Goal: Task Accomplishment & Management: Manage account settings

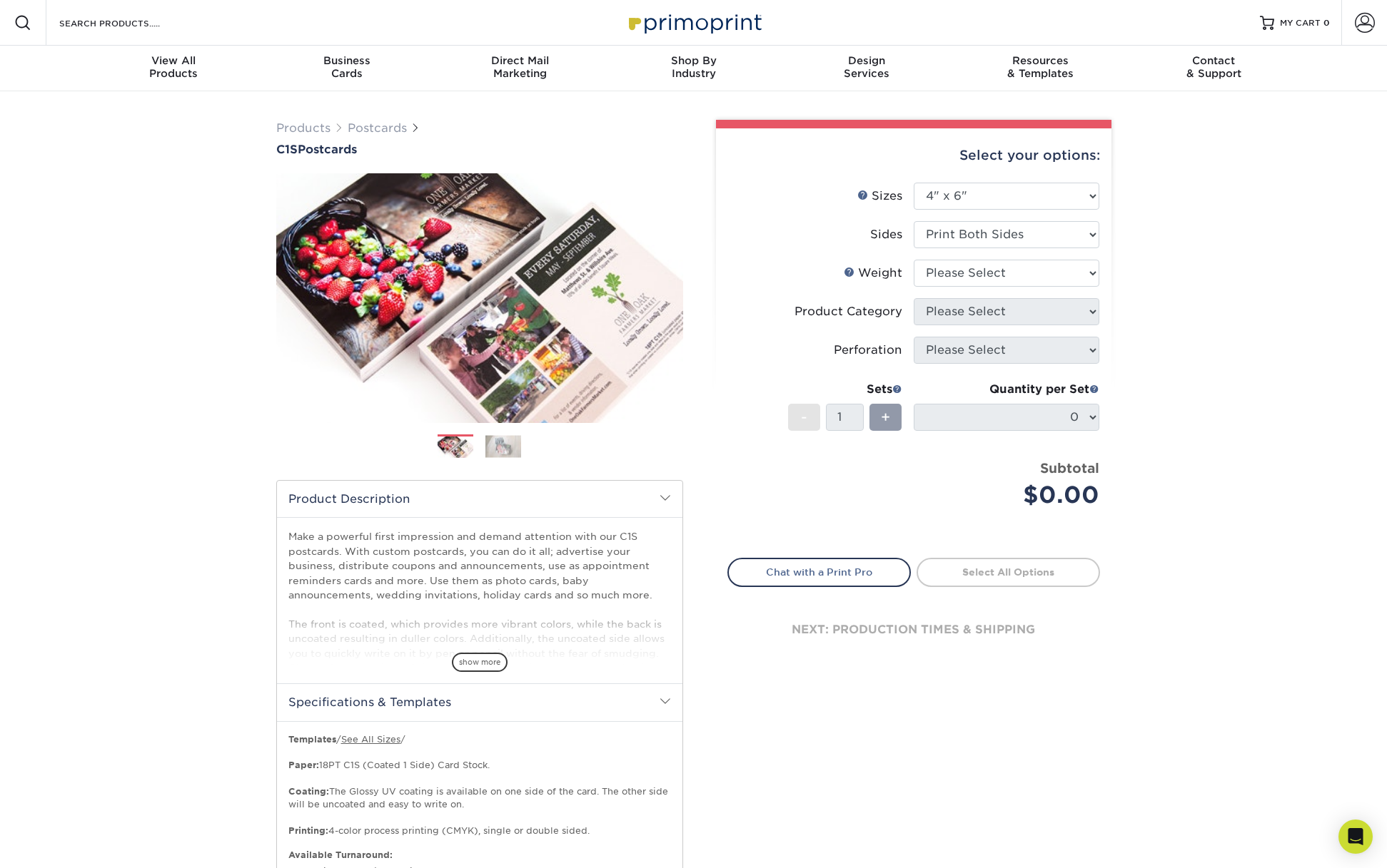
select select "4.00x6.00"
select select "18PTC1S"
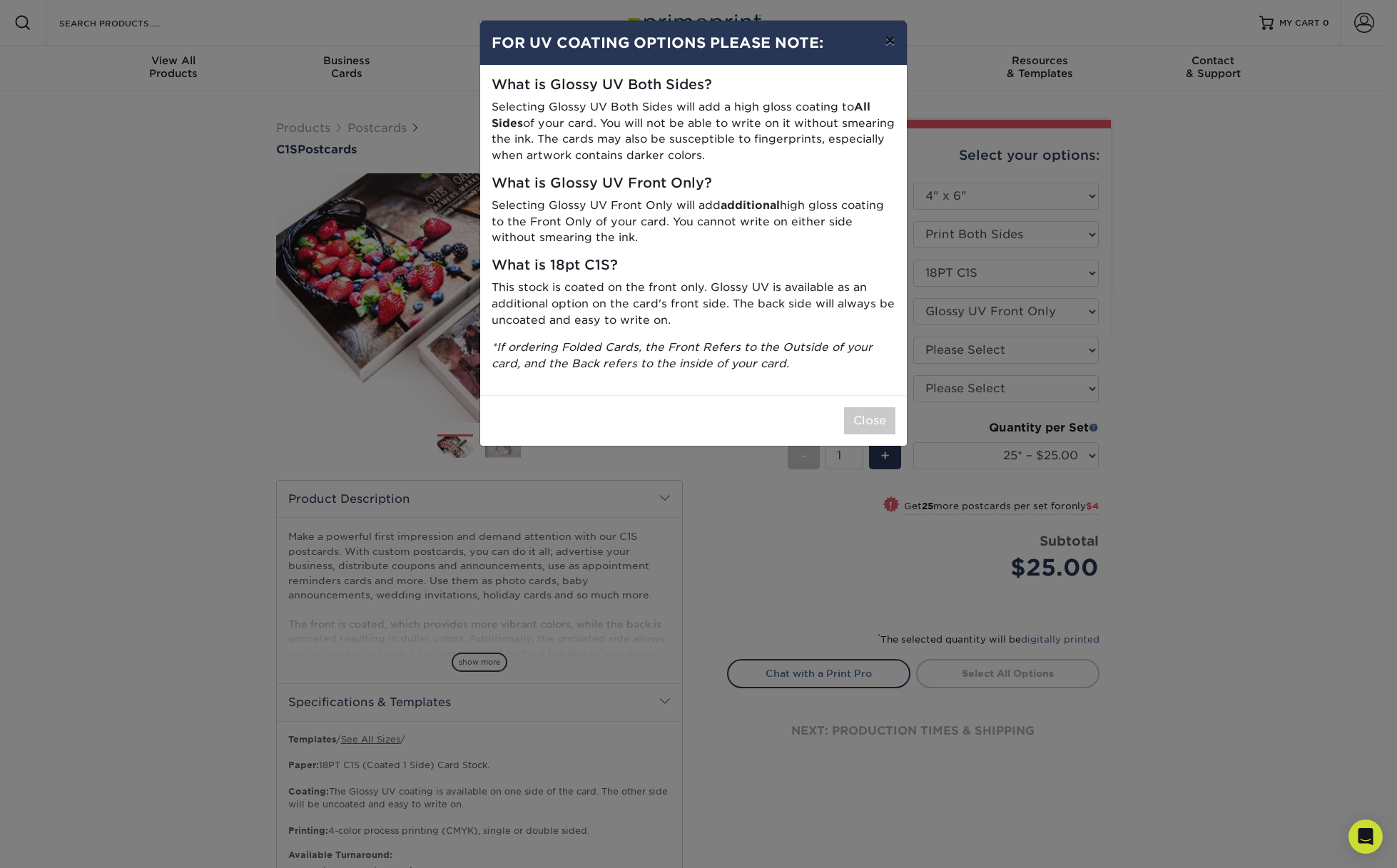
click at [886, 39] on button "×" at bounding box center [890, 40] width 33 height 40
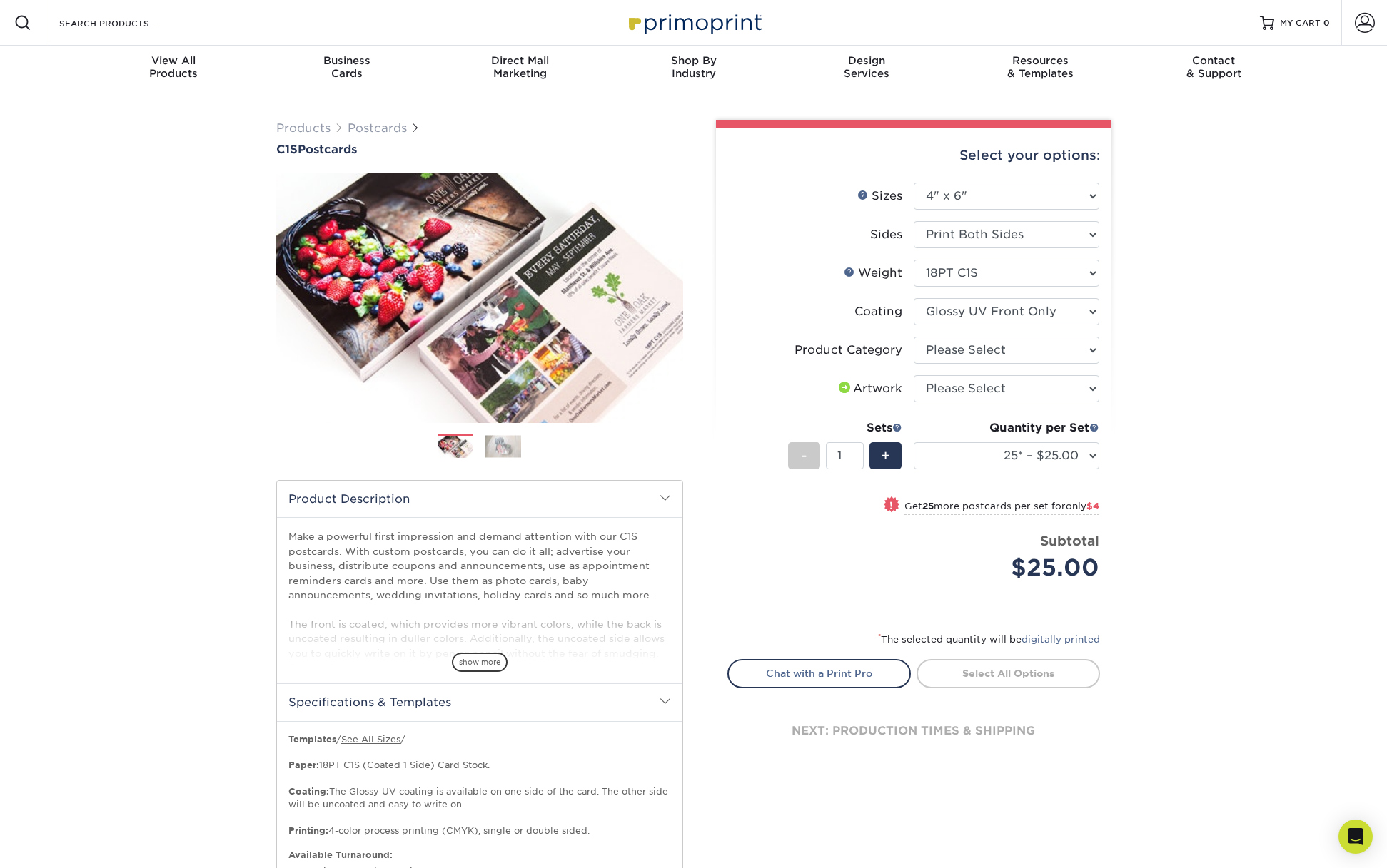
click at [1294, 431] on div "Products Postcards C1S Postcards Previous" at bounding box center [693, 563] width 1387 height 944
select select "3e7618de-abca-4bda-9f97-8b9129e913d8"
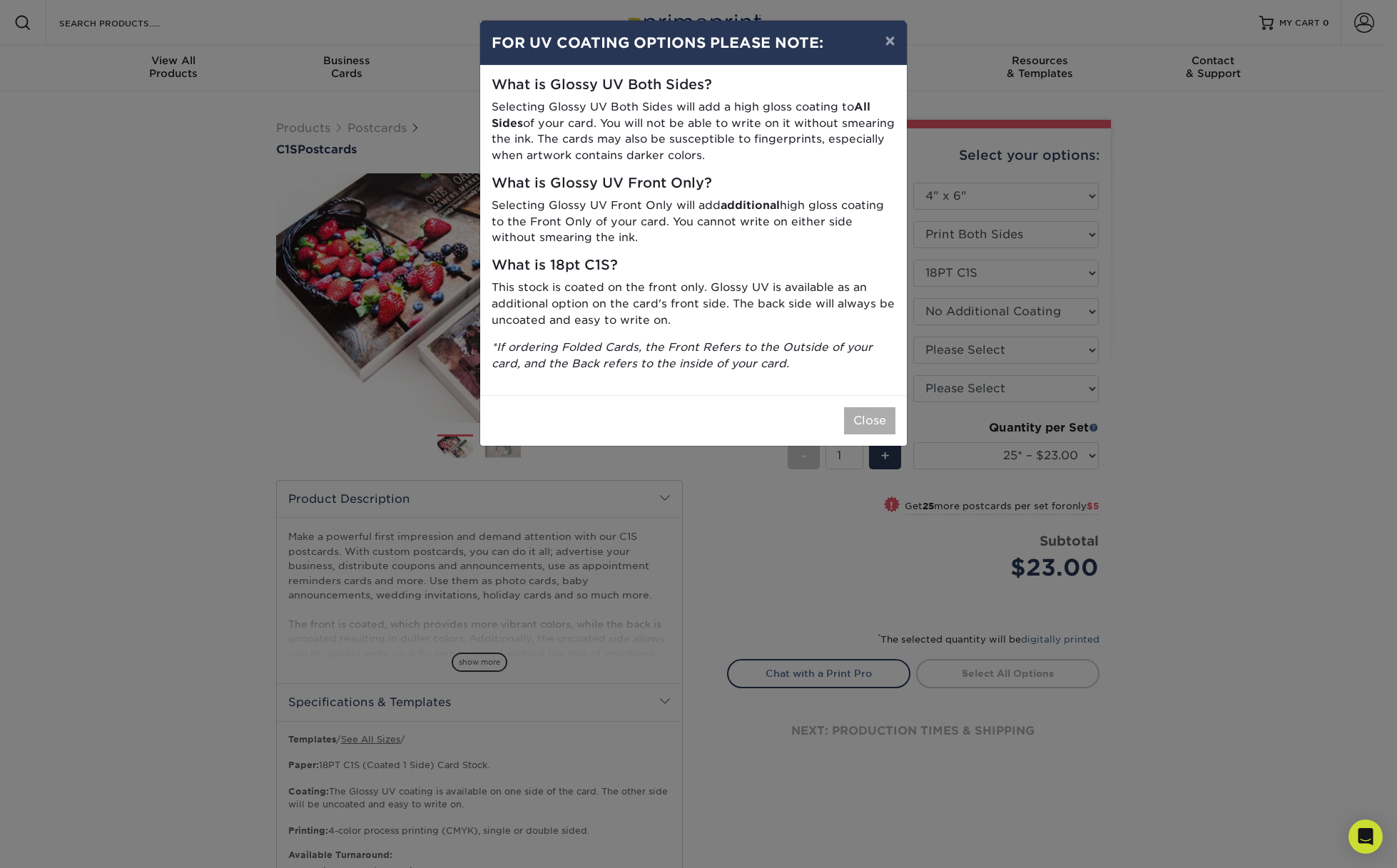
click at [882, 416] on button "Close" at bounding box center [869, 421] width 51 height 27
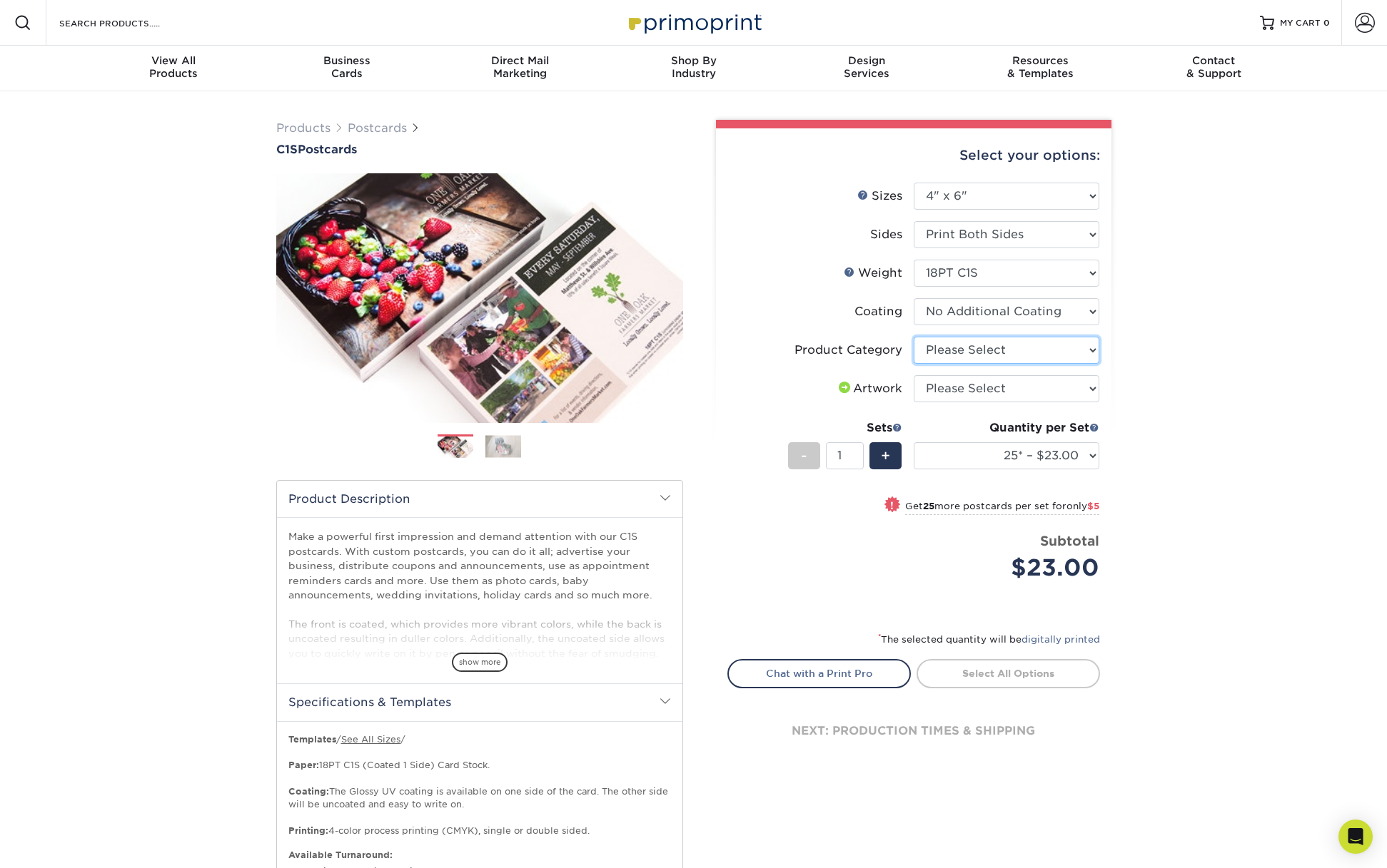
select select "9b7272e0-d6c8-4c3c-8e97-d3a1bcdab858"
select select "upload"
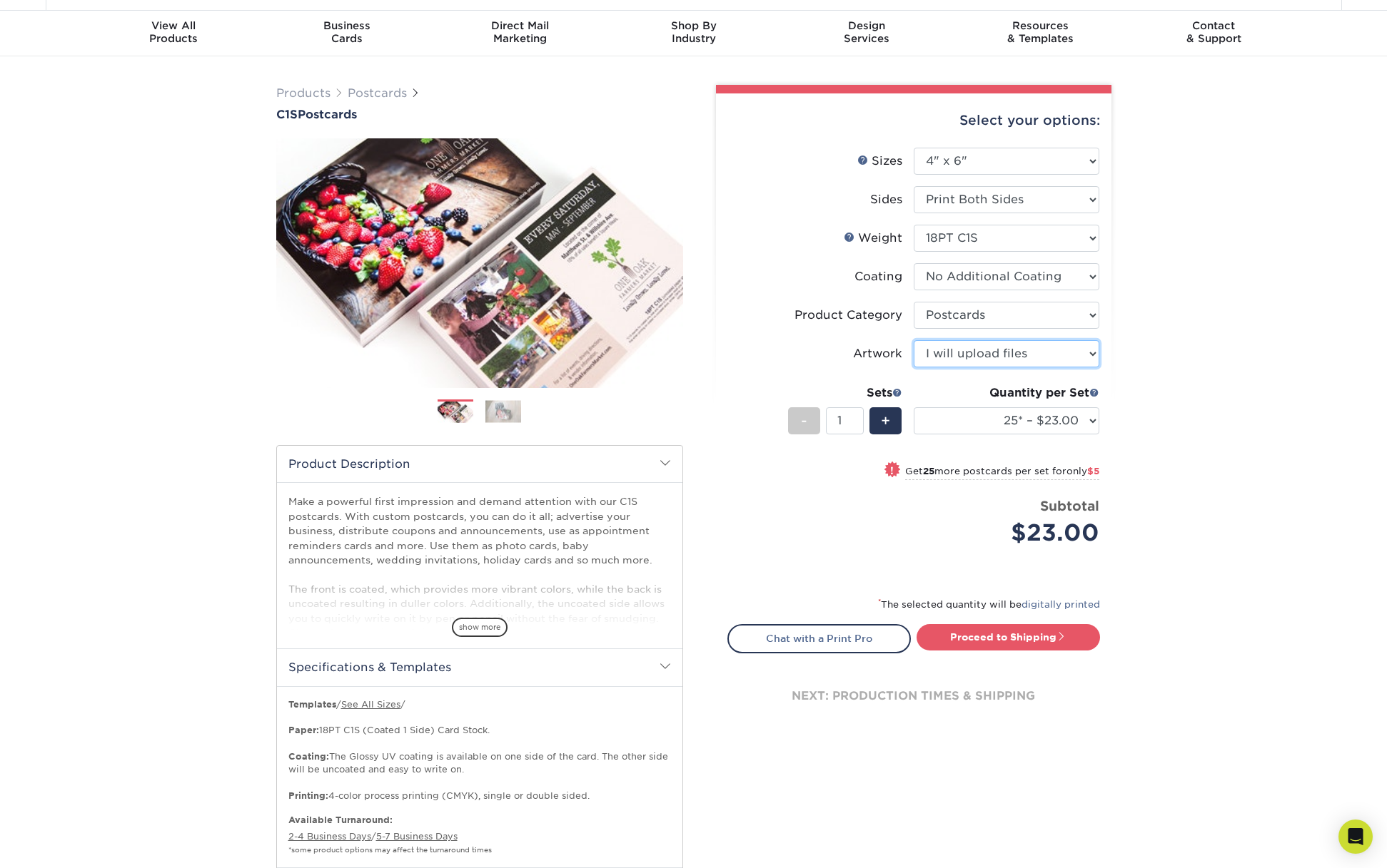
scroll to position [63, 0]
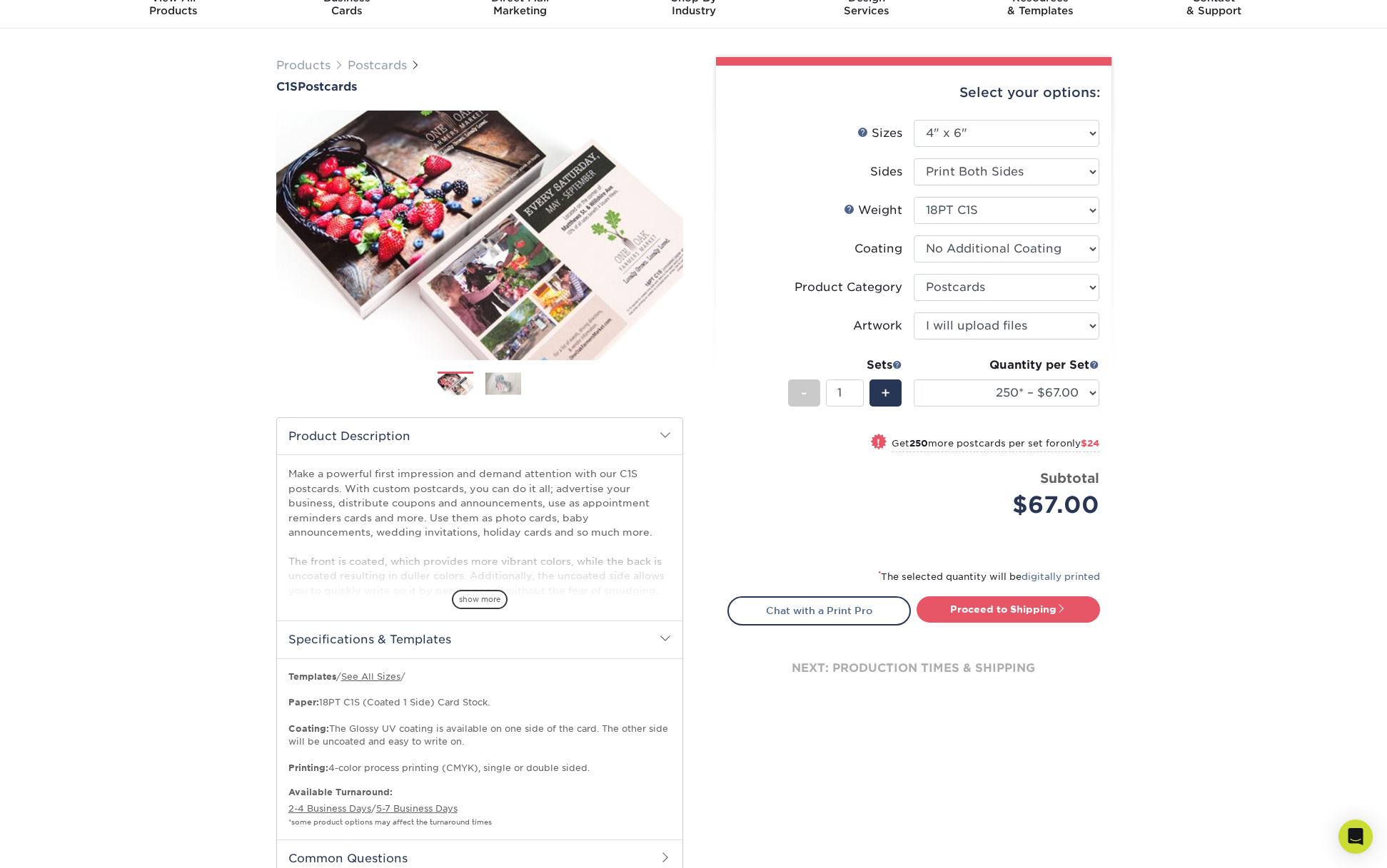
click at [1254, 492] on div "Products Postcards C1S Postcards Previous" at bounding box center [693, 500] width 1387 height 944
select select "500 – $91.00"
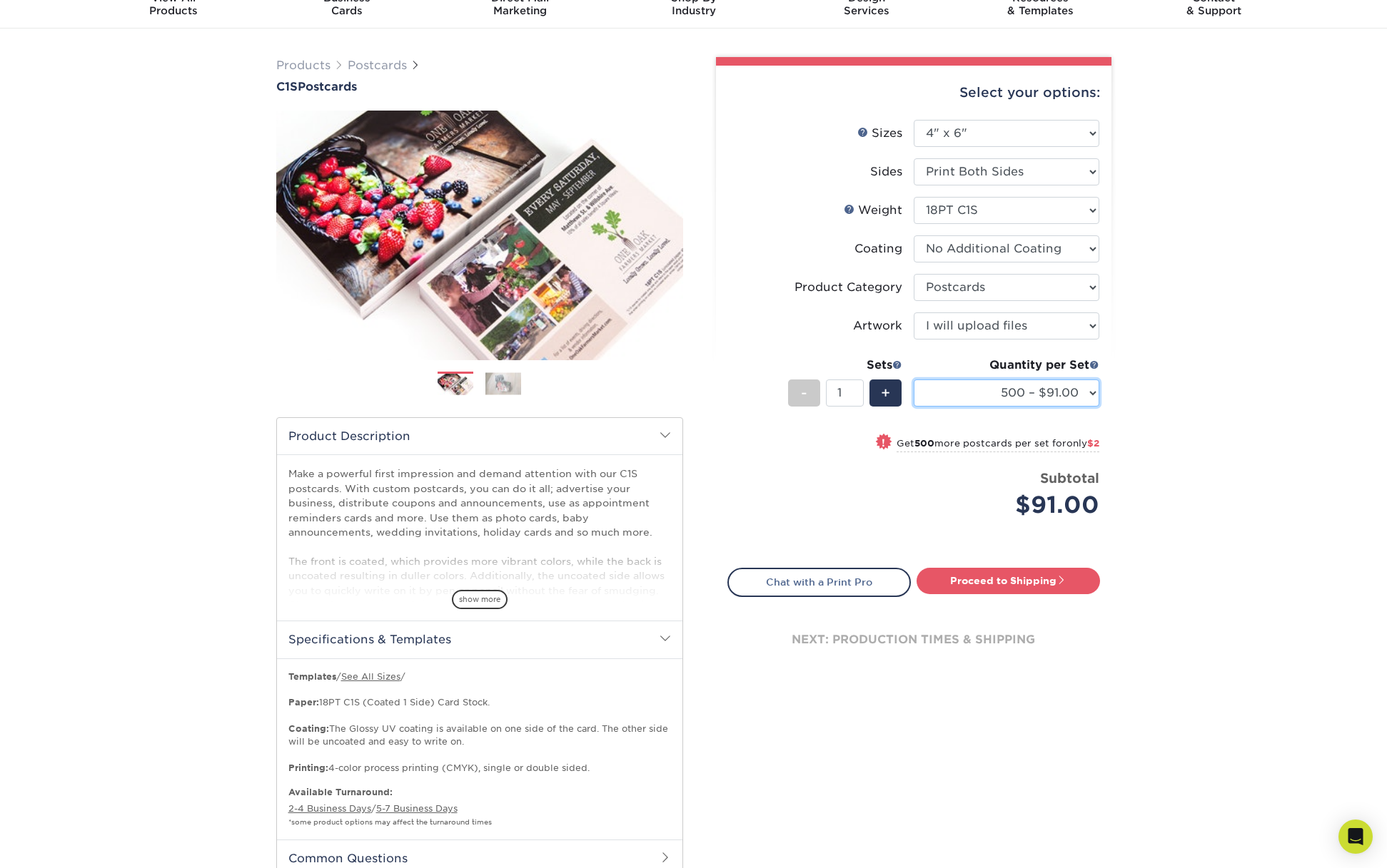
scroll to position [0, 0]
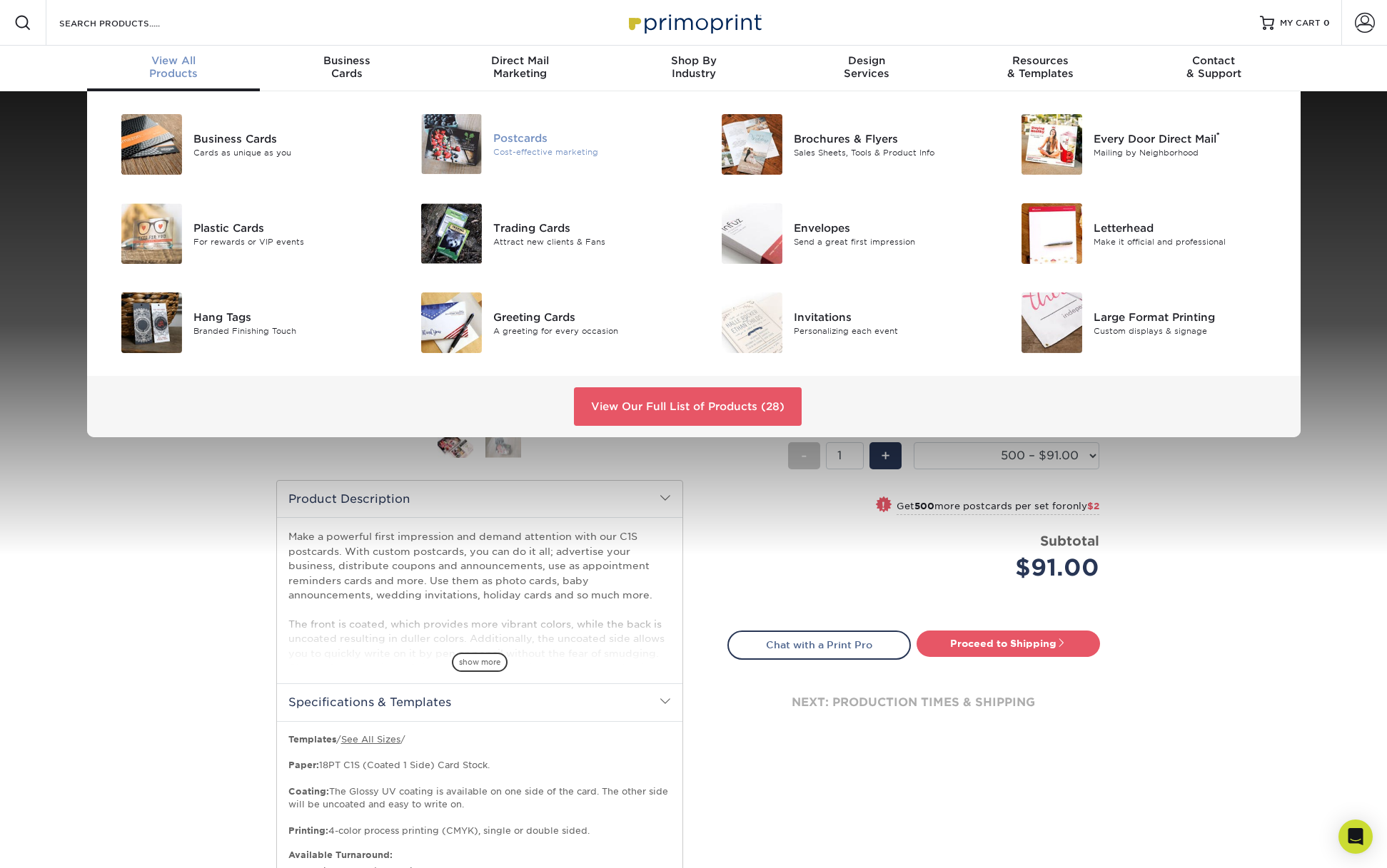
click at [553, 142] on div "Postcards" at bounding box center [587, 139] width 189 height 16
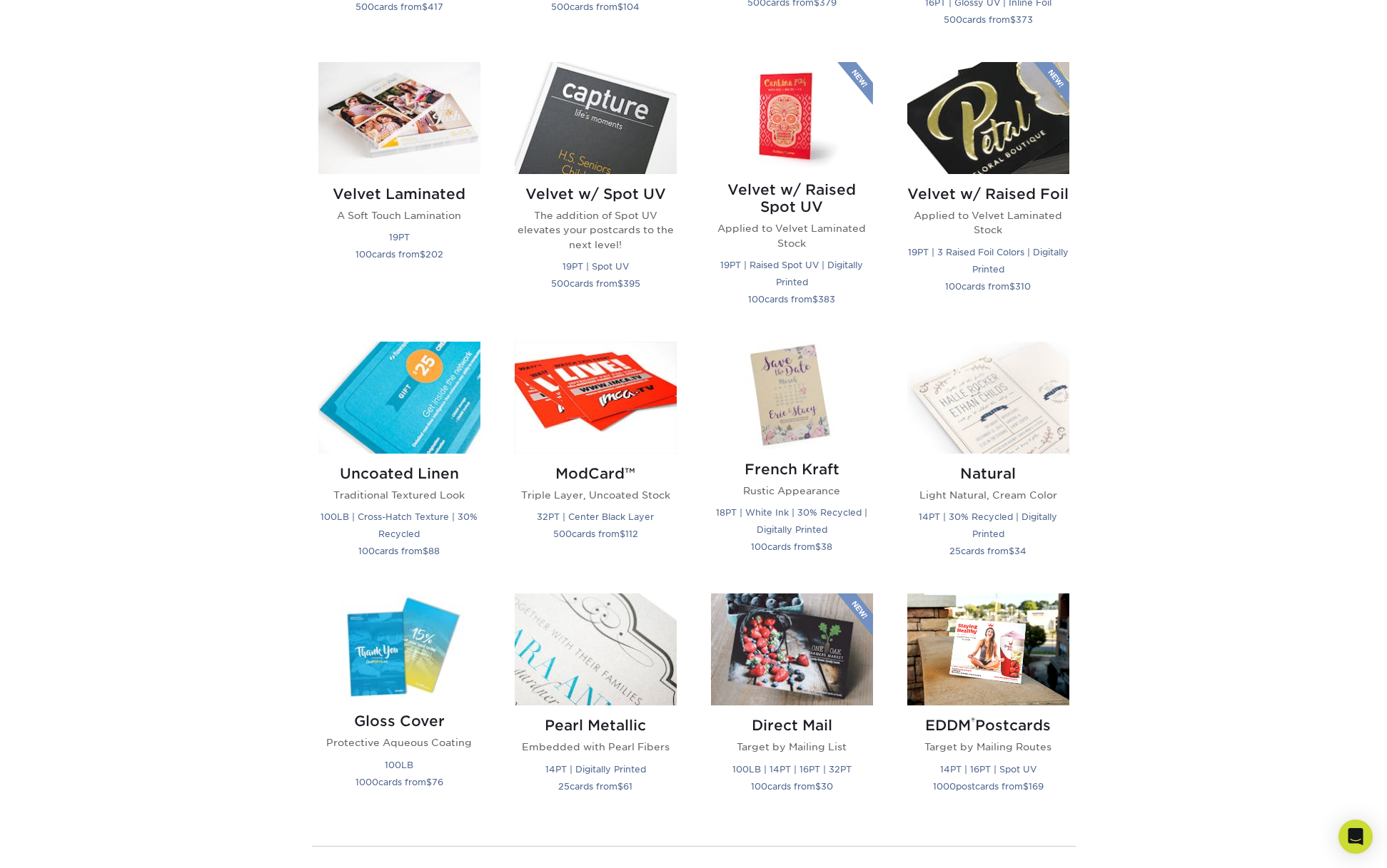
scroll to position [1499, 0]
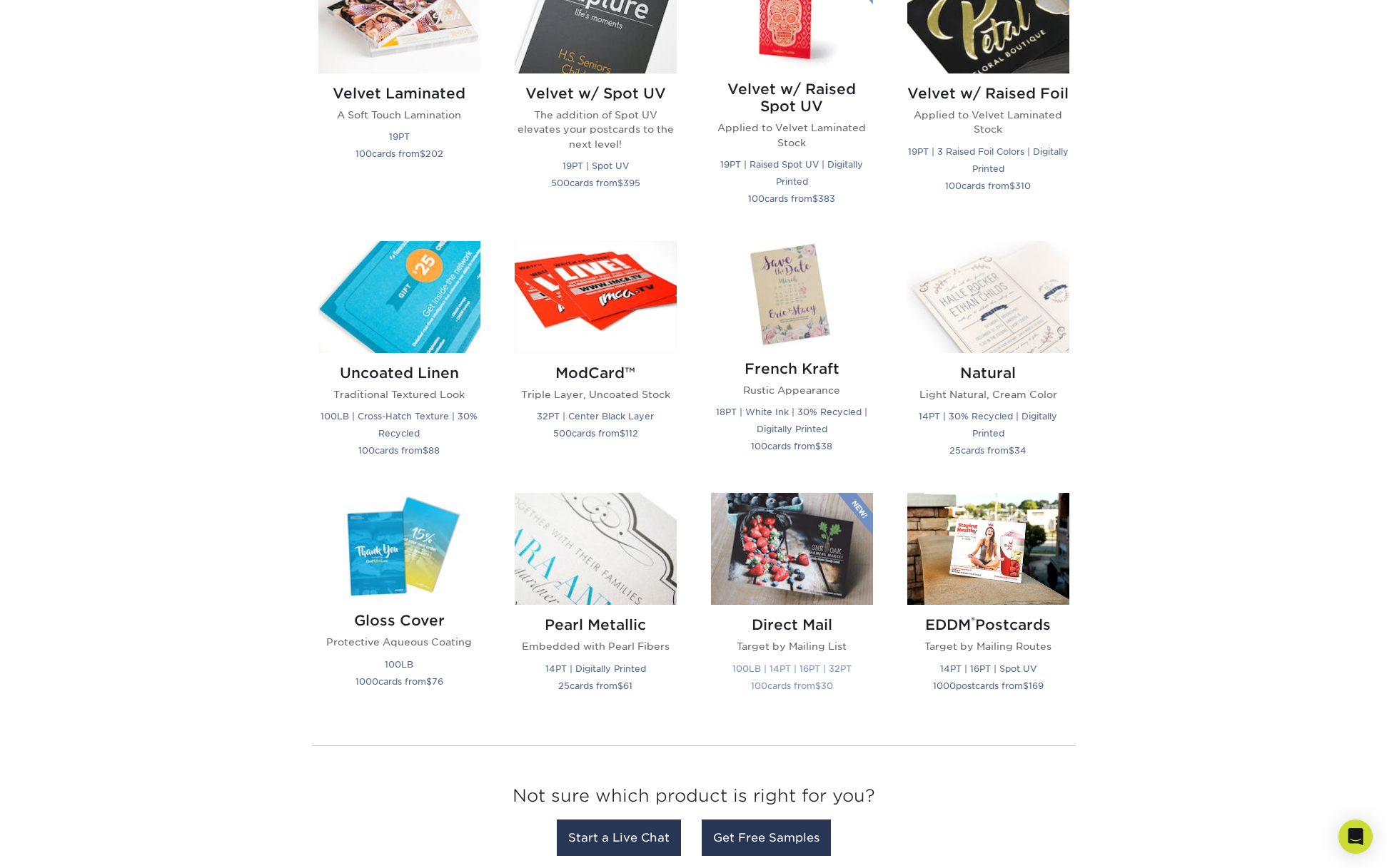
click at [814, 518] on img at bounding box center [792, 549] width 162 height 112
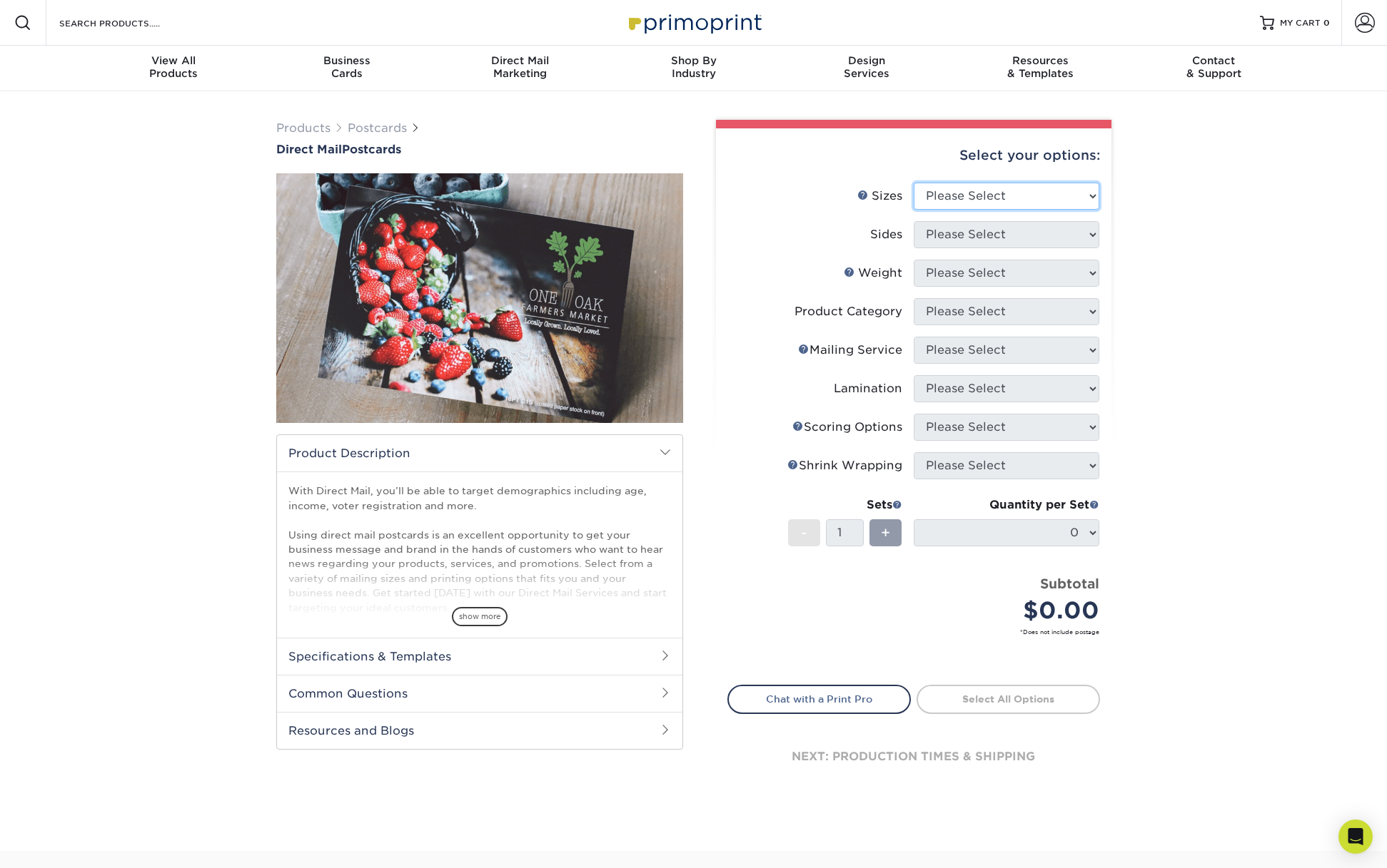
select select "4.00x6.00"
select select "13abbda7-1d64-4f25-8bb2-c179b224825d"
select select "14PT"
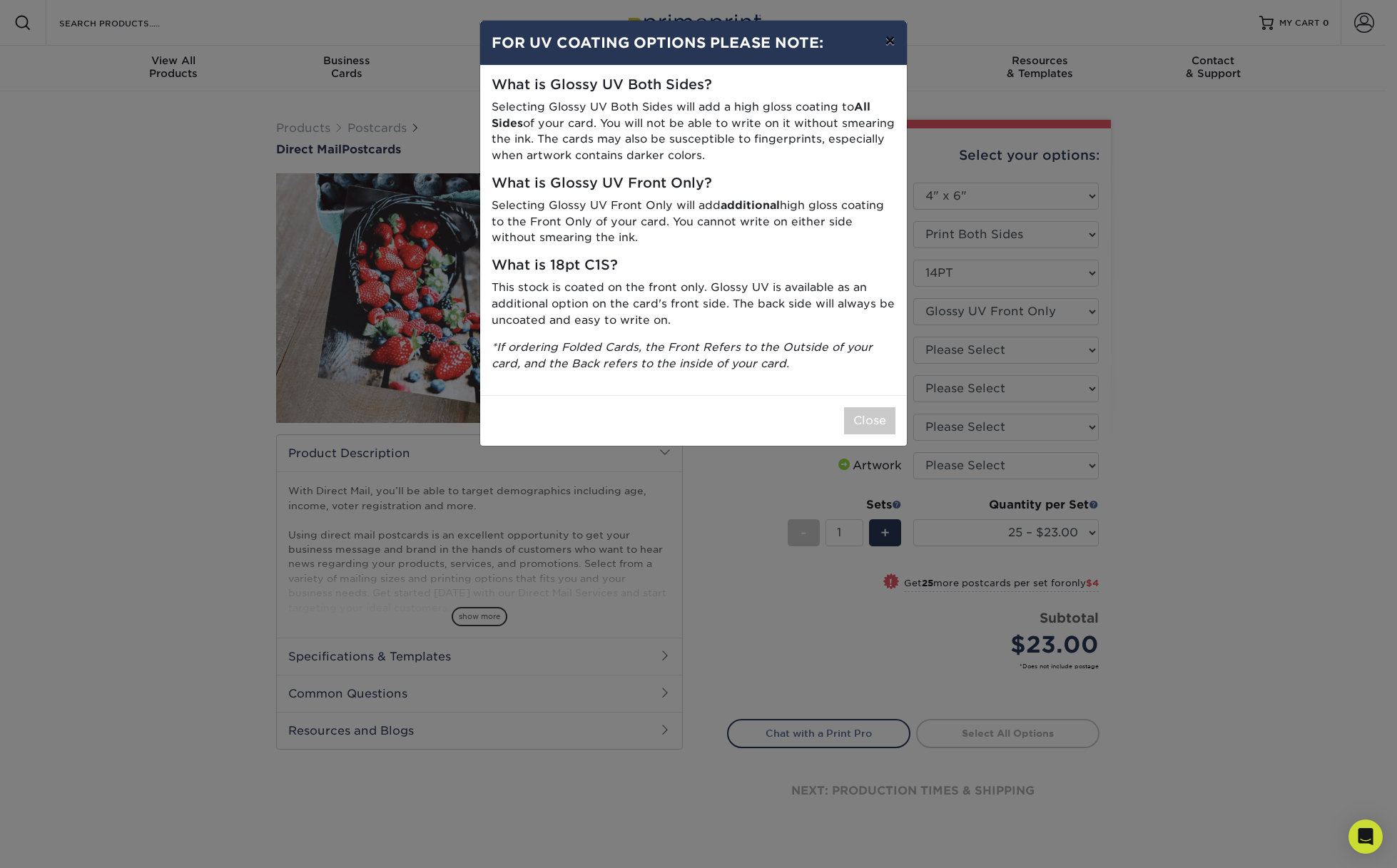
click at [886, 38] on button "×" at bounding box center [890, 40] width 33 height 40
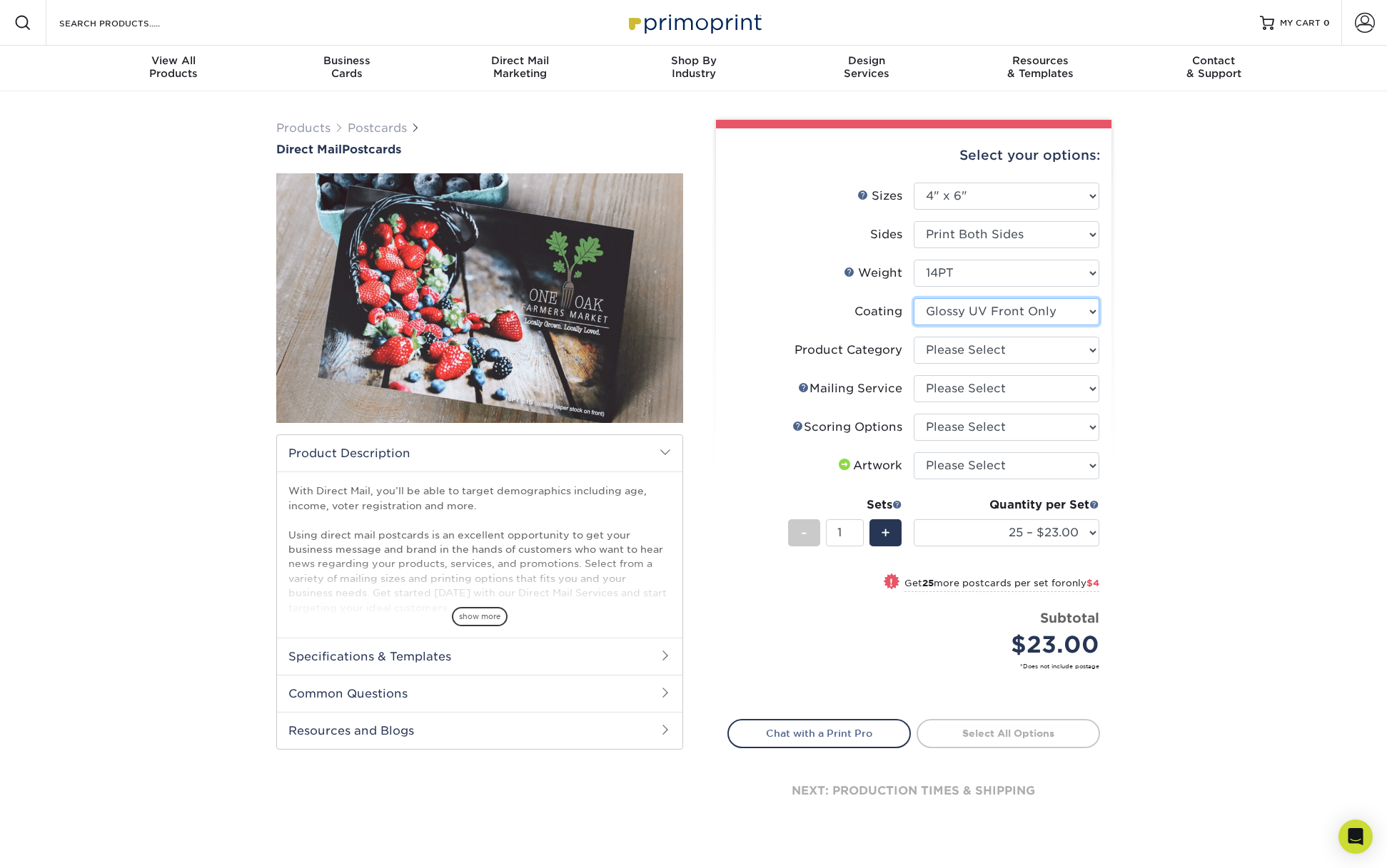
select select "3e7618de-abca-4bda-9f97-8b9129e913d8"
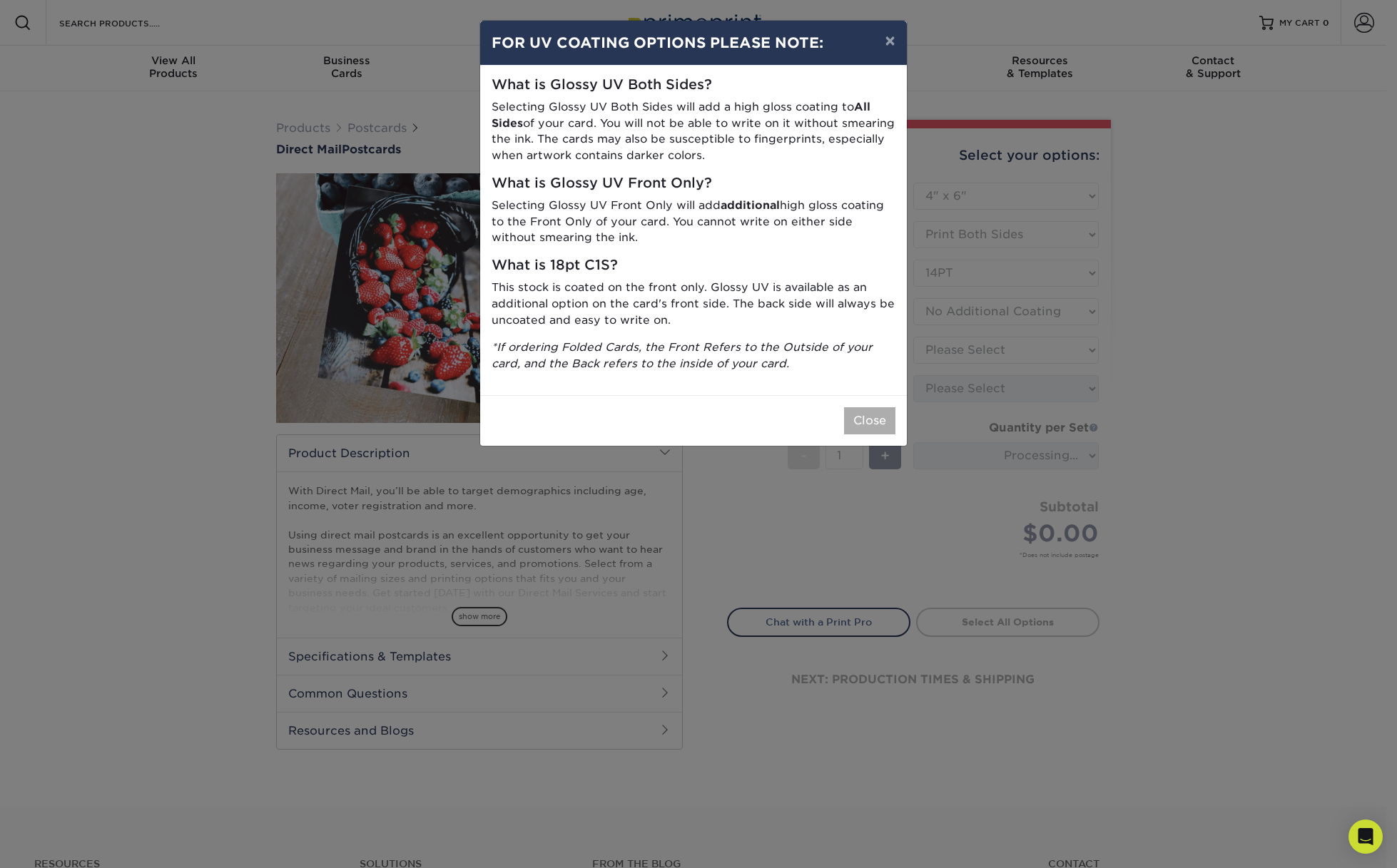
click at [864, 409] on button "Close" at bounding box center [869, 421] width 51 height 27
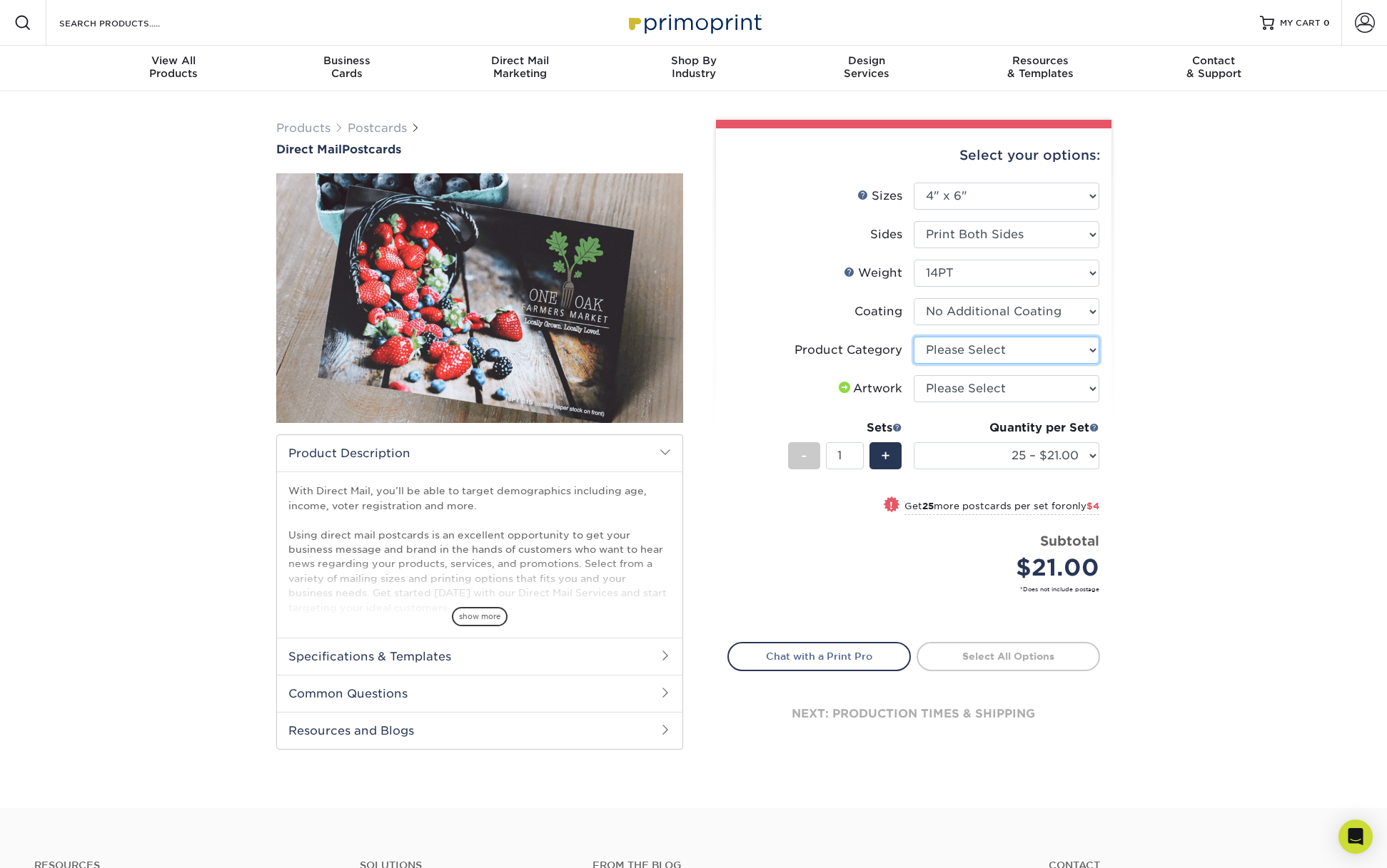
select select "9b7272e0-d6c8-4c3c-8e97-d3a1bcdab858"
select select "upload"
click at [1171, 531] on div "Products Postcards Direct Mail Postcards $" at bounding box center [693, 450] width 1387 height 717
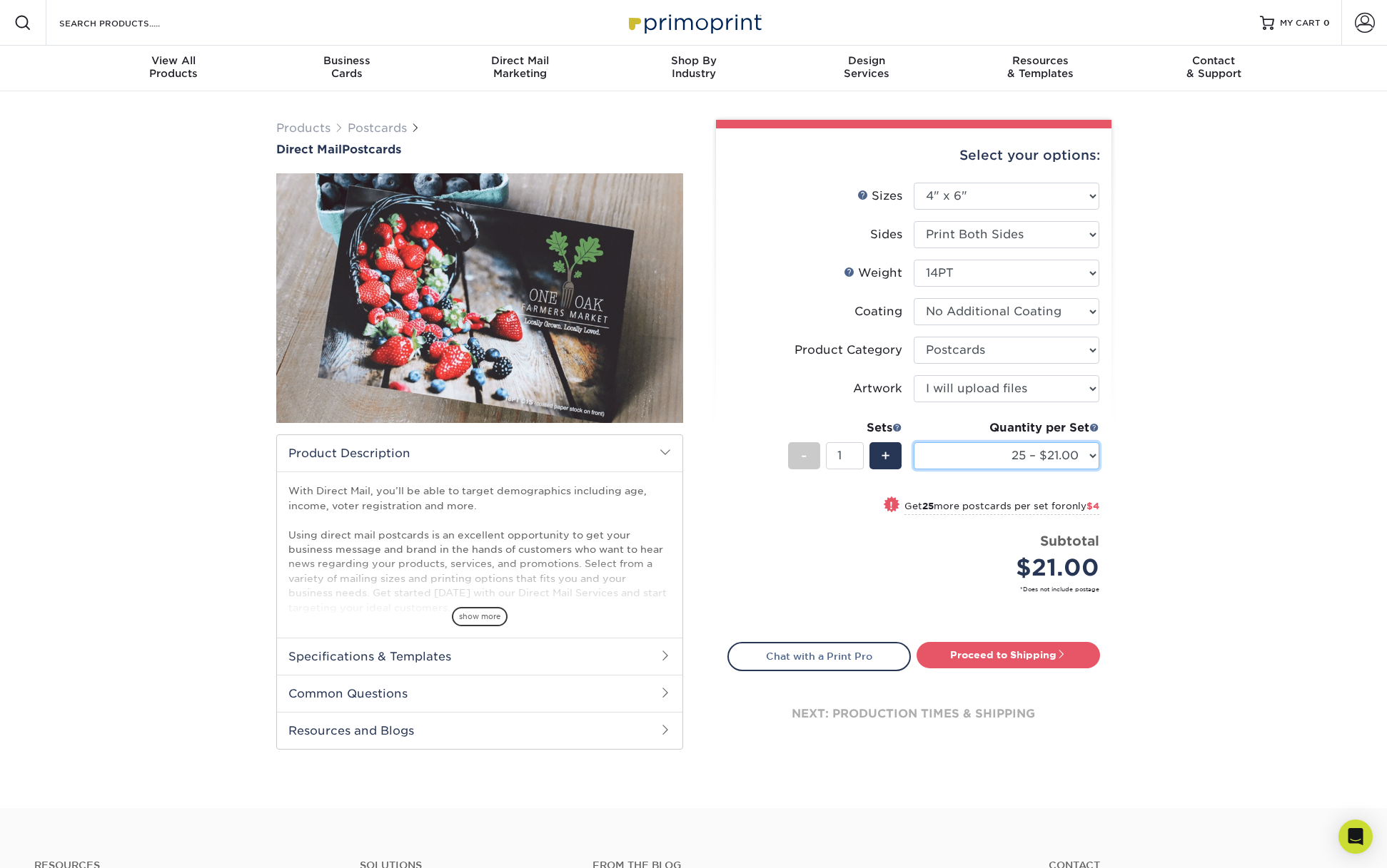
select select "500 – $71.00"
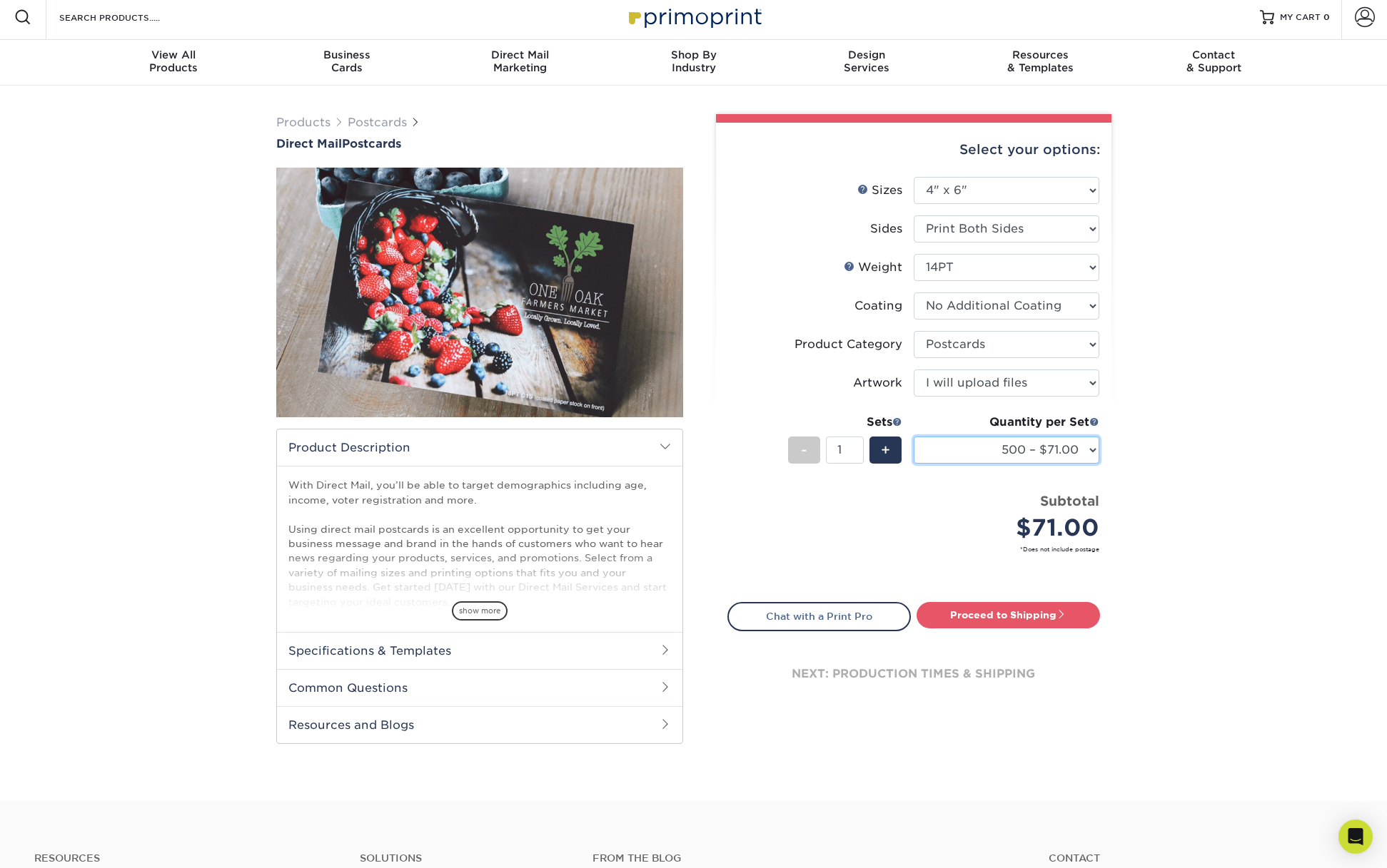
scroll to position [9, 0]
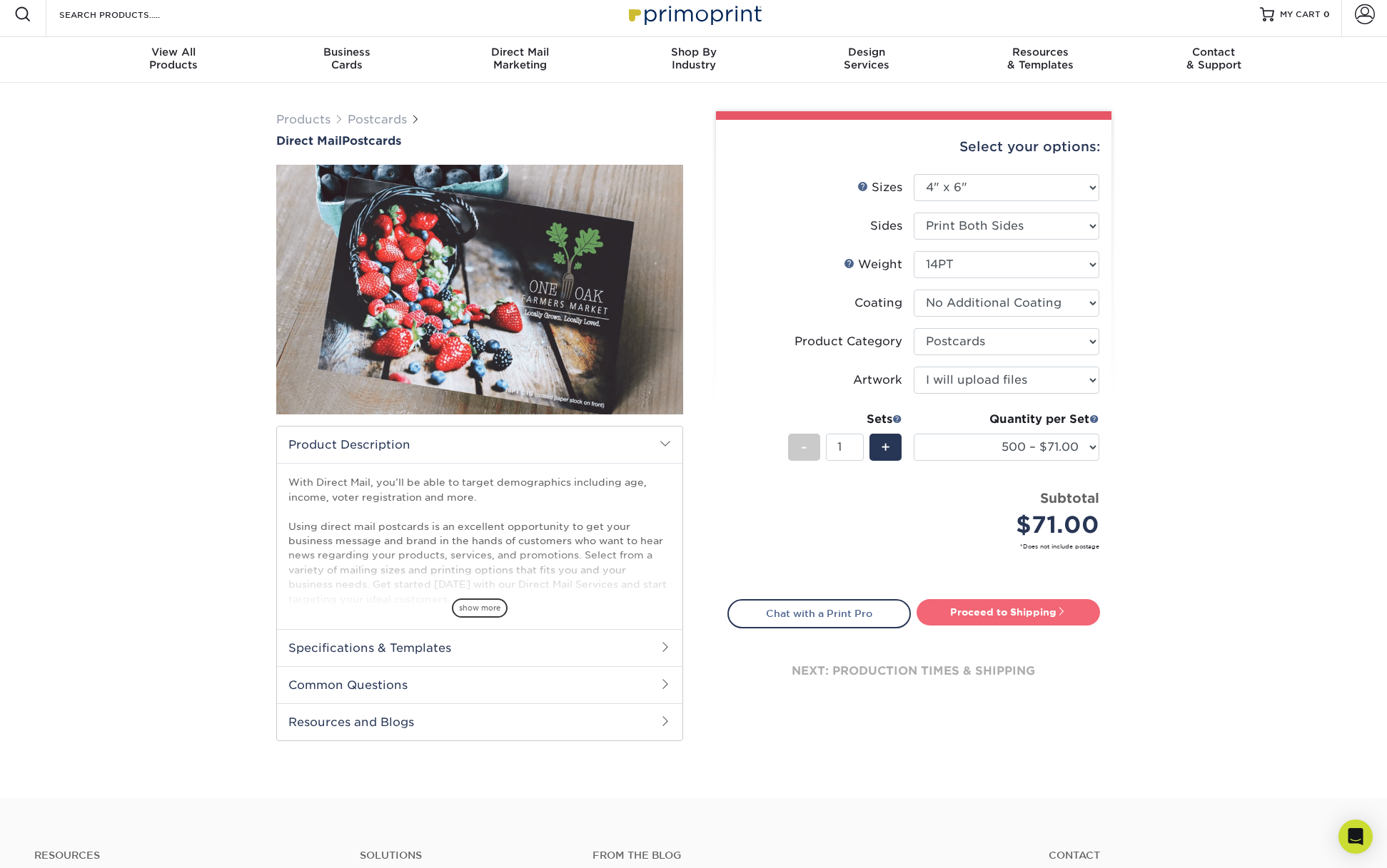
click at [1013, 609] on link "Proceed to Shipping" at bounding box center [1008, 612] width 183 height 26
type input "Set 1"
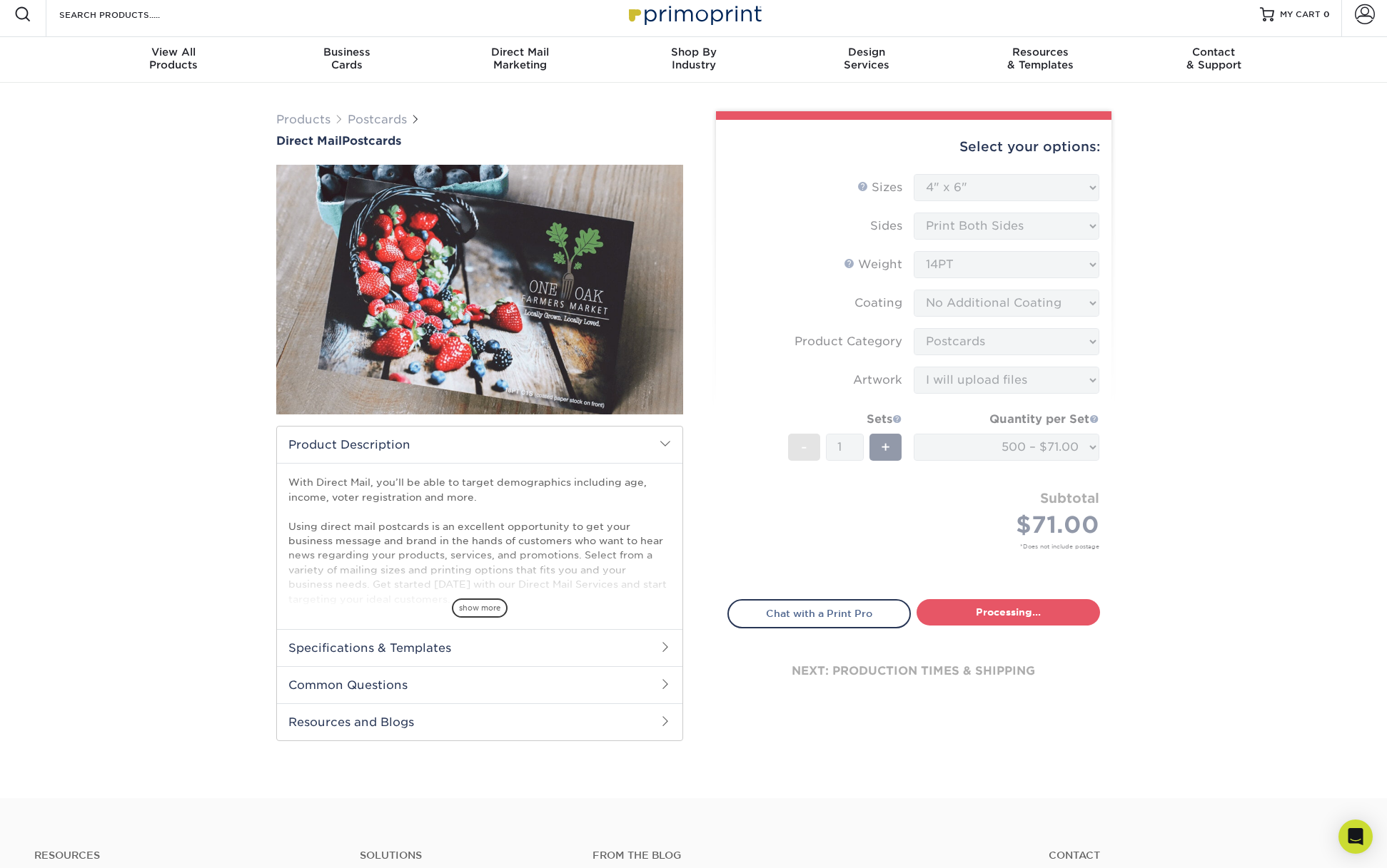
select select "ce000f32-890d-482b-9cdd-56fb4a432380"
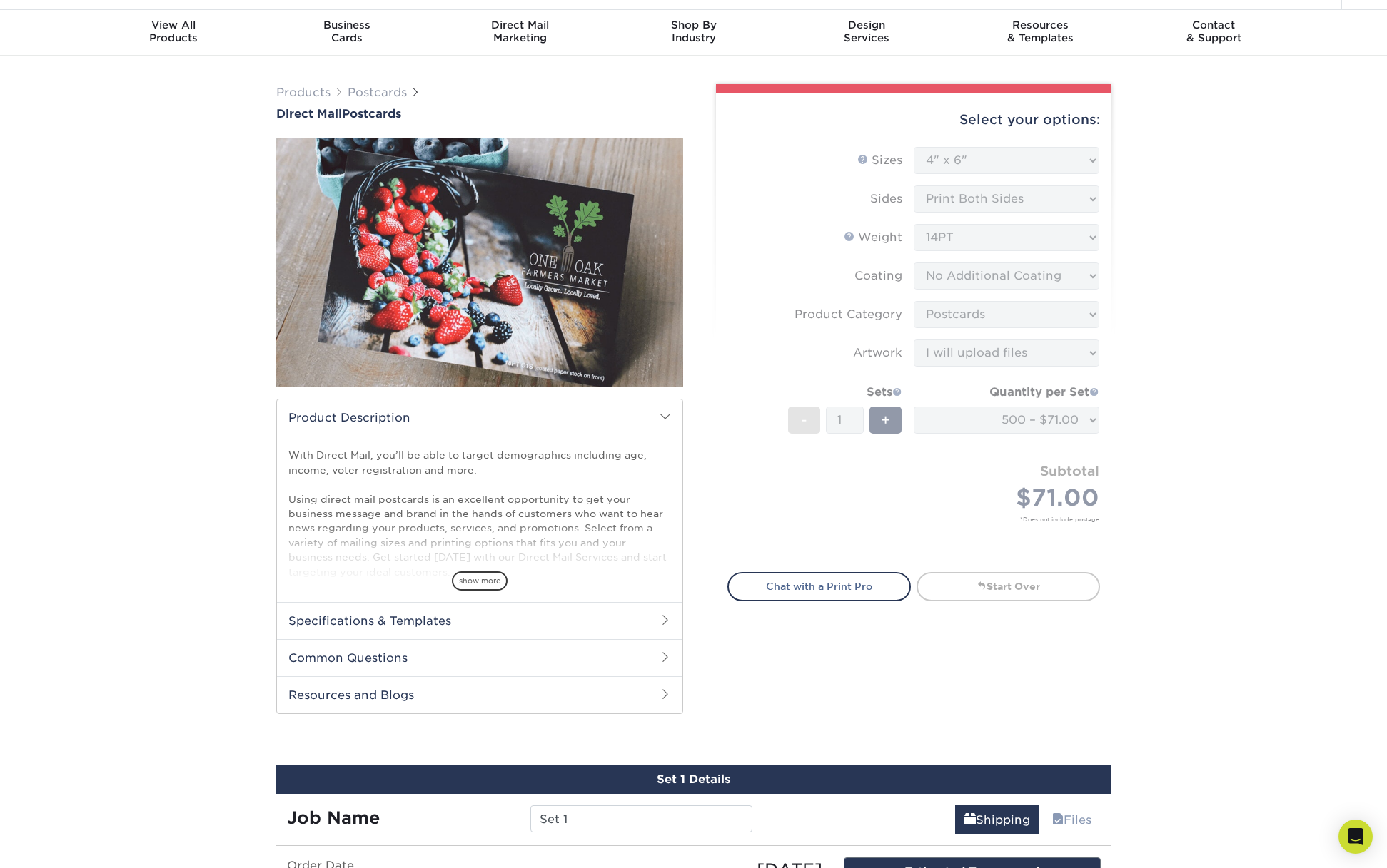
scroll to position [0, 0]
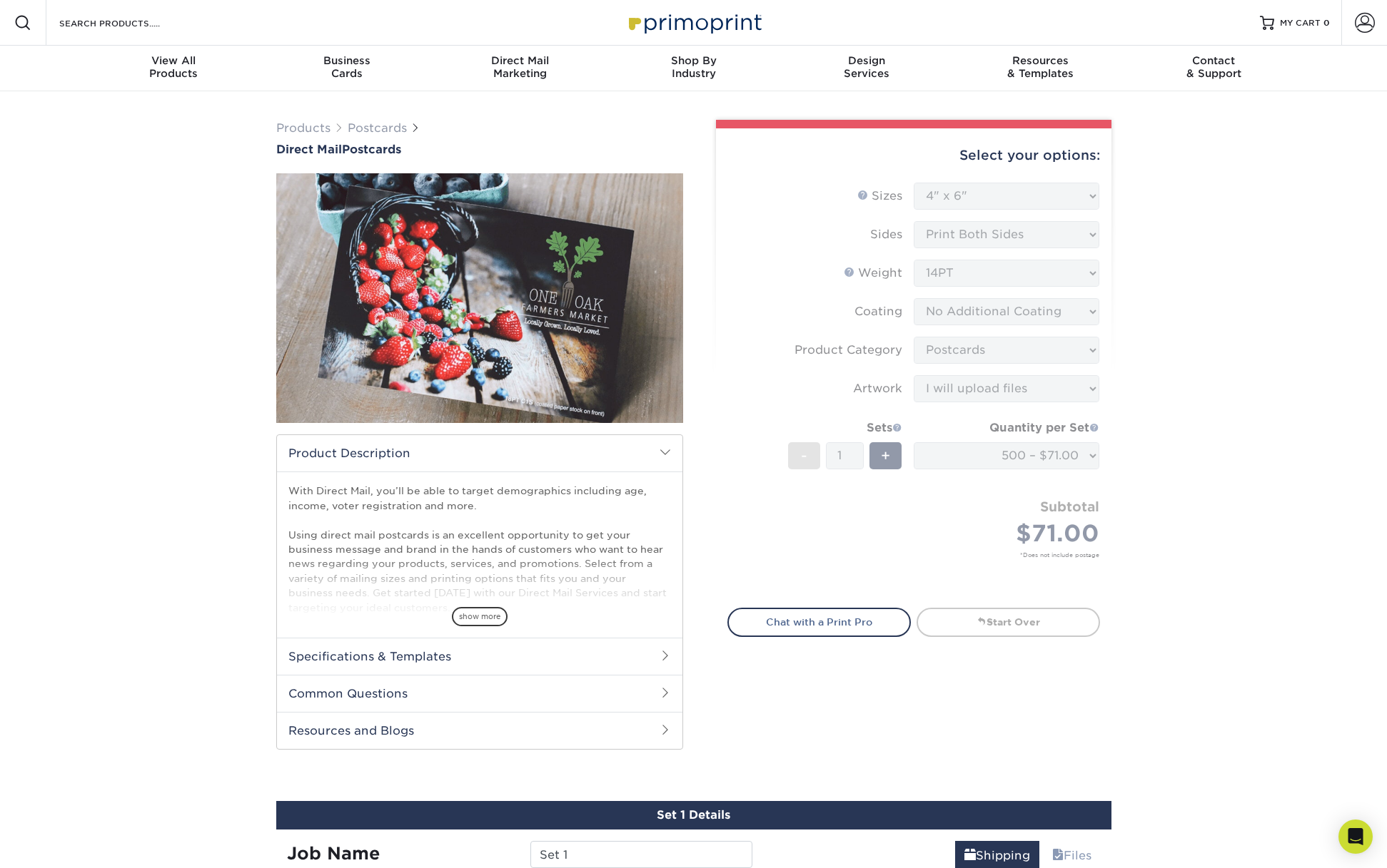
click at [480, 614] on span "show more" at bounding box center [479, 617] width 55 height 19
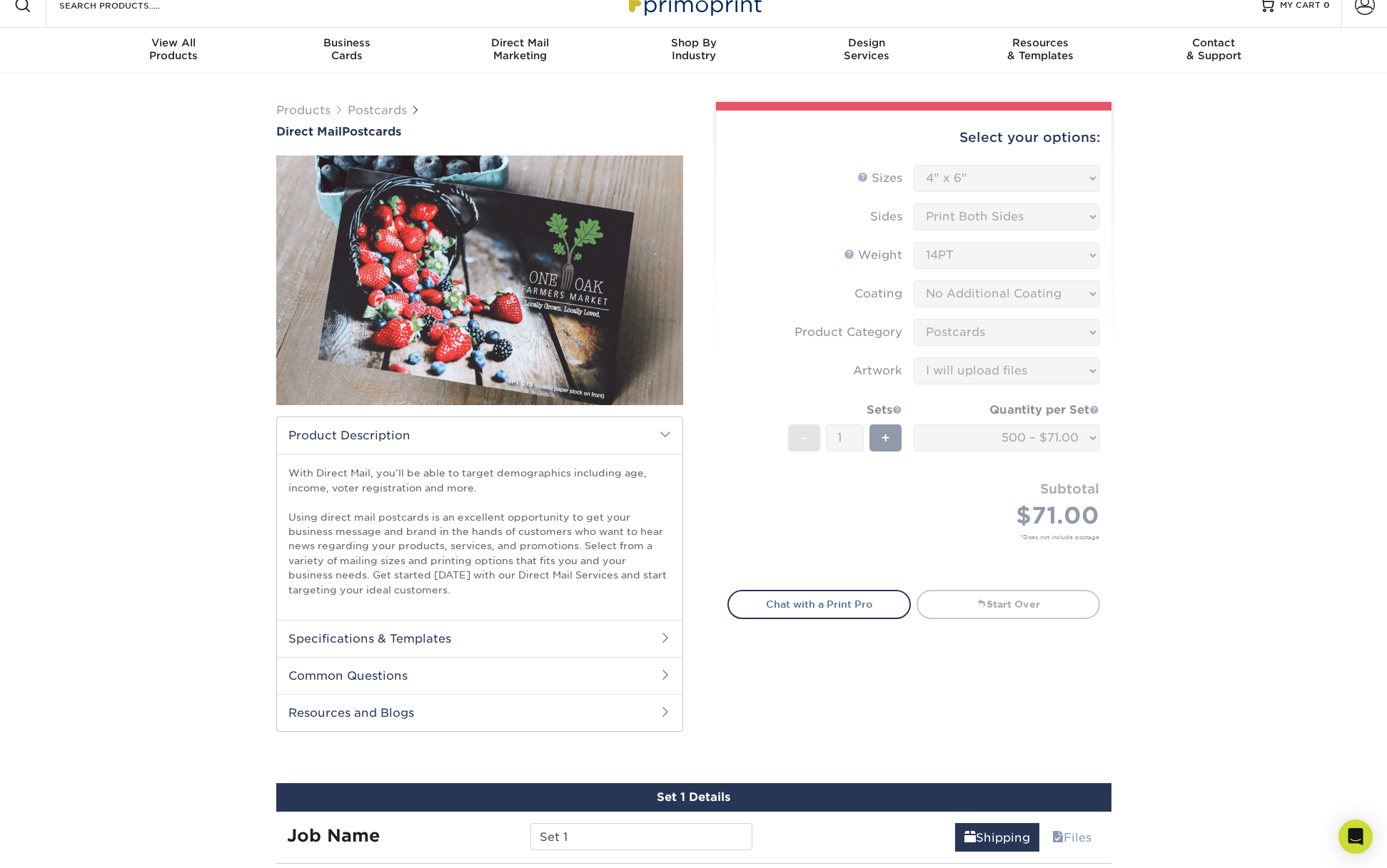
scroll to position [42, 0]
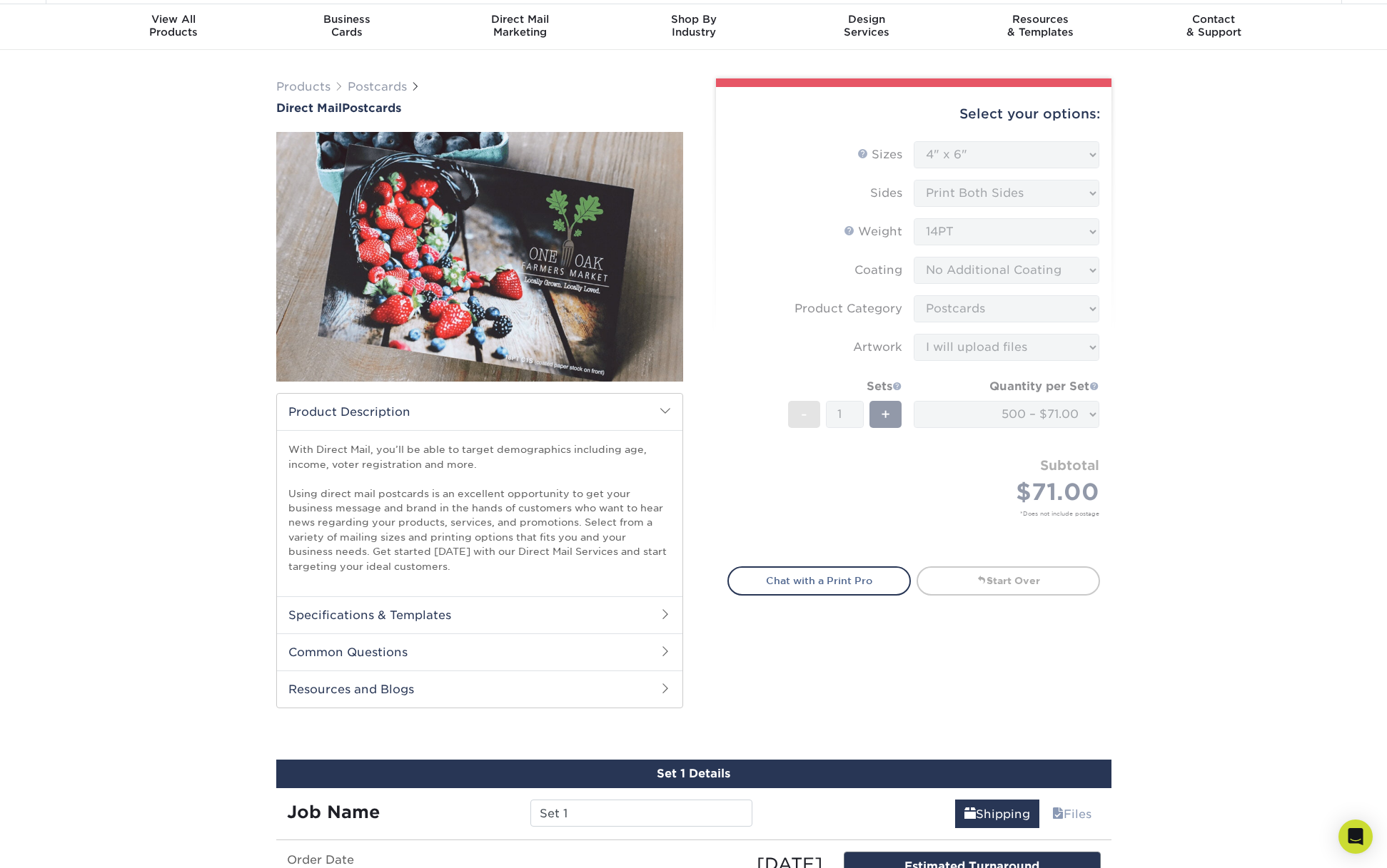
click at [1148, 494] on div "Products Postcards Direct Mail Postcards $" at bounding box center [693, 640] width 1387 height 1181
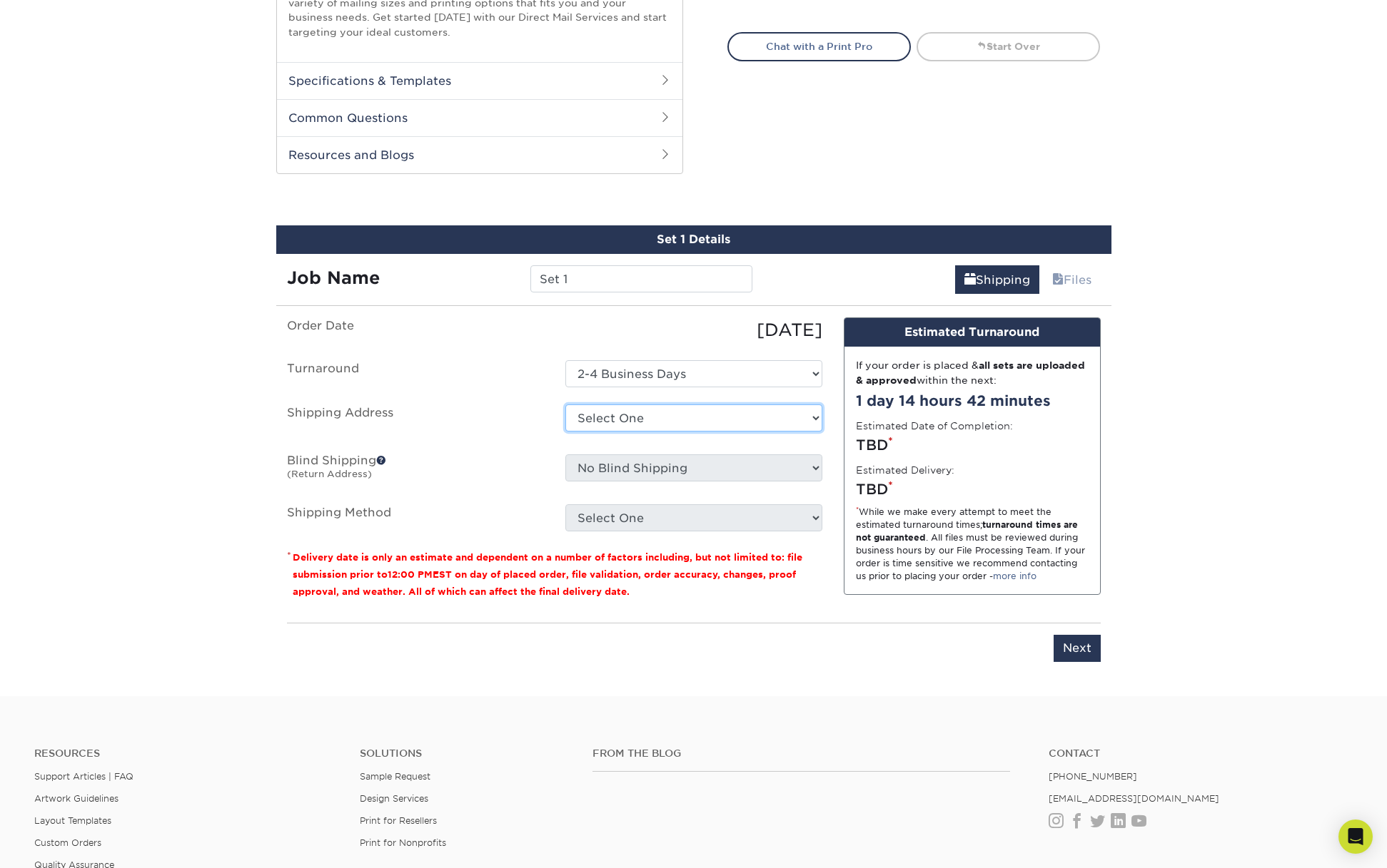
scroll to position [215, 0]
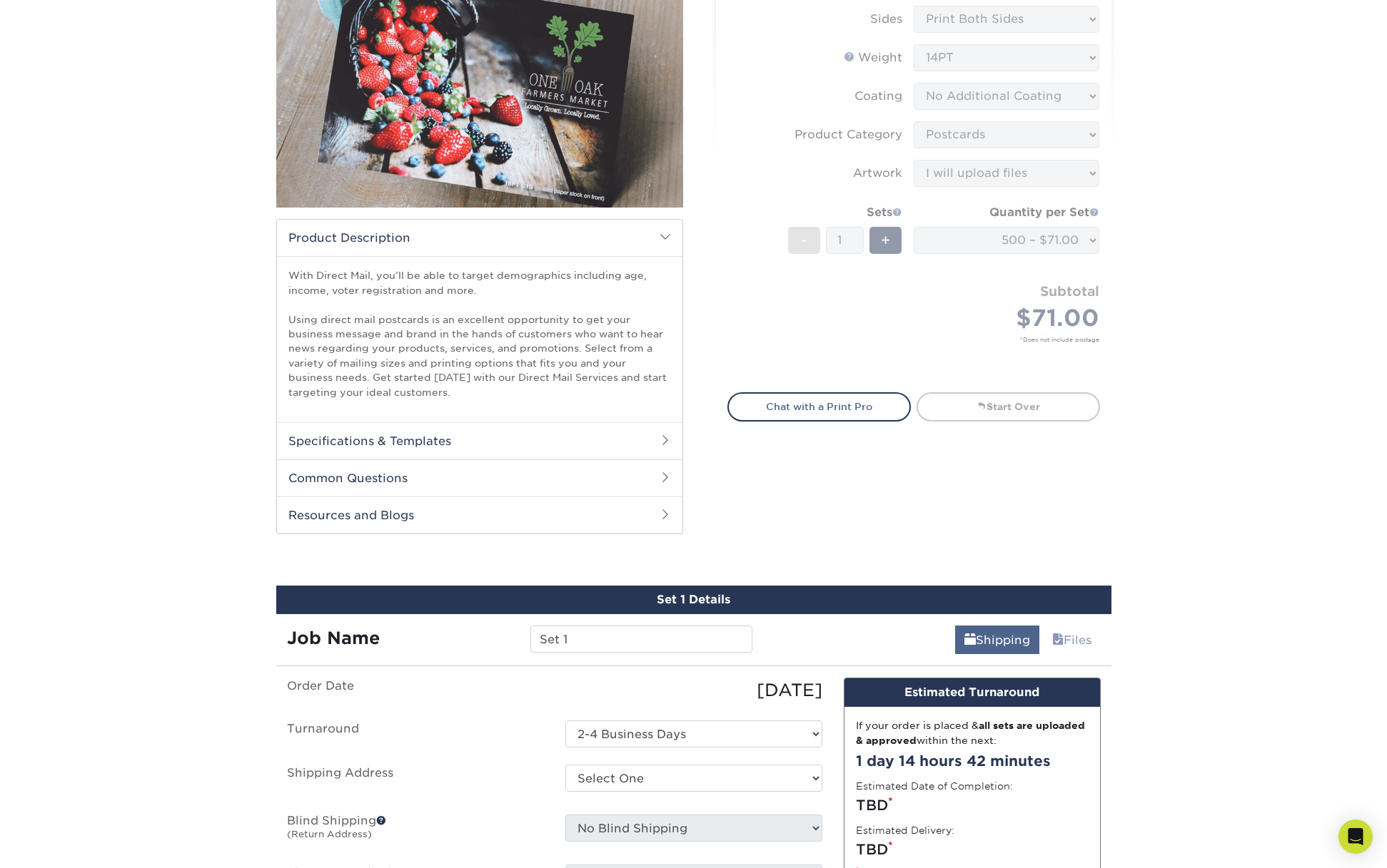
click at [982, 638] on link "Shipping" at bounding box center [996, 639] width 84 height 28
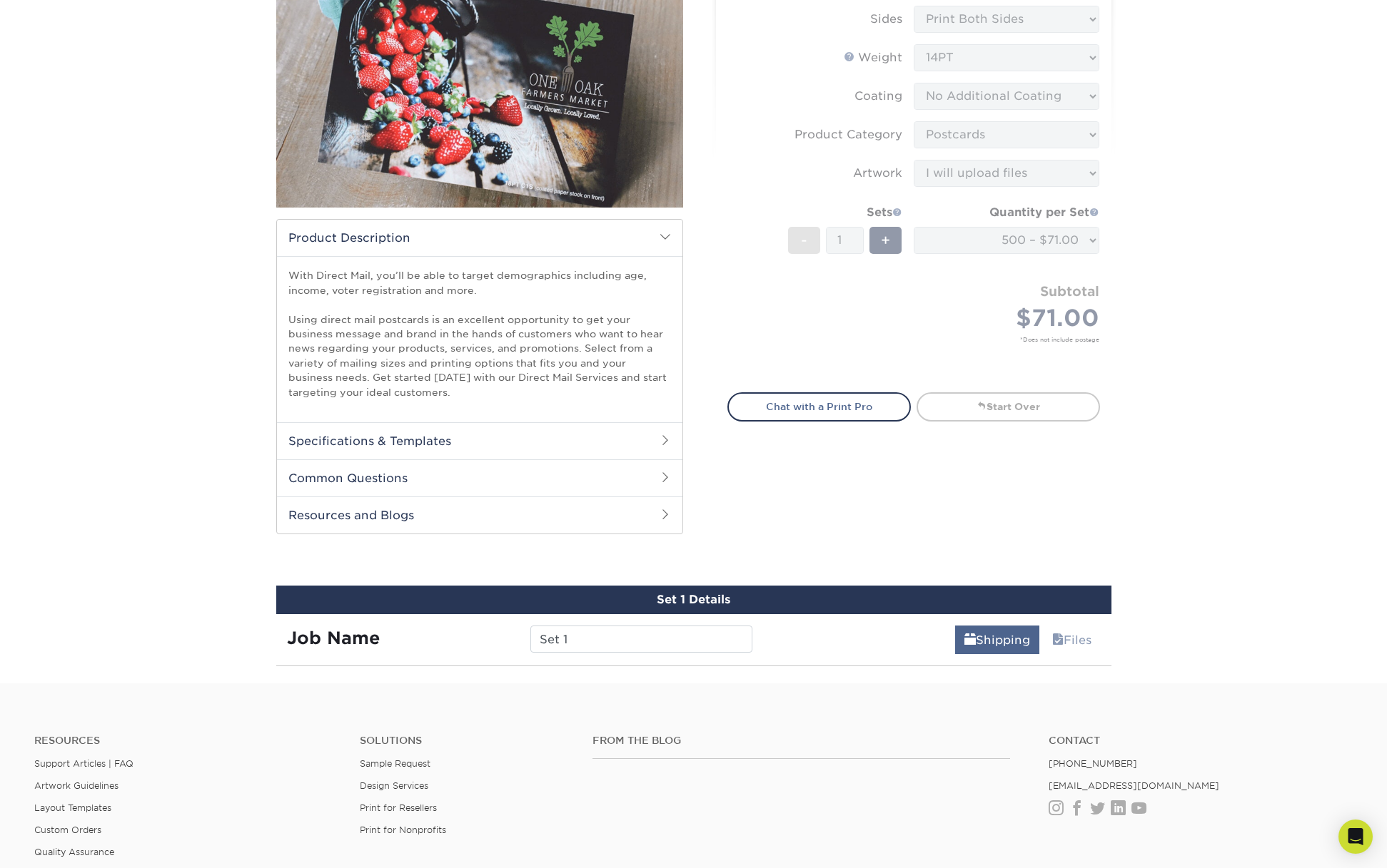
click at [983, 638] on link "Shipping" at bounding box center [996, 639] width 84 height 28
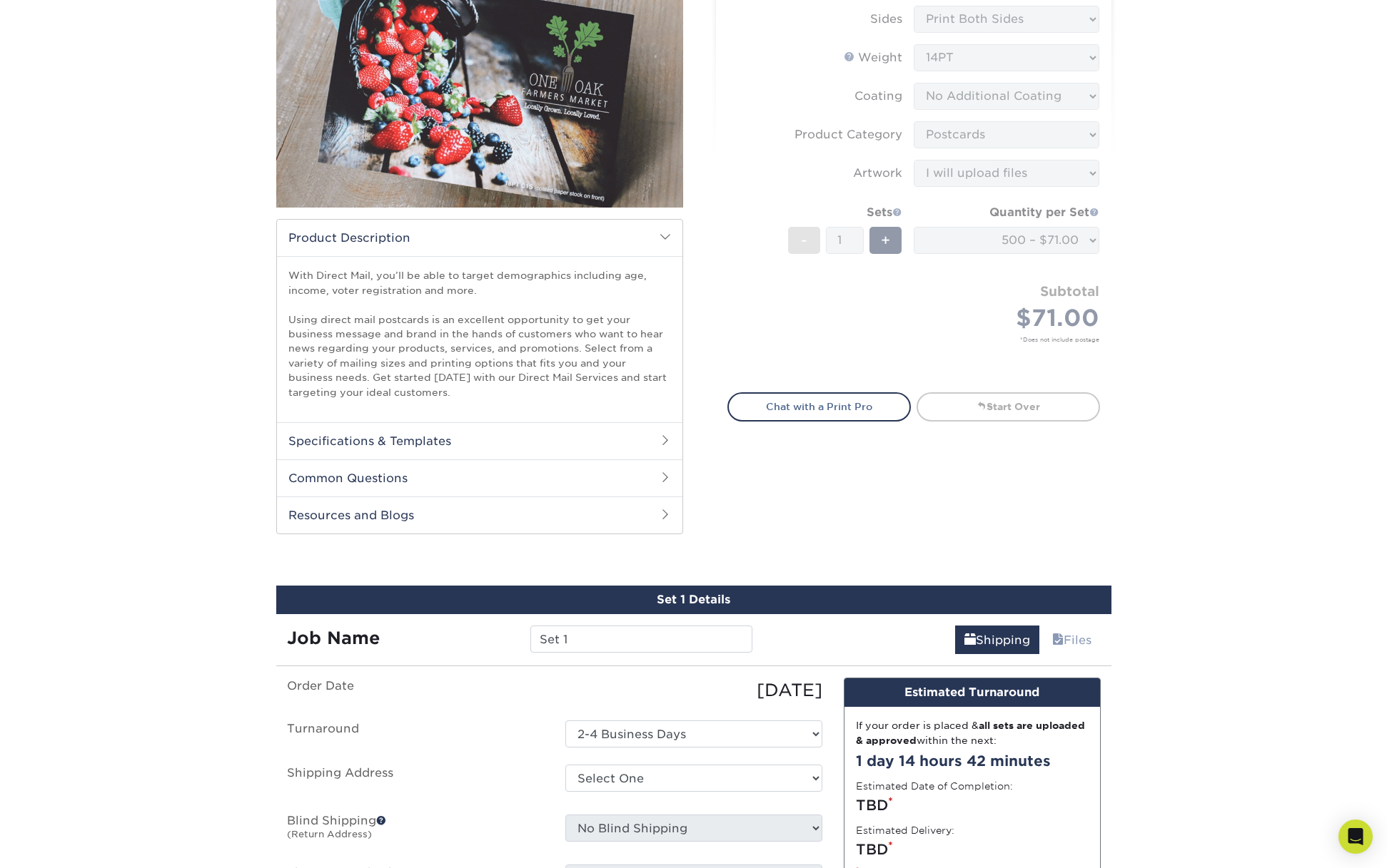
scroll to position [0, 0]
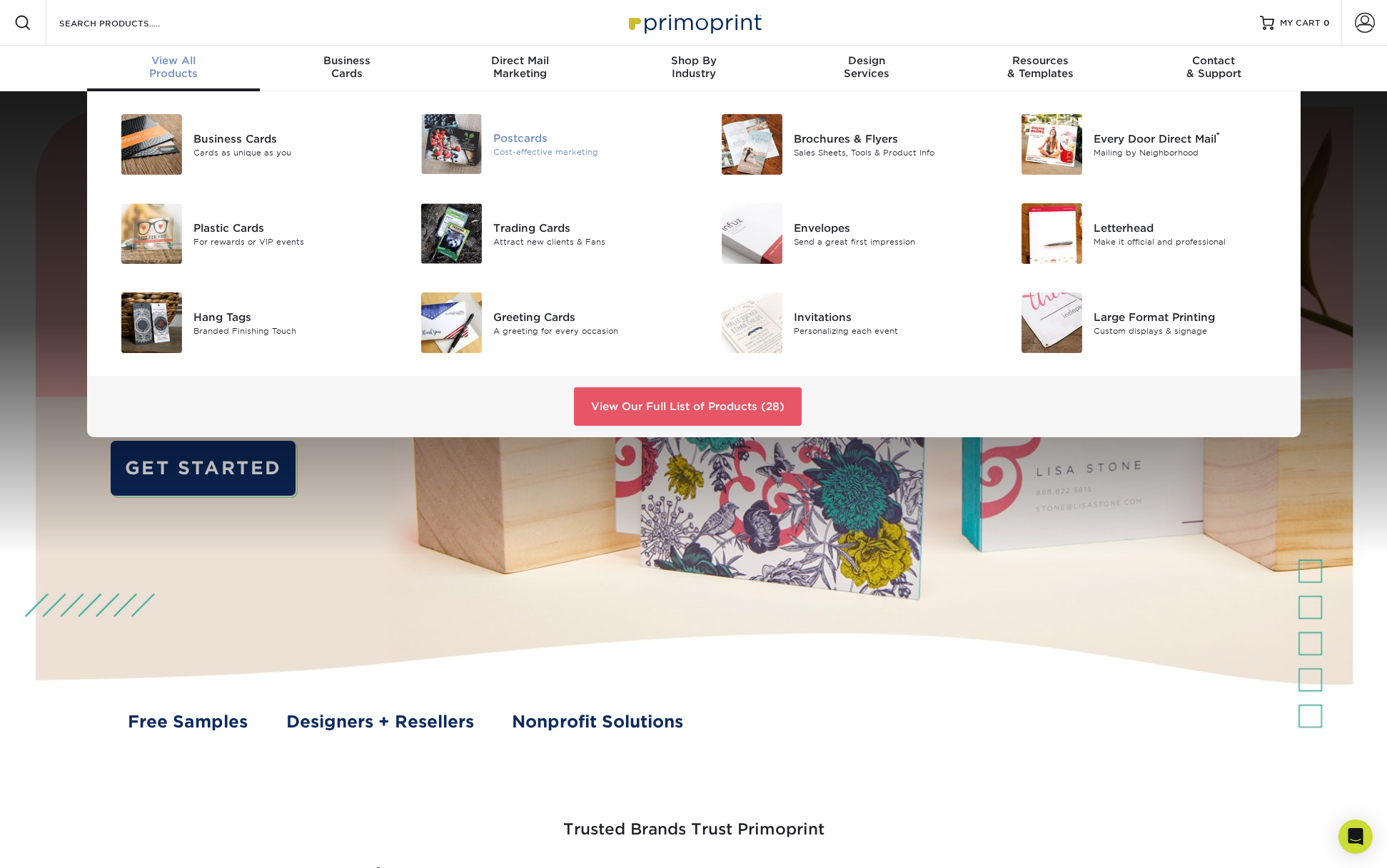
click at [520, 151] on div "Cost-effective marketing" at bounding box center [587, 152] width 189 height 13
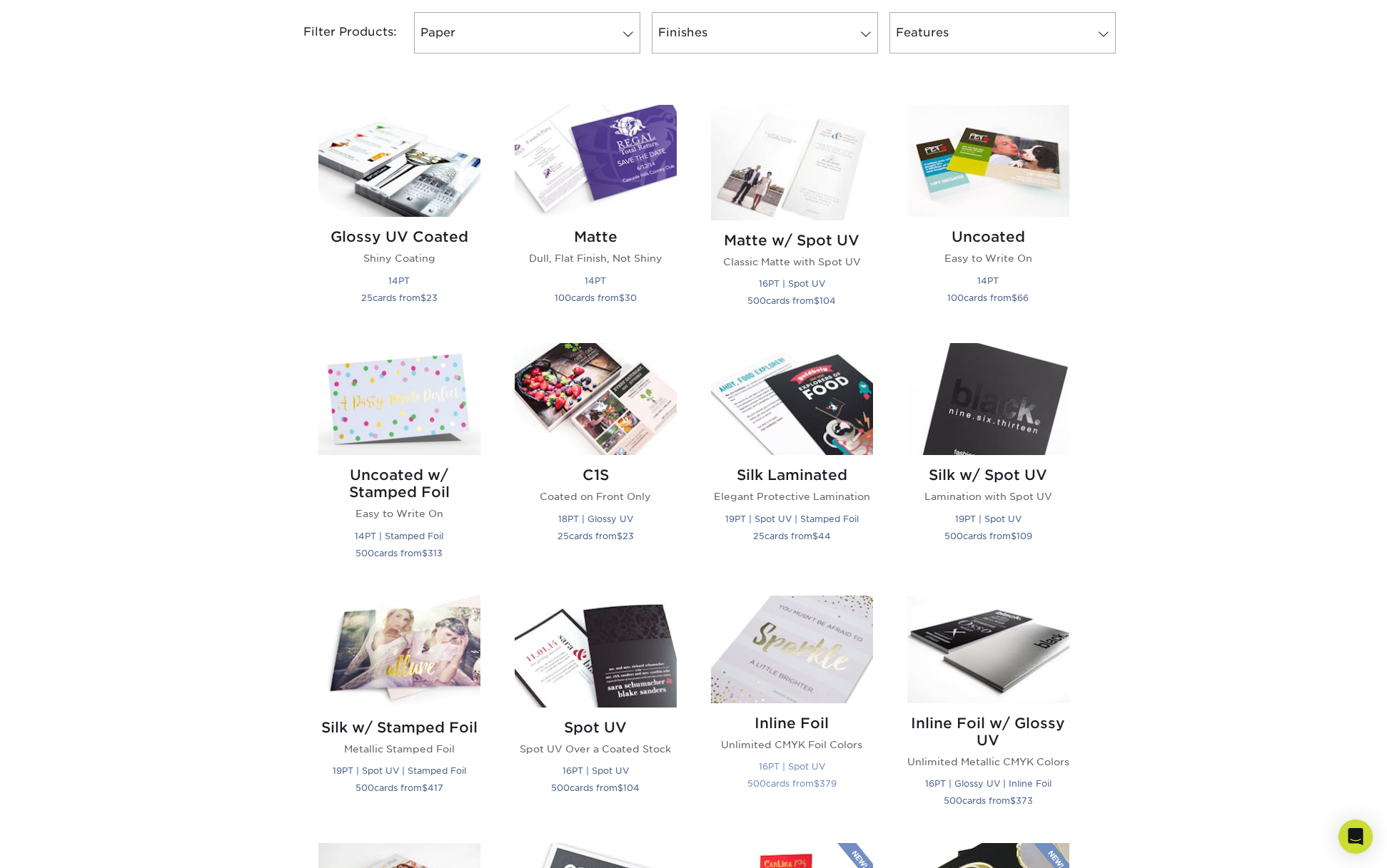
scroll to position [613, 0]
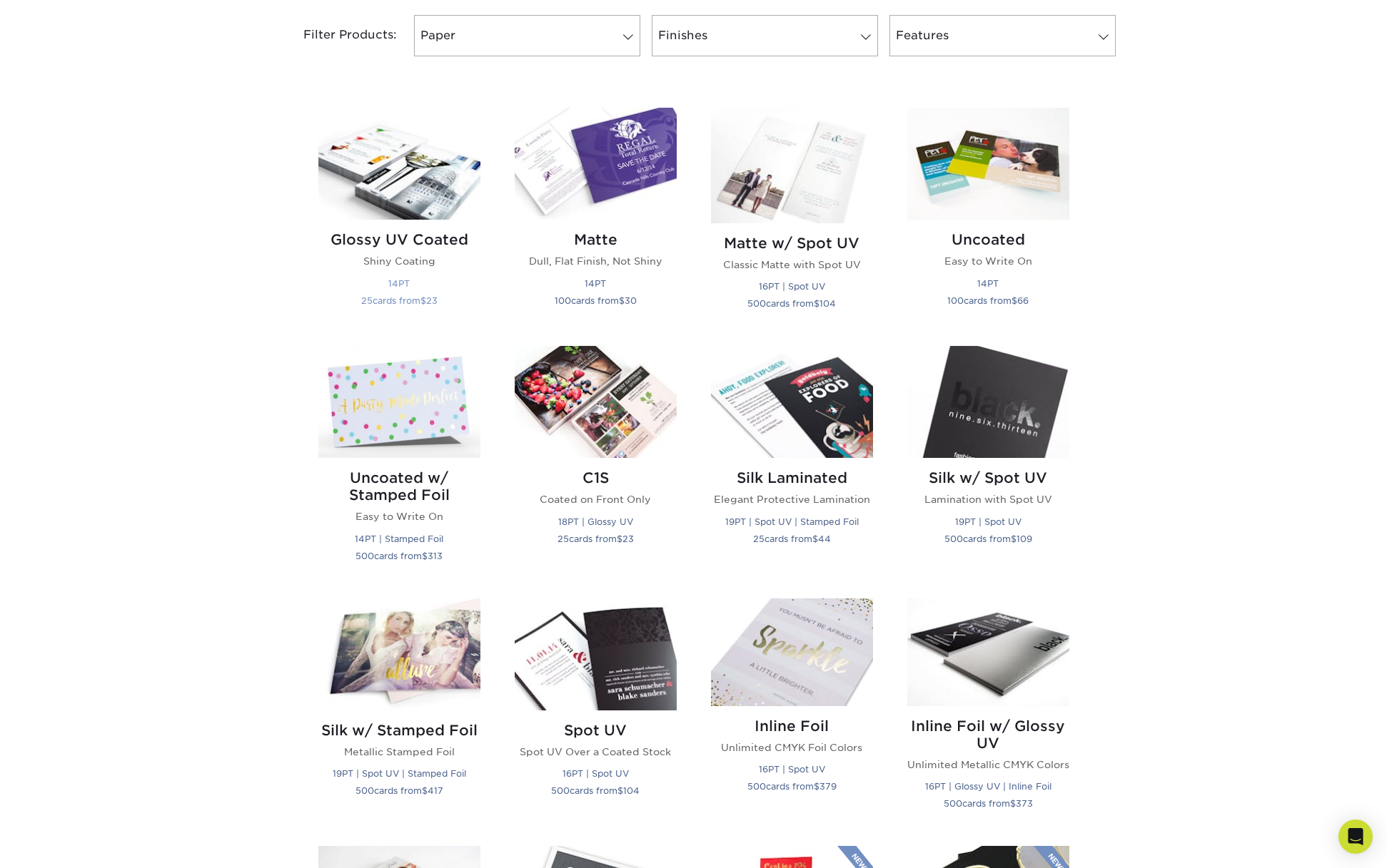
click at [433, 177] on img at bounding box center [398, 164] width 162 height 112
click at [993, 202] on img at bounding box center [988, 164] width 162 height 112
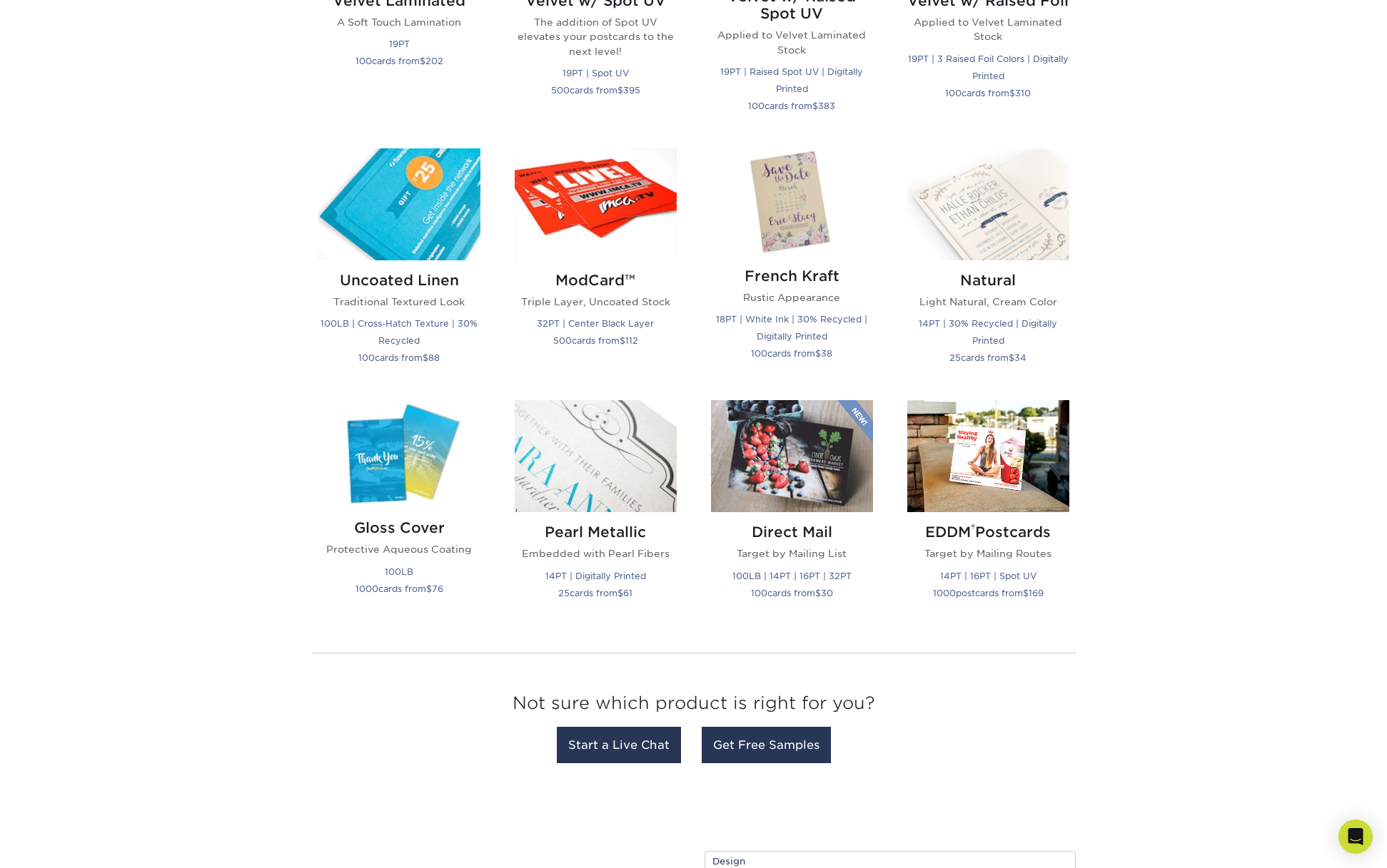
scroll to position [1710, 0]
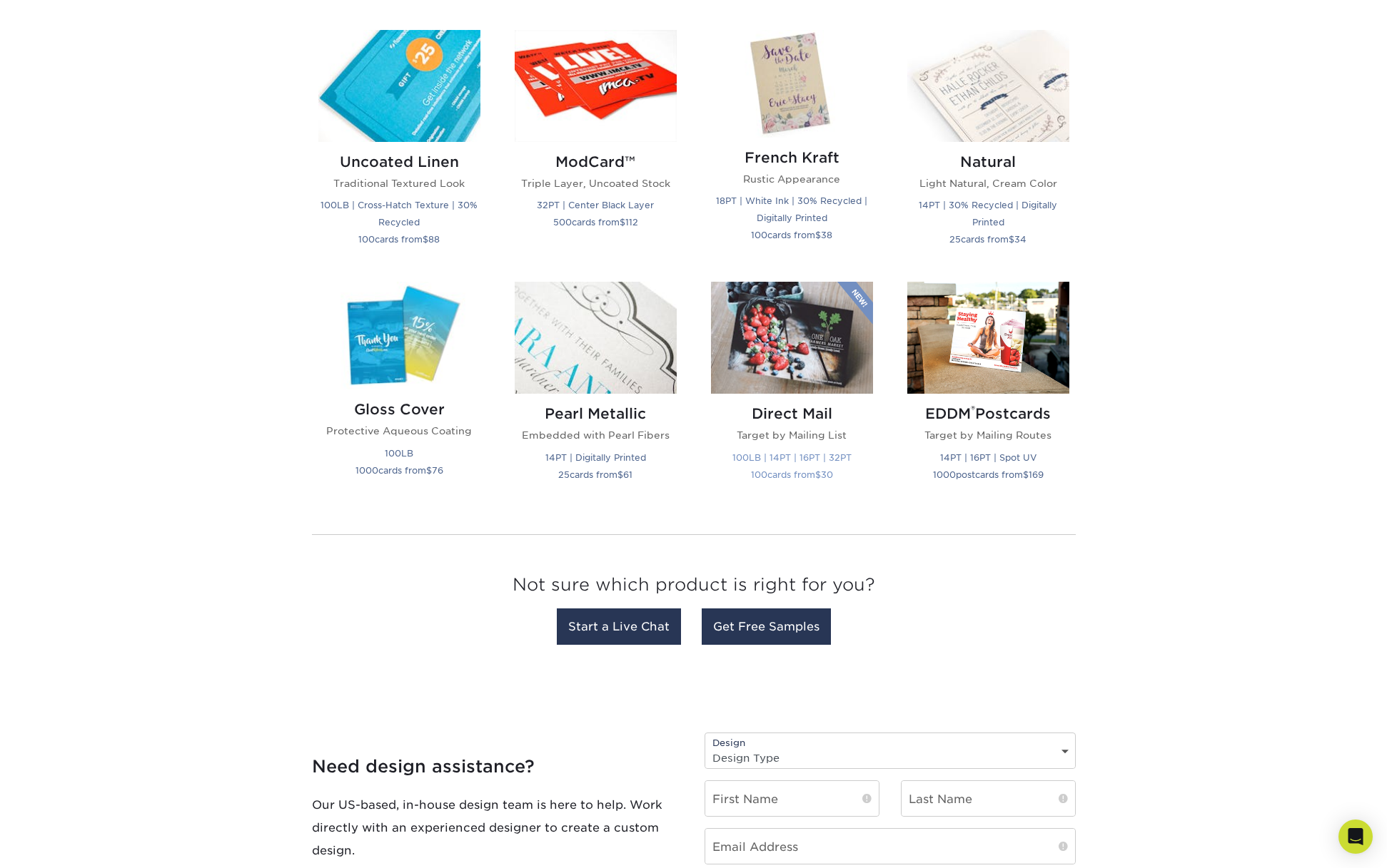
click at [825, 367] on img at bounding box center [792, 338] width 162 height 112
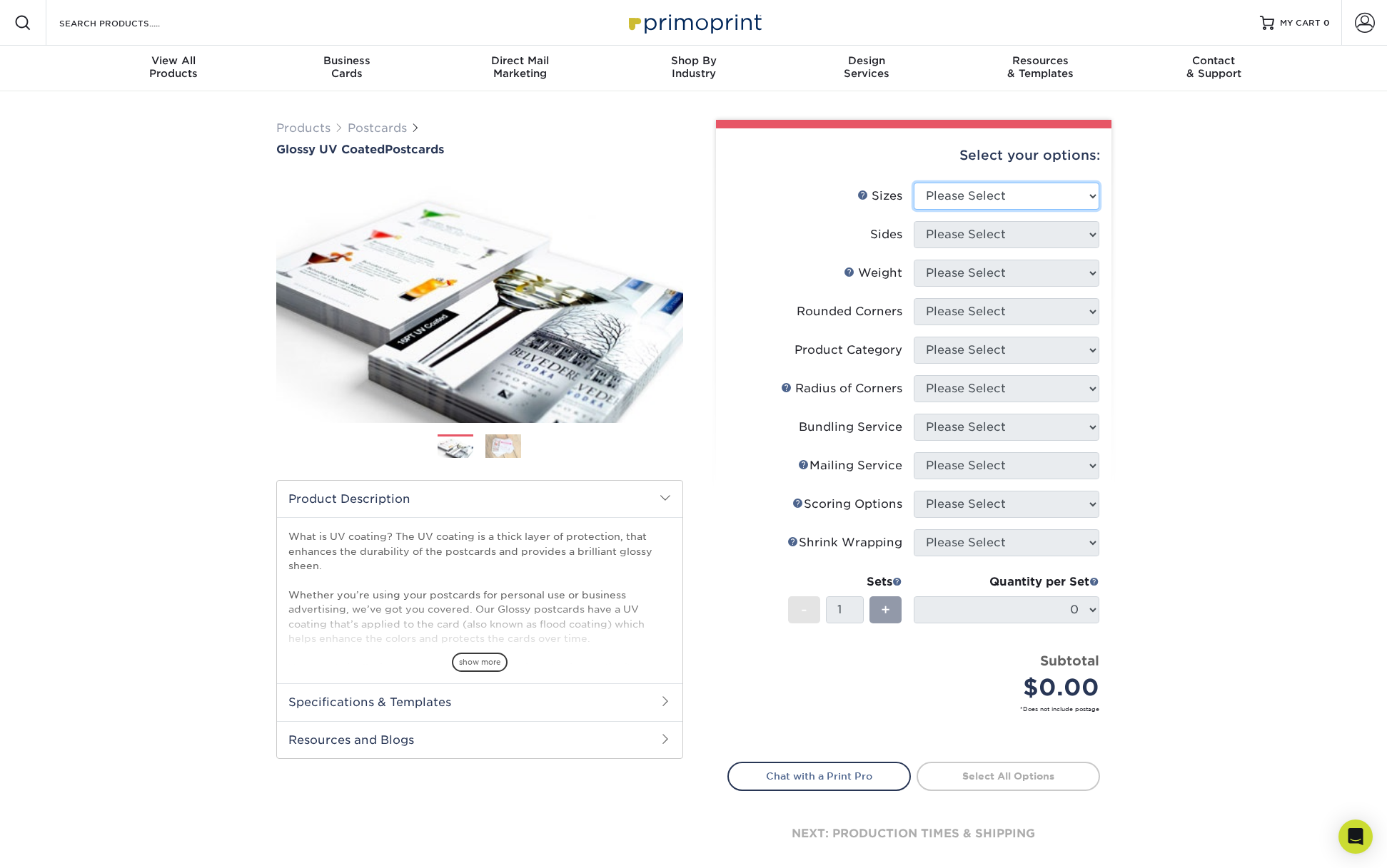
select select "4.00x6.00"
select select "13abbda7-1d64-4f25-8bb2-c179b224825d"
select select "14PT"
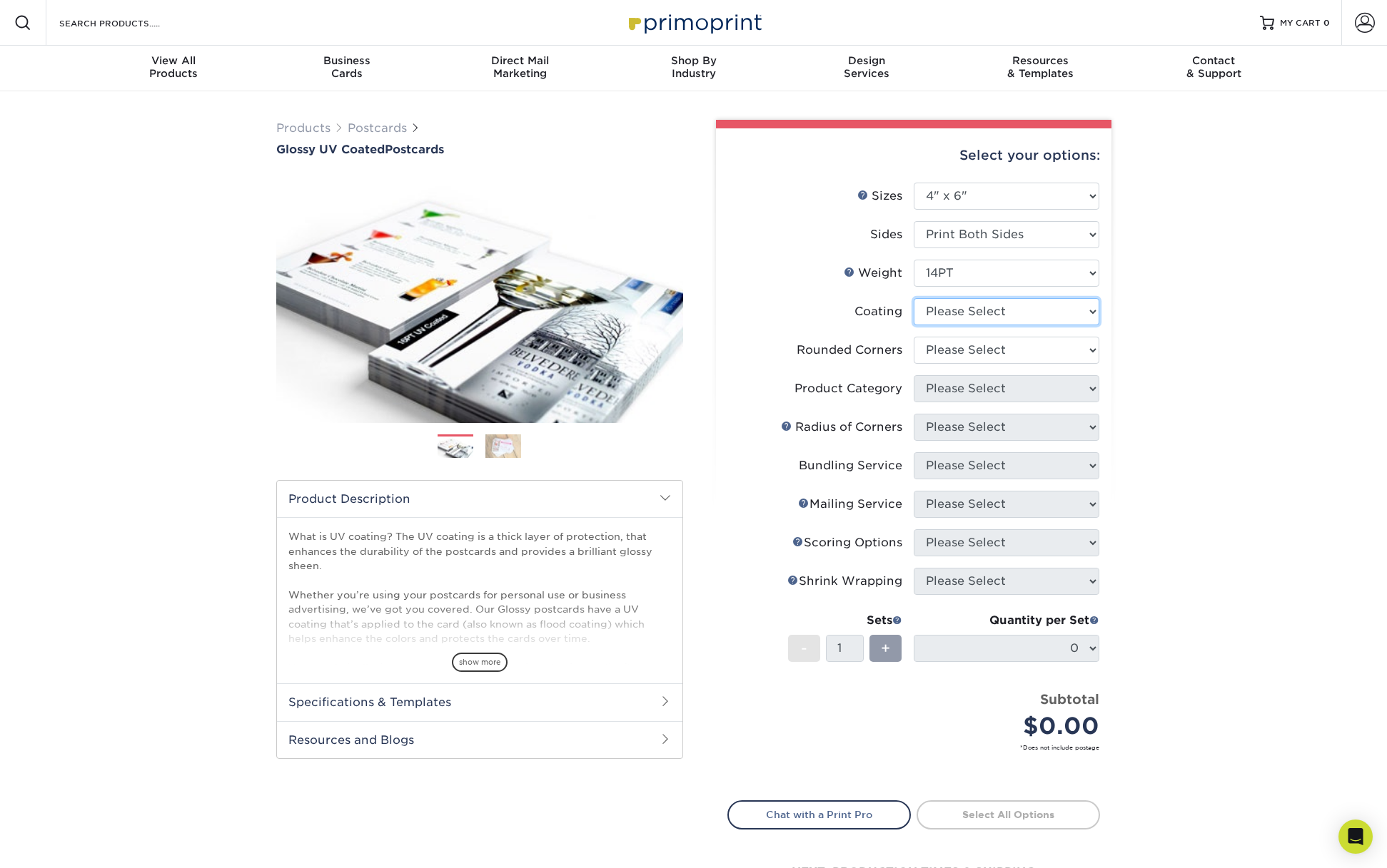
select select "1e8116af-acfc-44b1-83dc-8181aa338834"
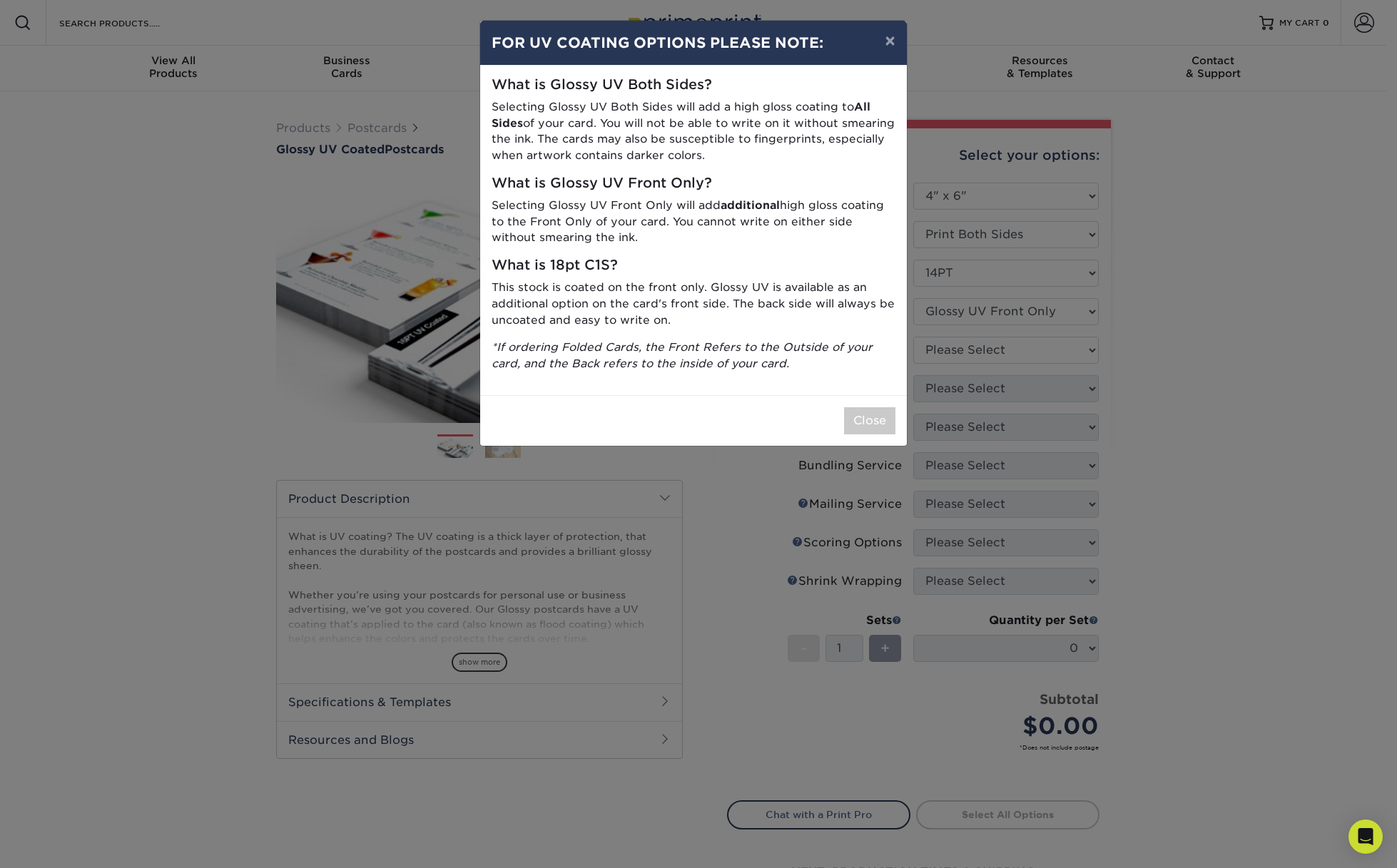
click at [895, 48] on button "×" at bounding box center [890, 40] width 33 height 40
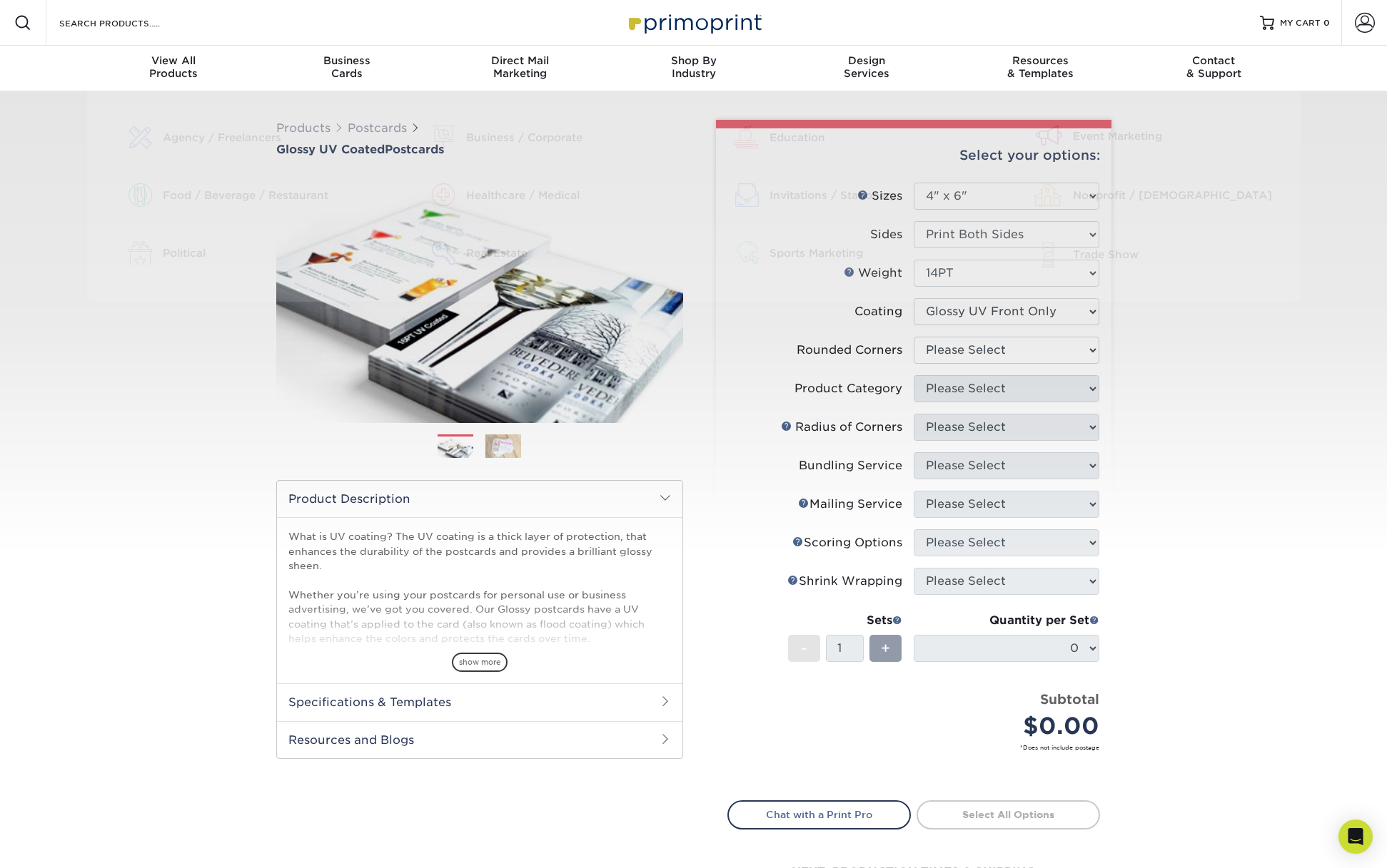
click at [1166, 441] on div "Products Postcards Glossy UV Coated Postcards Previous Next show more 25" at bounding box center [693, 529] width 1387 height 876
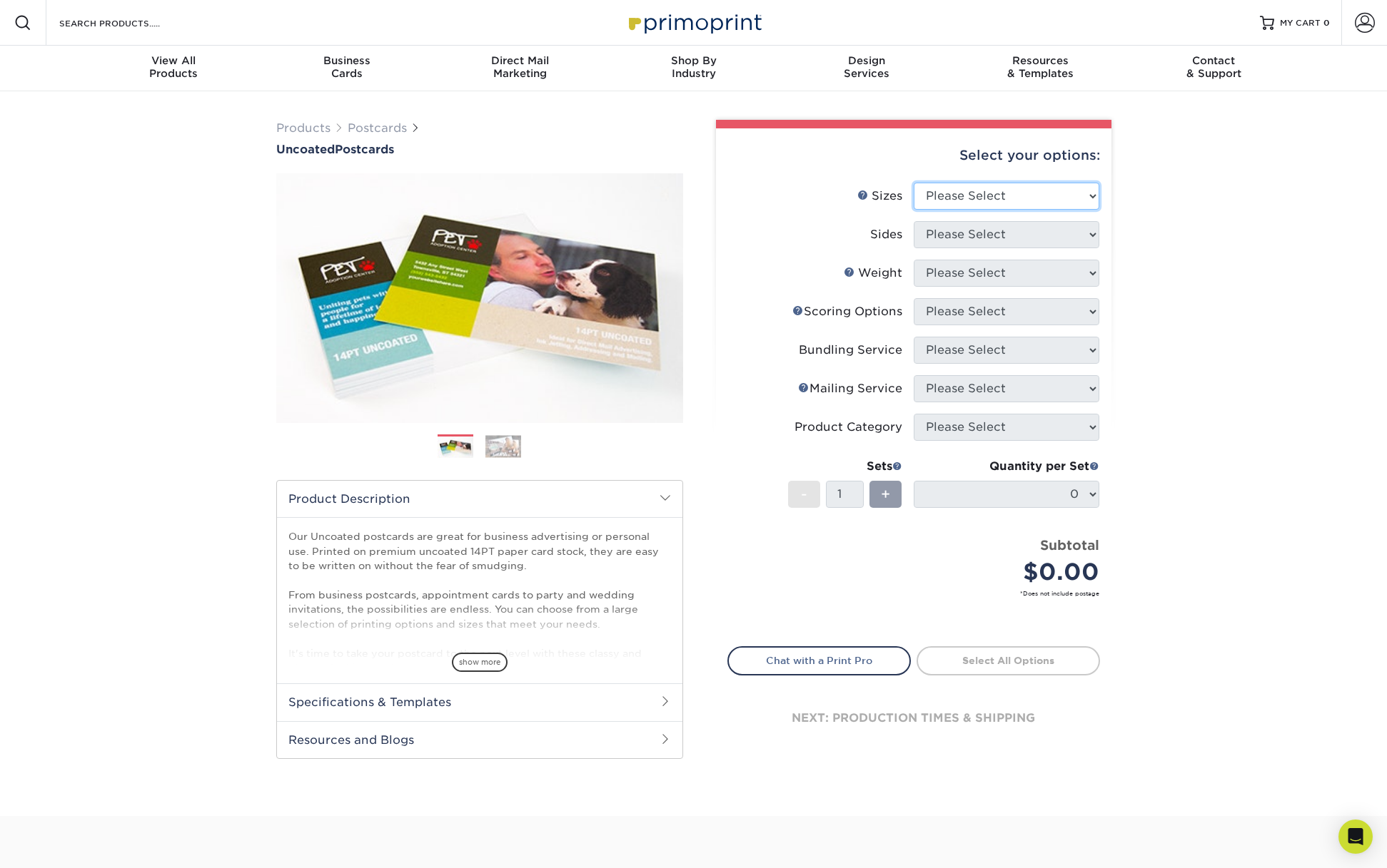
select select "4.00x6.00"
select select "13abbda7-1d64-4f25-8bb2-c179b224825d"
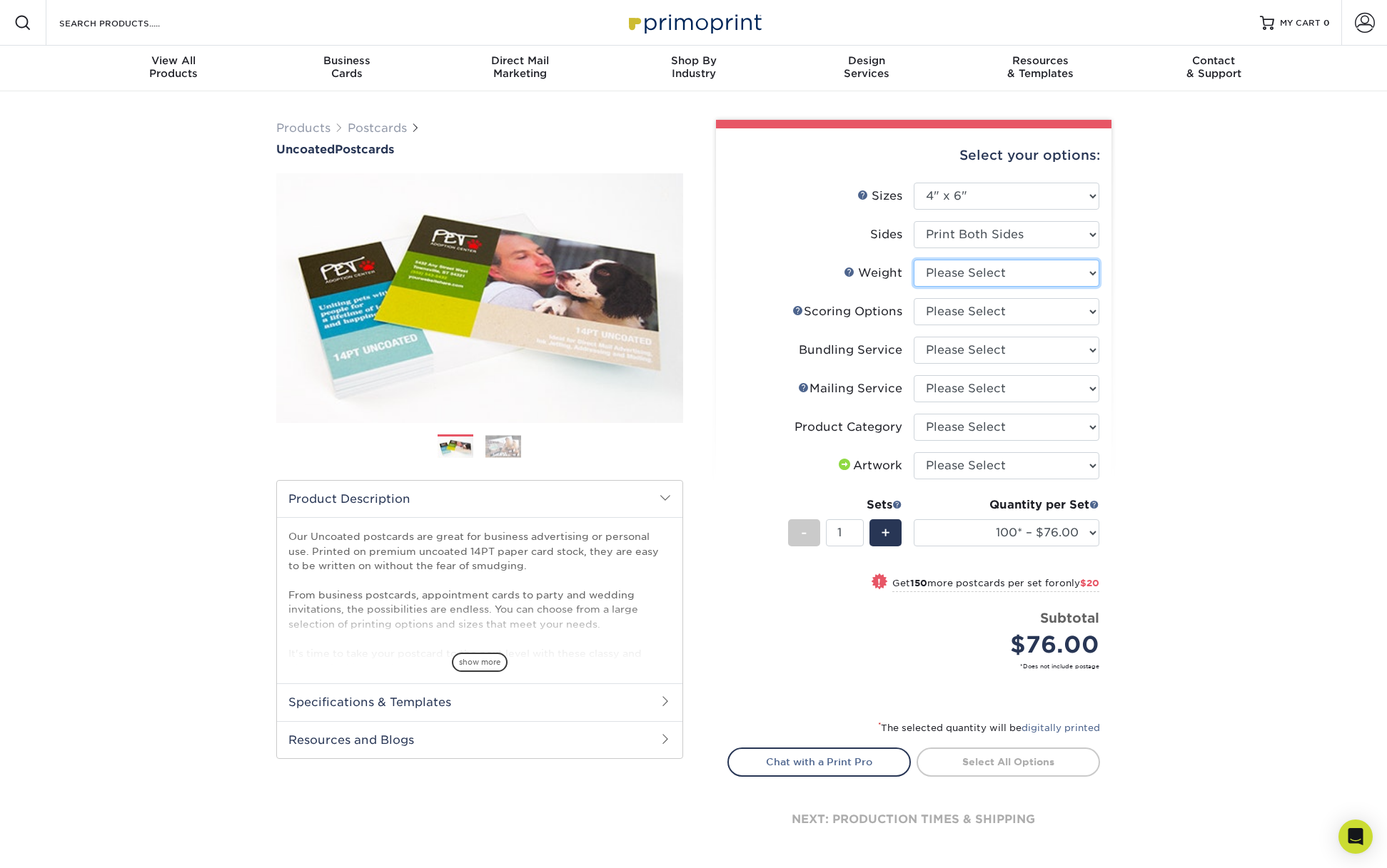
select select "14PT Uncoated"
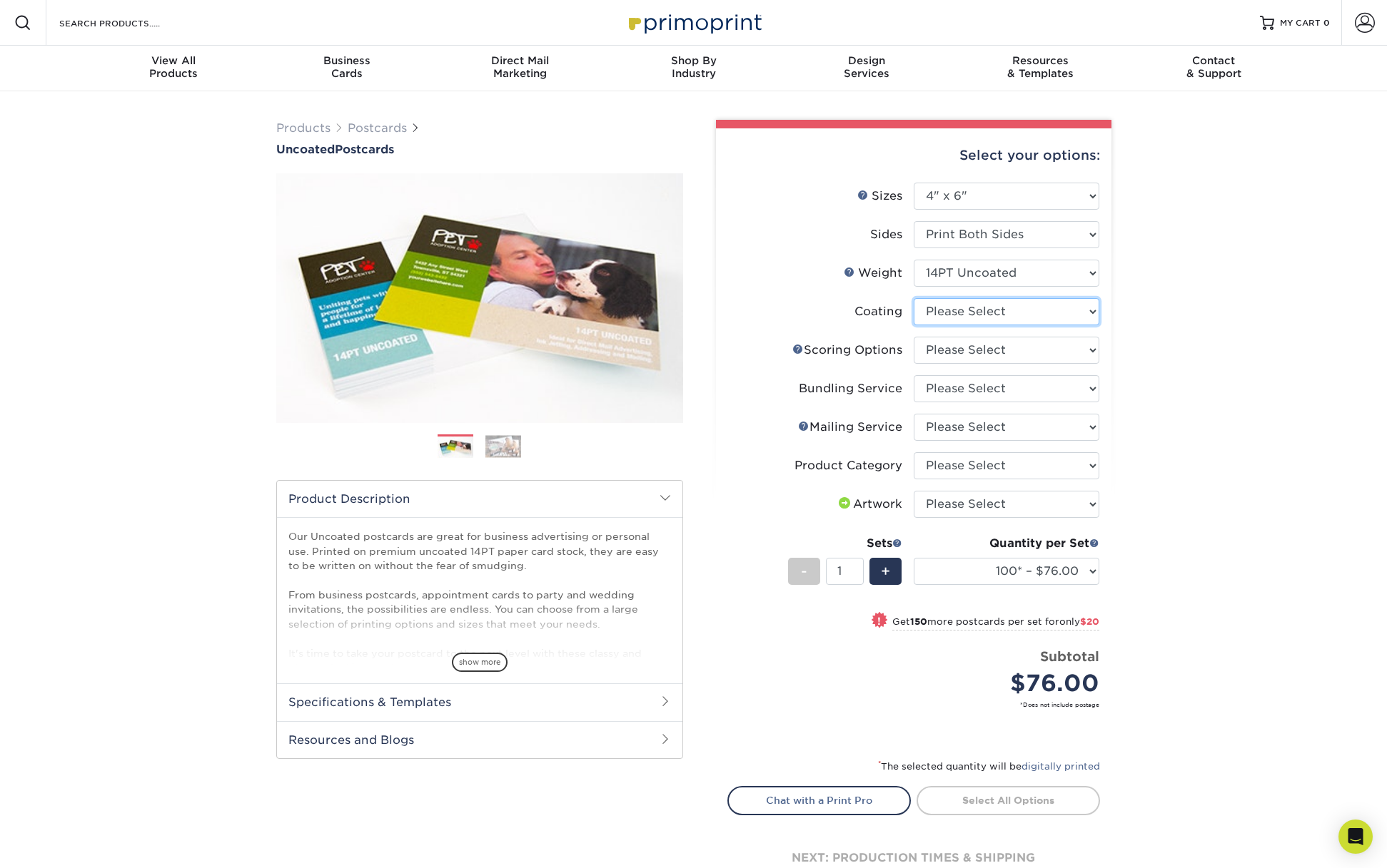
select select "3e7618de-abca-4bda-9f97-8b9129e913d8"
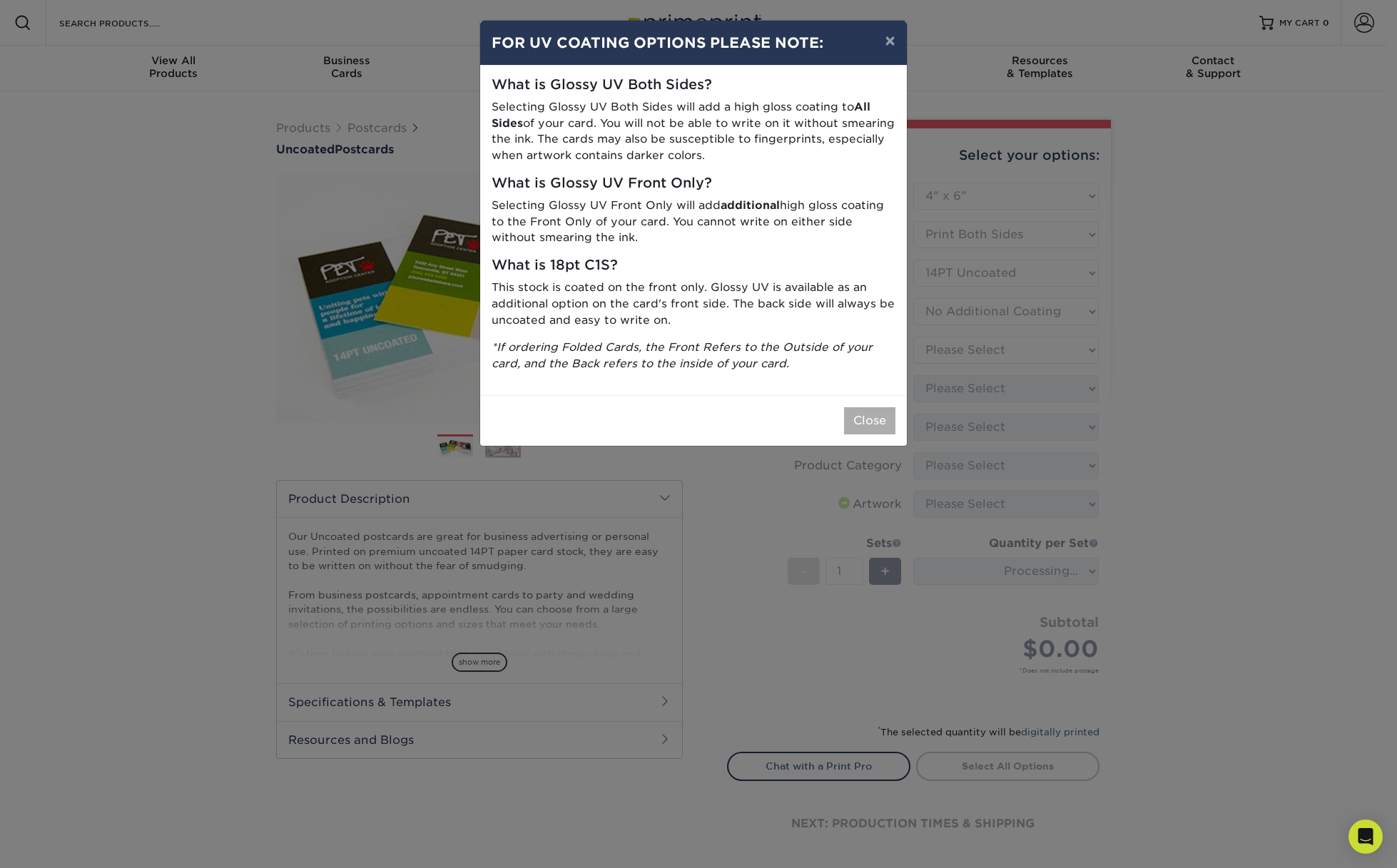
click at [868, 411] on button "Close" at bounding box center [869, 421] width 51 height 27
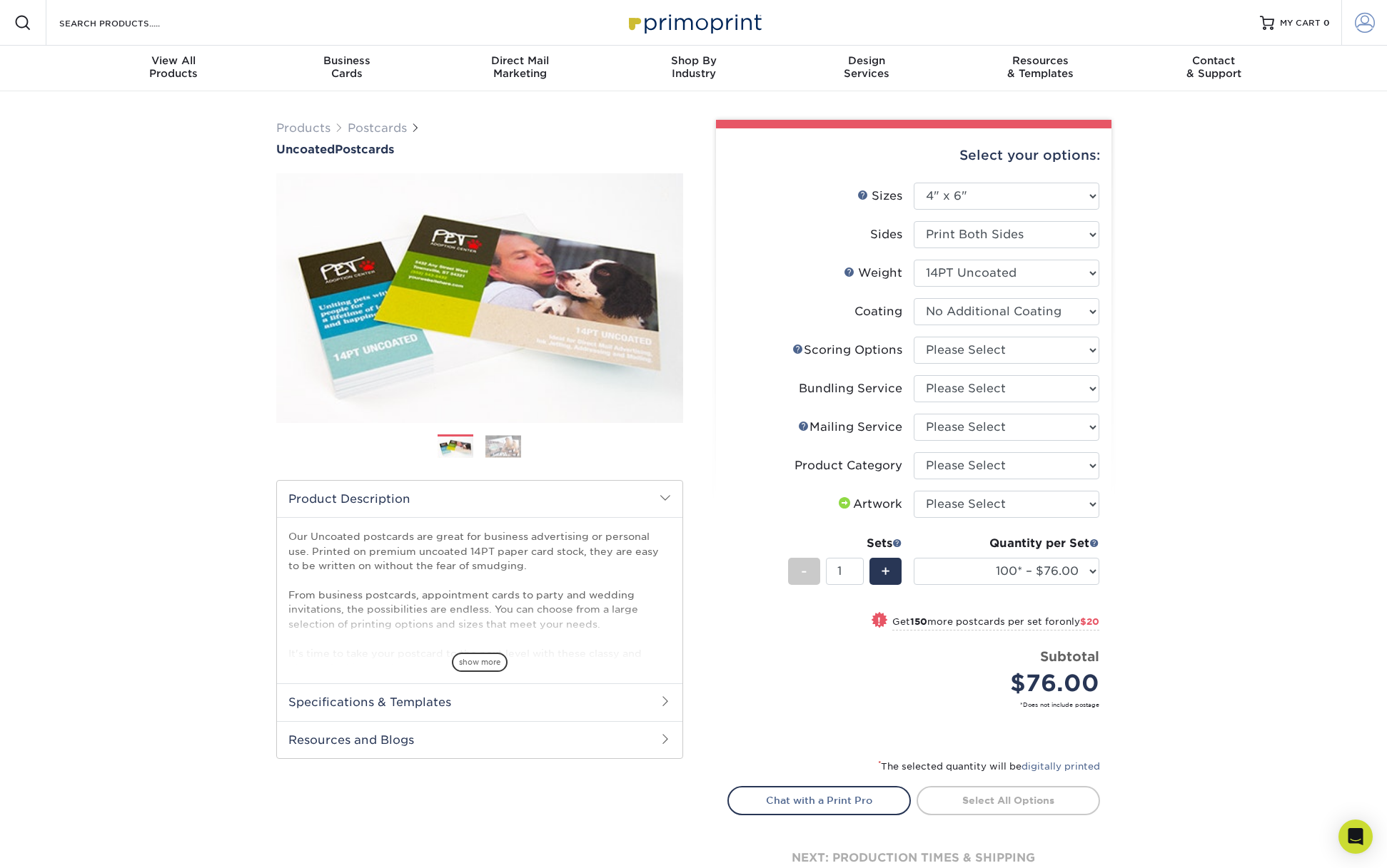
click at [1366, 21] on span at bounding box center [1365, 22] width 20 height 20
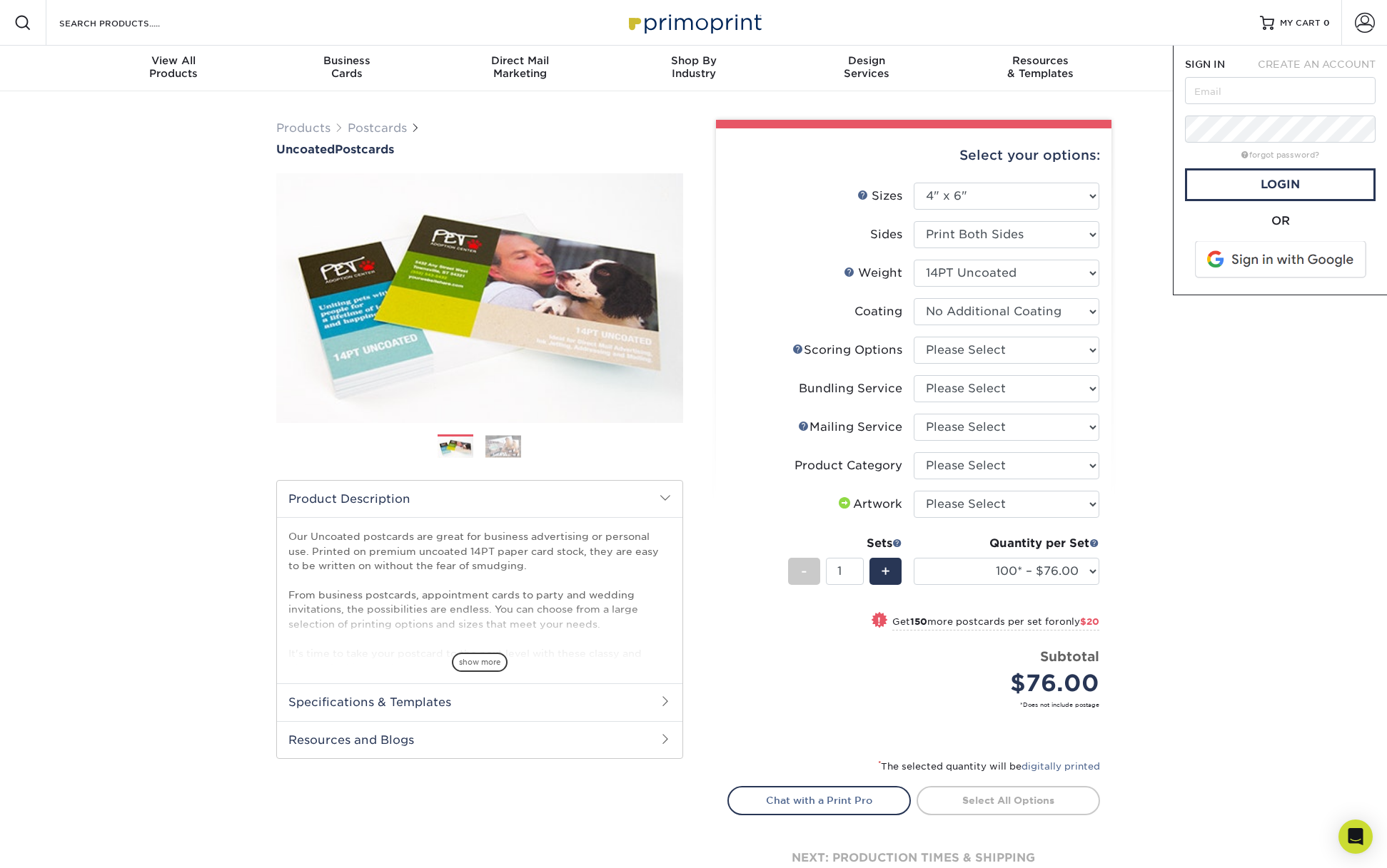
click at [1294, 358] on div "Products Postcards Uncoated Postcards Next" at bounding box center [693, 521] width 1387 height 861
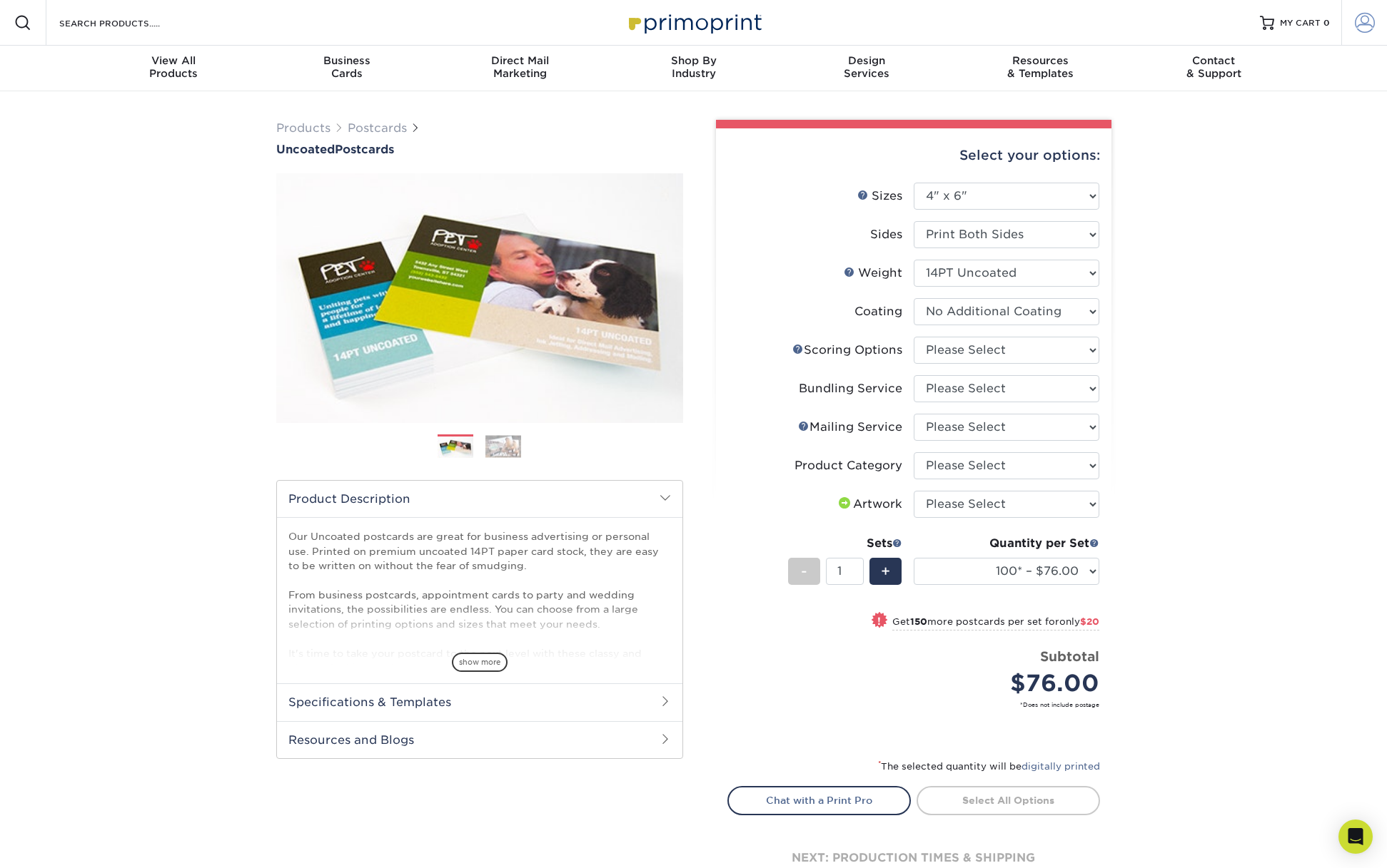
click at [1364, 23] on span at bounding box center [1365, 22] width 20 height 20
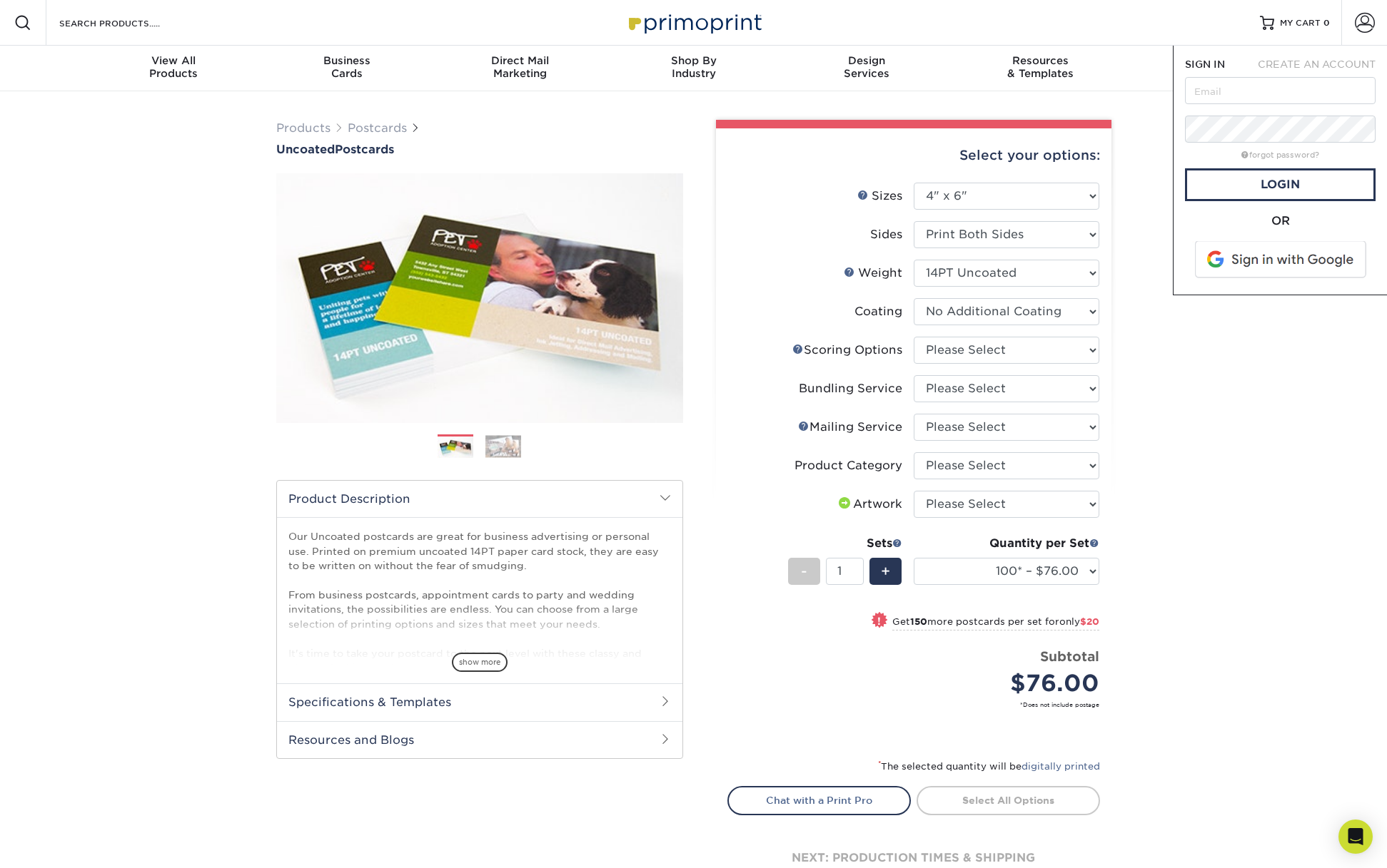
click at [1305, 327] on div "Products Postcards Uncoated Postcards Next" at bounding box center [693, 521] width 1387 height 861
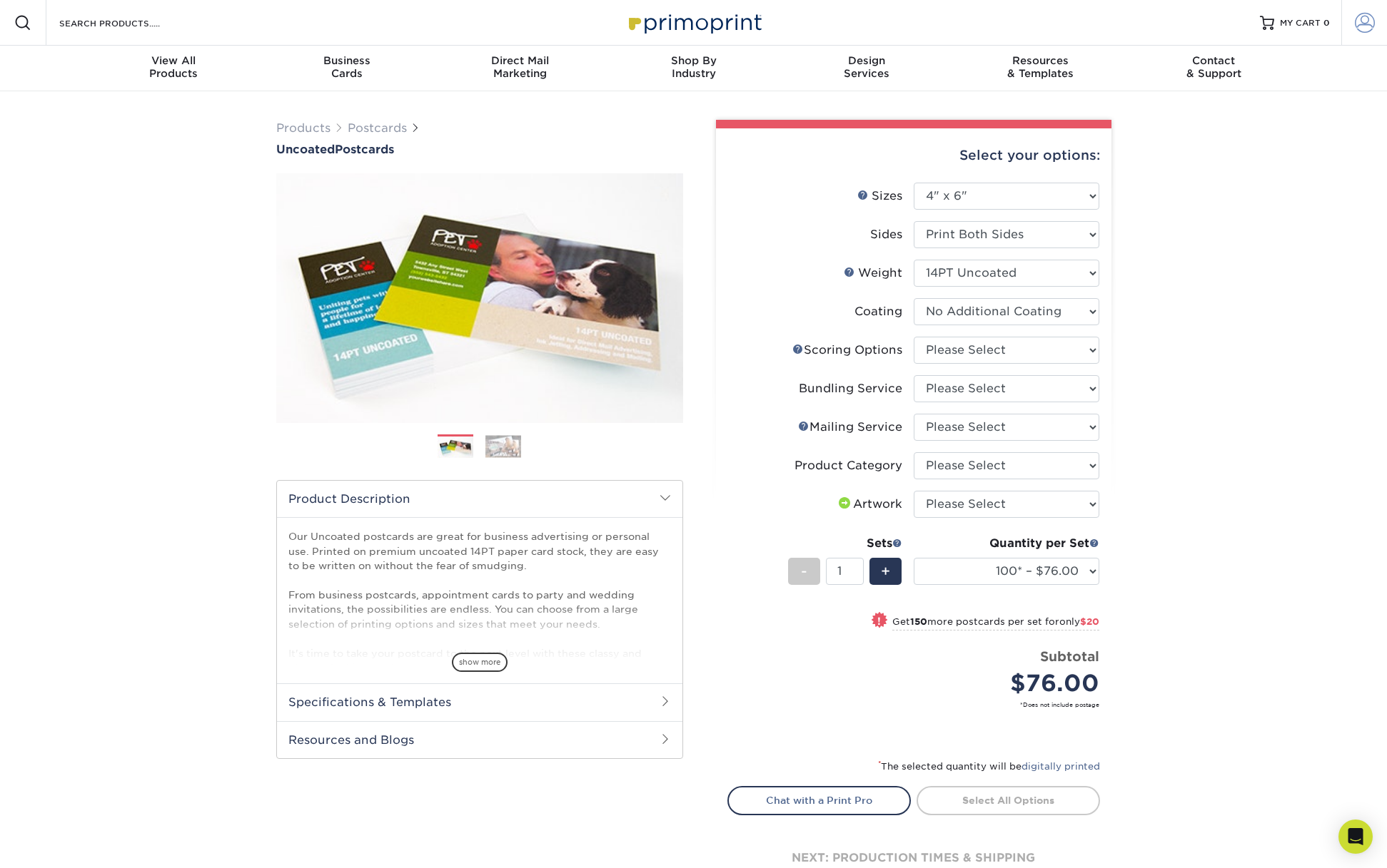
click at [1364, 21] on span at bounding box center [1365, 22] width 20 height 20
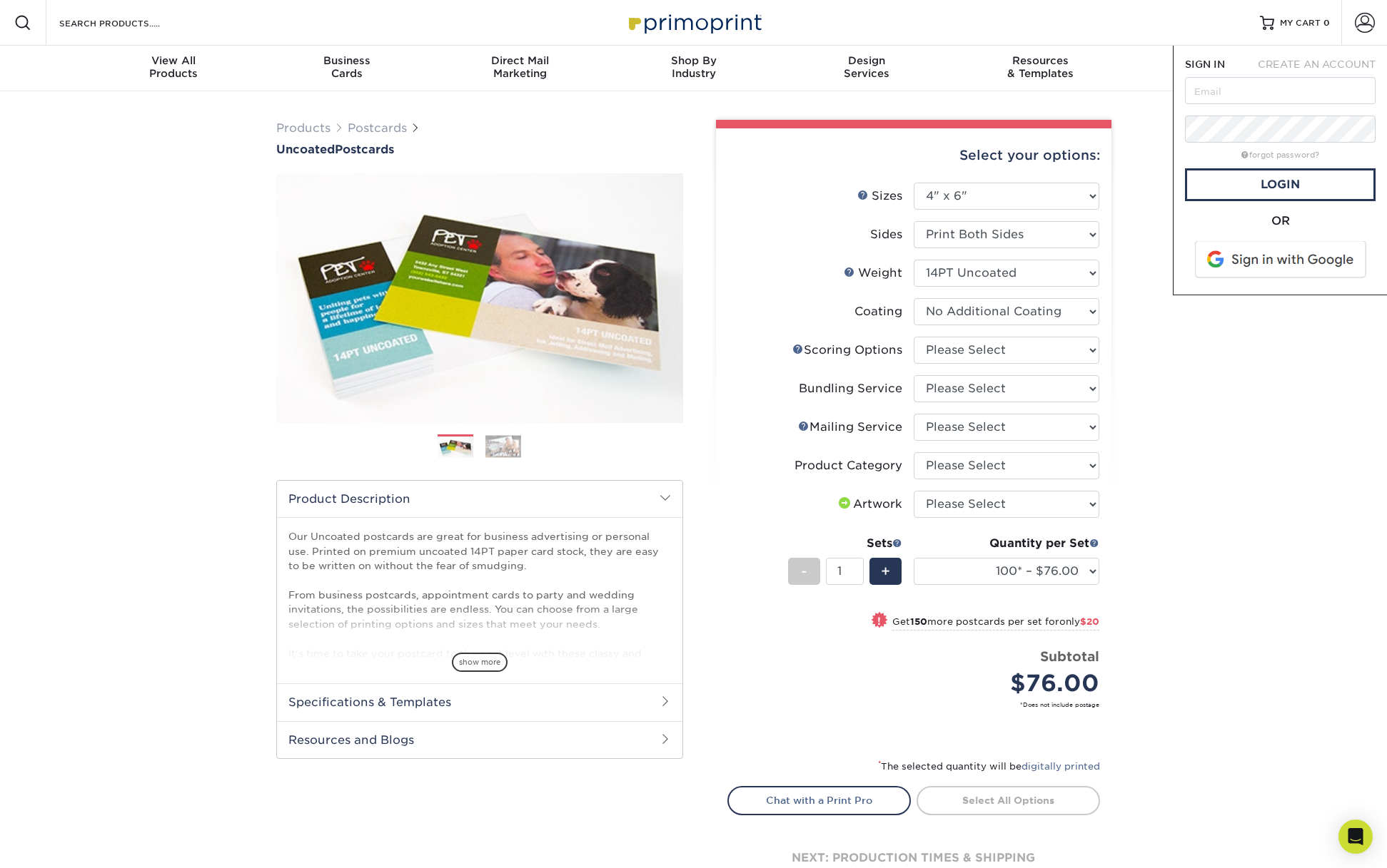
click at [1347, 66] on span "CREATE AN ACCOUNT" at bounding box center [1317, 64] width 118 height 12
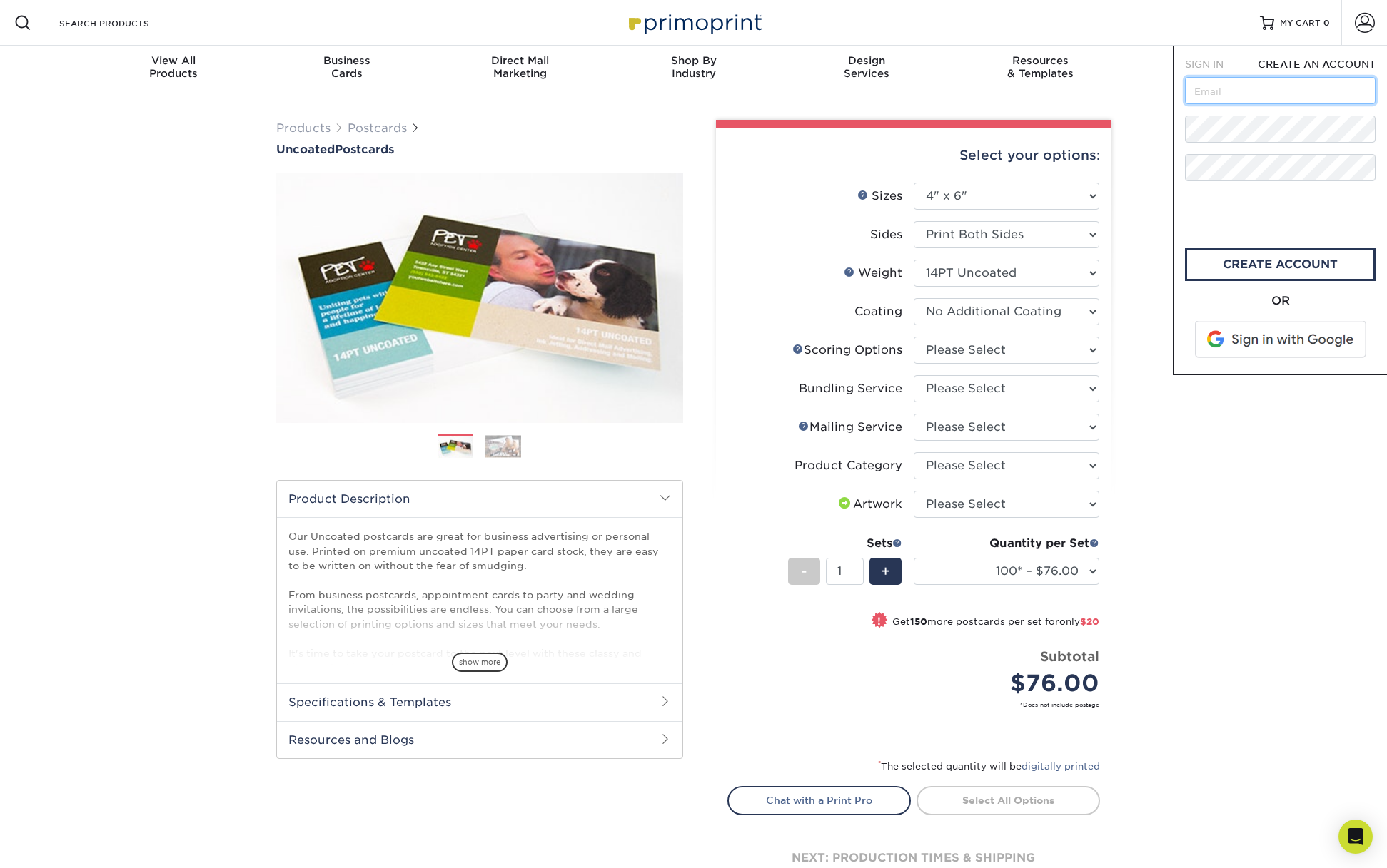
click at [1213, 88] on input "text" at bounding box center [1280, 91] width 191 height 27
type input "[EMAIL_ADDRESS][DOMAIN_NAME]"
click at [1232, 449] on div "Products Postcards Uncoated Postcards Next" at bounding box center [693, 521] width 1387 height 861
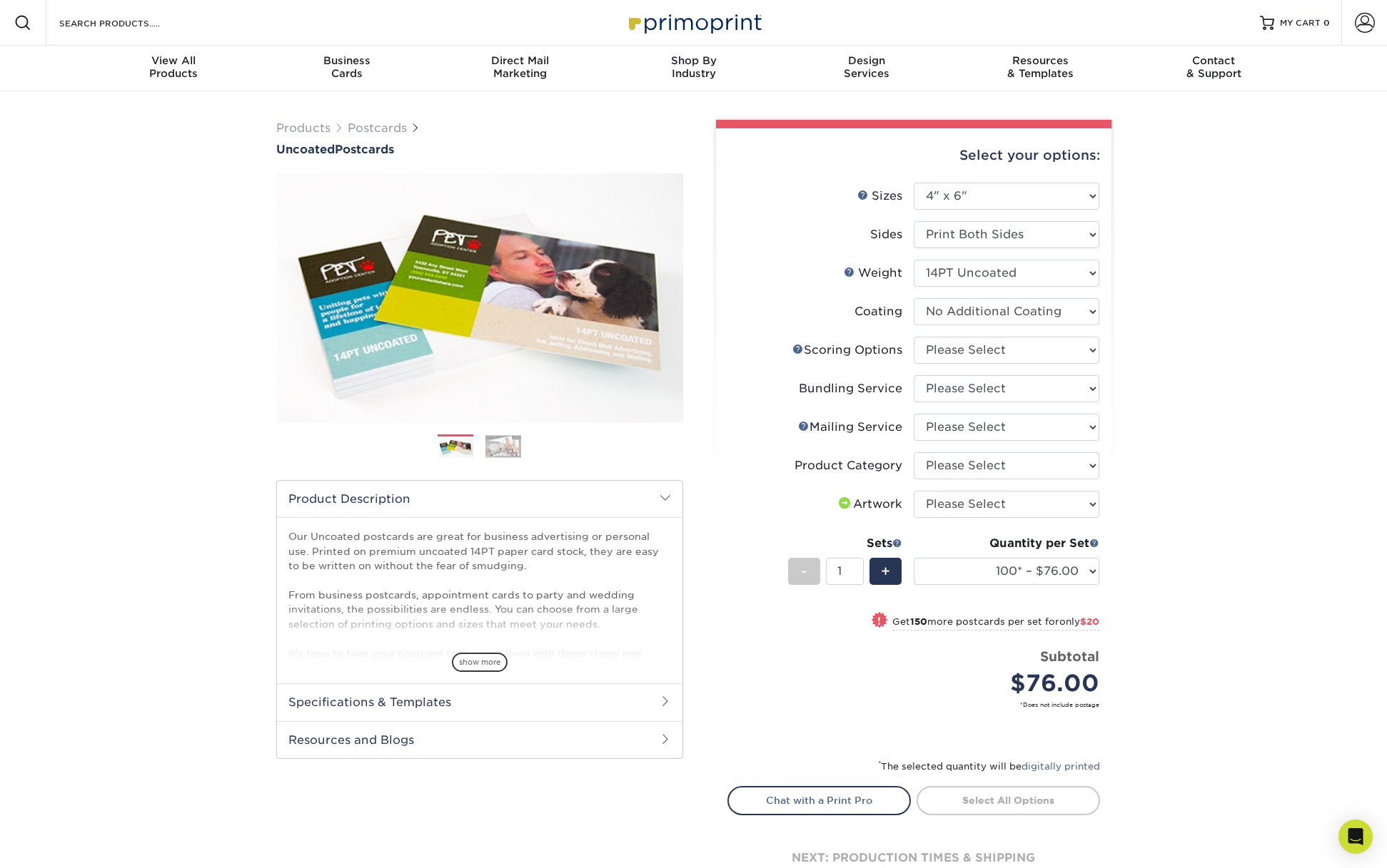
click at [1230, 422] on div "Products Postcards Uncoated Postcards Next" at bounding box center [693, 521] width 1387 height 861
select select "16ebe401-5398-422d-8cb0-f3adbb82deb5"
select select "58689abb-25c0-461c-a4c3-a80b627d6649"
select select "3e5e9bdd-d78a-4c28-a41d-fe1407925ca6"
select select "9b7272e0-d6c8-4c3c-8e97-d3a1bcdab858"
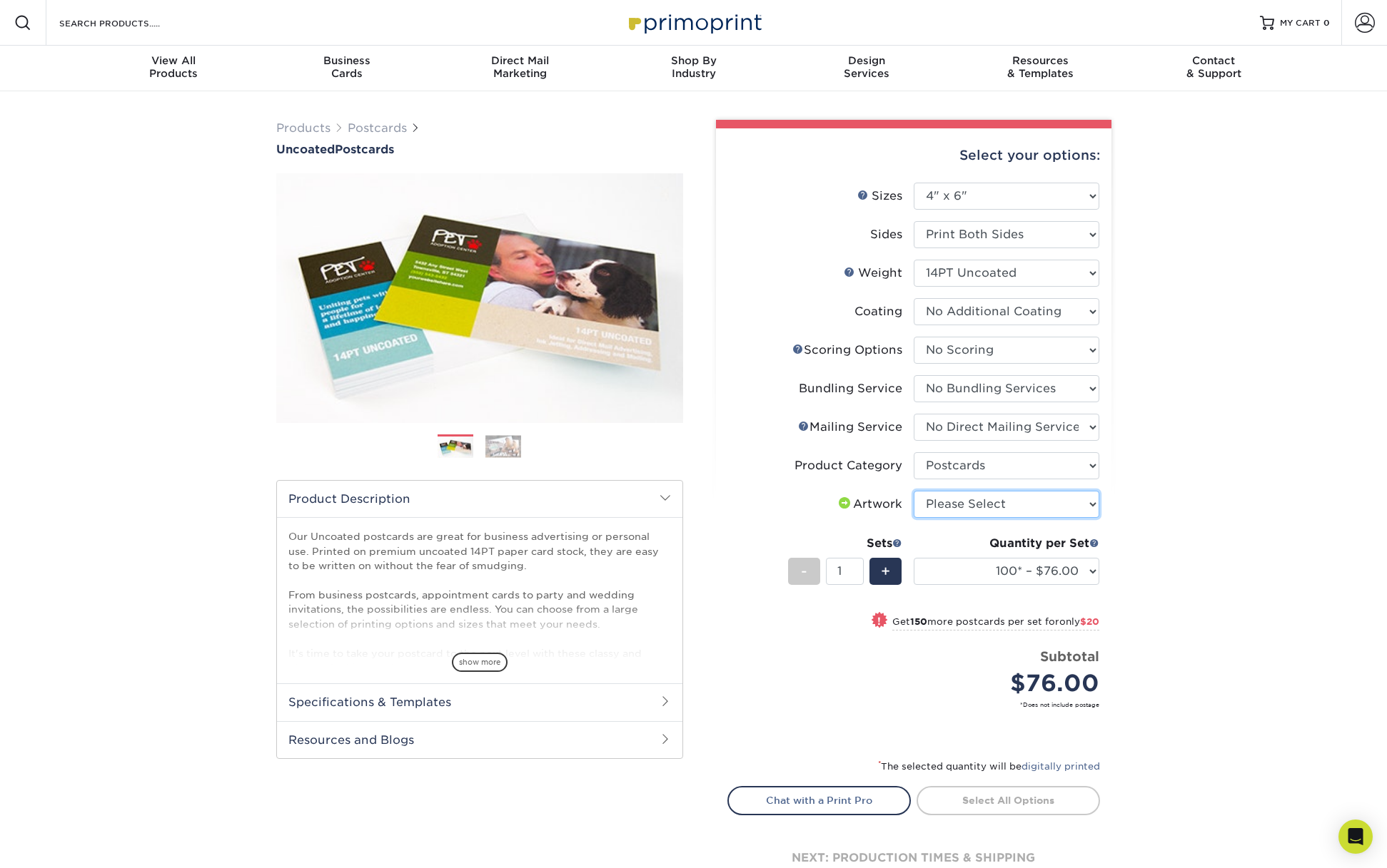
select select "upload"
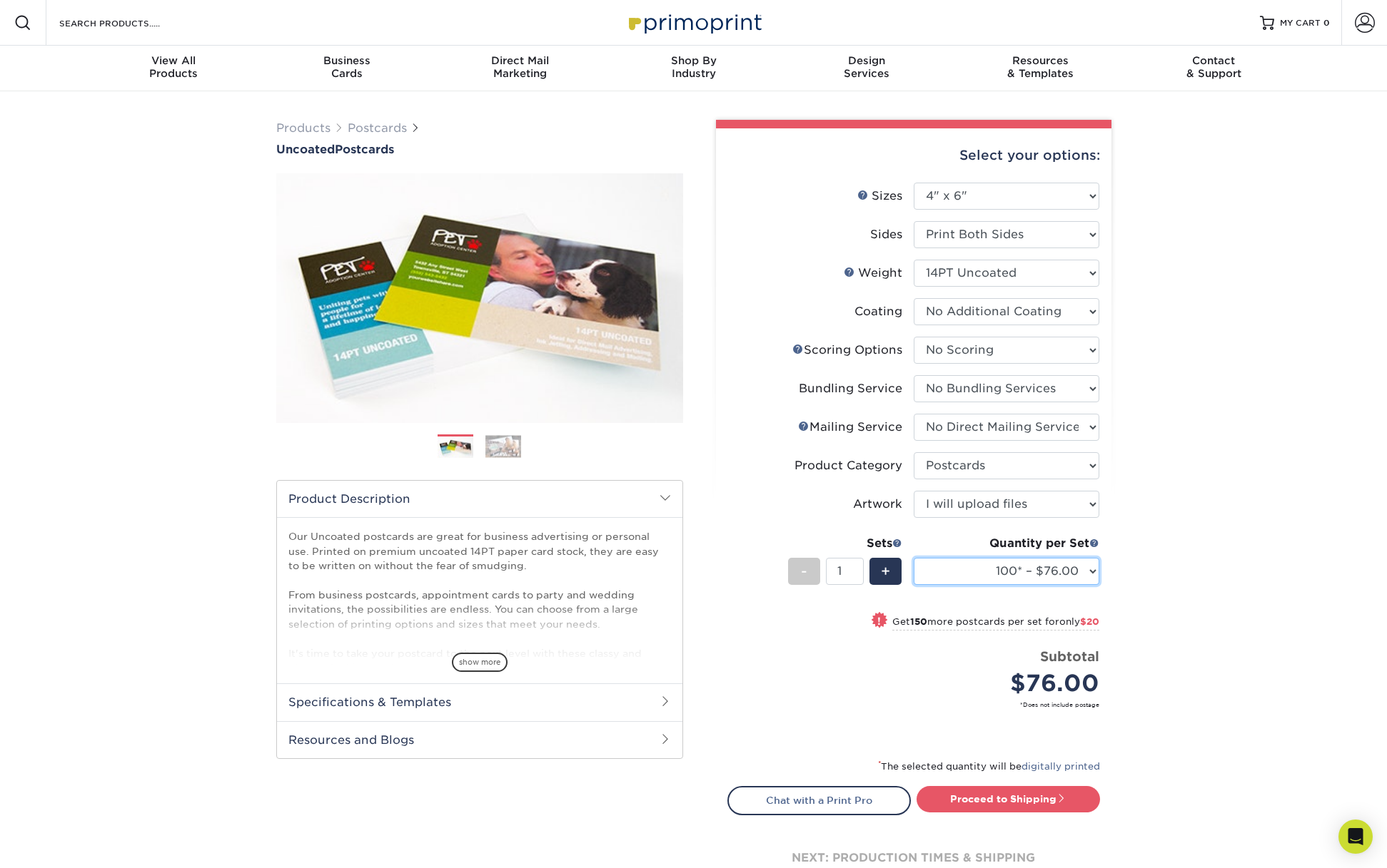
select select "500 – $103.00"
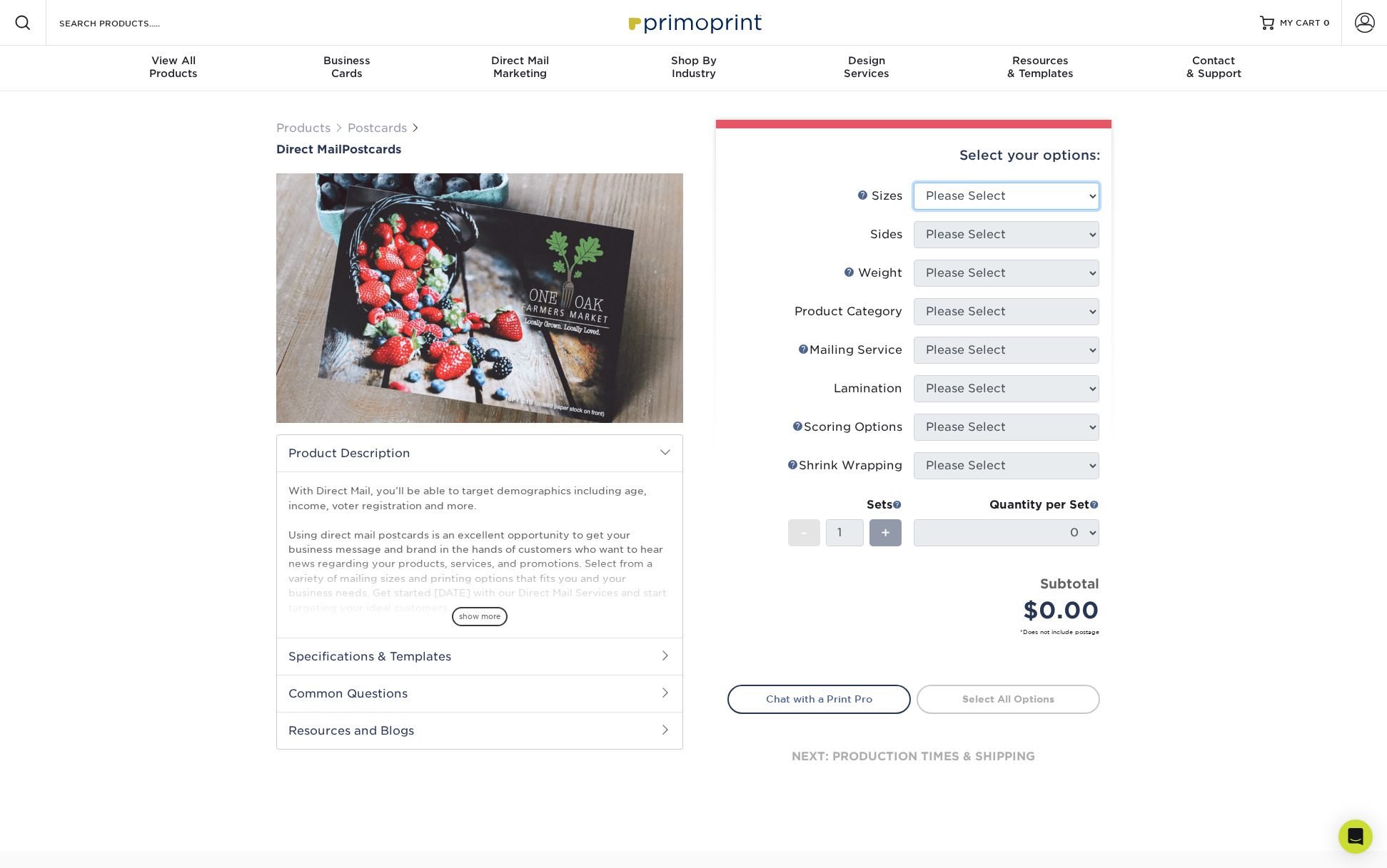
select select "4.00x6.00"
select select "13abbda7-1d64-4f25-8bb2-c179b224825d"
select select "14PT"
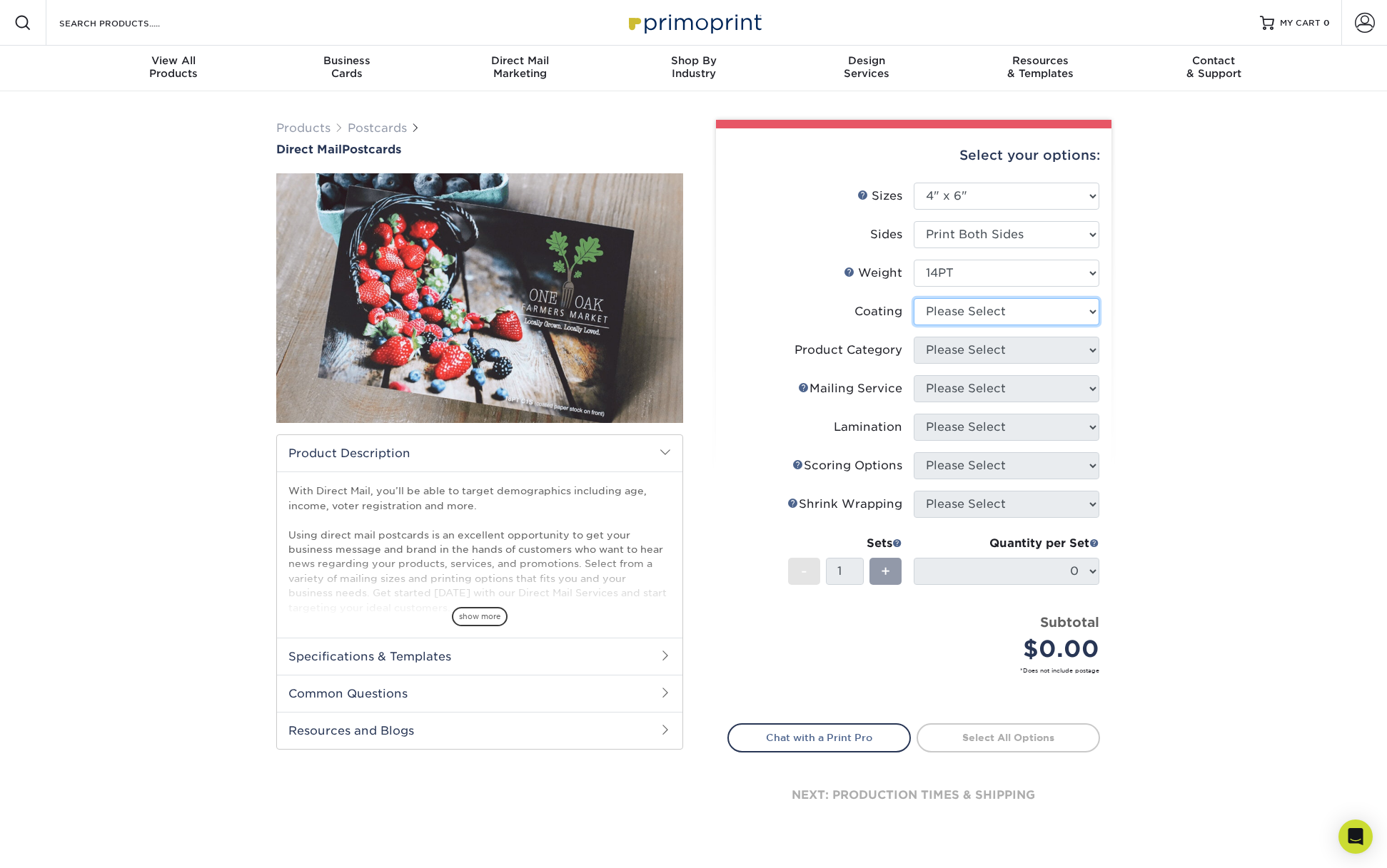
select select "1e8116af-acfc-44b1-83dc-8181aa338834"
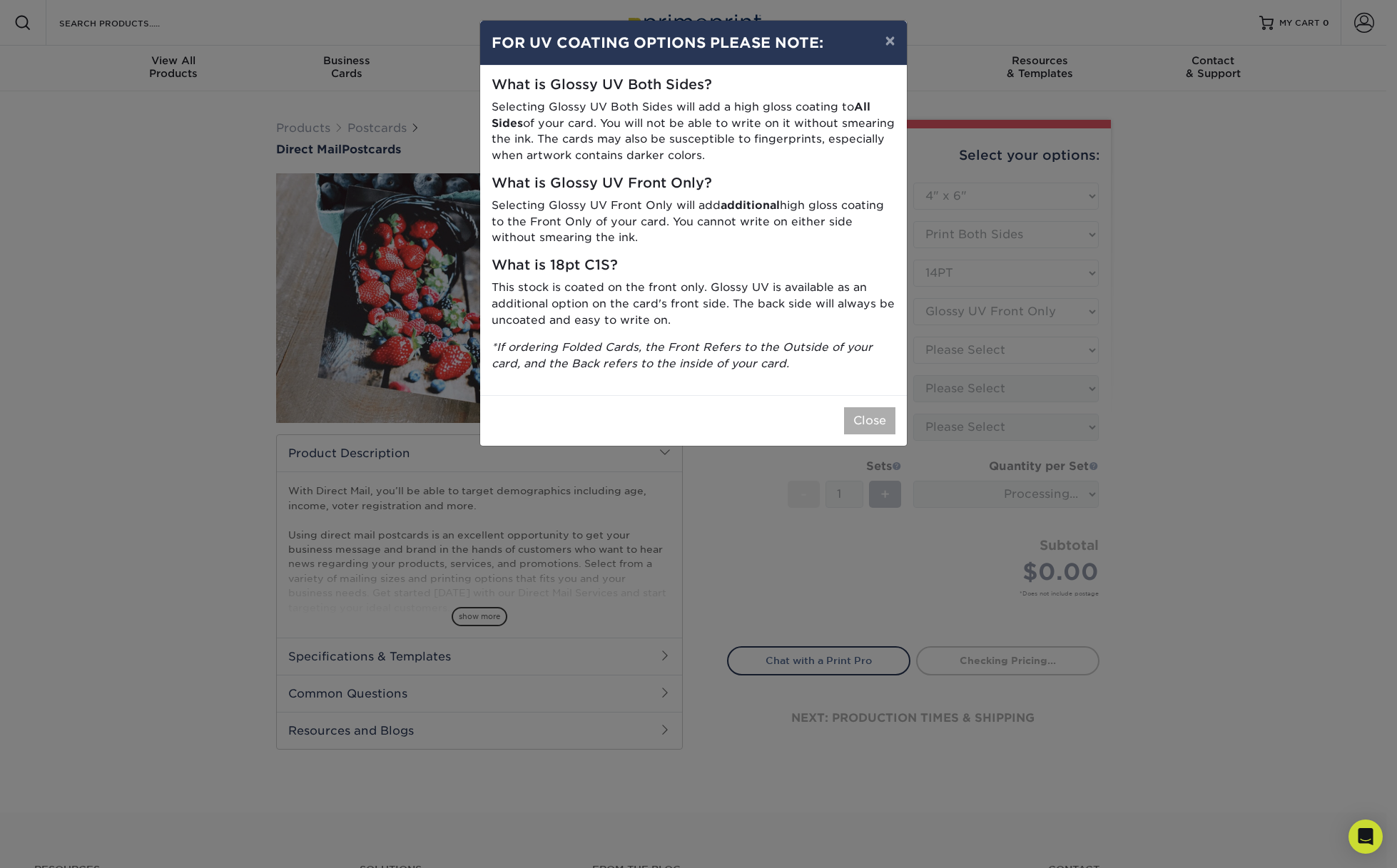
click at [885, 412] on button "Close" at bounding box center [869, 421] width 51 height 27
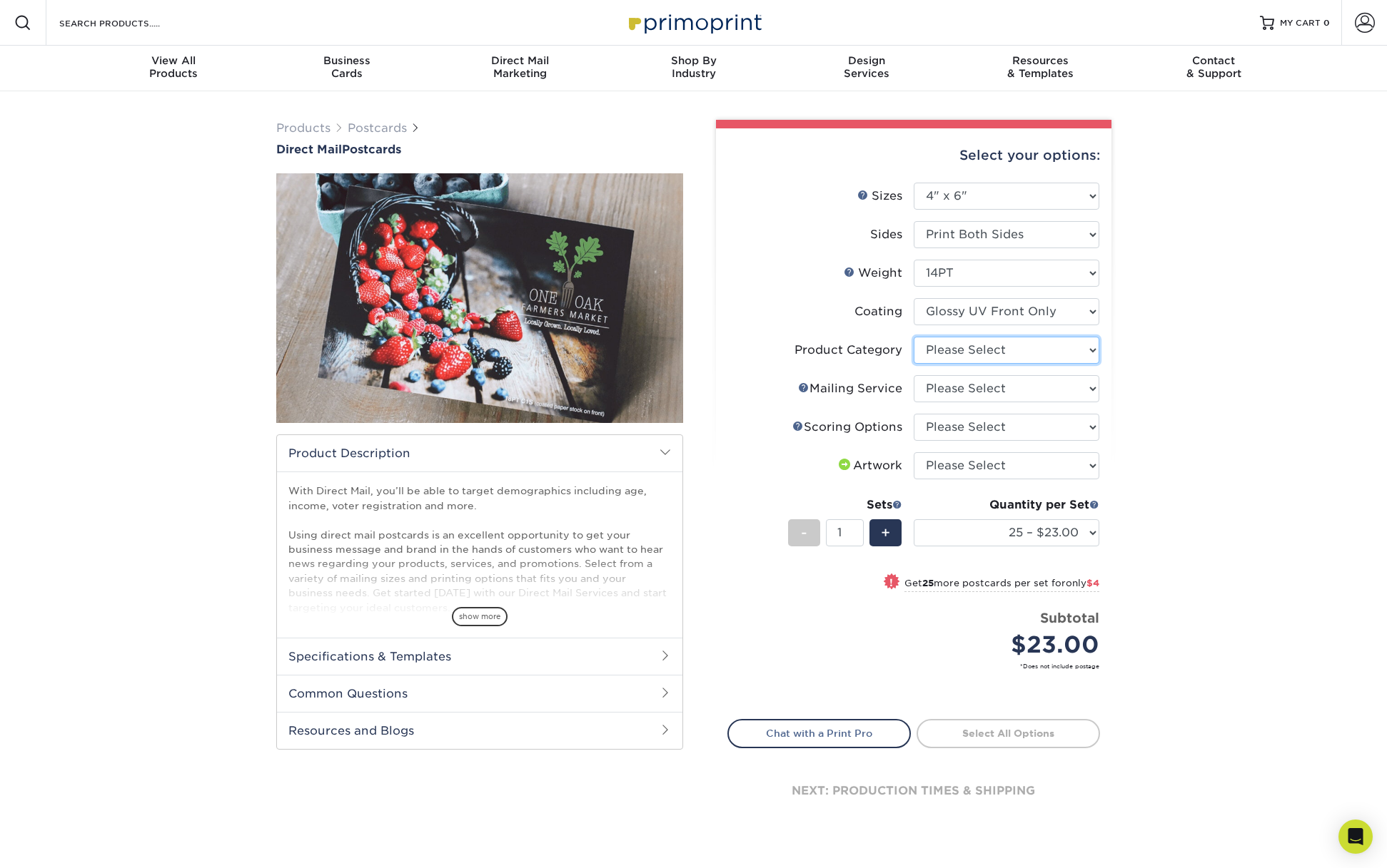
select select "9b7272e0-d6c8-4c3c-8e97-d3a1bcdab858"
select select "3e5e9bdd-d78a-4c28-a41d-fe1407925ca6"
select select "16ebe401-5398-422d-8cb0-f3adbb82deb5"
select select "upload"
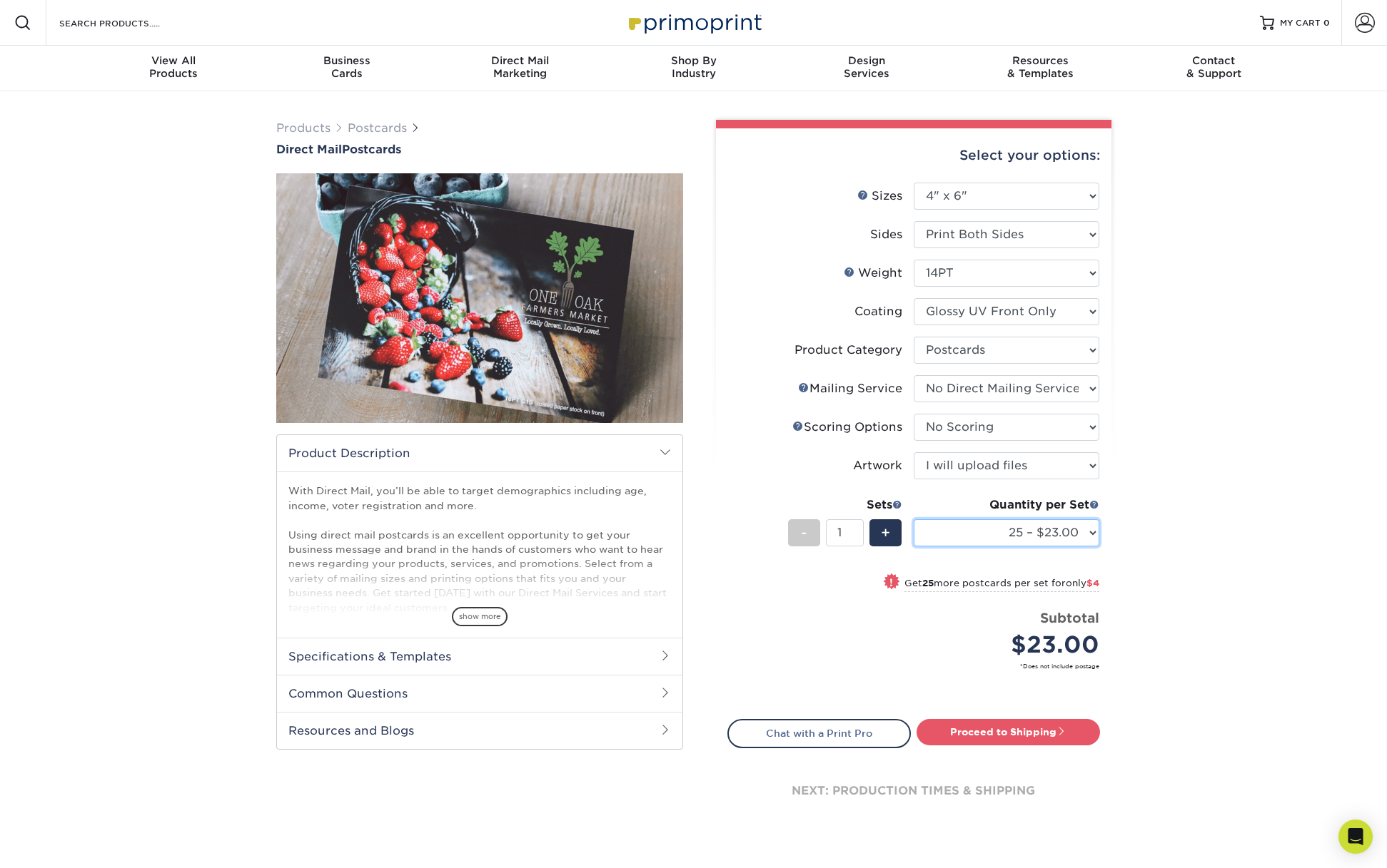
select select "500 – $85.00"
select select "3e7618de-abca-4bda-9f97-8b9129e913d8"
select select "-1"
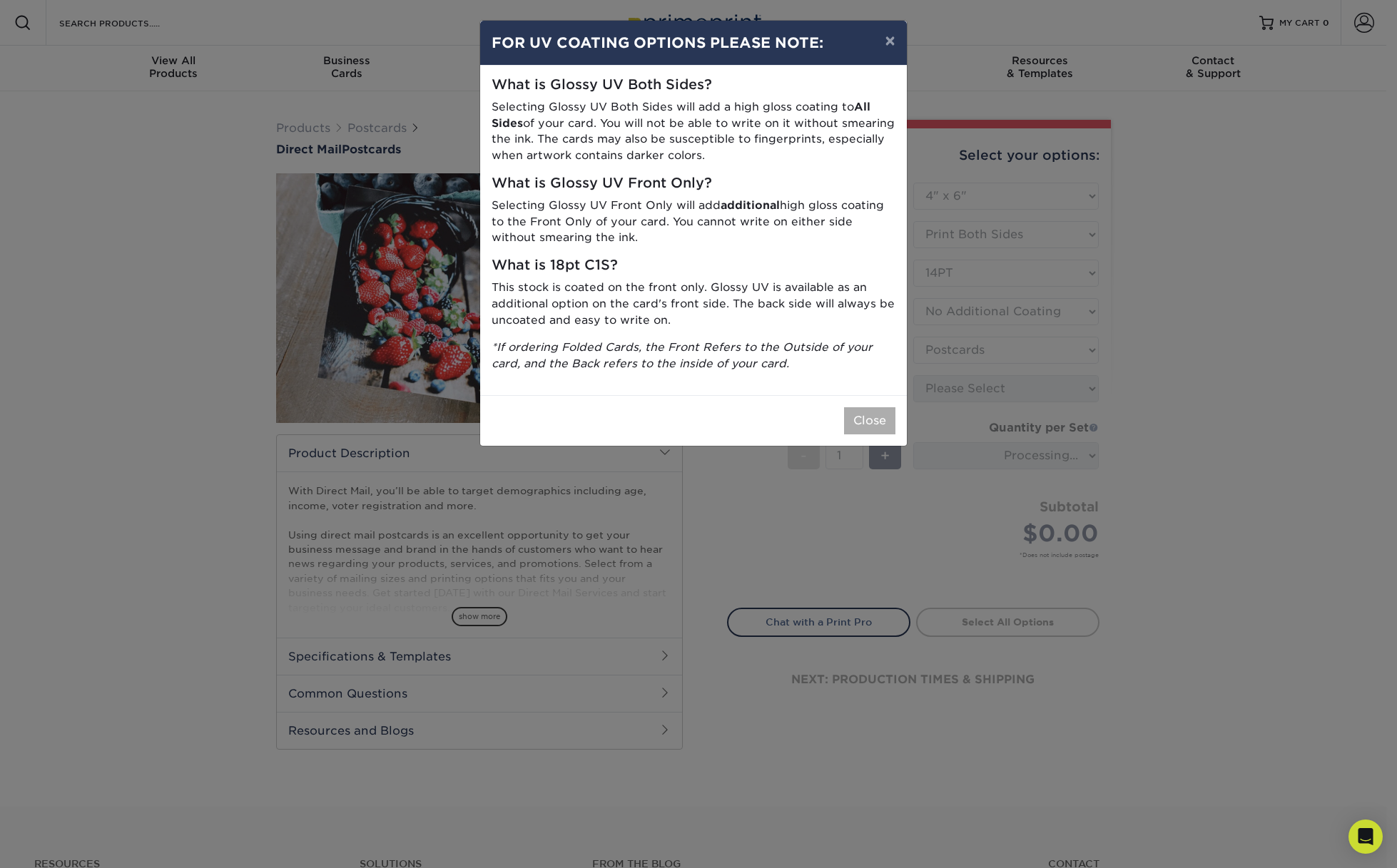
click at [876, 416] on button "Close" at bounding box center [869, 421] width 51 height 27
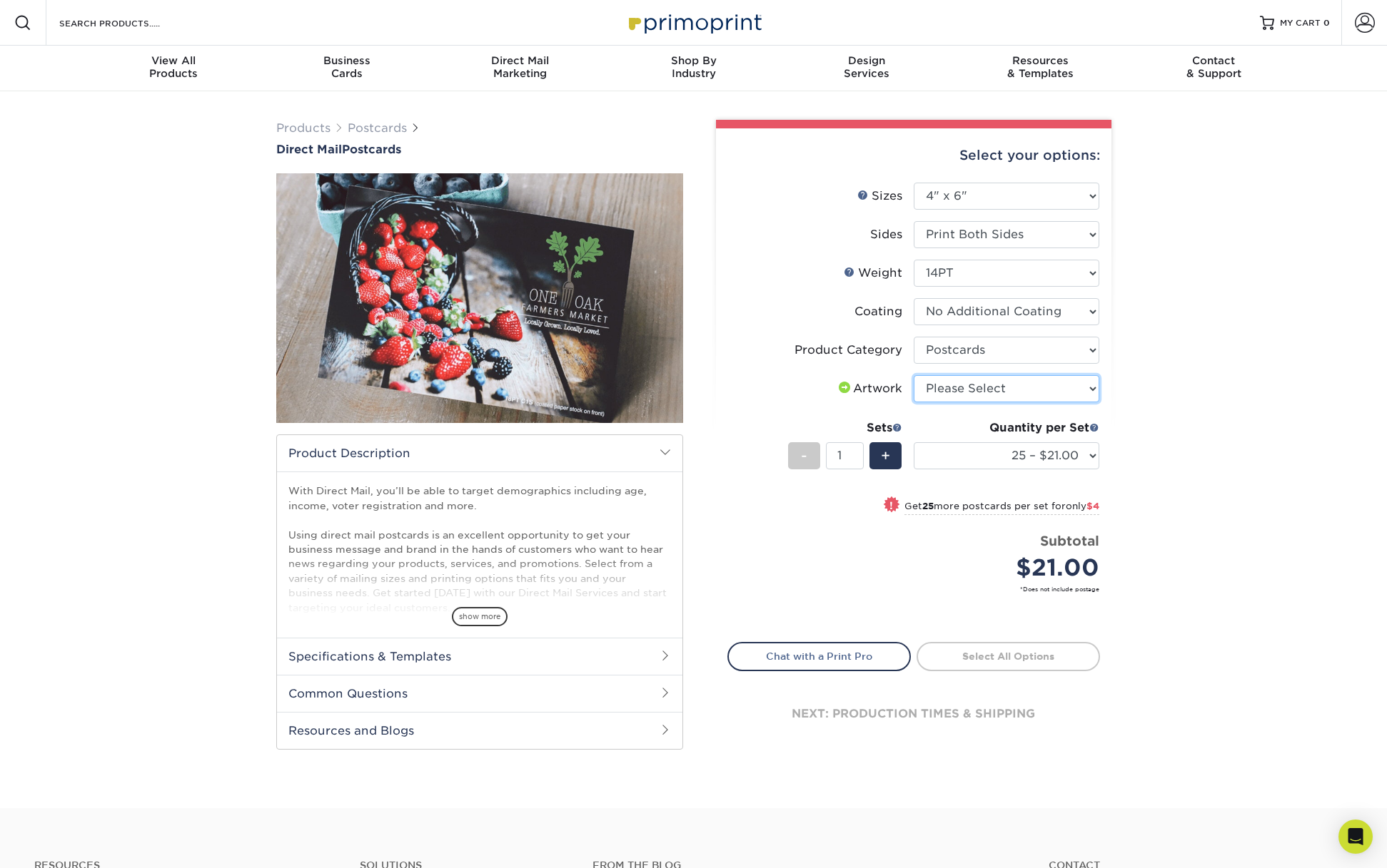
select select "upload"
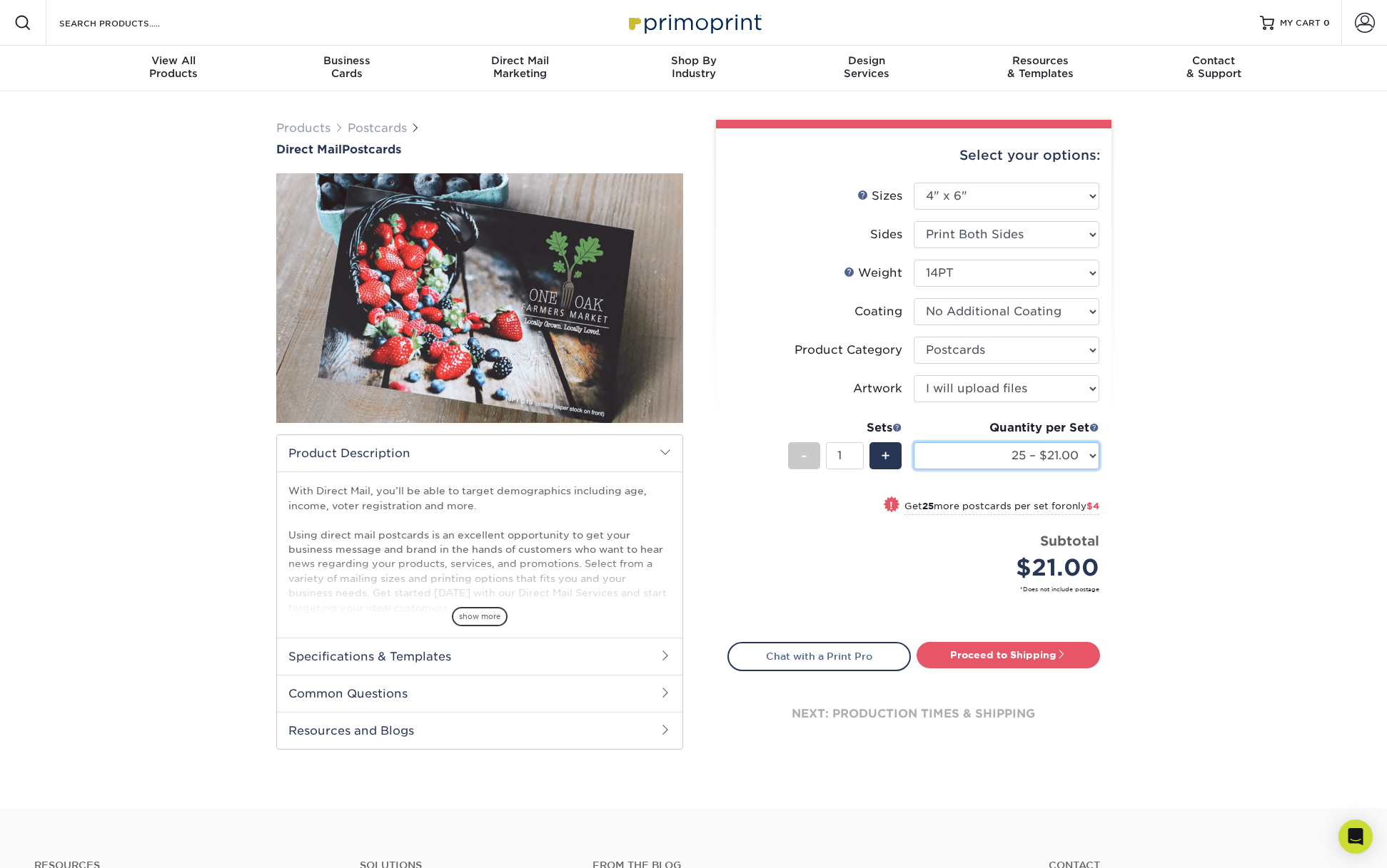
select select "500 – $71.00"
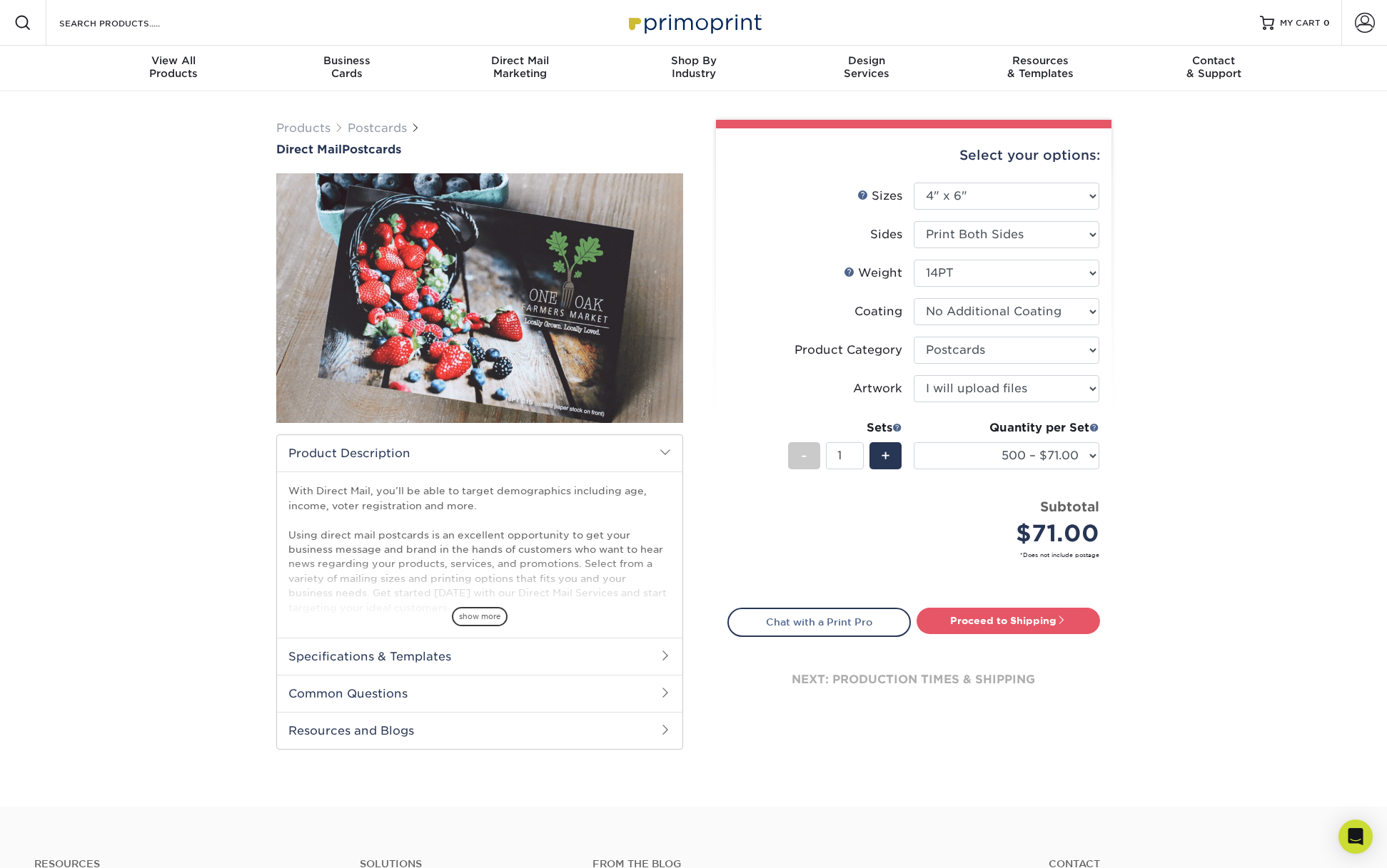
click div "Products Postcards Direct Mail Postcards $"
click span
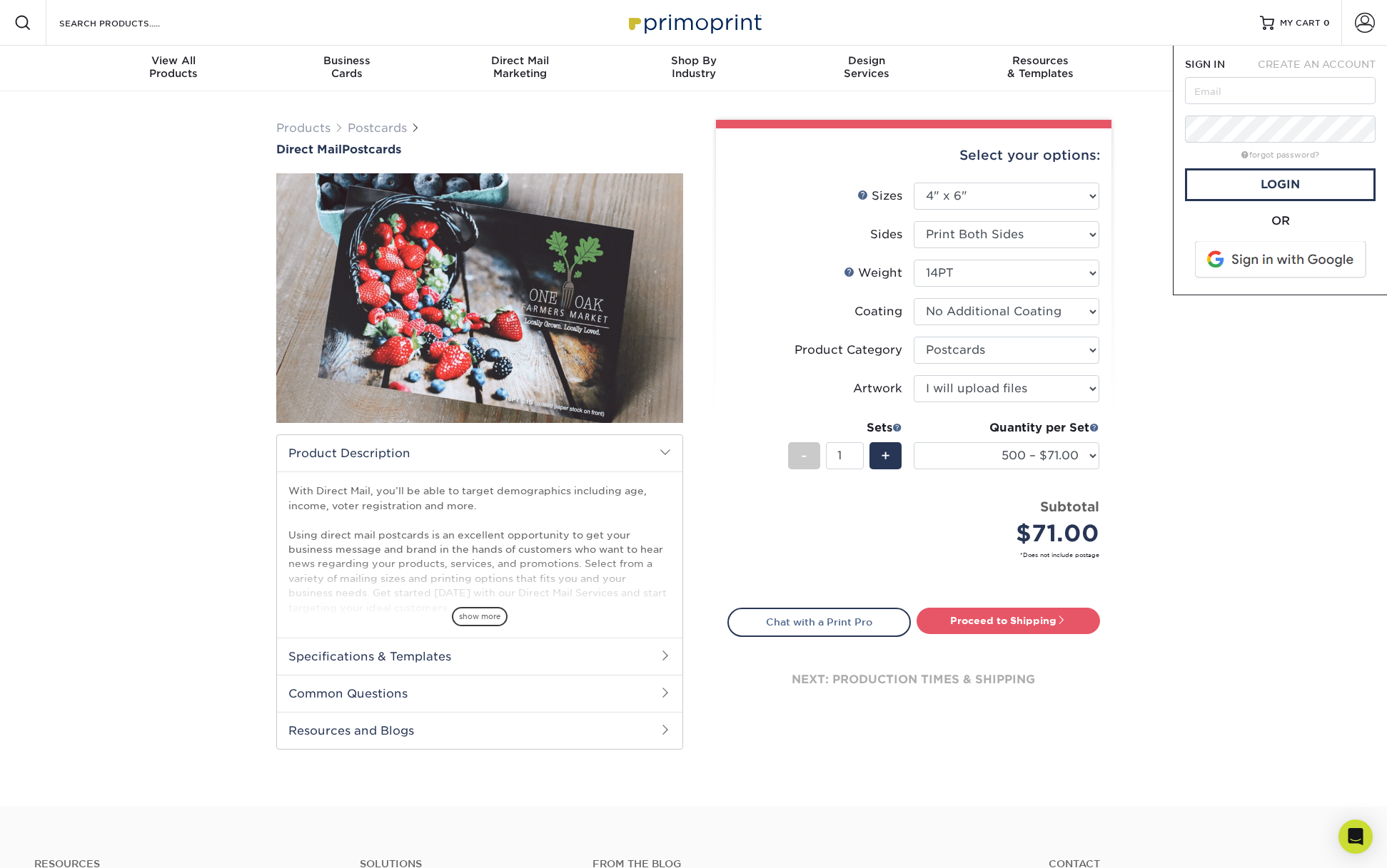
click span "CREATE AN ACCOUNT"
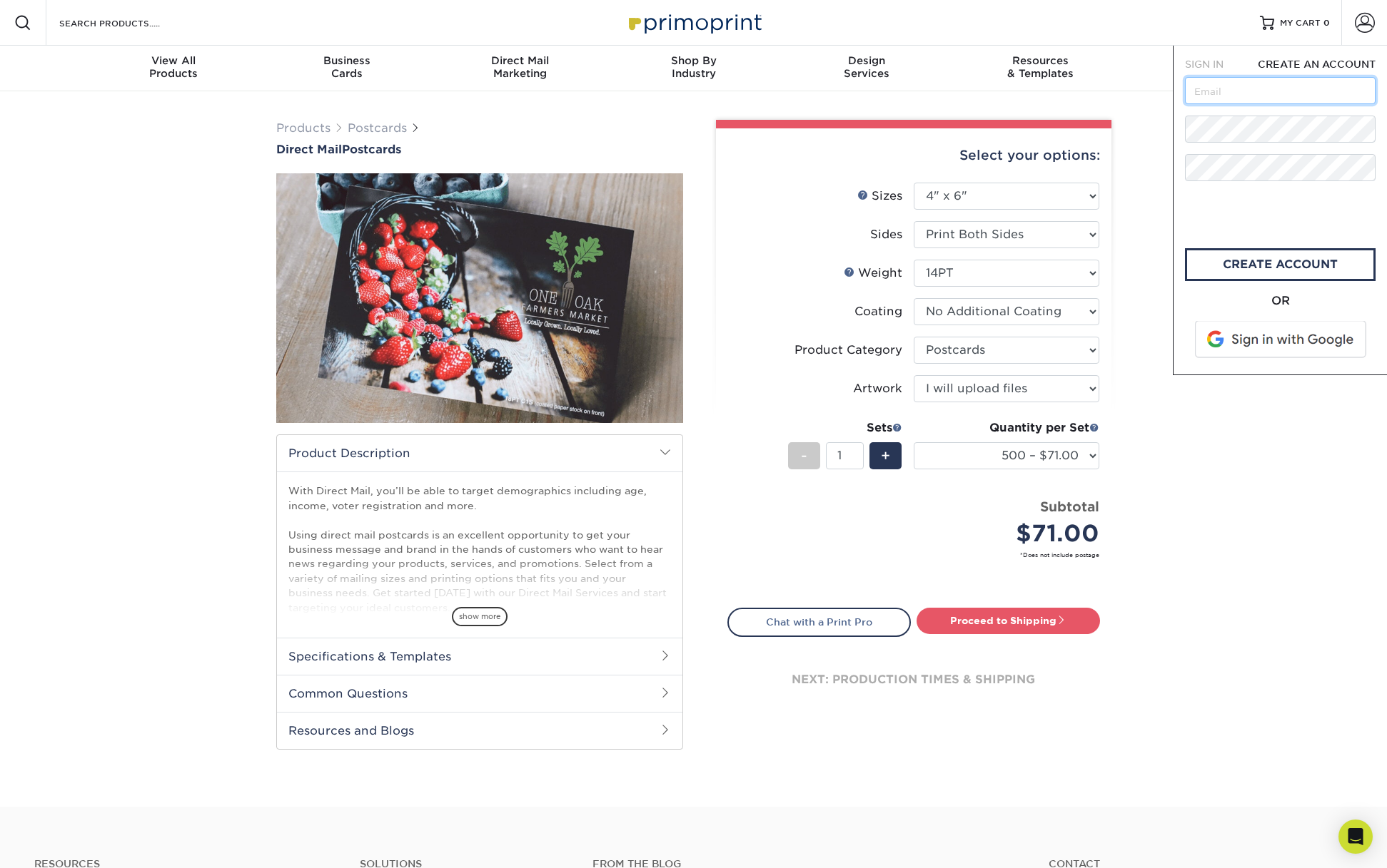
click input "text"
type input "[EMAIL_ADDRESS][DOMAIN_NAME]"
click link "create account"
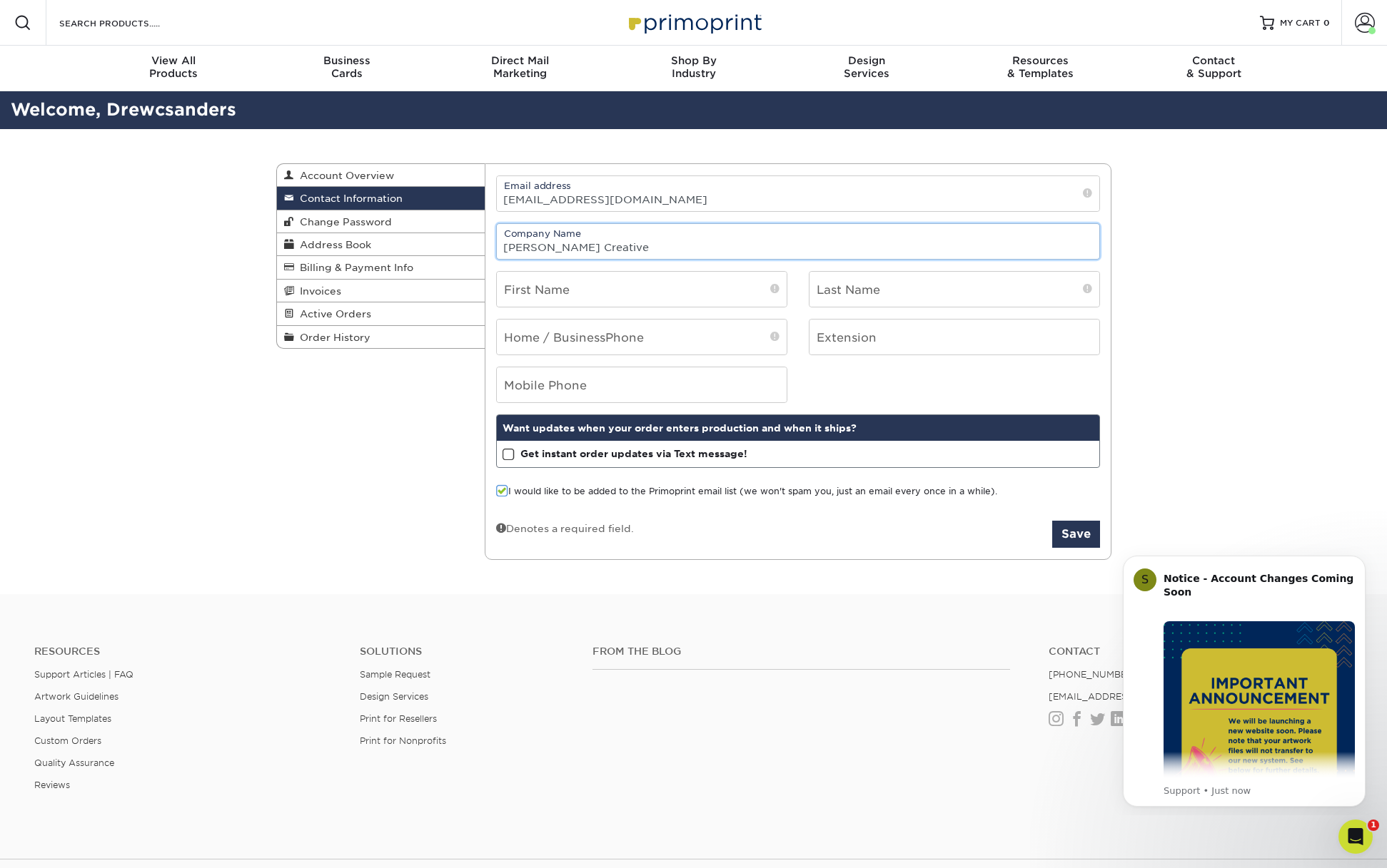
type input "[PERSON_NAME] Creative"
type input "[PERSON_NAME]"
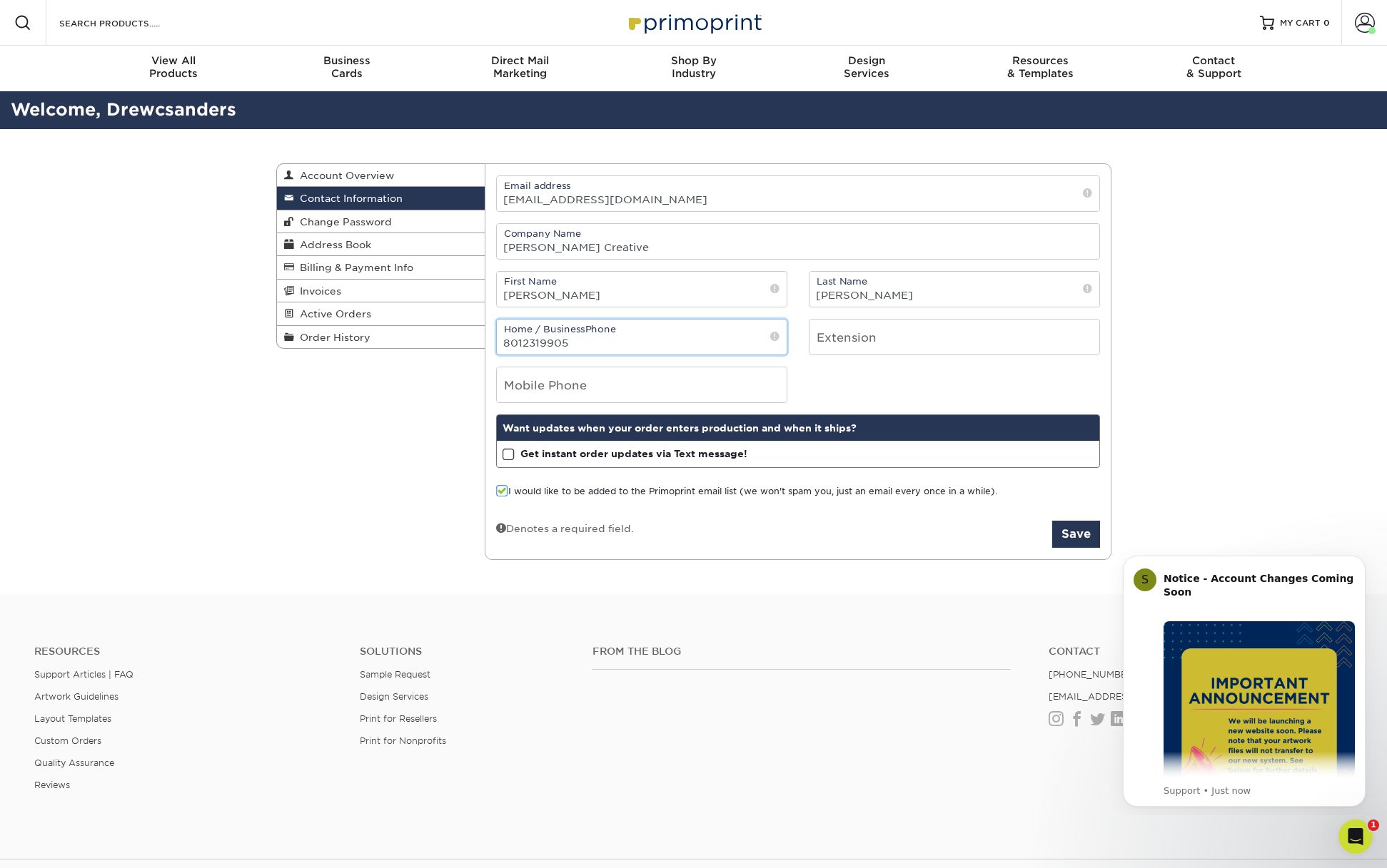
type input "8012319905"
click at [1196, 462] on div "Contact Information Account Overview Contact Information Change Password Addres…" at bounding box center [693, 361] width 1387 height 466
click at [508, 456] on span at bounding box center [509, 455] width 13 height 14
click at [0, 0] on input "Get instant order updates via Text message!" at bounding box center [0, 0] width 0 height 0
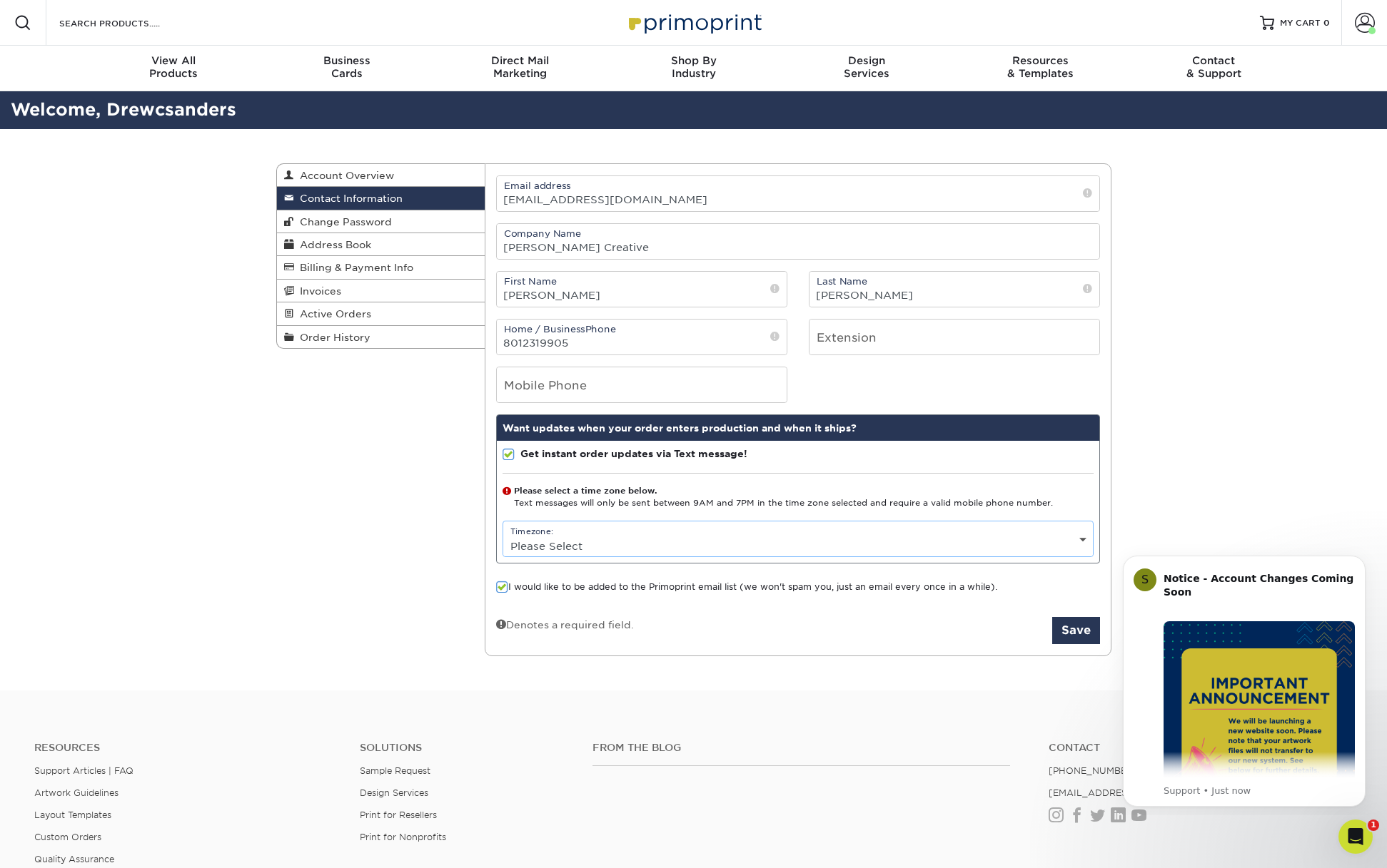
select select "-7.0"
click at [1081, 631] on button "Save" at bounding box center [1076, 631] width 47 height 27
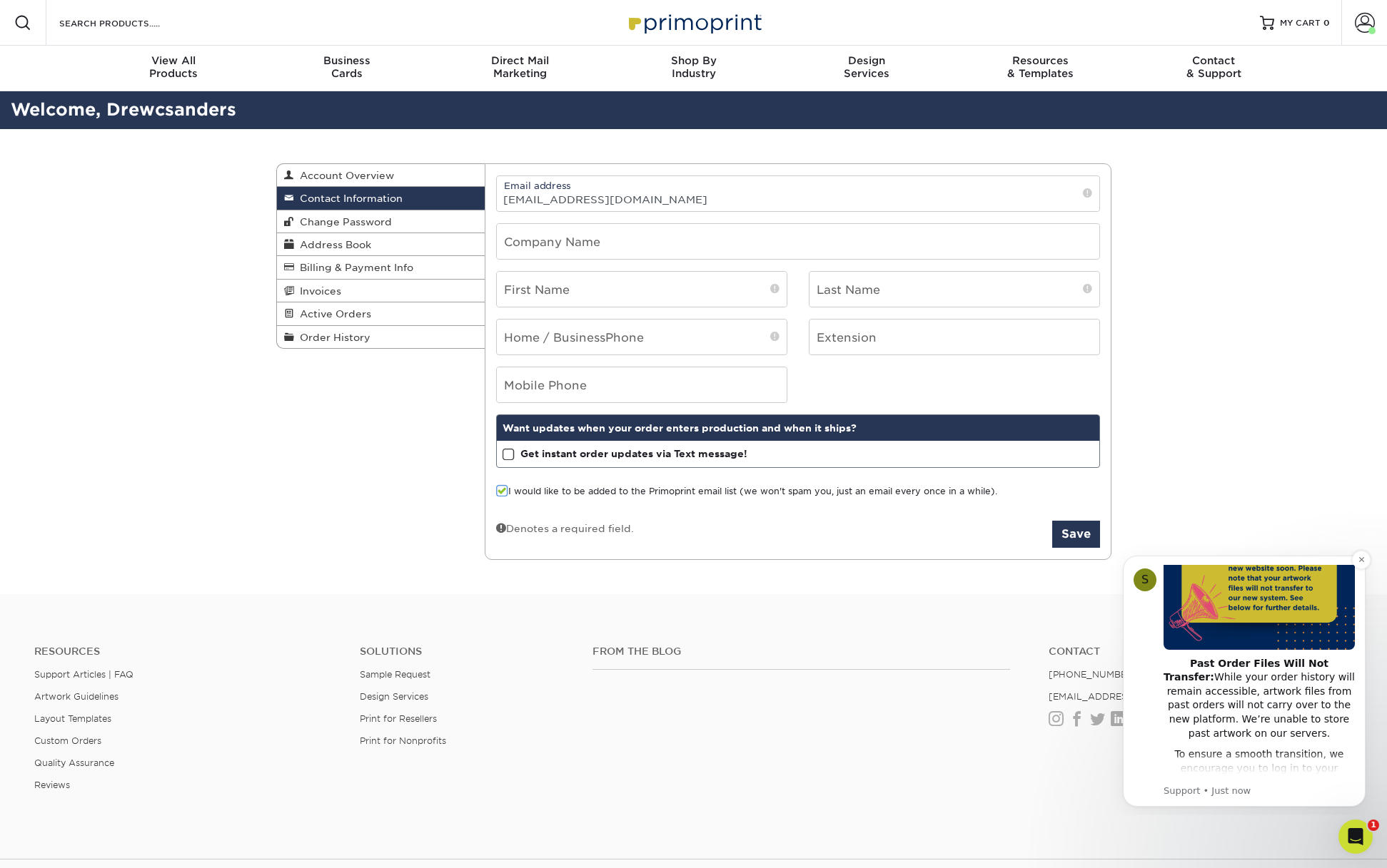
scroll to position [353, 0]
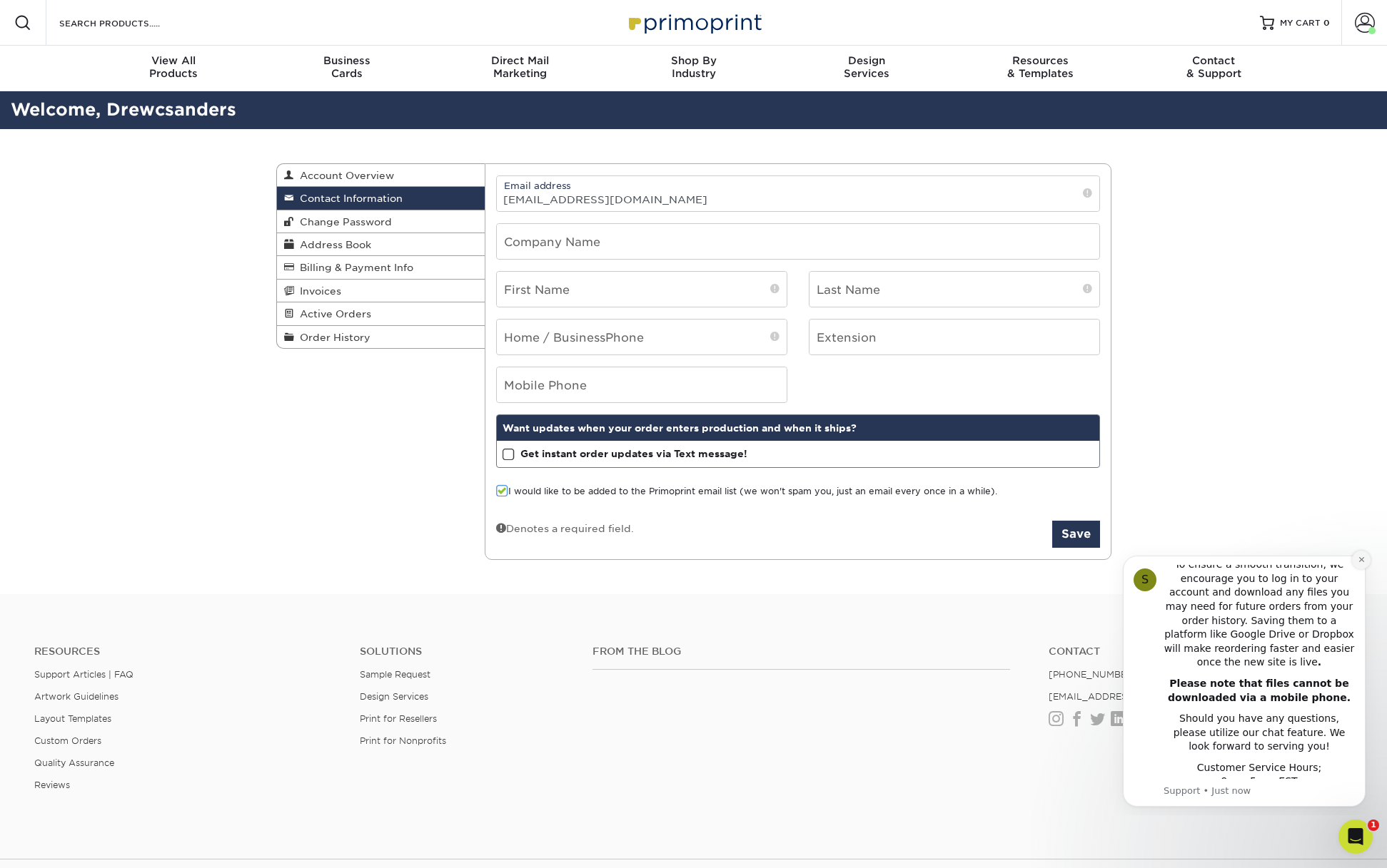
click at [1365, 556] on icon "Dismiss notification" at bounding box center [1362, 560] width 8 height 8
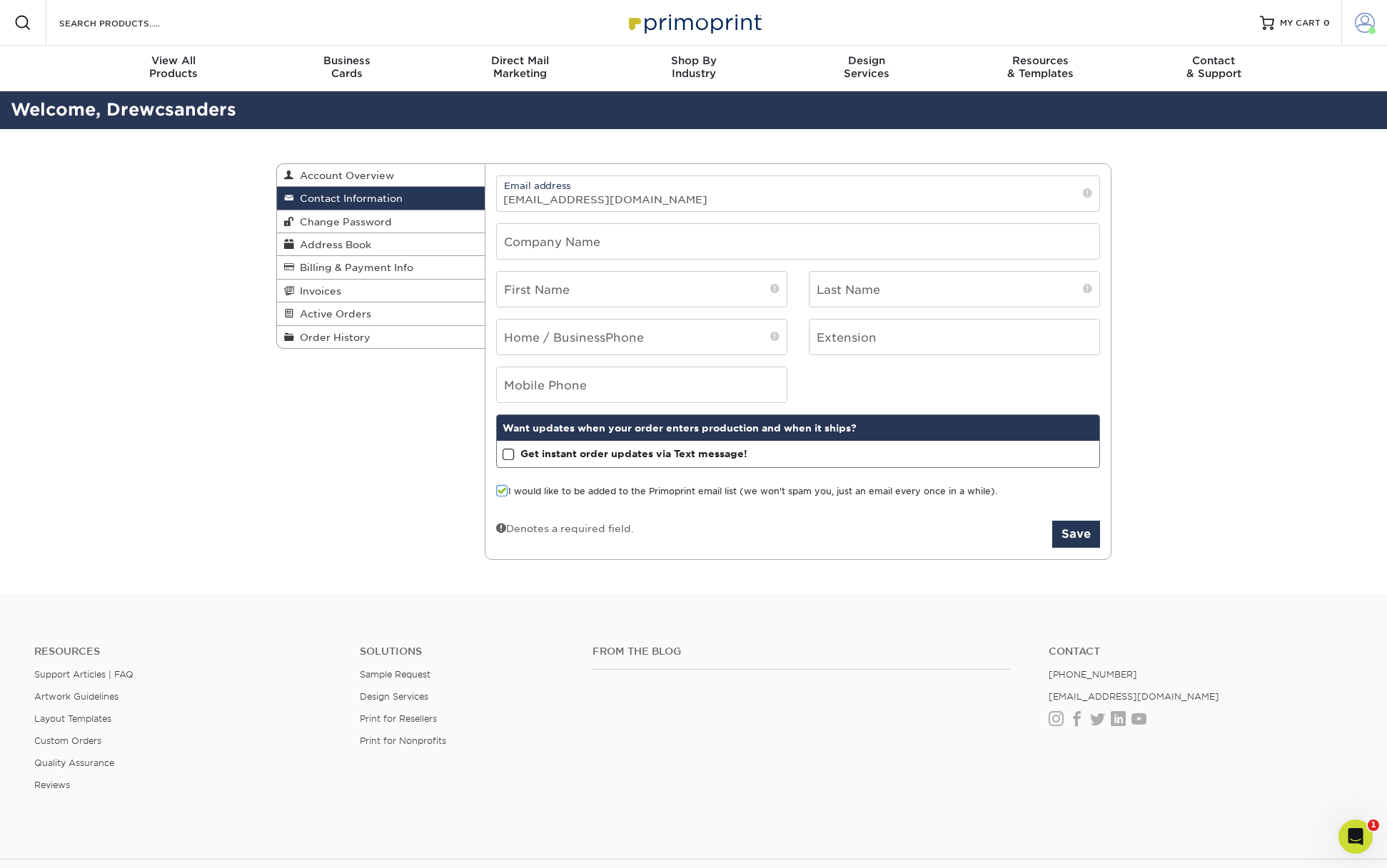
click at [1357, 18] on span at bounding box center [1365, 22] width 20 height 20
click at [1273, 372] on div "Contact Information Account Overview Contact Information Change Password Addres…" at bounding box center [693, 361] width 1387 height 466
type input "[PERSON_NAME] Creative"
type input "[PERSON_NAME]"
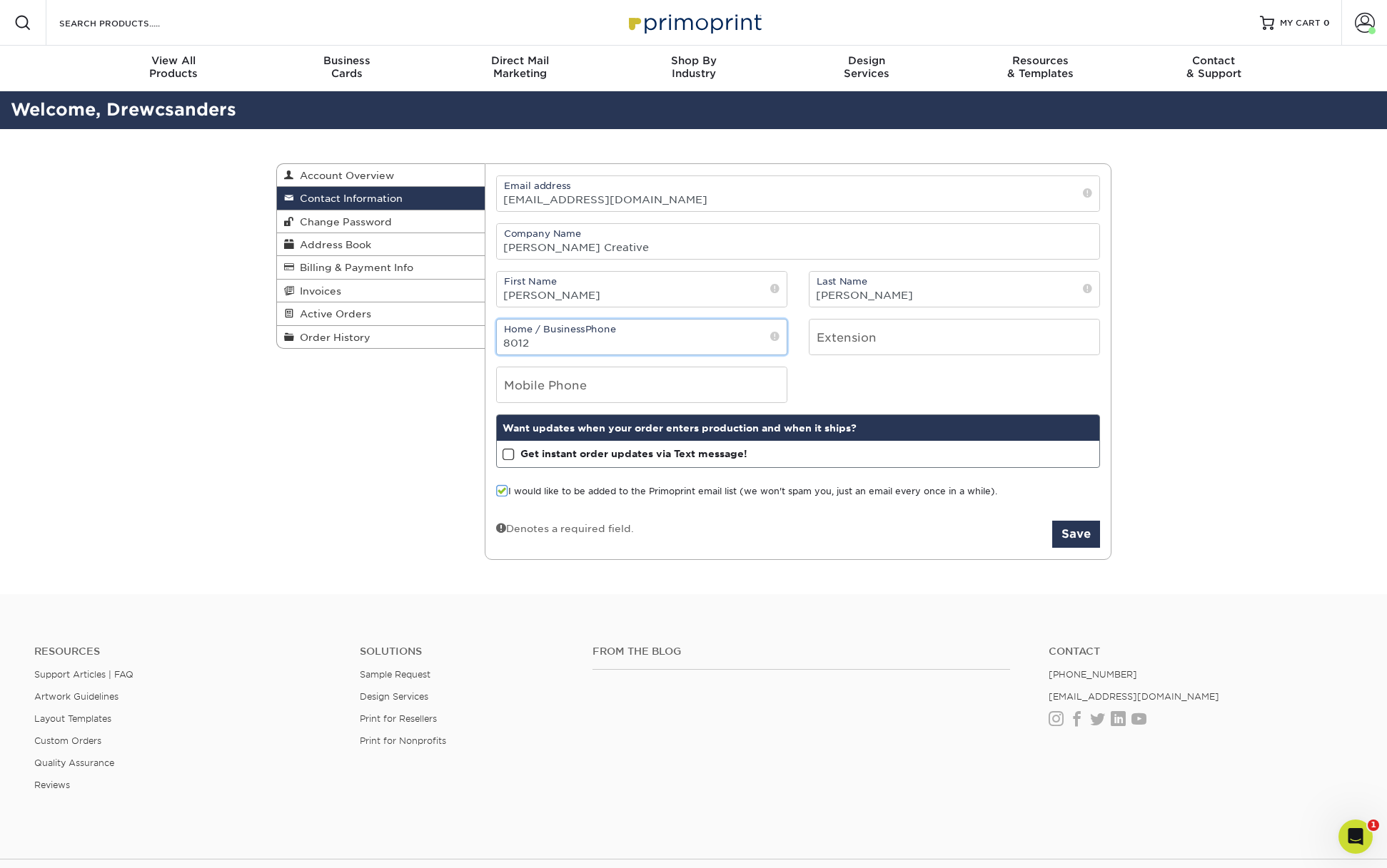
type input "80123"
type input "8012319905"
click at [836, 386] on div "Mobile Phone" at bounding box center [798, 386] width 625 height 37
click at [509, 458] on span at bounding box center [509, 455] width 13 height 14
click at [0, 0] on input "Get instant order updates via Text message!" at bounding box center [0, 0] width 0 height 0
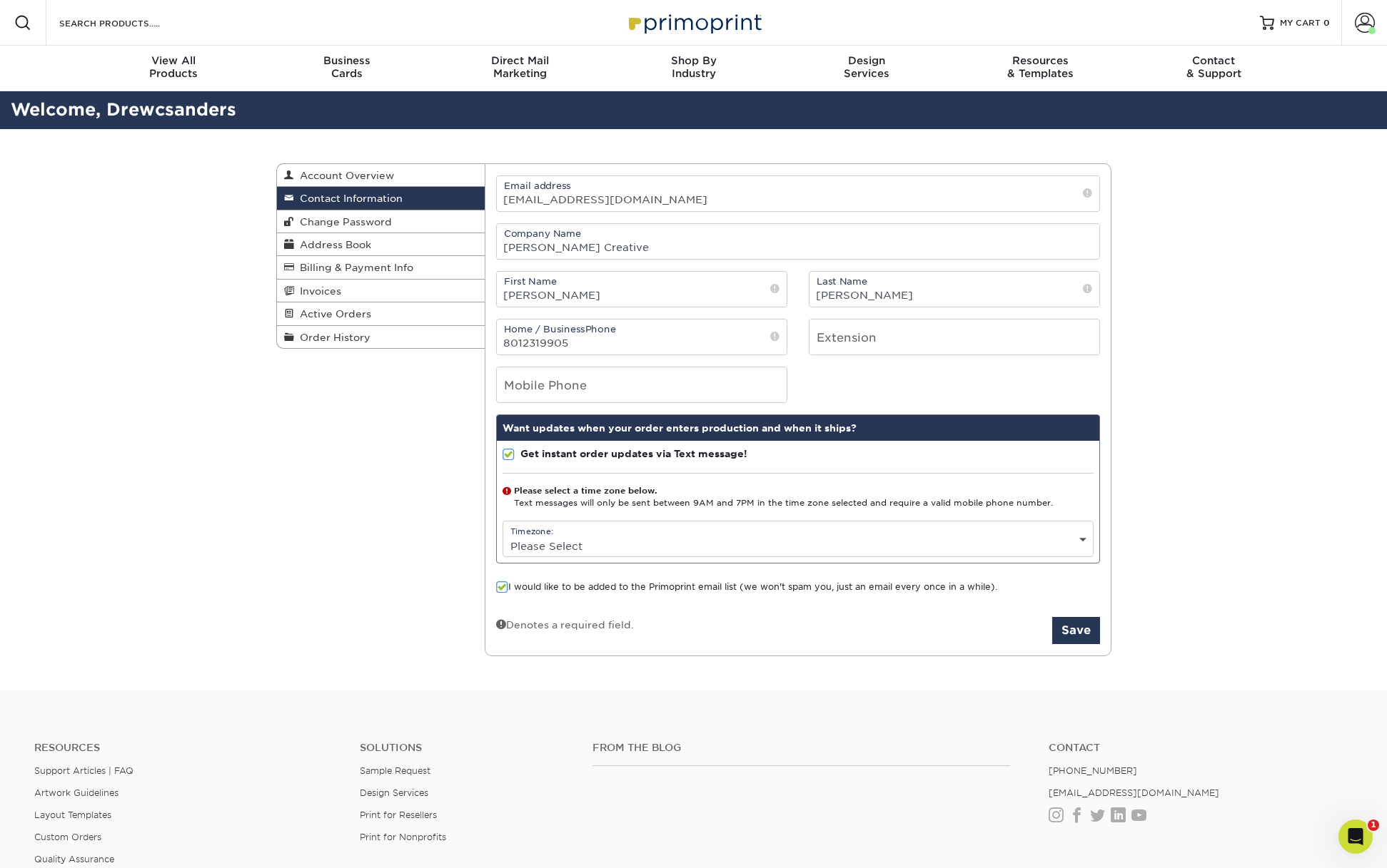
click at [584, 533] on div "Timezone: Please Select (GMT -12:00) [GEOGRAPHIC_DATA], [GEOGRAPHIC_DATA] (GMT …" at bounding box center [799, 540] width 591 height 37
select select "-7.0"
click at [1075, 637] on button "Save" at bounding box center [1076, 631] width 47 height 27
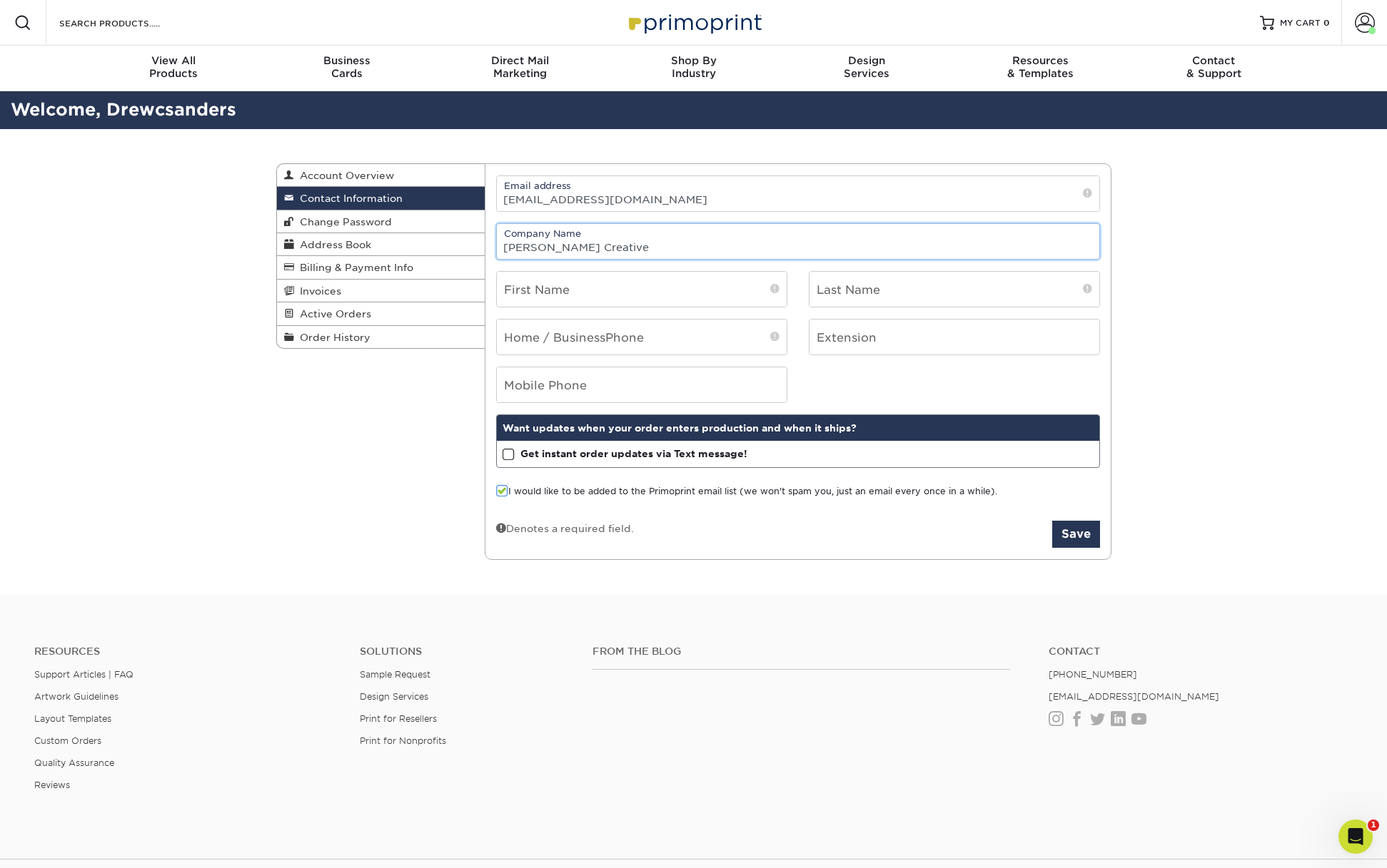
type input "[PERSON_NAME] Creative"
type input "[PERSON_NAME]"
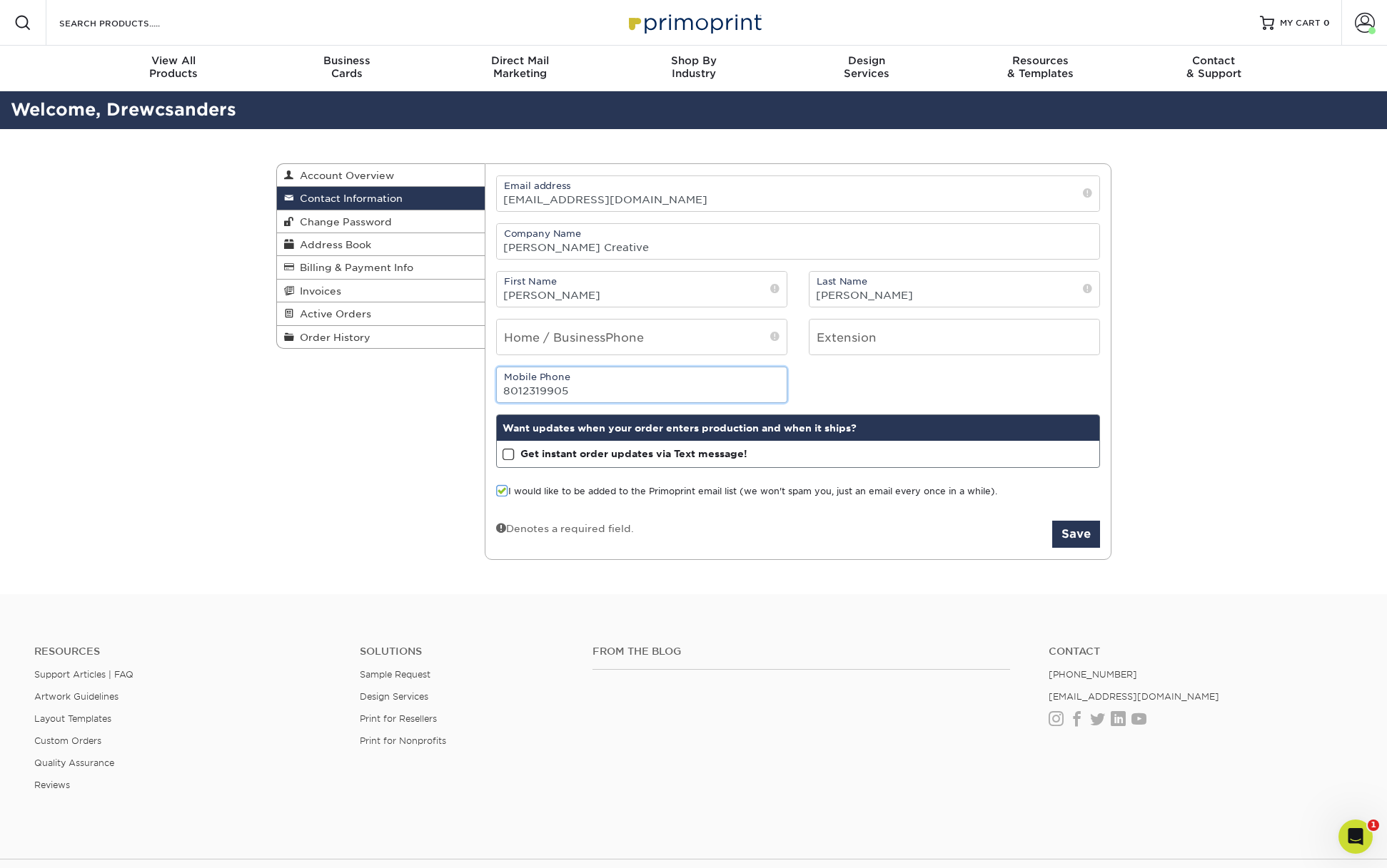
type input "8012319905"
click at [707, 572] on div "Contact Information Account Overview Contact Information Change Password Addres…" at bounding box center [694, 361] width 857 height 466
click at [507, 456] on span at bounding box center [509, 455] width 13 height 14
click at [0, 0] on input "Get instant order updates via Text message!" at bounding box center [0, 0] width 0 height 0
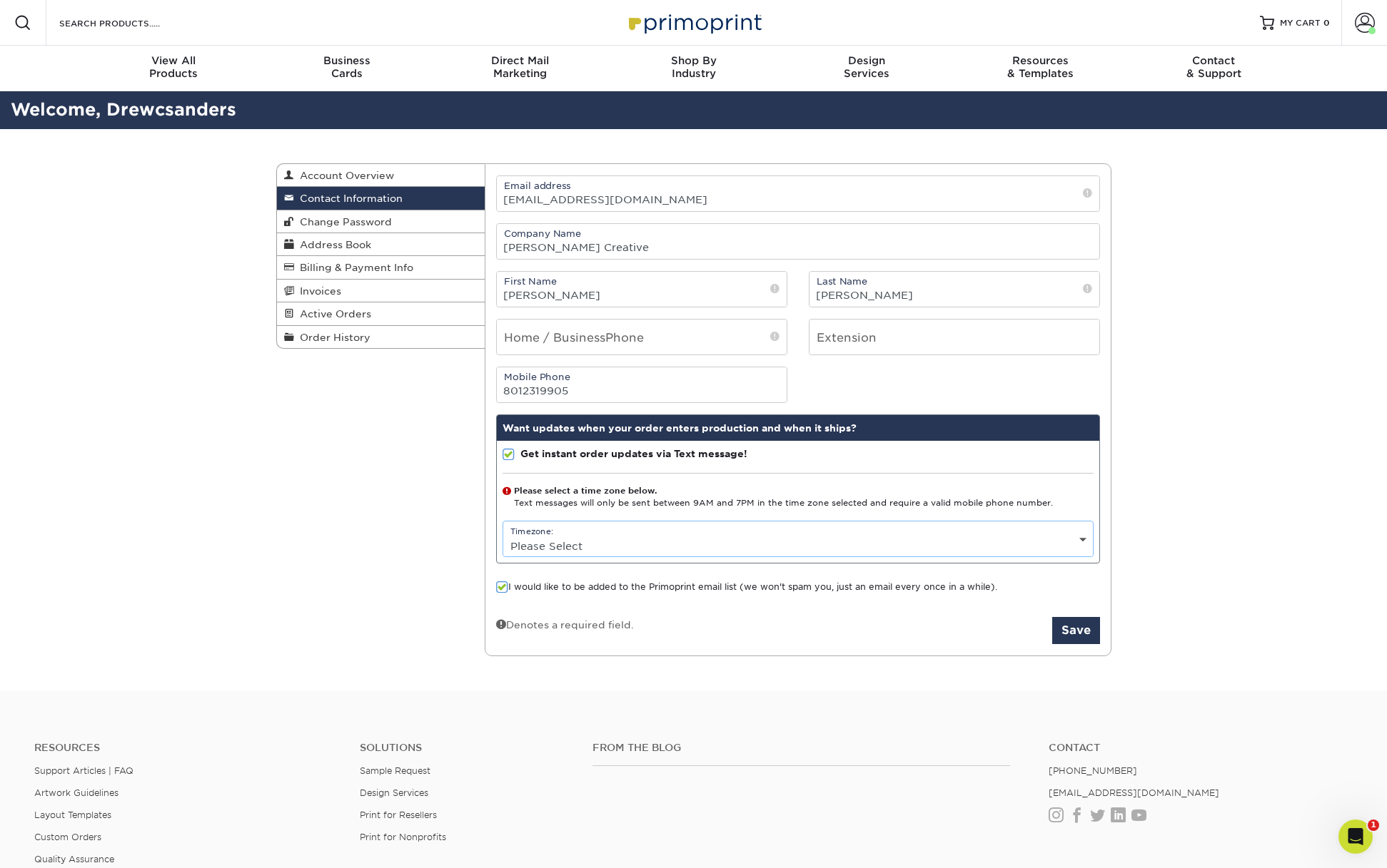
select select "-7.0"
click at [1074, 635] on button "Save" at bounding box center [1076, 631] width 47 height 27
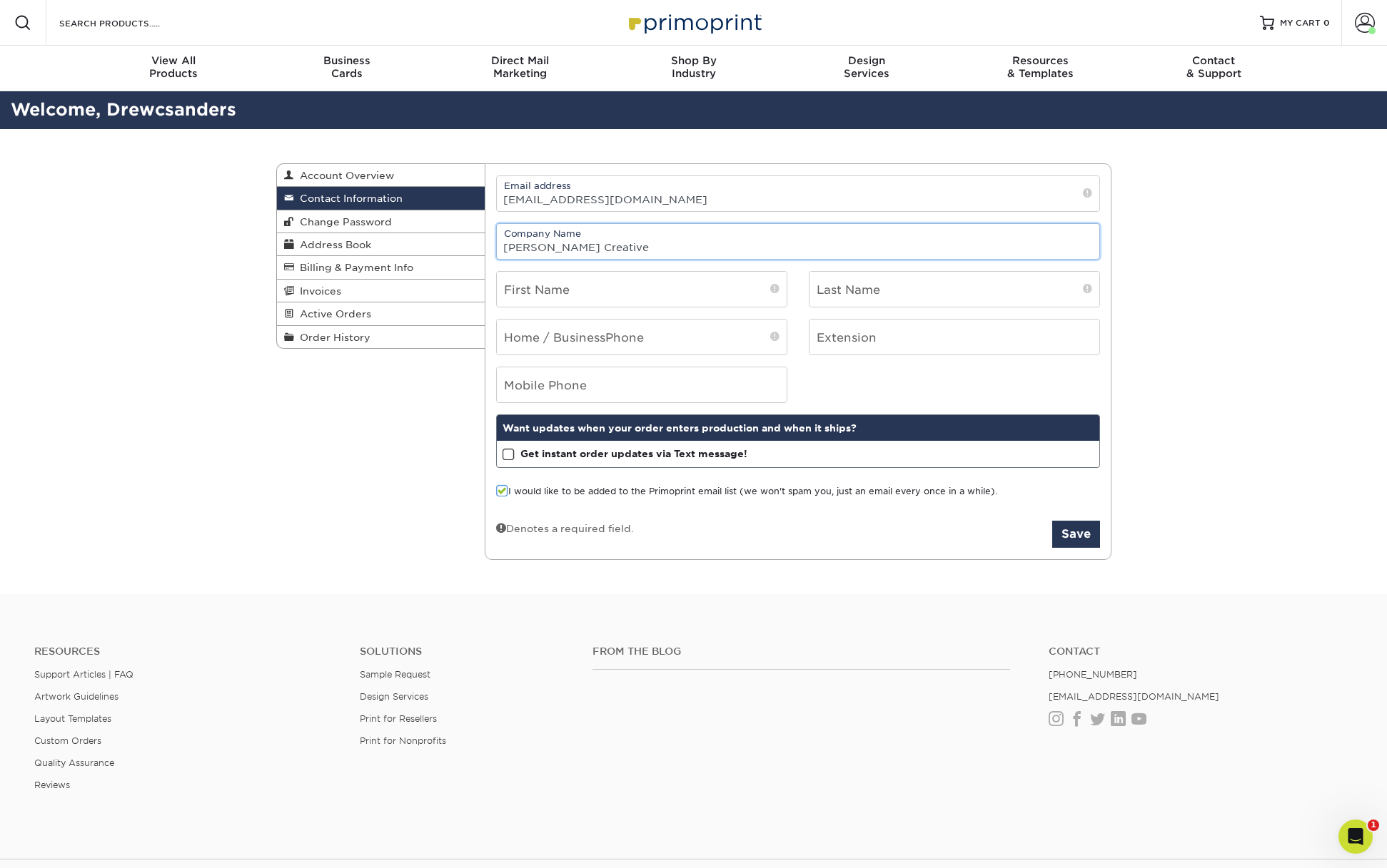
type input "[PERSON_NAME] Creative"
type input "[PERSON_NAME]"
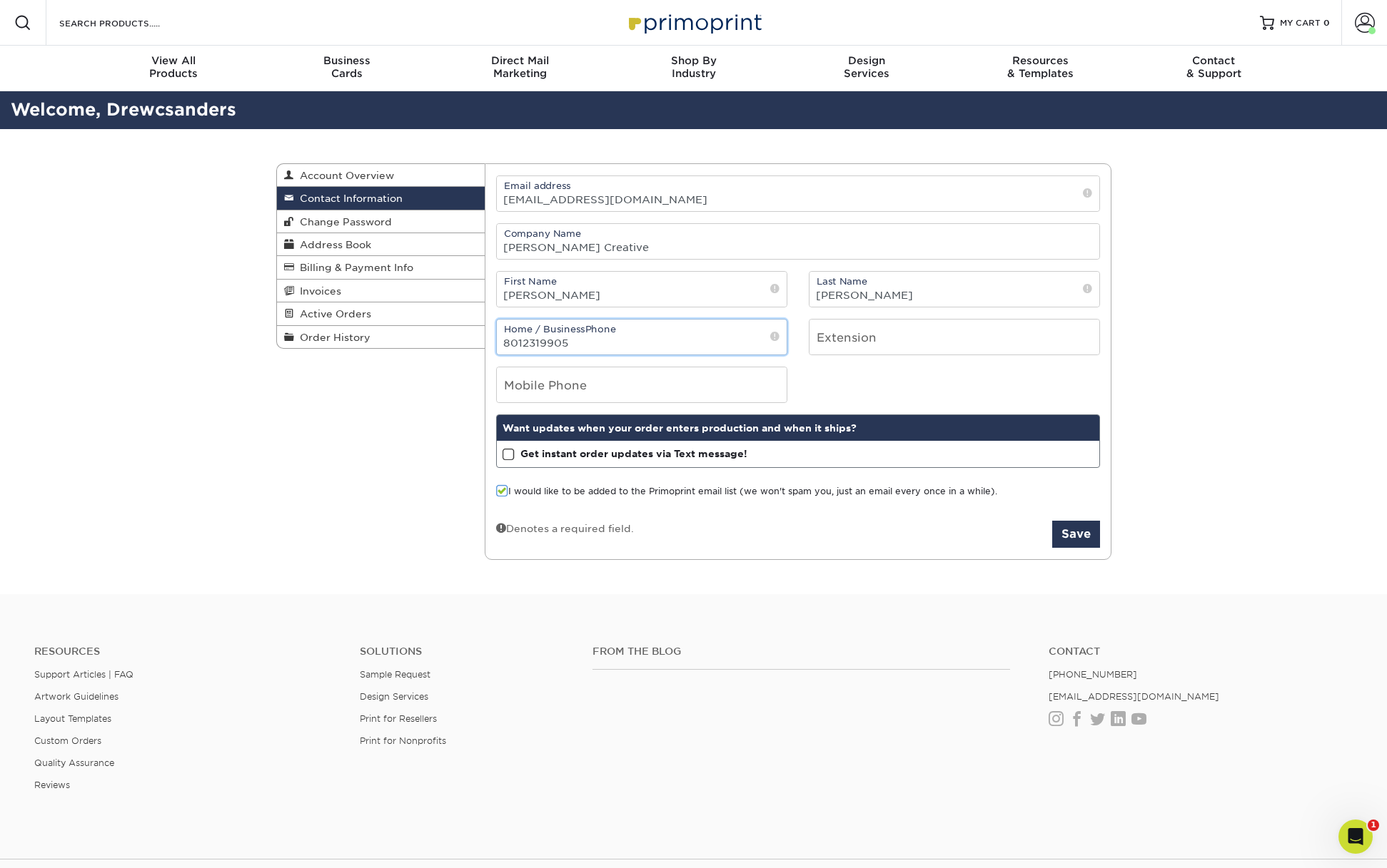
type input "8012319905"
click at [555, 605] on footer "Resources Support Articles | FAQ Artwork Guidelines Layout Templates Custom Ord…" at bounding box center [693, 803] width 1387 height 418
click at [510, 453] on span at bounding box center [509, 455] width 13 height 14
click at [0, 0] on input "Get instant order updates via Text message!" at bounding box center [0, 0] width 0 height 0
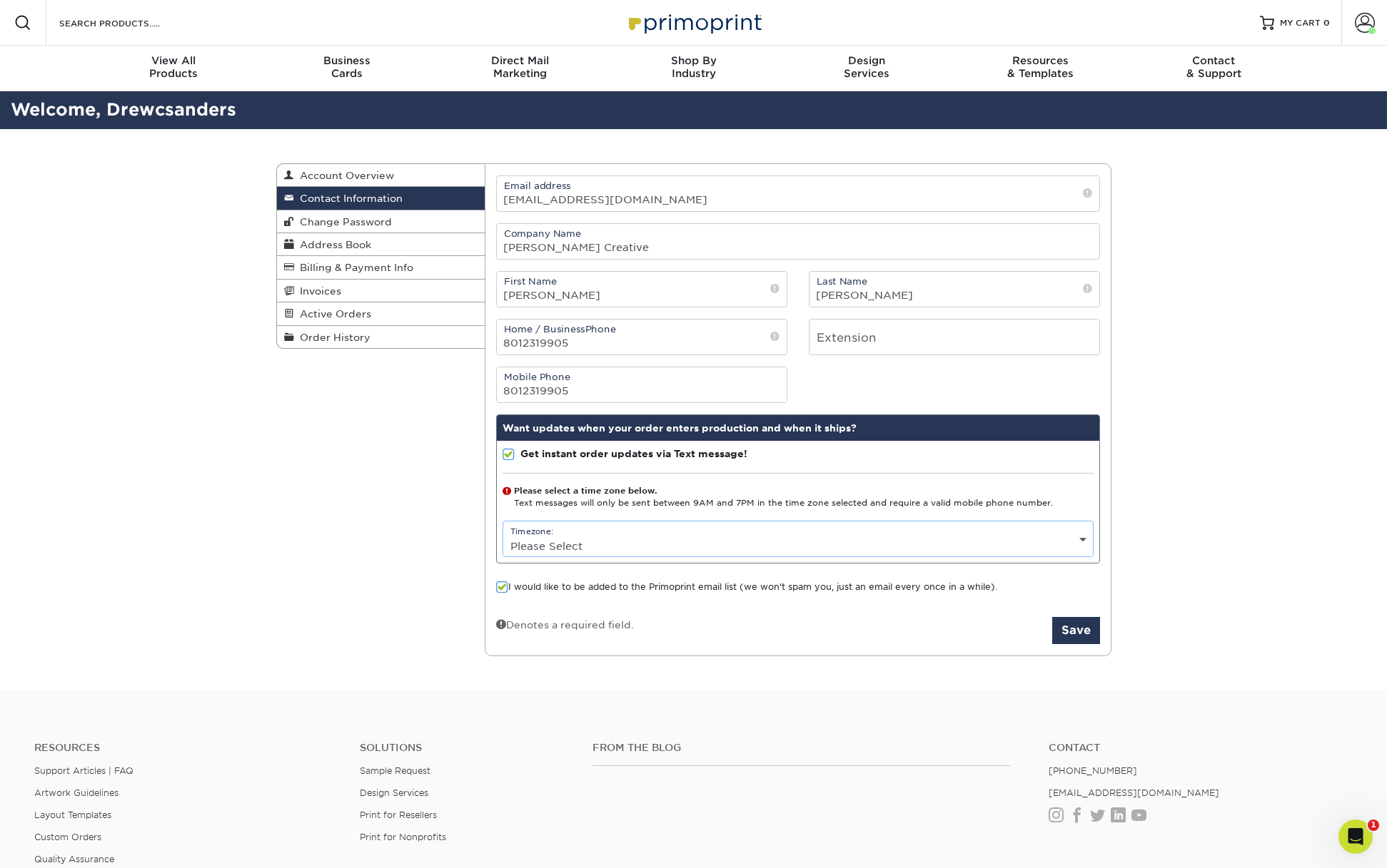
select select "-7.0"
click at [1078, 635] on button "Save" at bounding box center [1076, 631] width 47 height 27
click at [1361, 19] on span at bounding box center [1365, 22] width 20 height 20
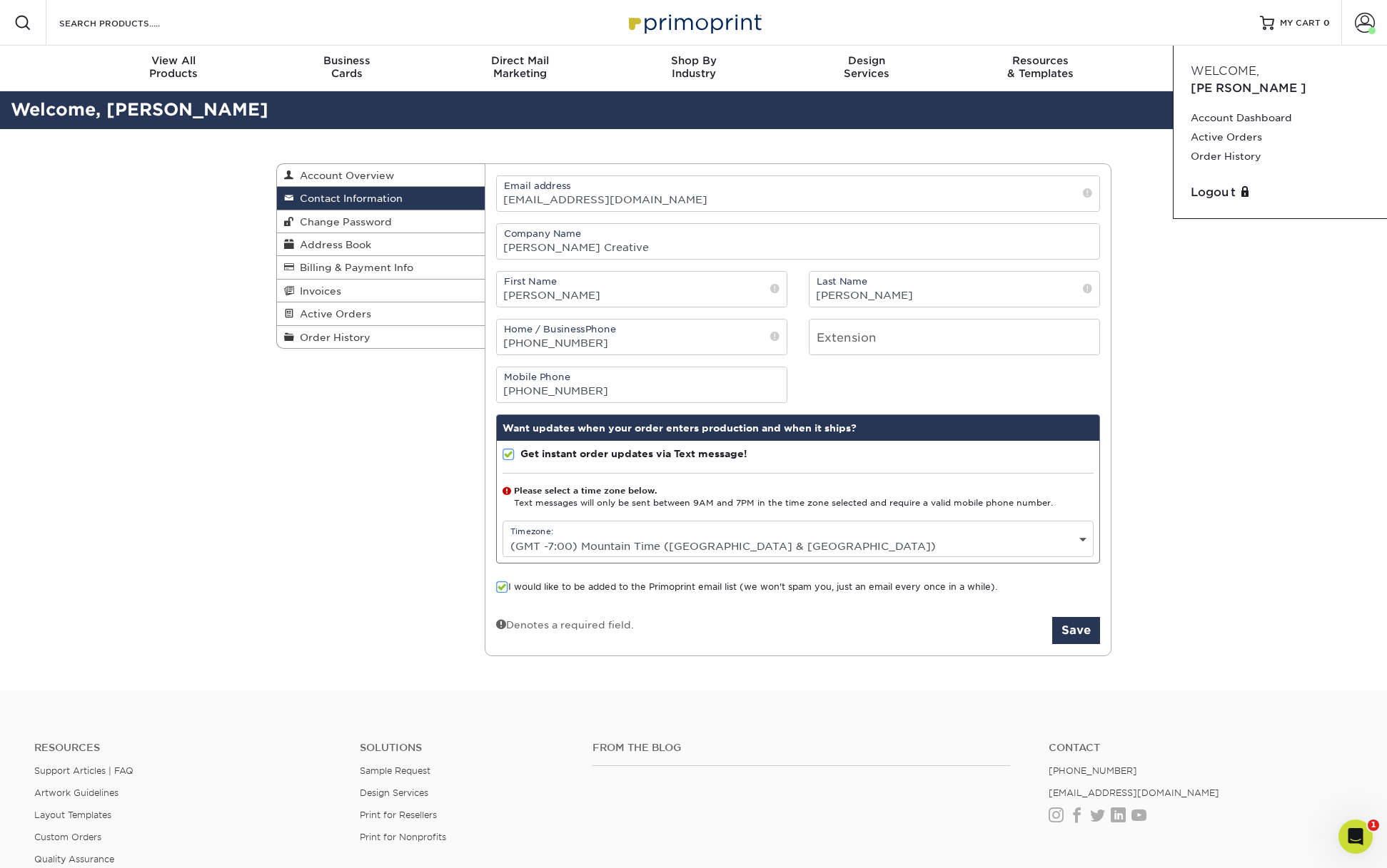
click at [1285, 340] on div "Contact Information Account Overview Contact Information Change Password Addres…" at bounding box center [693, 410] width 1387 height 562
click at [350, 241] on span "Address Book" at bounding box center [332, 245] width 78 height 12
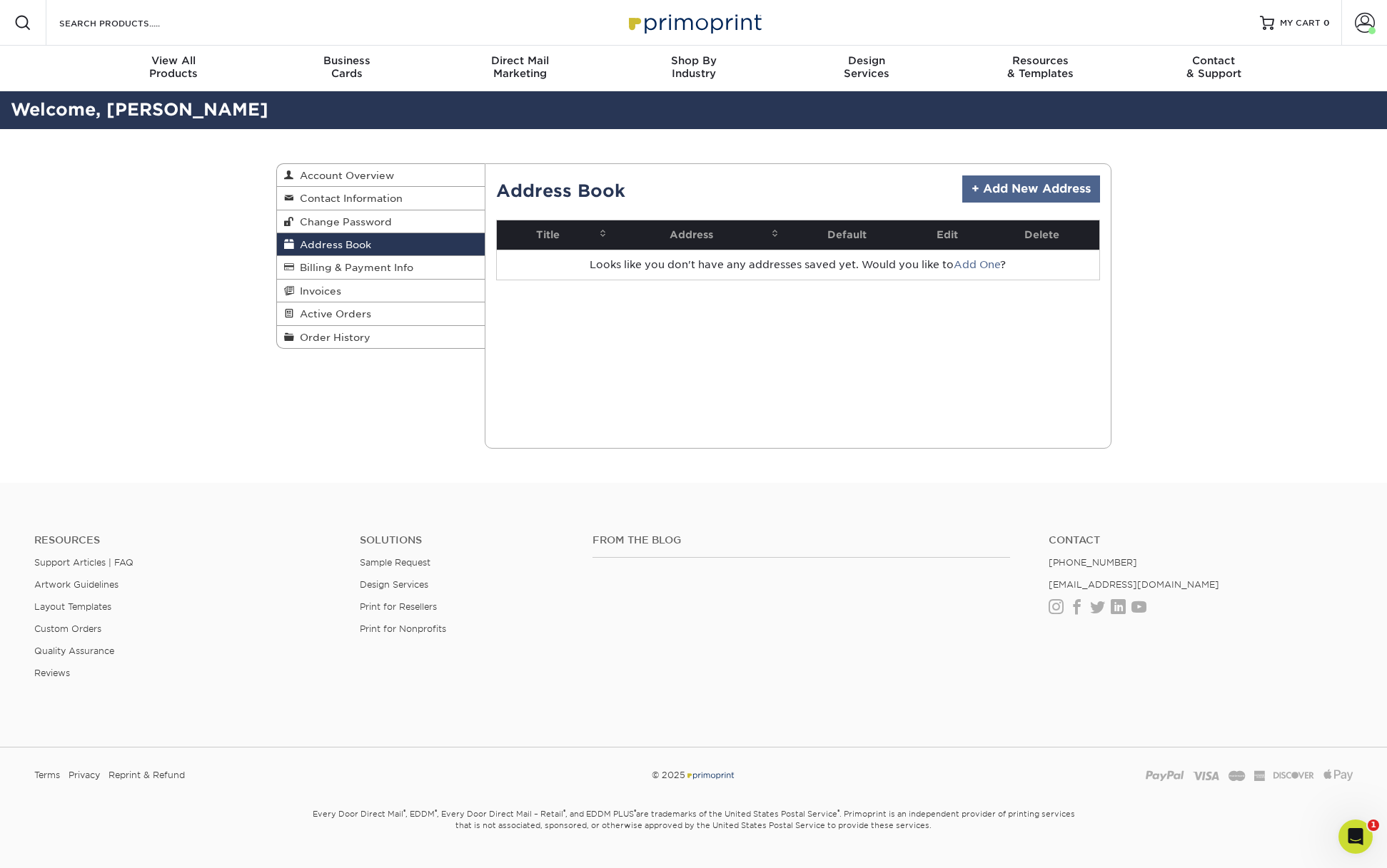
click at [1039, 191] on link "+ Add New Address" at bounding box center [1031, 189] width 138 height 27
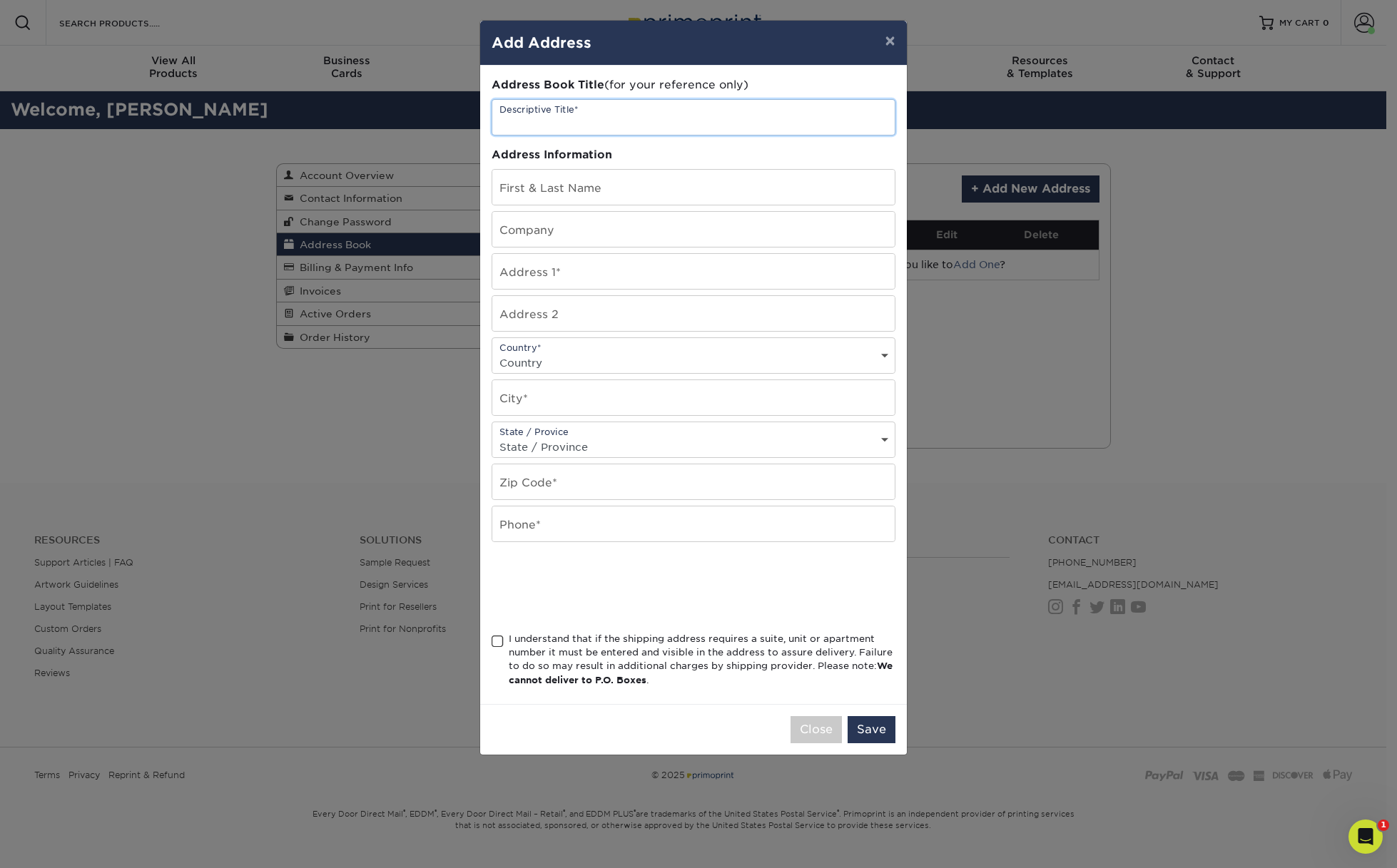
click at [533, 118] on input "text" at bounding box center [693, 117] width 402 height 35
type input "Drew Sanders"
type input "[PERSON_NAME]"
type input "Drew Sanders Creative"
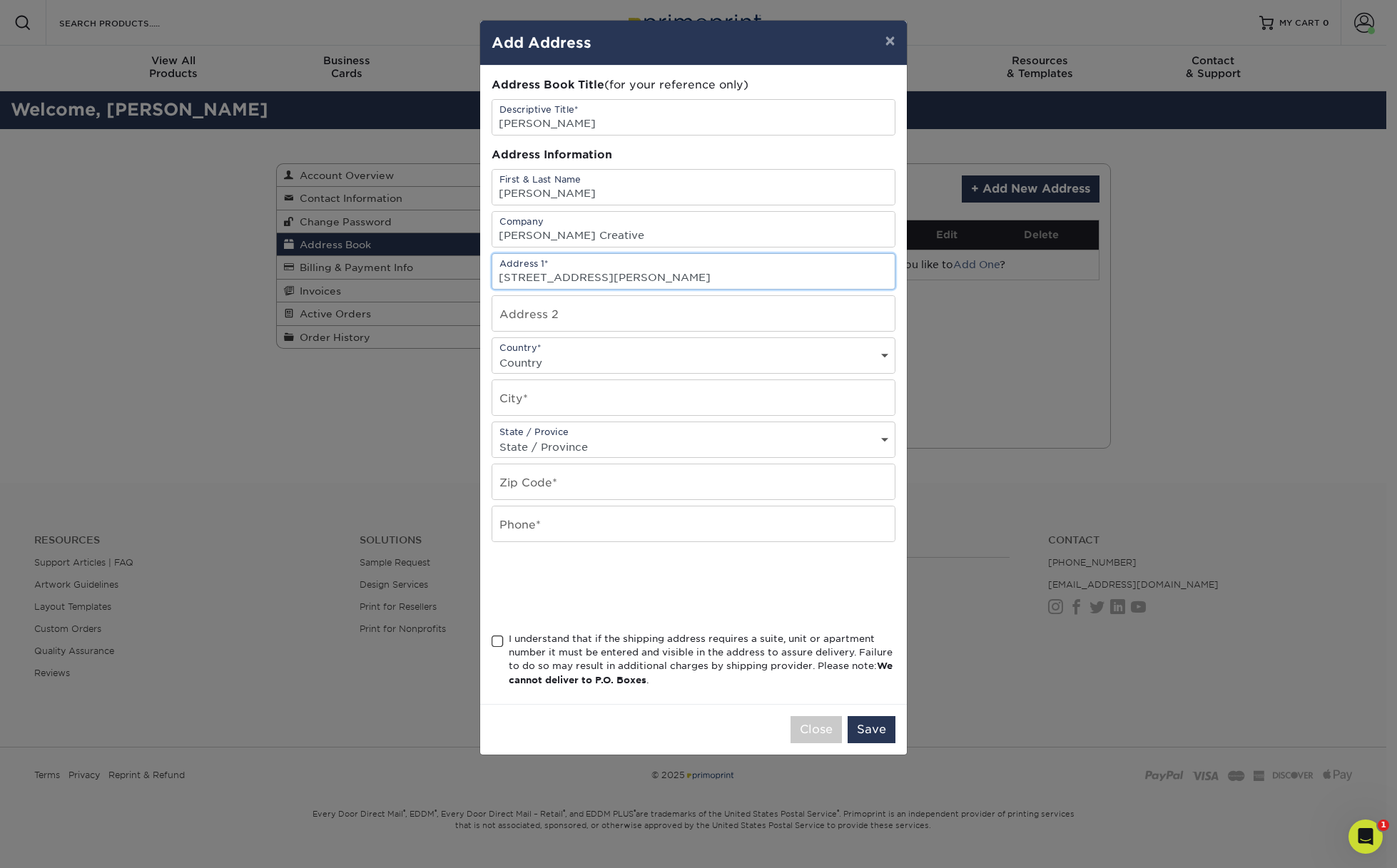
type input "1407 E Linda Rosa Ave"
click at [569, 353] on div "Country* Country United States Canada ----------------------------- Afghanistan…" at bounding box center [693, 356] width 404 height 37
click at [573, 354] on div "Country* Country United States Canada ----------------------------- Afghanistan…" at bounding box center [693, 356] width 404 height 37
select select "US"
type input "Salt Lake City"
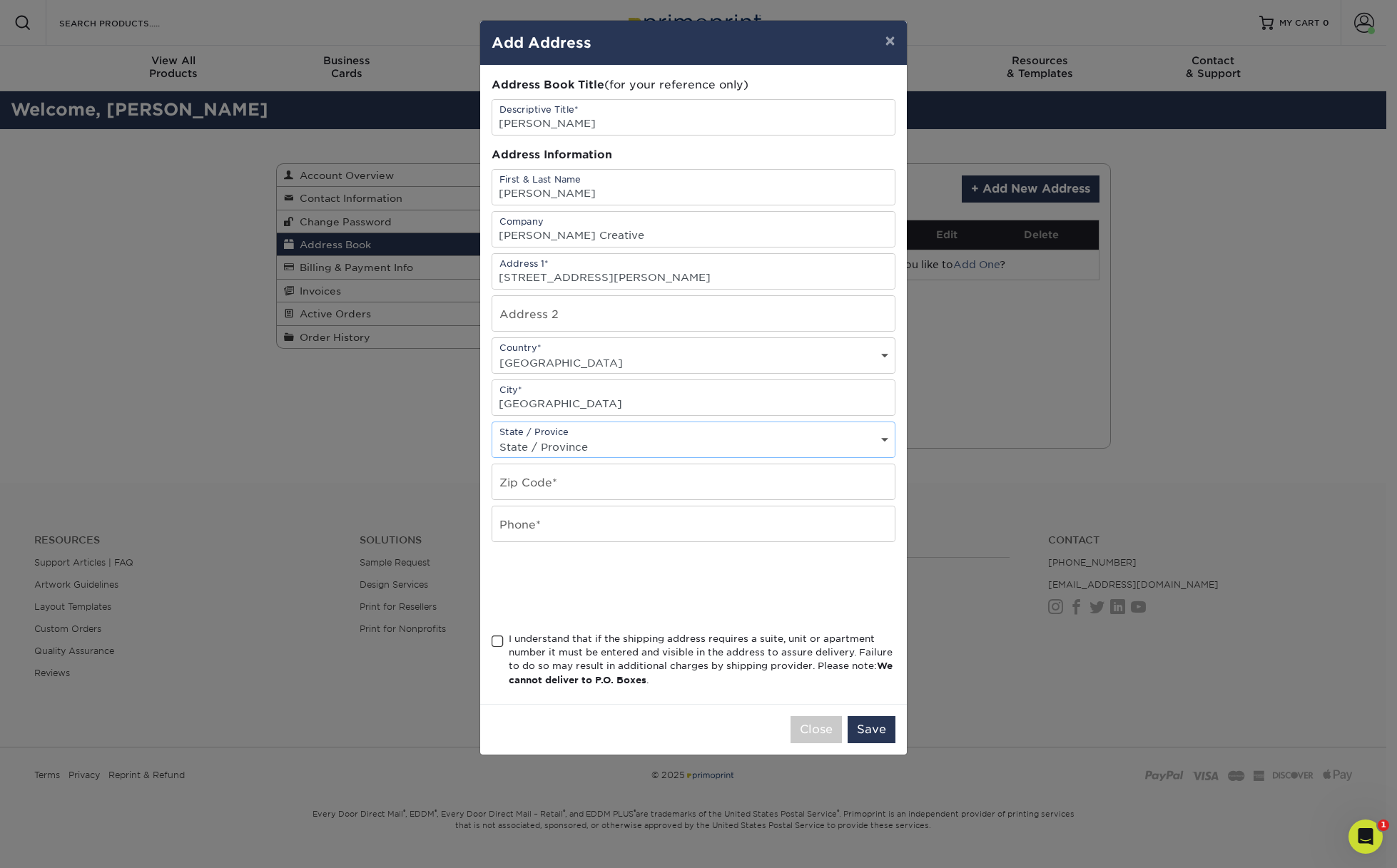
select select "UT"
type input "84106"
type input "8012319905"
click at [791, 591] on div at bounding box center [693, 586] width 404 height 55
click at [499, 645] on span at bounding box center [497, 642] width 13 height 14
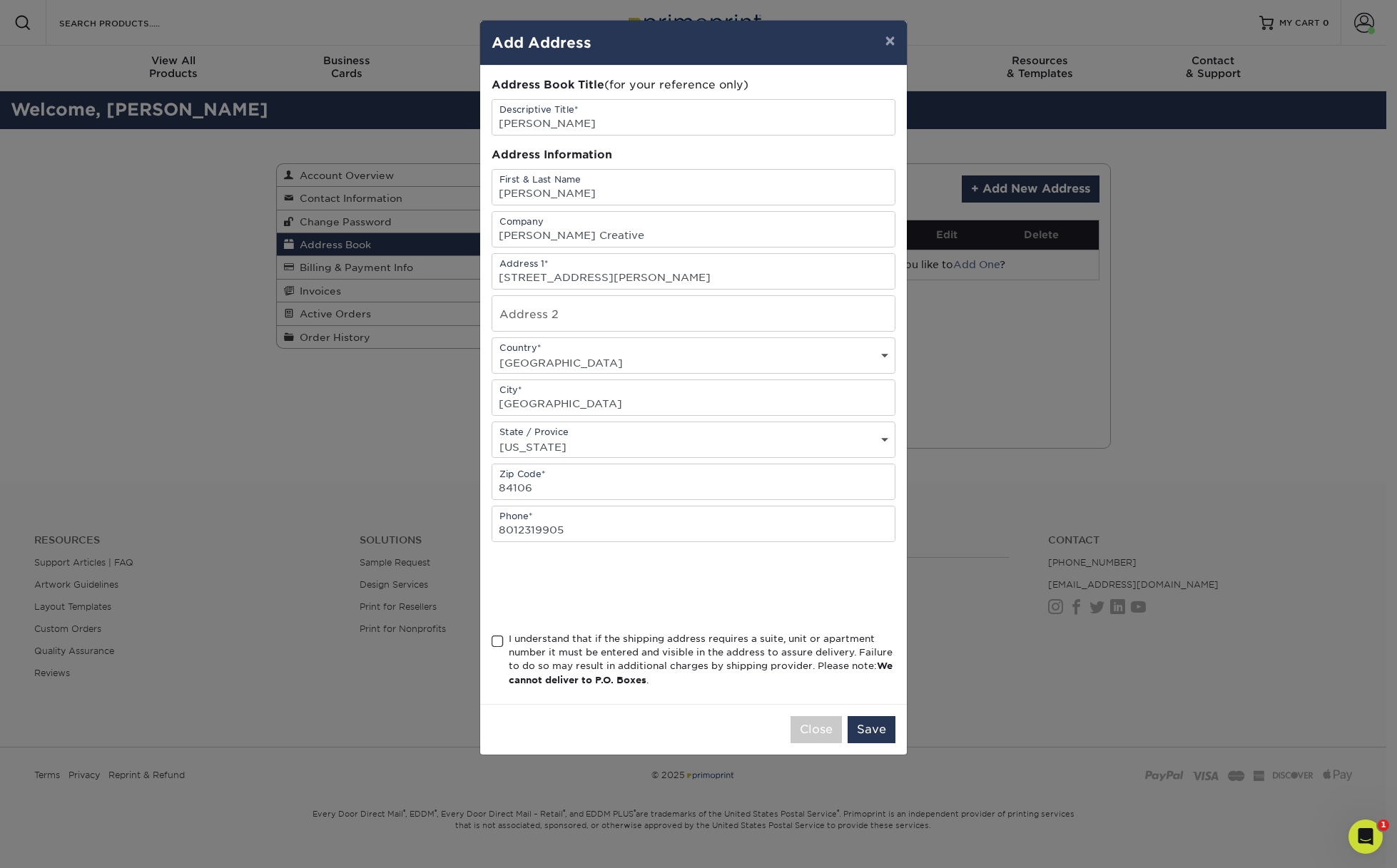
click at [0, 0] on input "I understand that if the shipping address requires a suite, unit or apartment n…" at bounding box center [0, 0] width 0 height 0
click at [883, 734] on button "Save" at bounding box center [871, 729] width 47 height 27
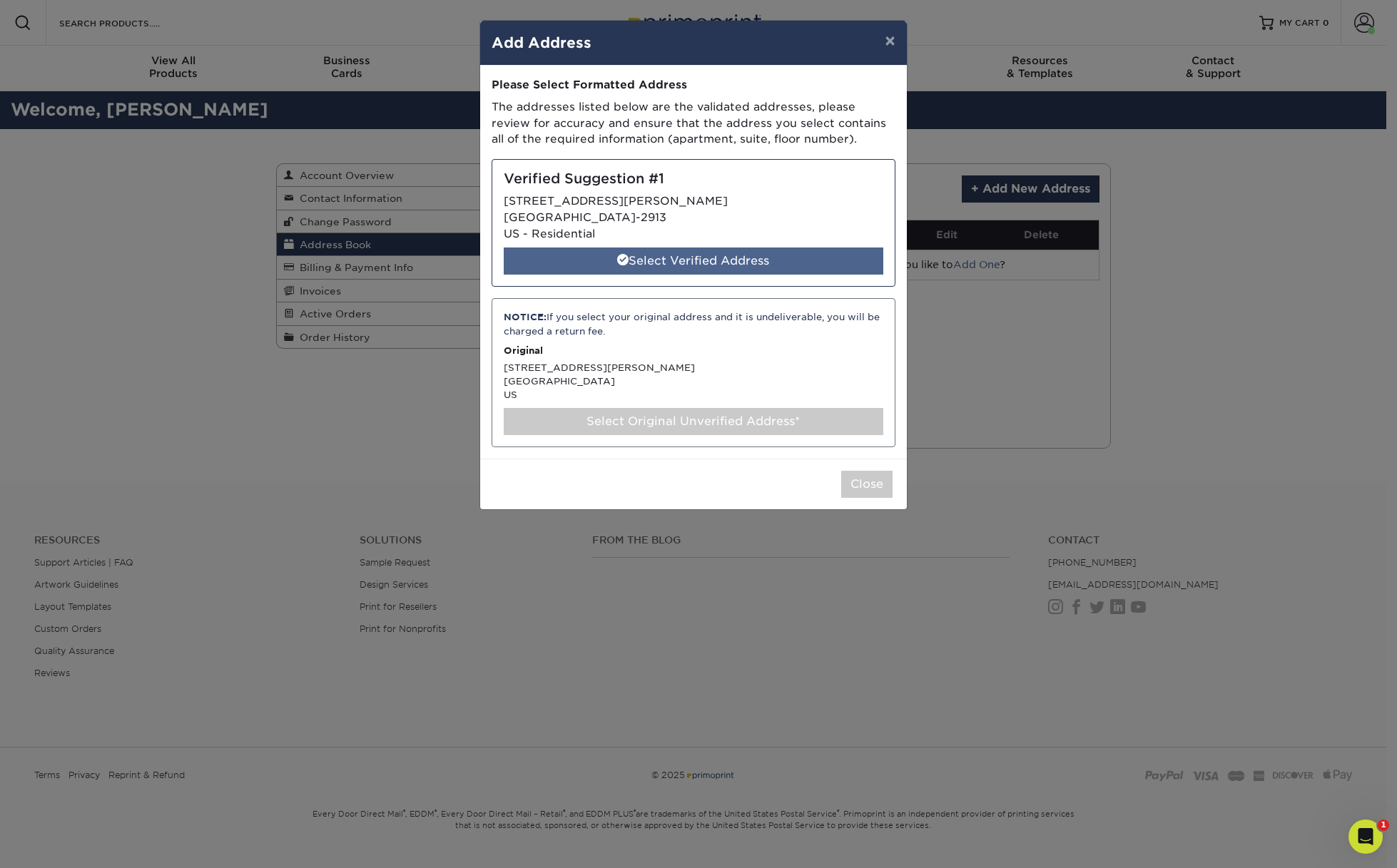
click at [657, 255] on div "Select Verified Address" at bounding box center [694, 262] width 380 height 27
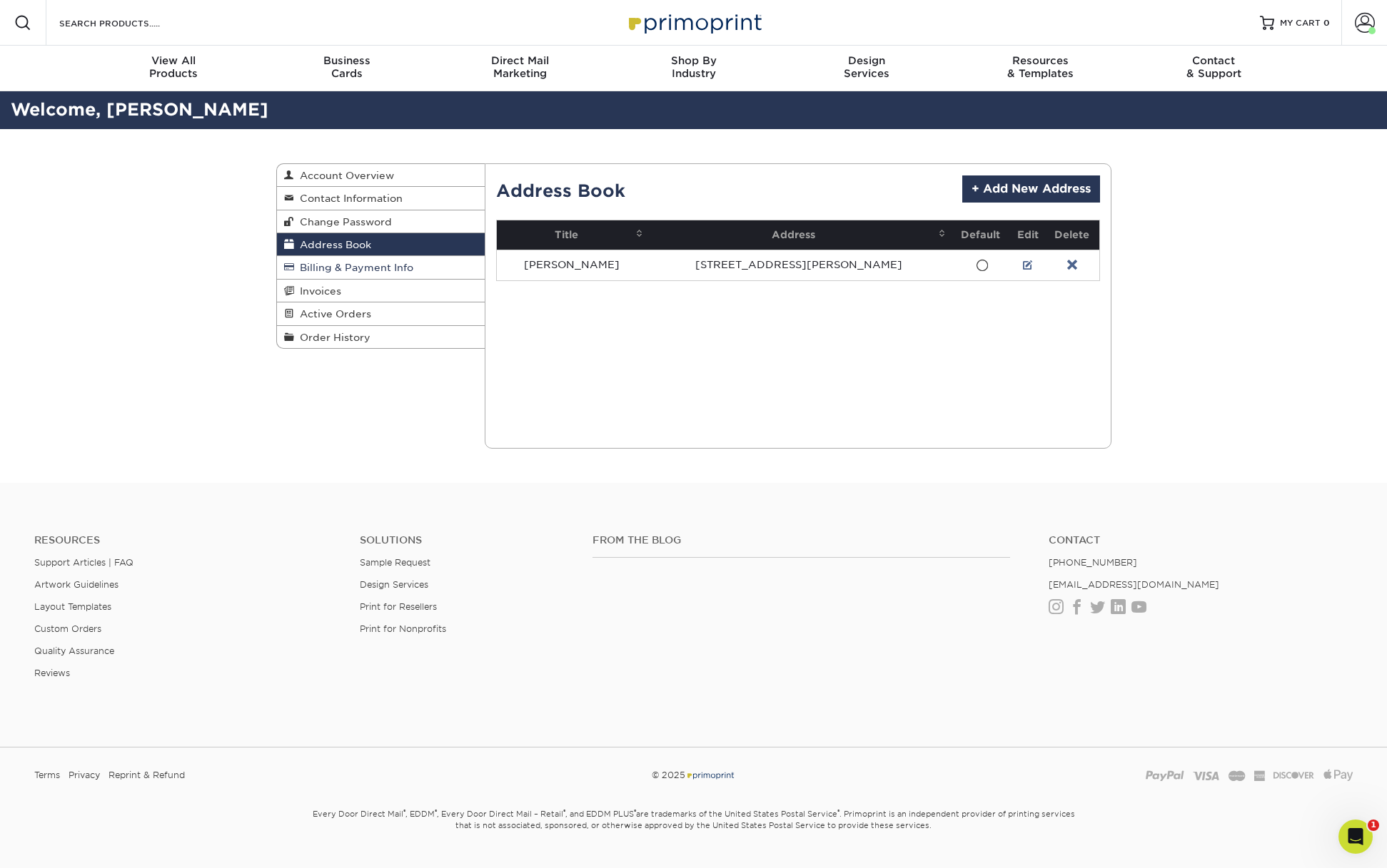
click at [371, 264] on span "Billing & Payment Info" at bounding box center [353, 267] width 119 height 12
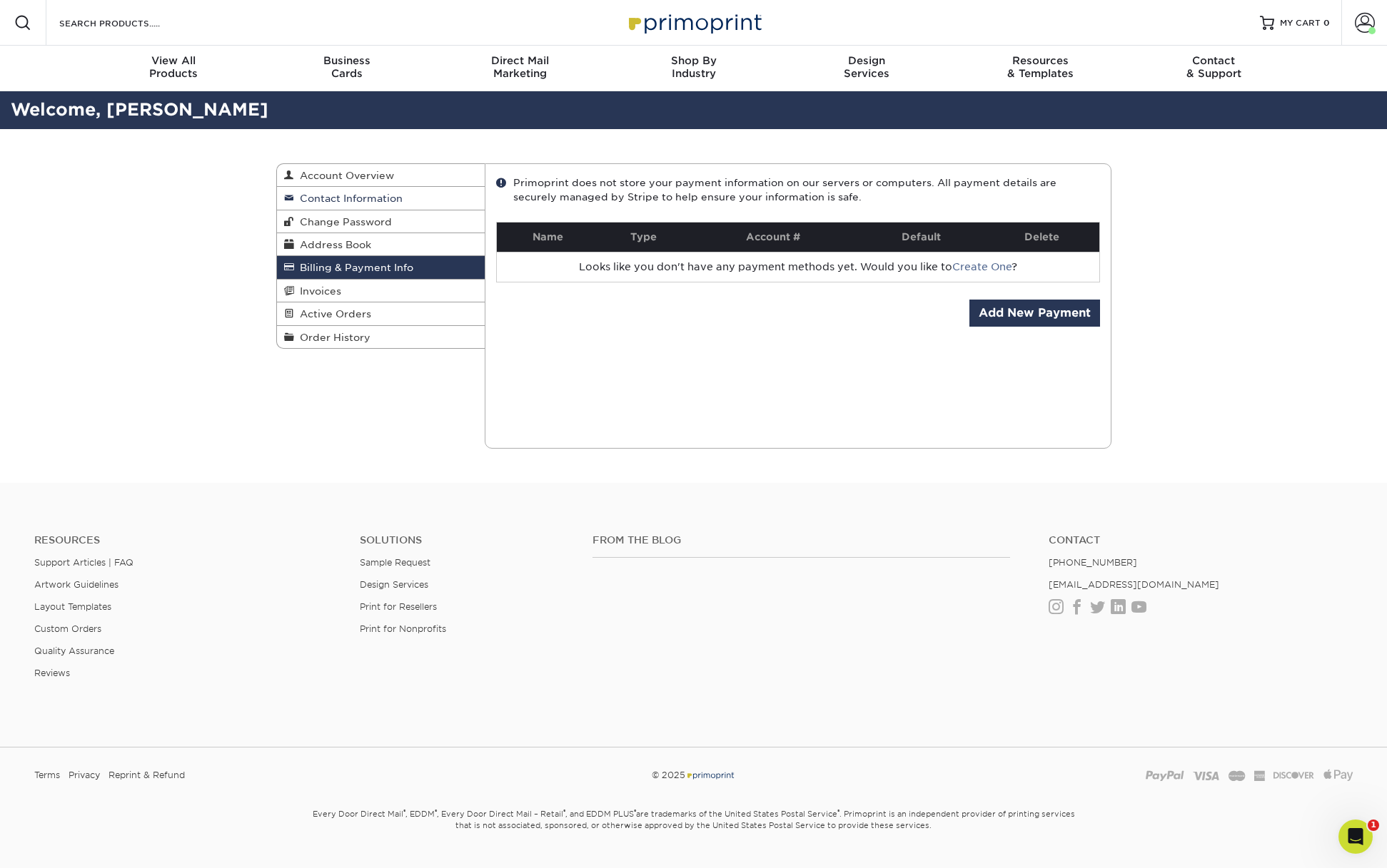
click at [365, 194] on span "Contact Information" at bounding box center [348, 199] width 109 height 12
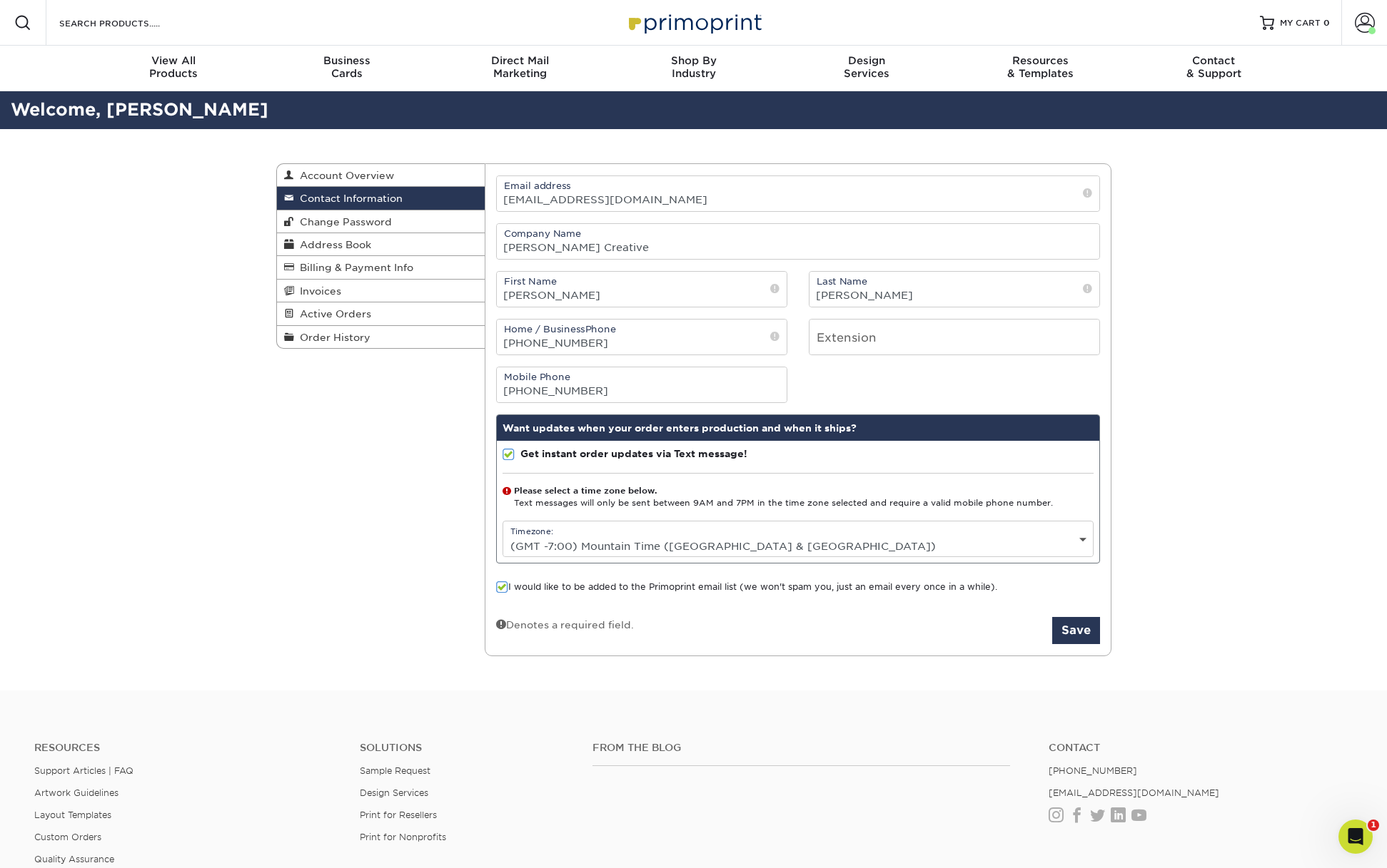
click at [1200, 418] on div "Contact Information Account Overview Contact Information Change Password Addres…" at bounding box center [693, 410] width 1387 height 562
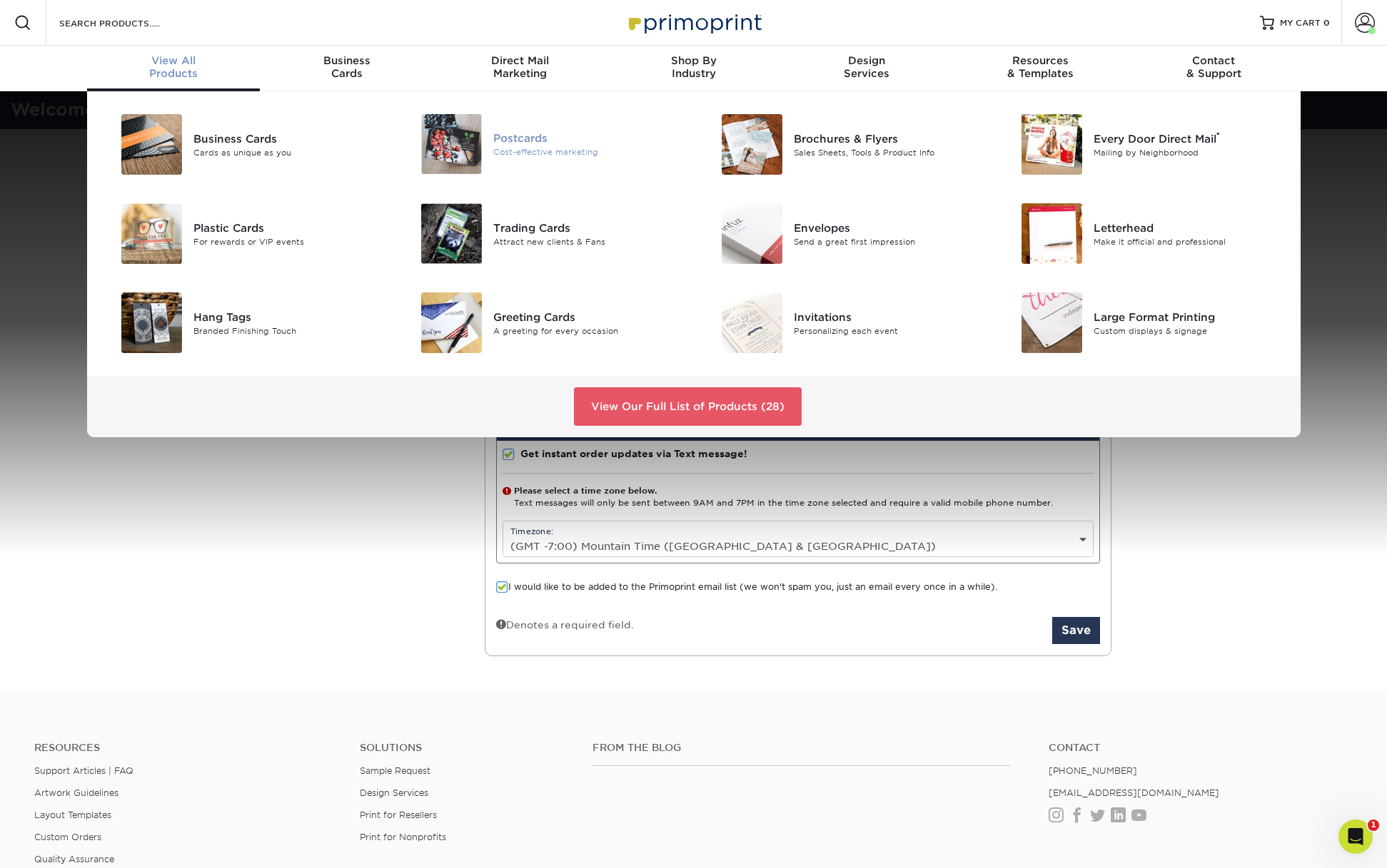
click at [498, 148] on div "Cost-effective marketing" at bounding box center [587, 152] width 189 height 13
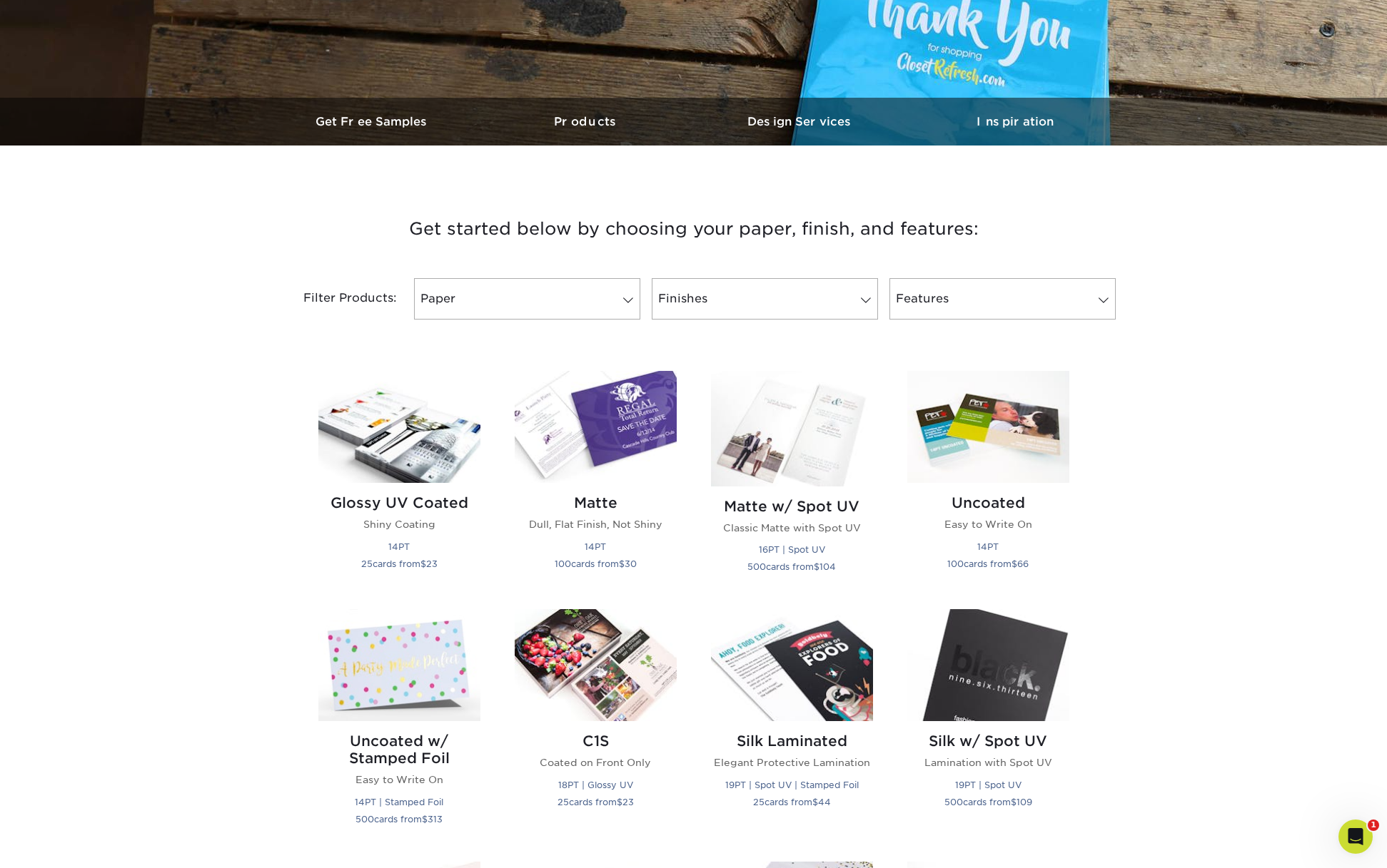
scroll to position [641, 0]
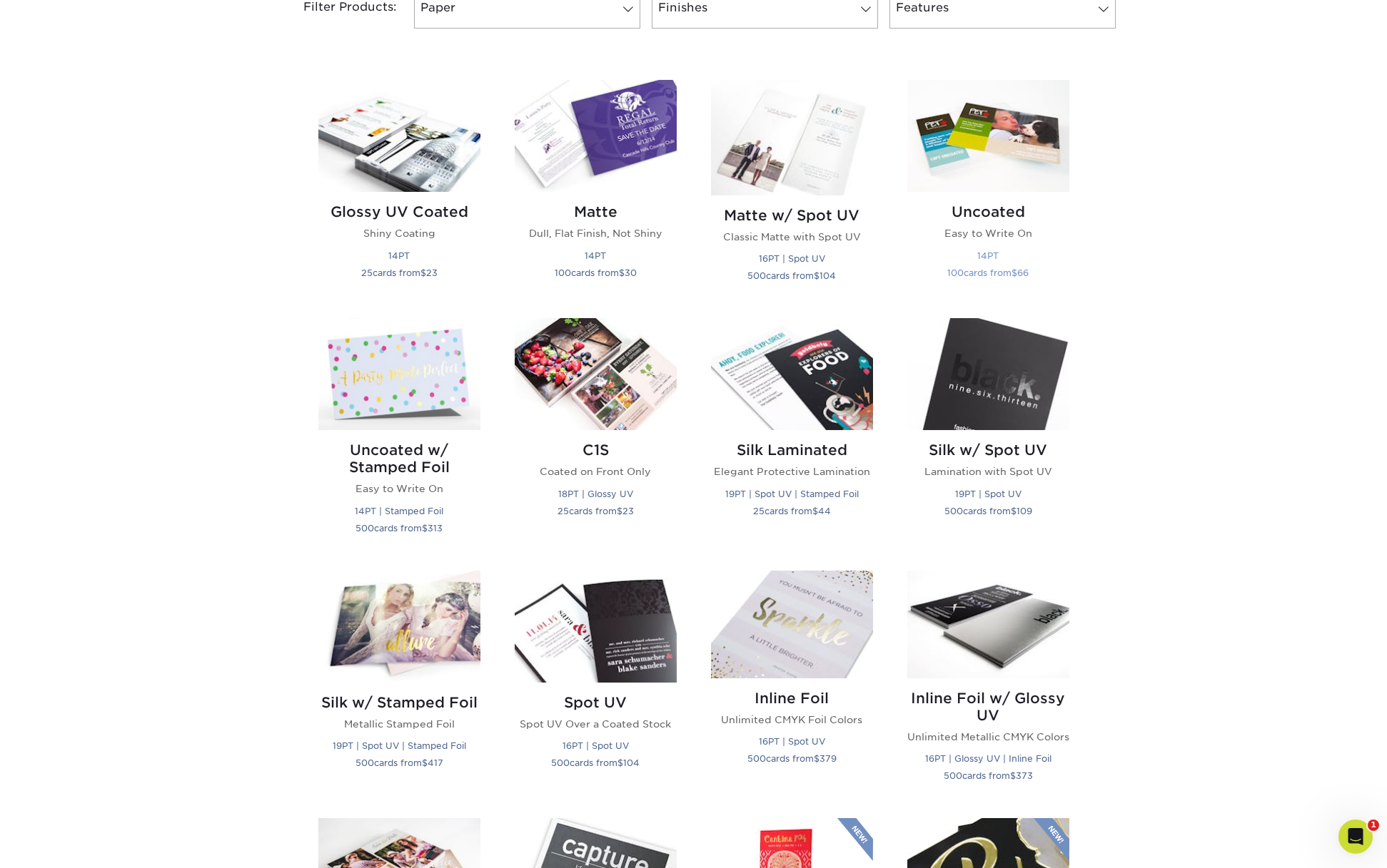
click at [1002, 137] on img at bounding box center [988, 136] width 162 height 112
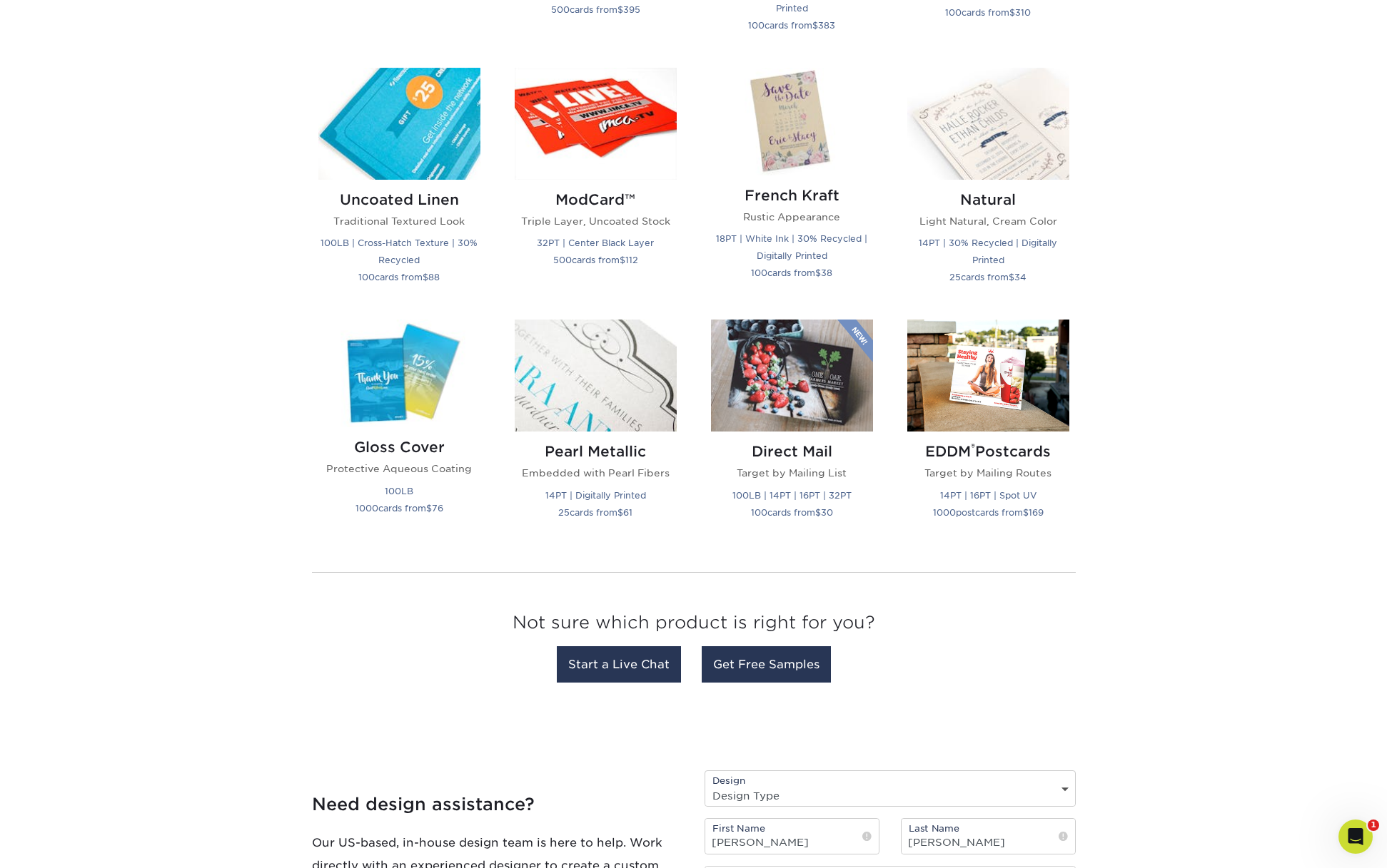
scroll to position [1675, 0]
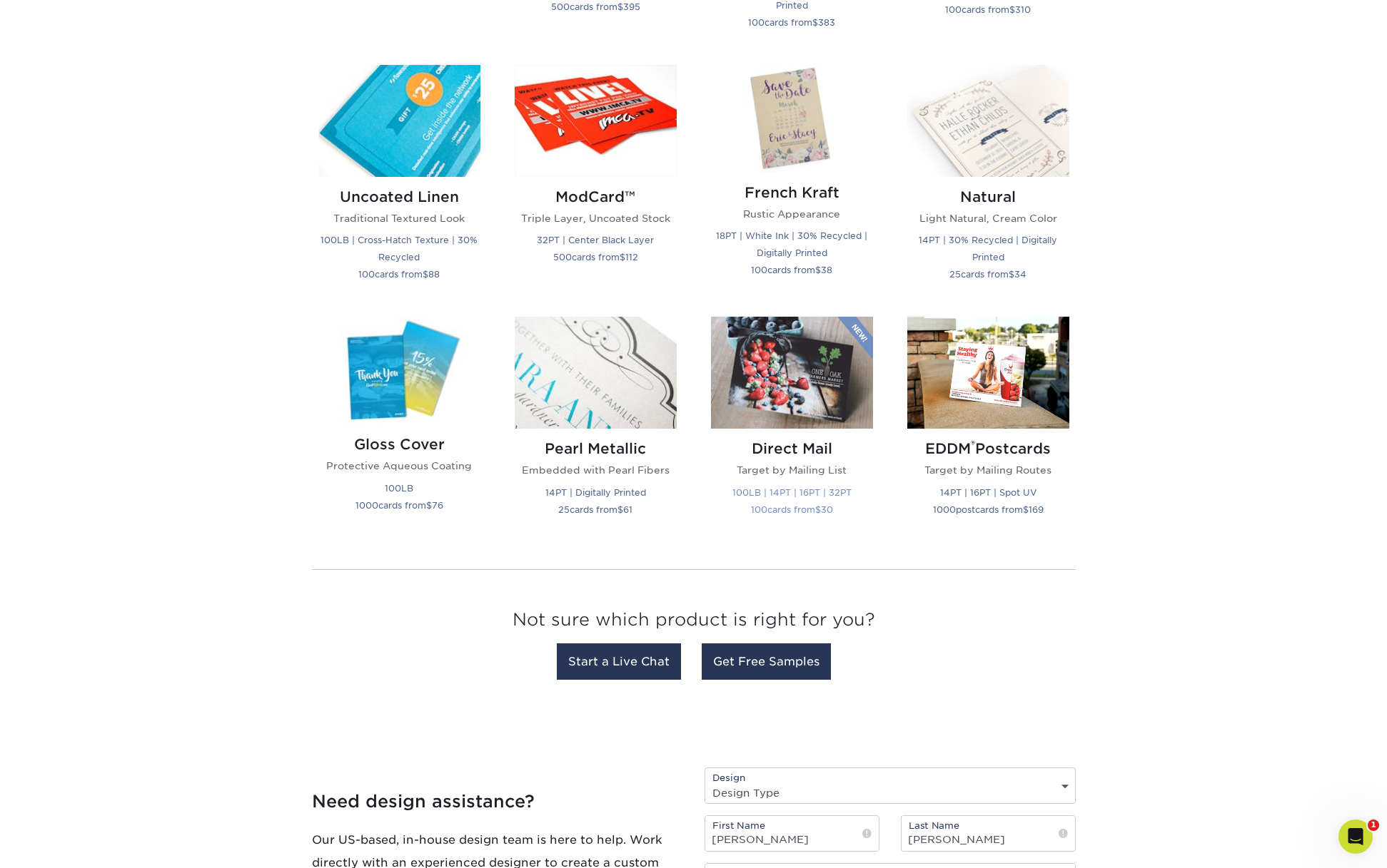
click at [800, 402] on img at bounding box center [792, 373] width 162 height 112
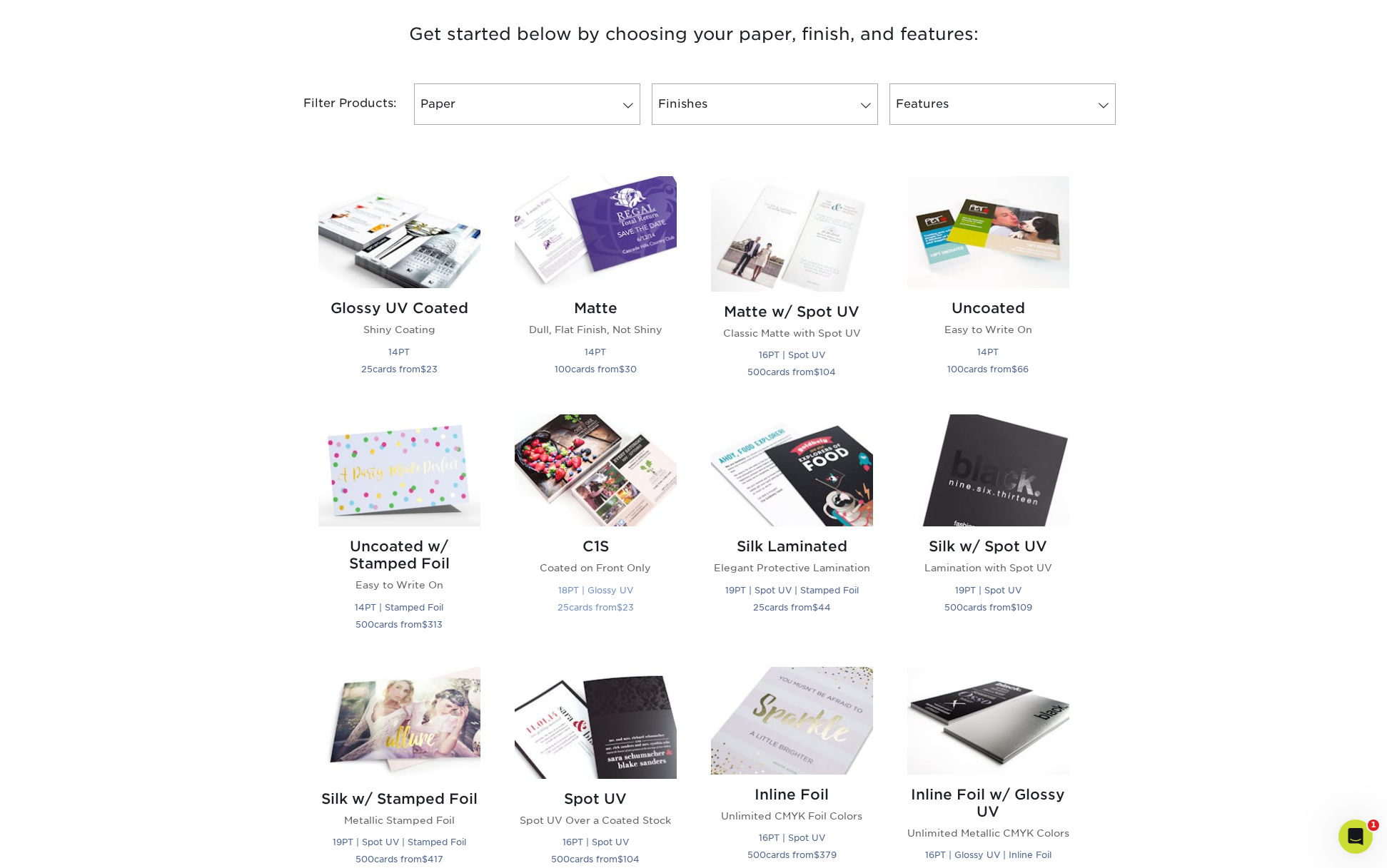
scroll to position [530, 0]
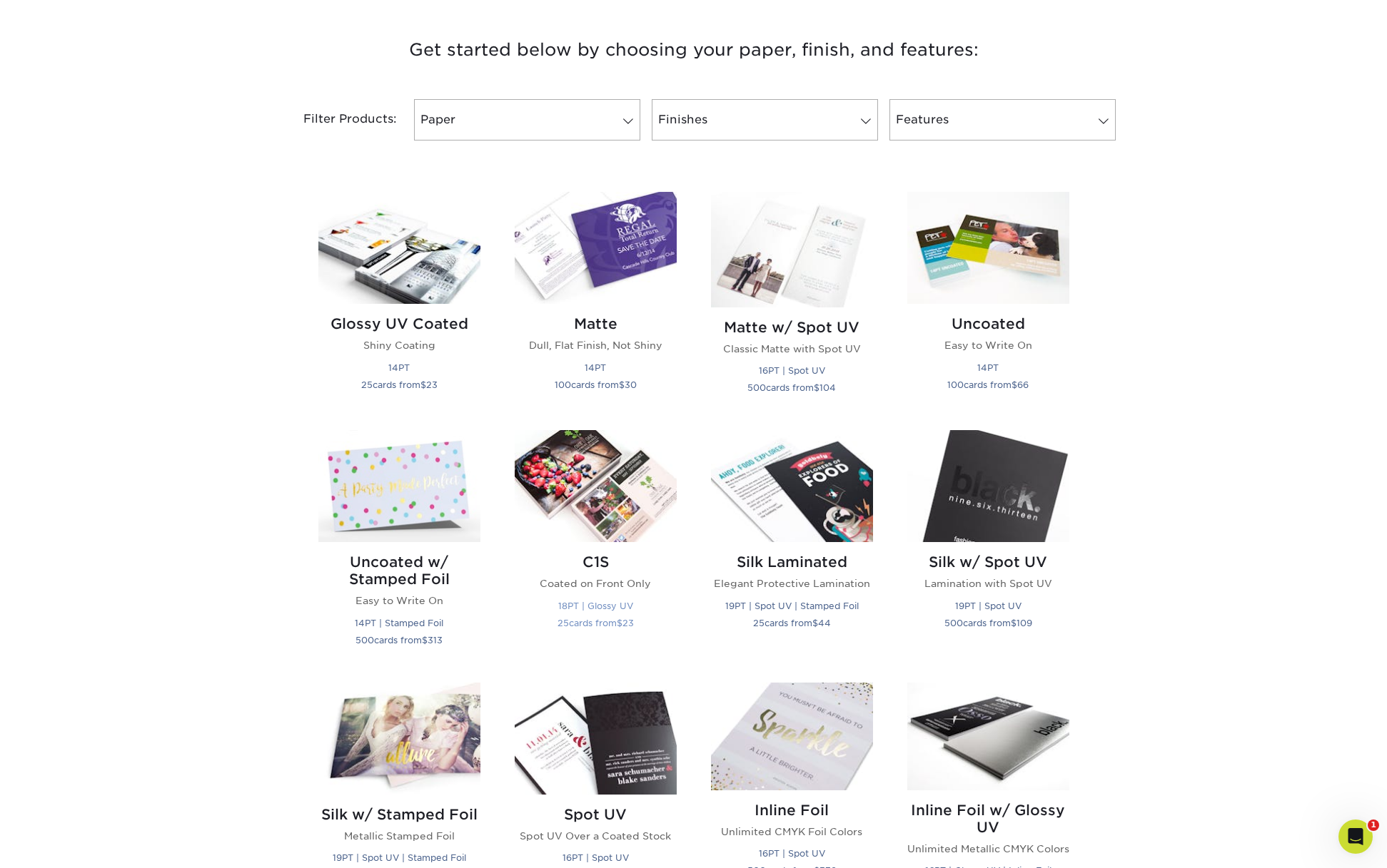
click at [619, 488] on img at bounding box center [595, 486] width 162 height 112
click at [994, 266] on img at bounding box center [988, 248] width 162 height 112
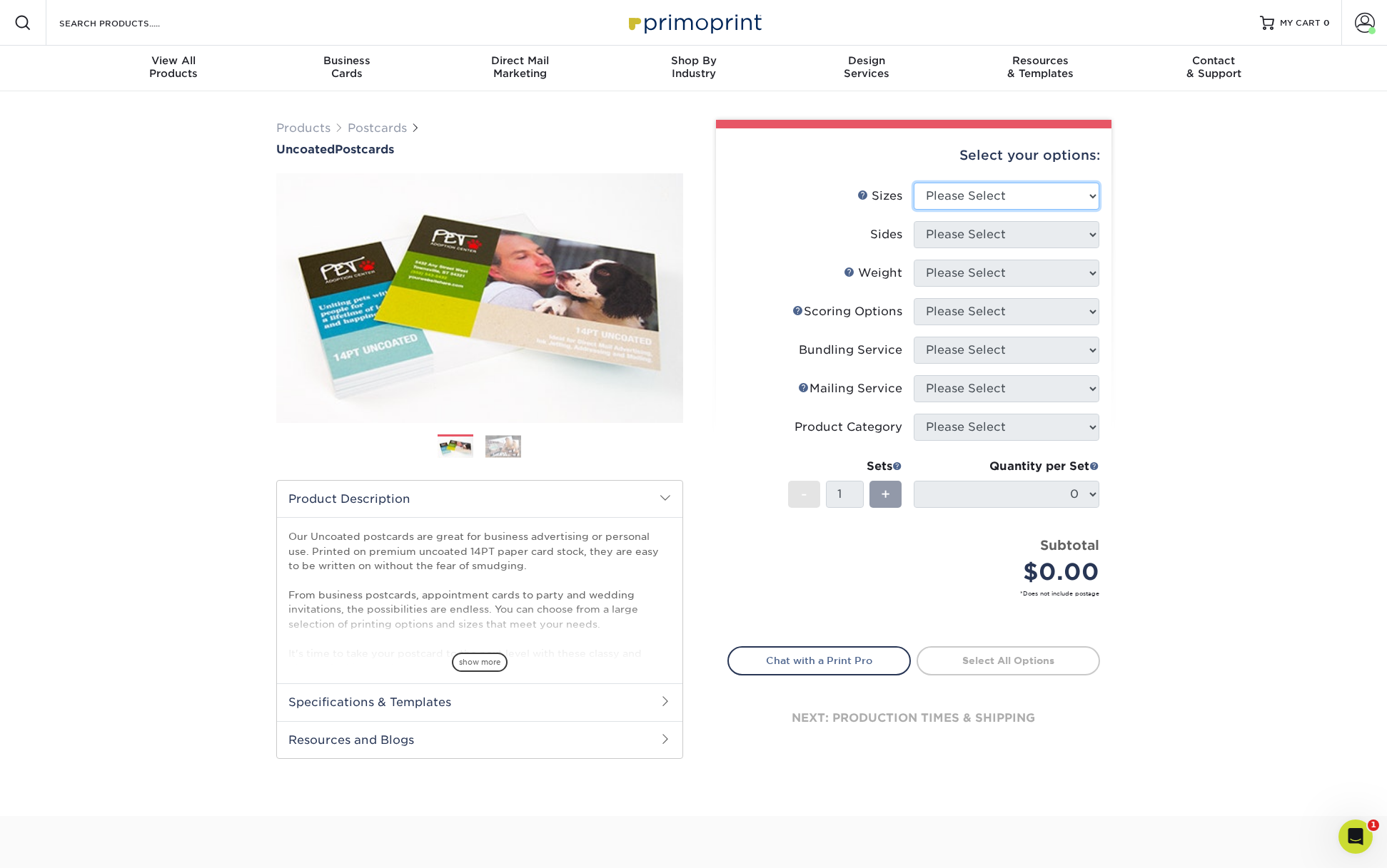
select select "4.00x6.00"
select select "13abbda7-1d64-4f25-8bb2-c179b224825d"
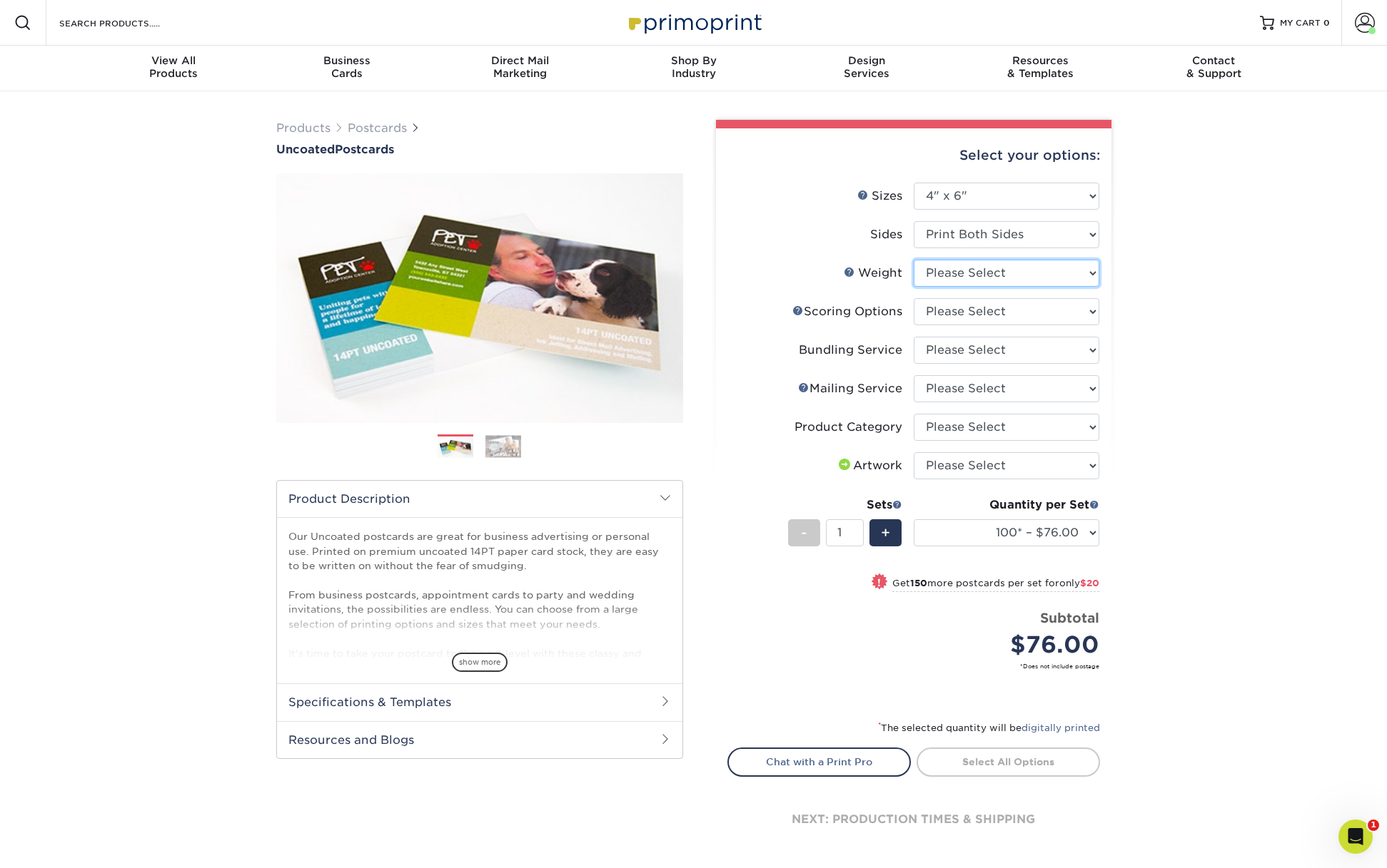
select select "14PT Uncoated"
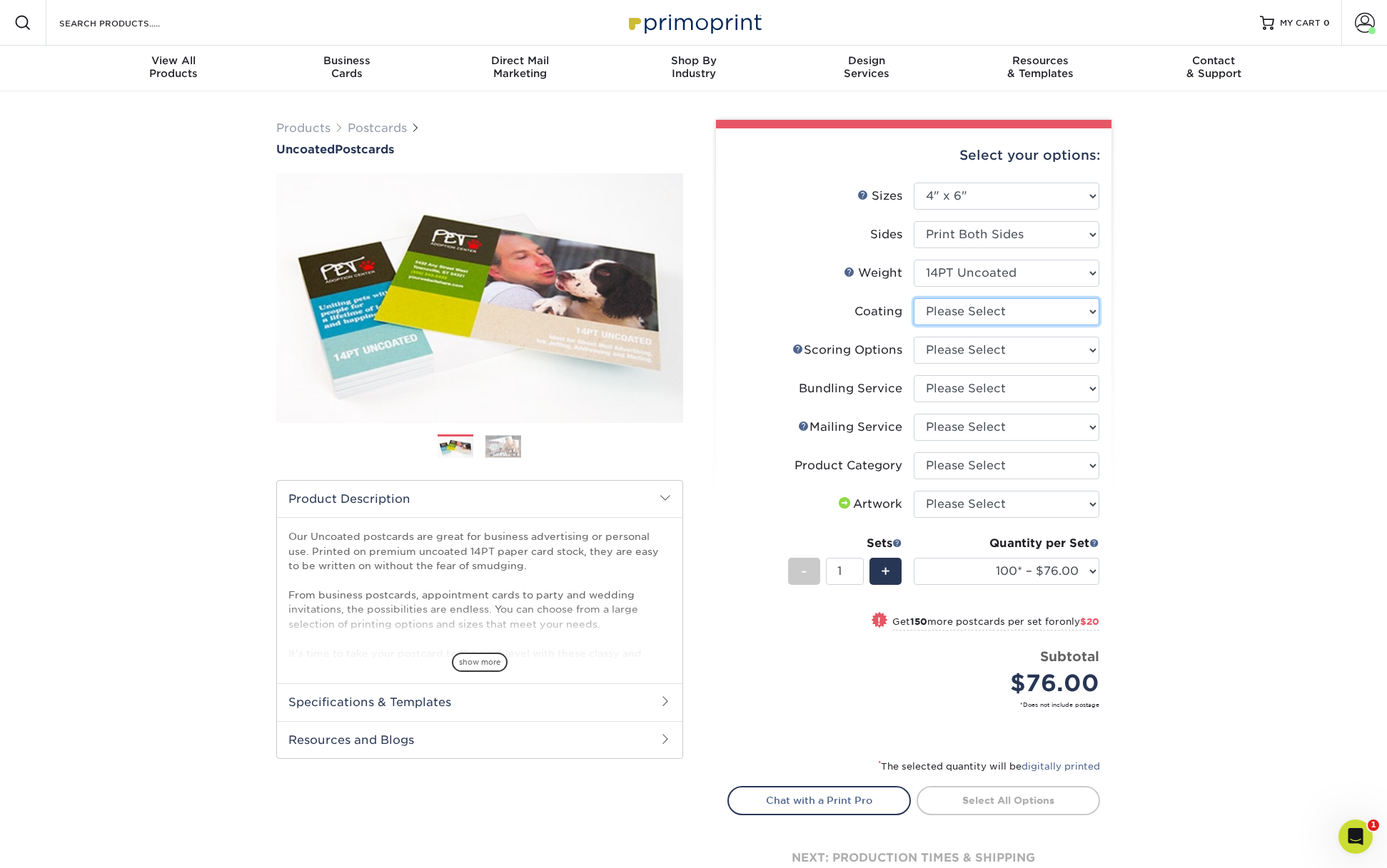
select select "3e7618de-abca-4bda-9f97-8b9129e913d8"
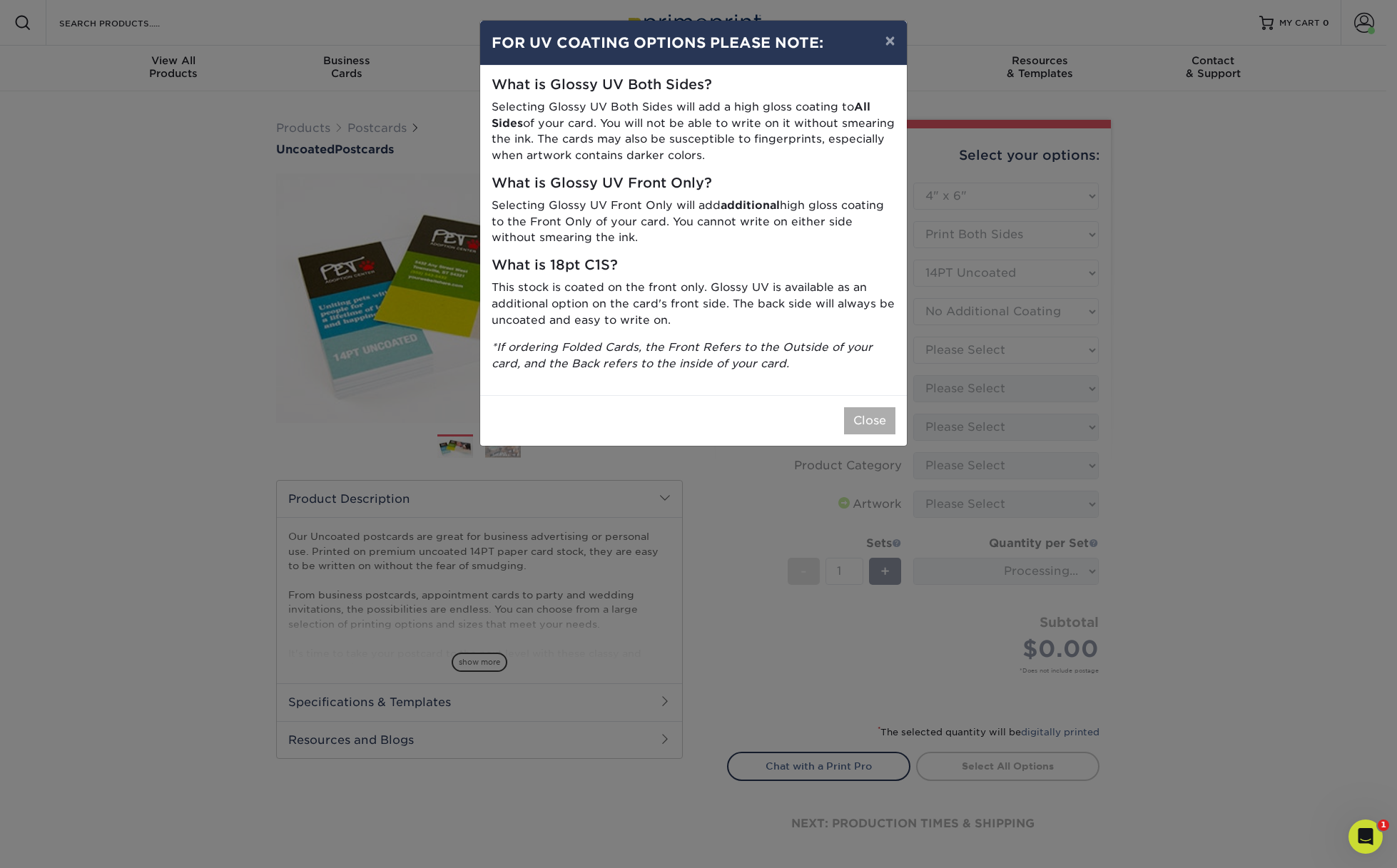
click at [879, 409] on button "Close" at bounding box center [869, 421] width 51 height 27
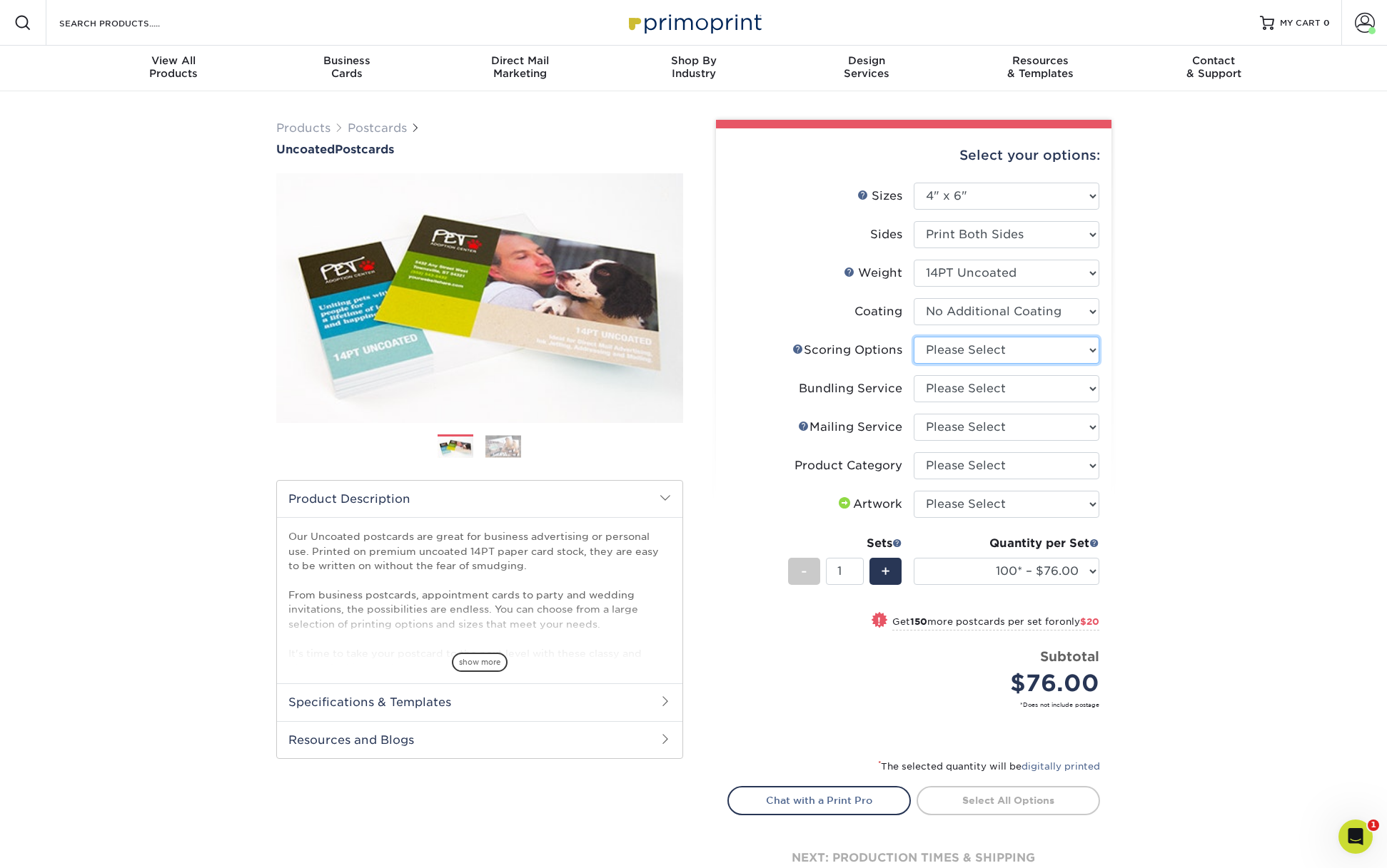
select select "16ebe401-5398-422d-8cb0-f3adbb82deb5"
select select "58689abb-25c0-461c-a4c3-a80b627d6649"
select select "3e5e9bdd-d78a-4c28-a41d-fe1407925ca6"
select select "9b7272e0-d6c8-4c3c-8e97-d3a1bcdab858"
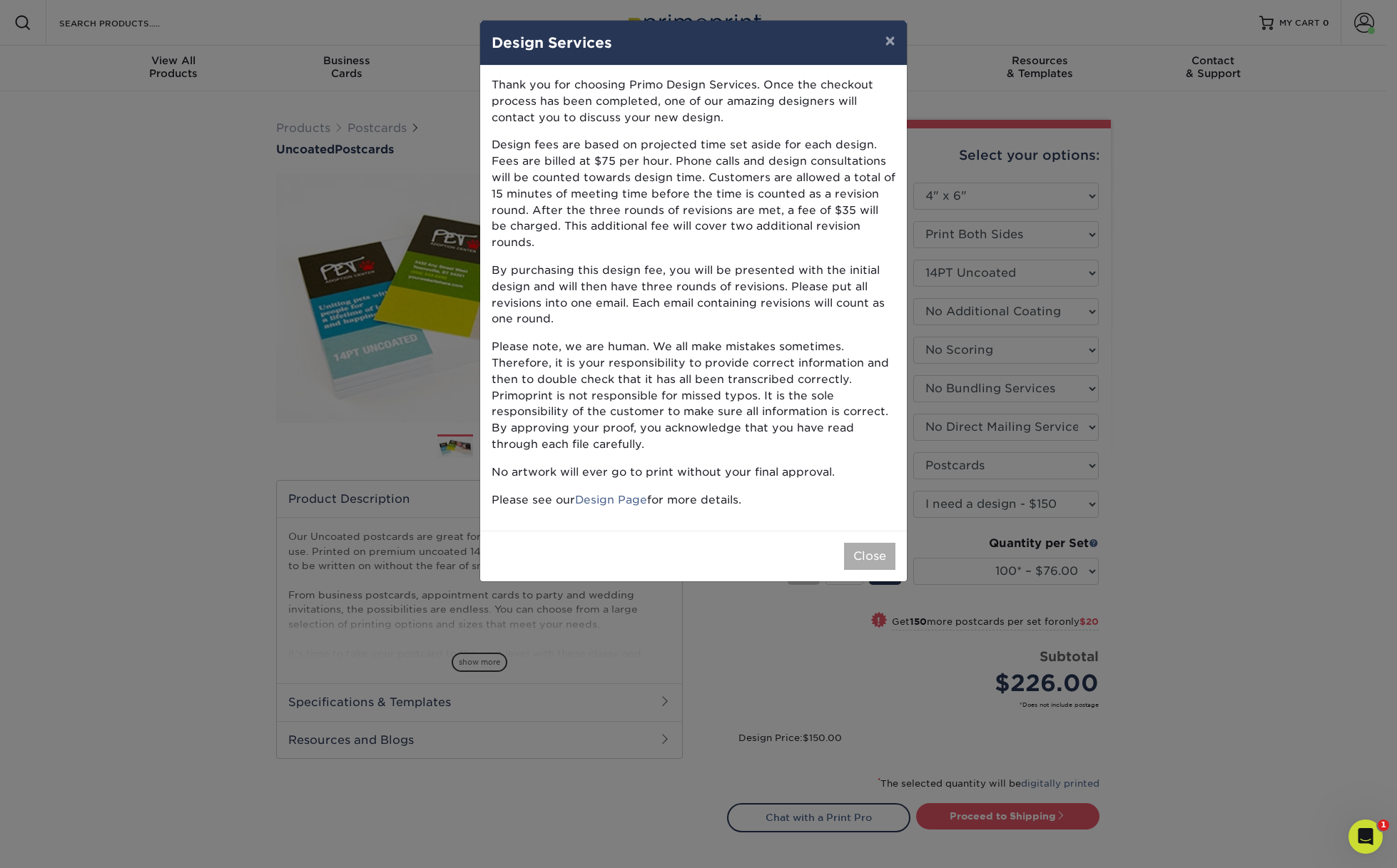
click at [873, 542] on button "Close" at bounding box center [869, 556] width 51 height 27
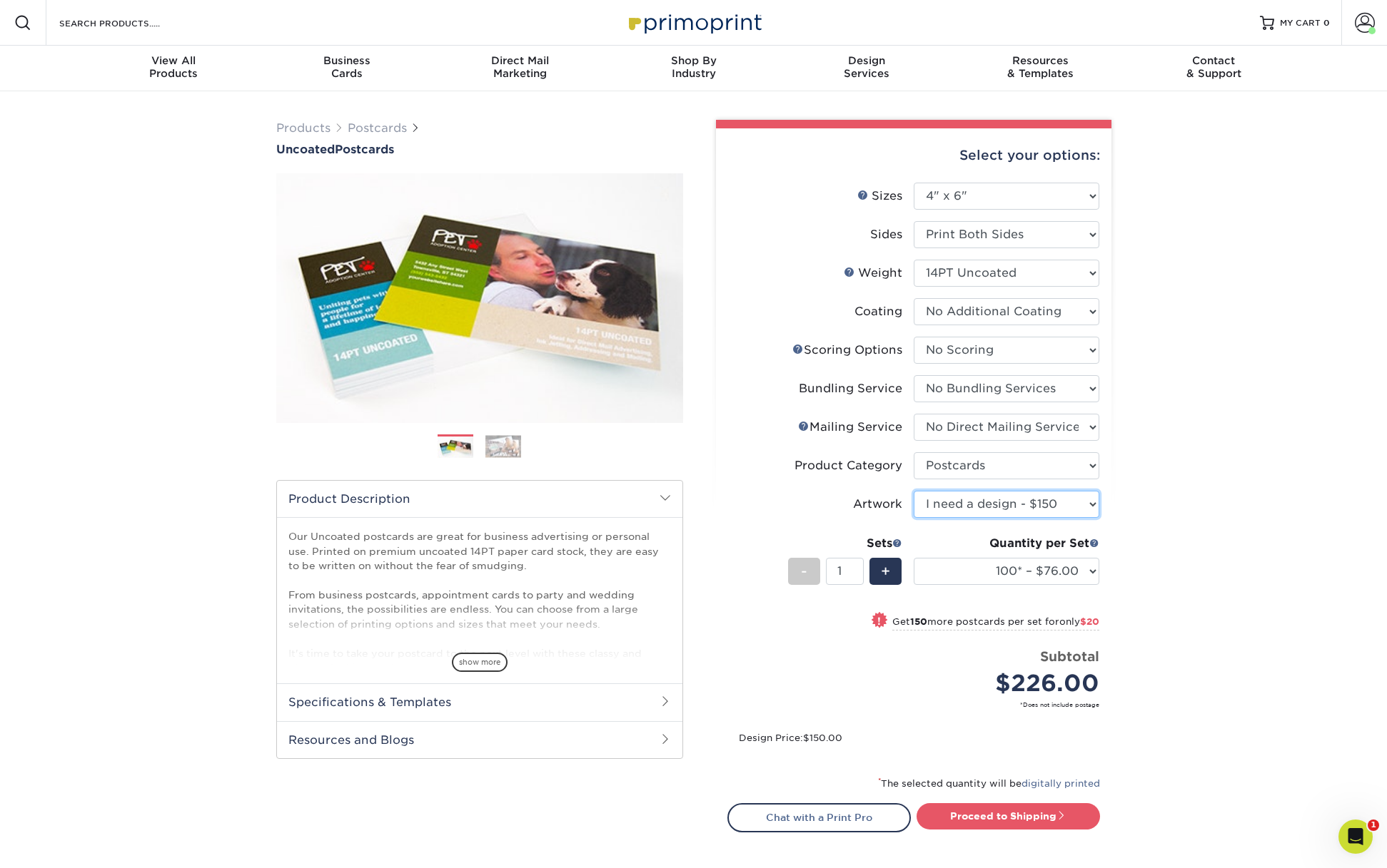
select select "upload"
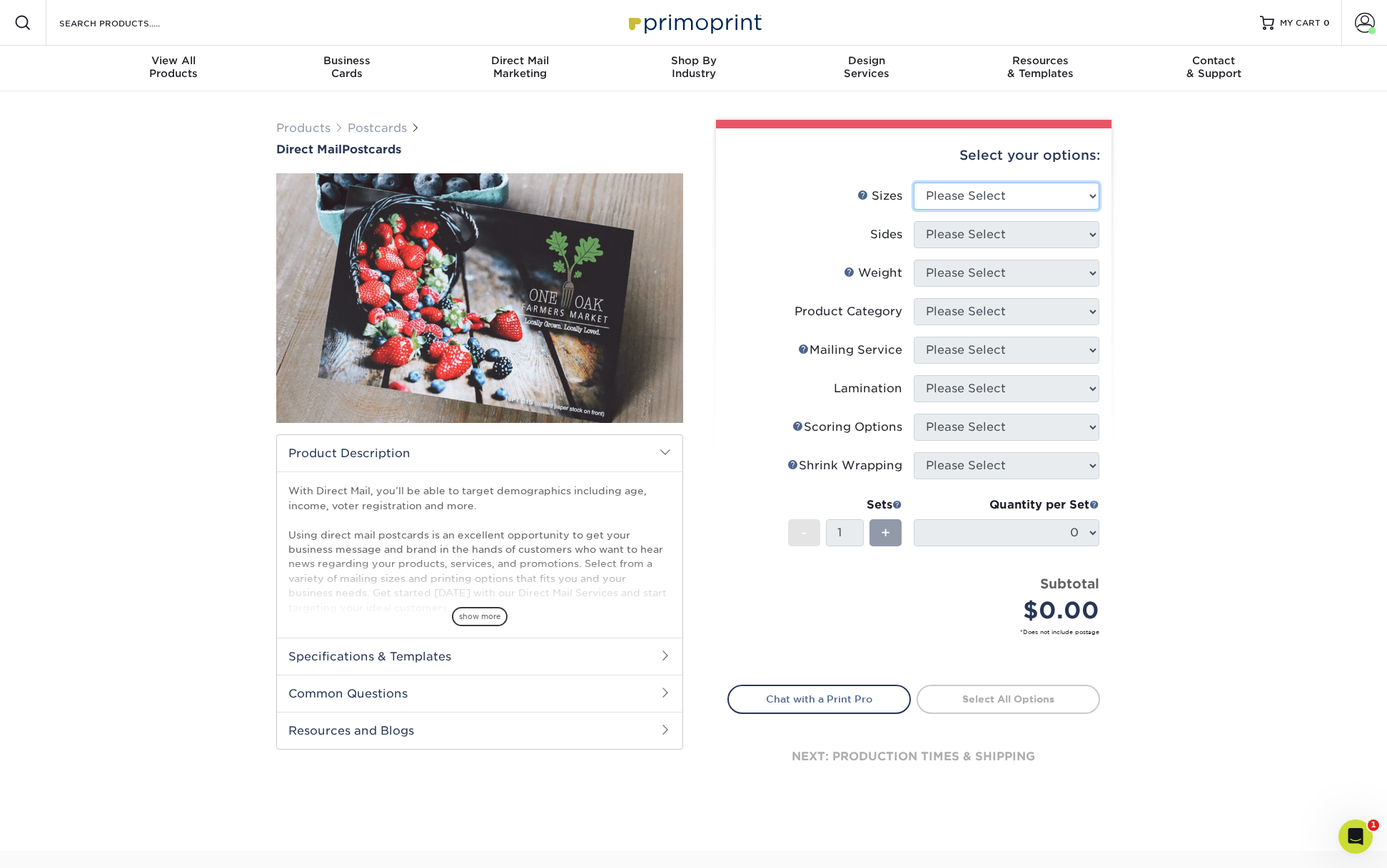
select select "4.00x6.00"
select select "13abbda7-1d64-4f25-8bb2-c179b224825d"
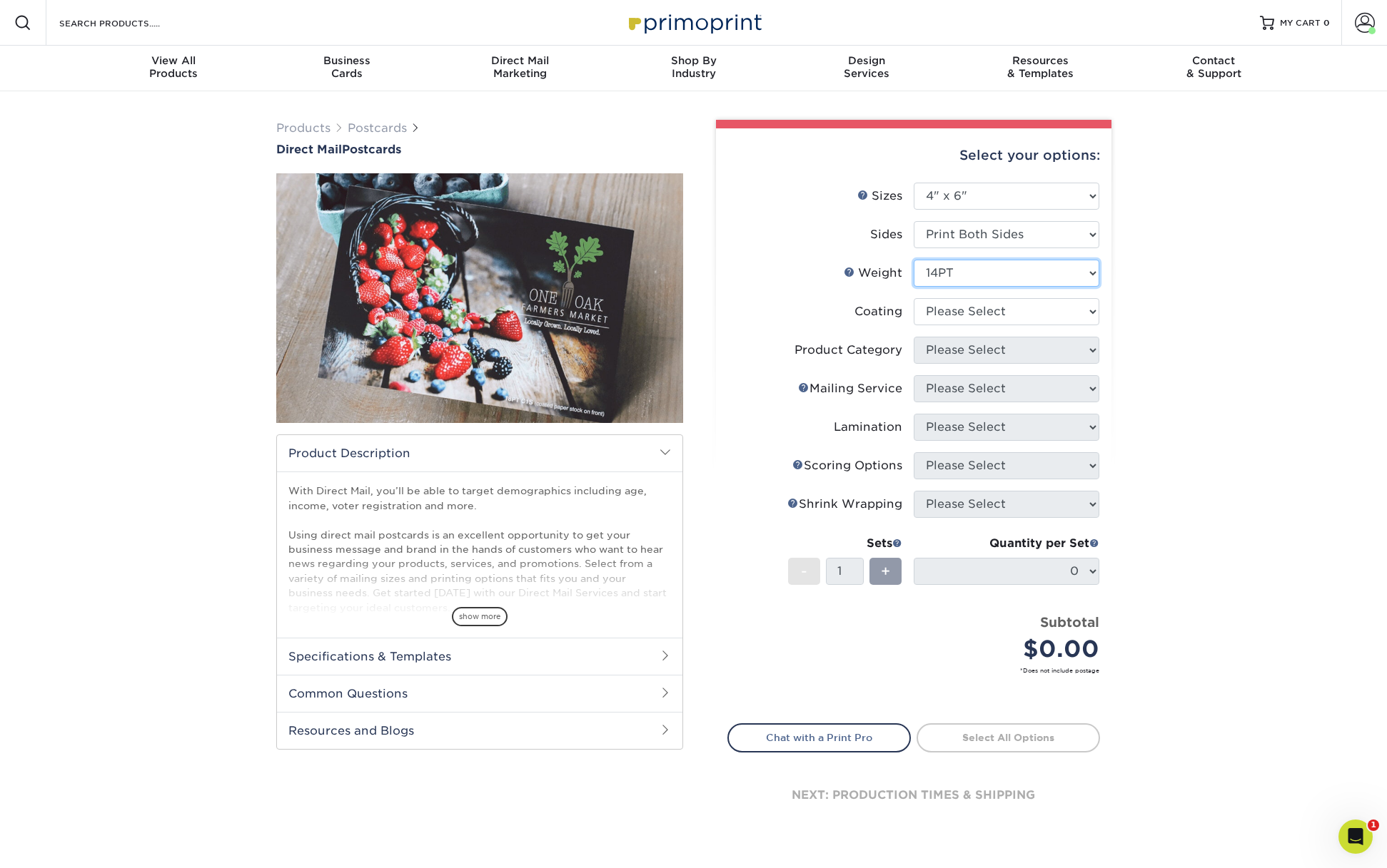
select select "14PT Uncoated"
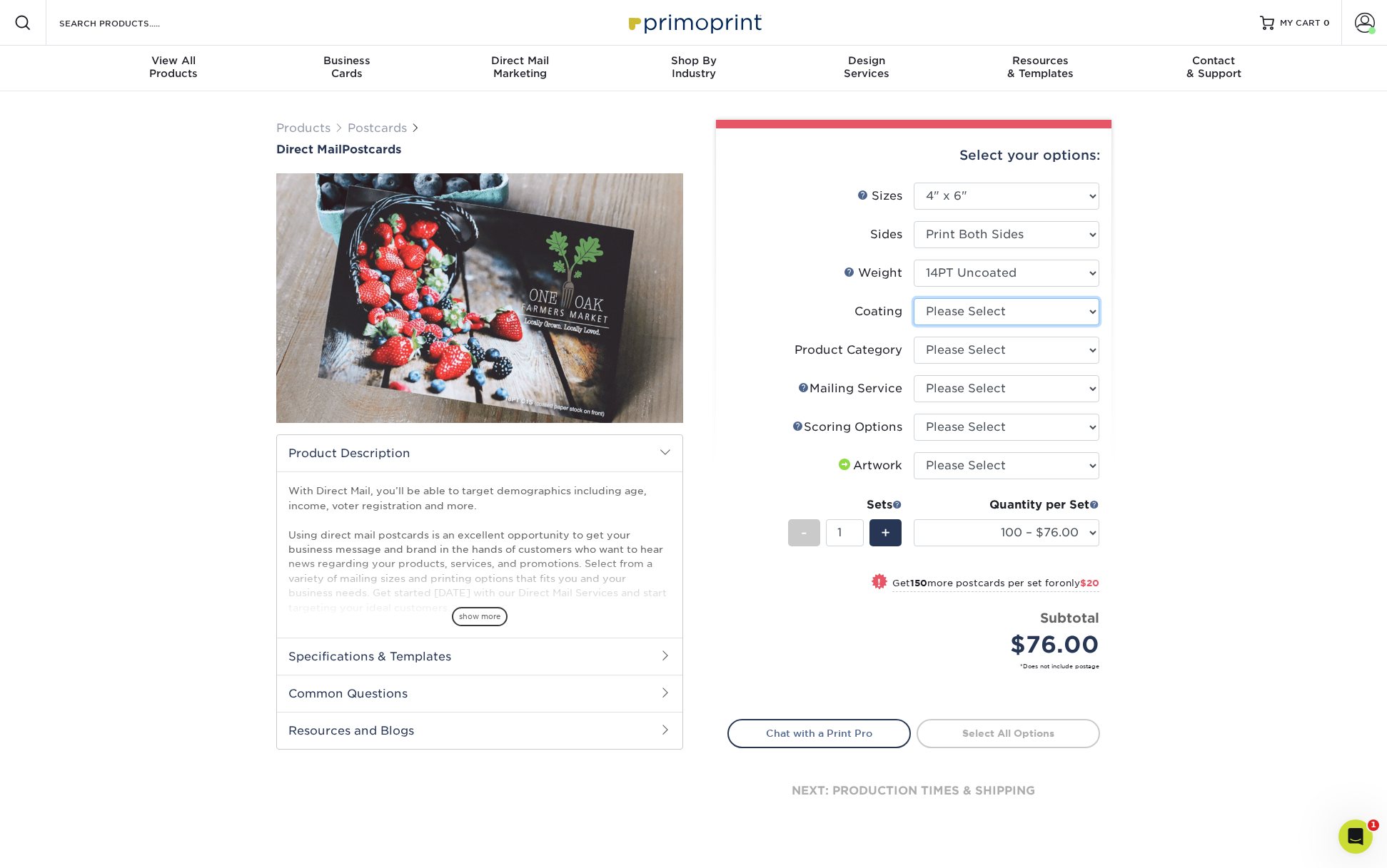
select select "3e7618de-abca-4bda-9f97-8b9129e913d8"
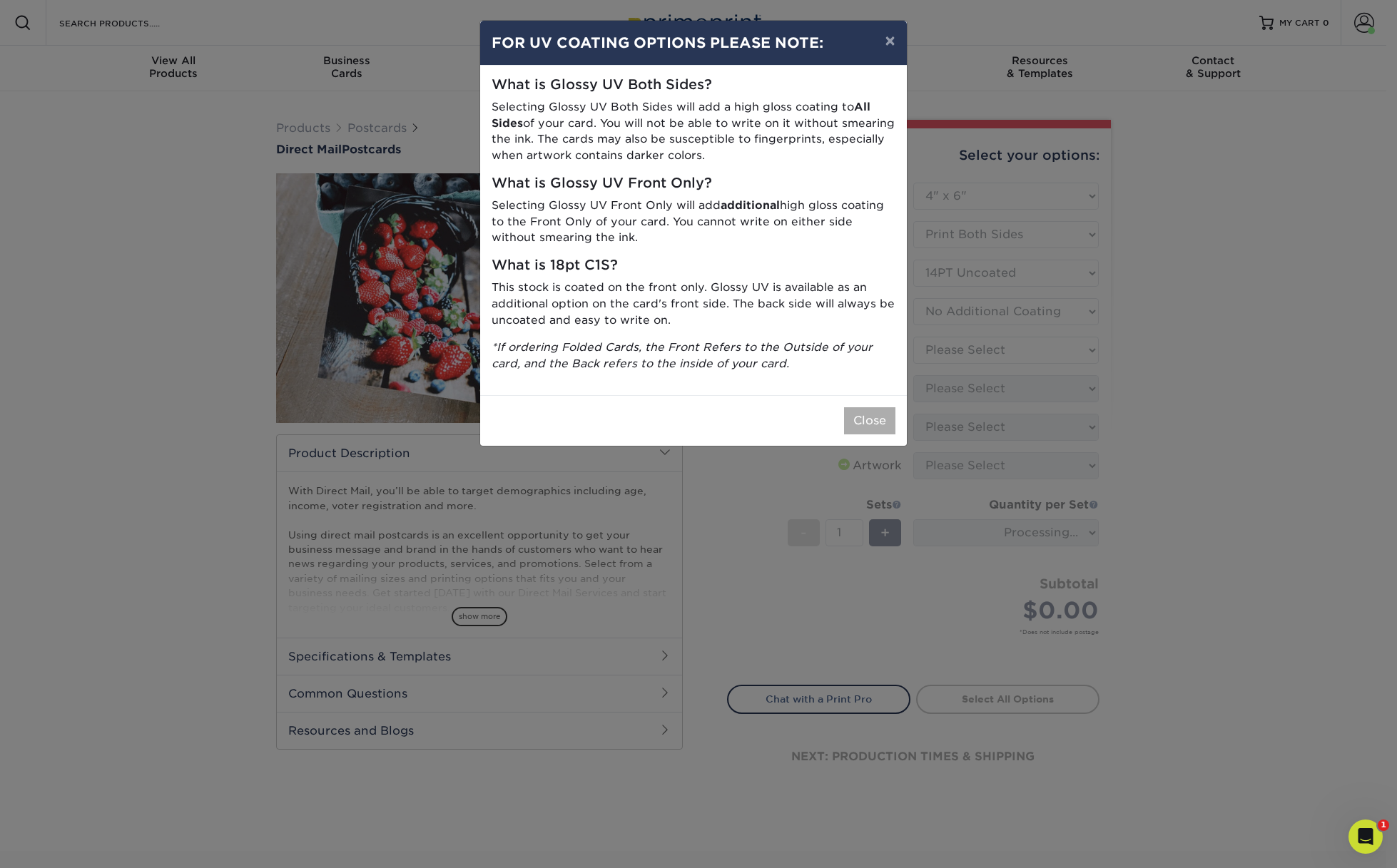
click at [871, 408] on button "Close" at bounding box center [869, 421] width 51 height 27
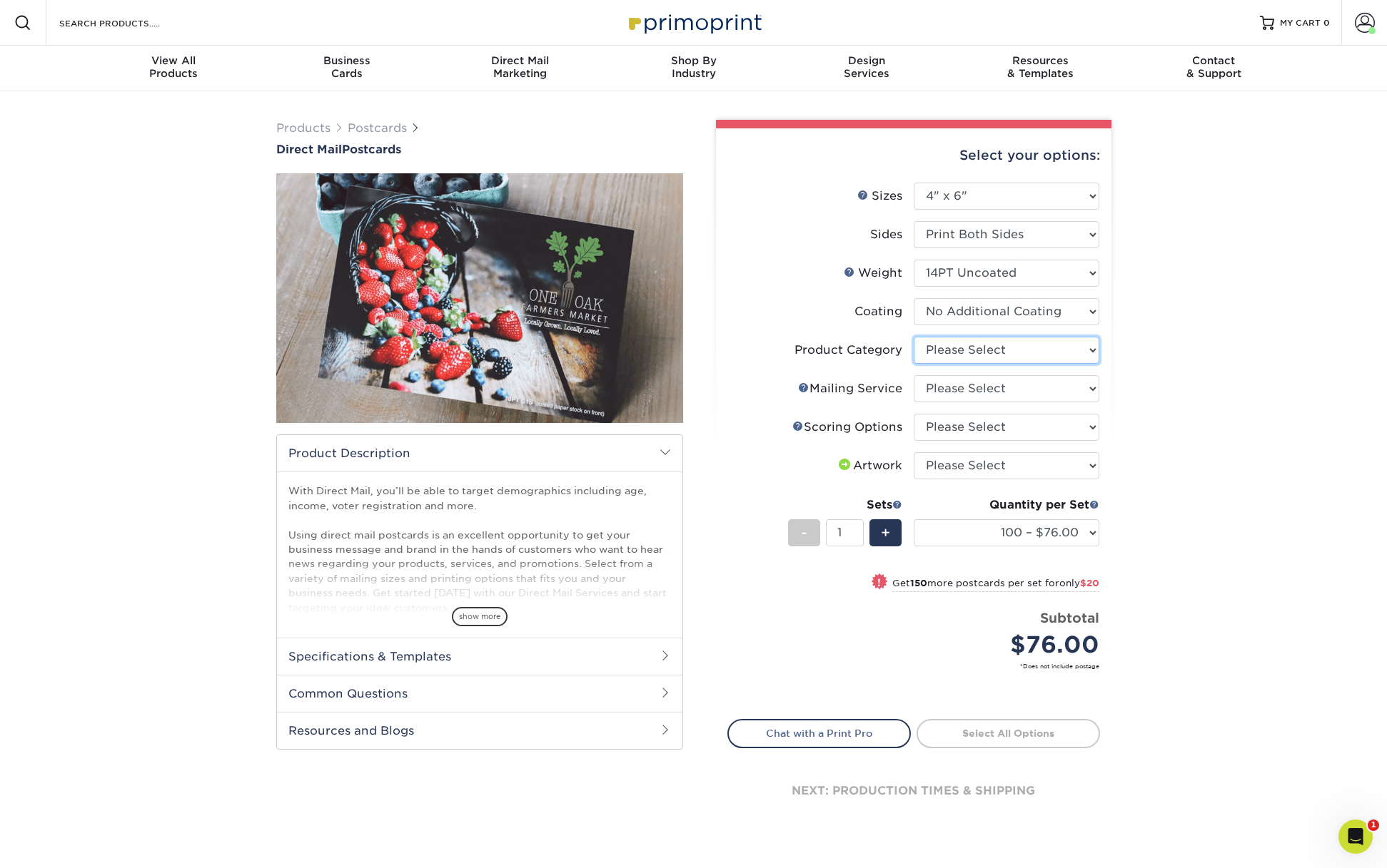
select select "9b7272e0-d6c8-4c3c-8e97-d3a1bcdab858"
select select "3e5e9bdd-d78a-4c28-a41d-fe1407925ca6"
select select "16ebe401-5398-422d-8cb0-f3adbb82deb5"
select select "upload"
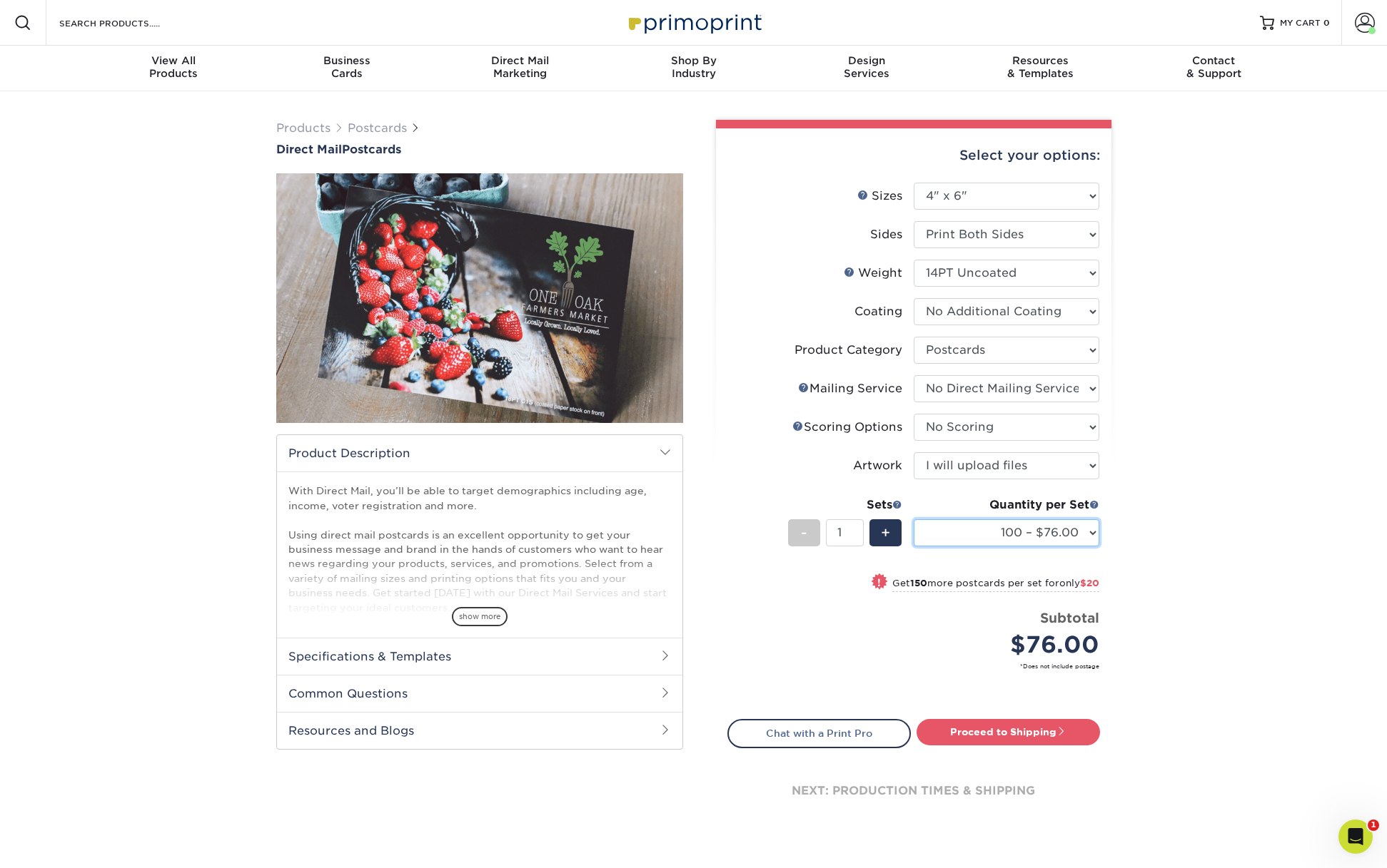
select select "500 – $103.00"
click at [1242, 524] on div "Products Postcards Direct Mail Postcards $" at bounding box center [693, 488] width 1387 height 794
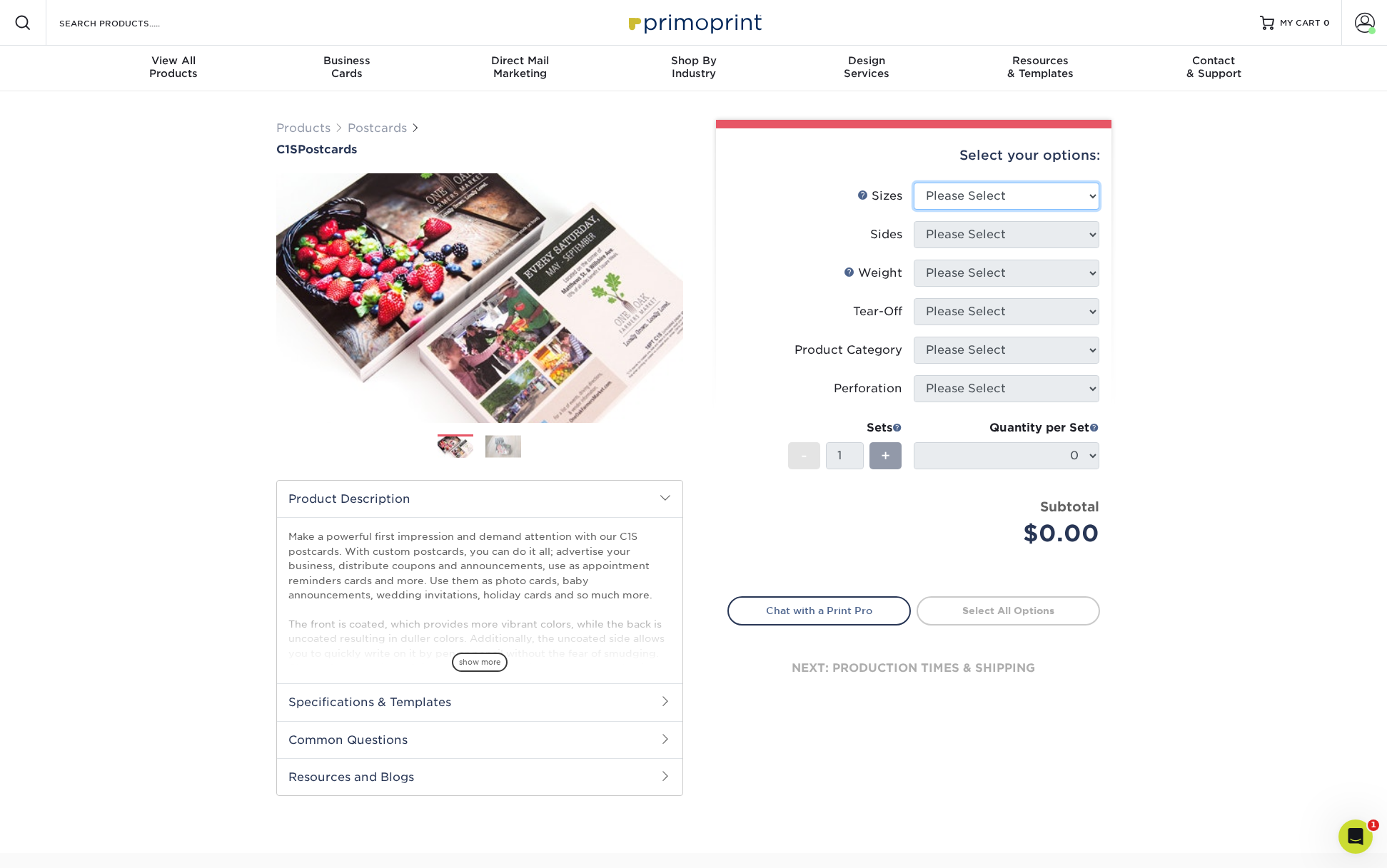
select select "4.00x6.00"
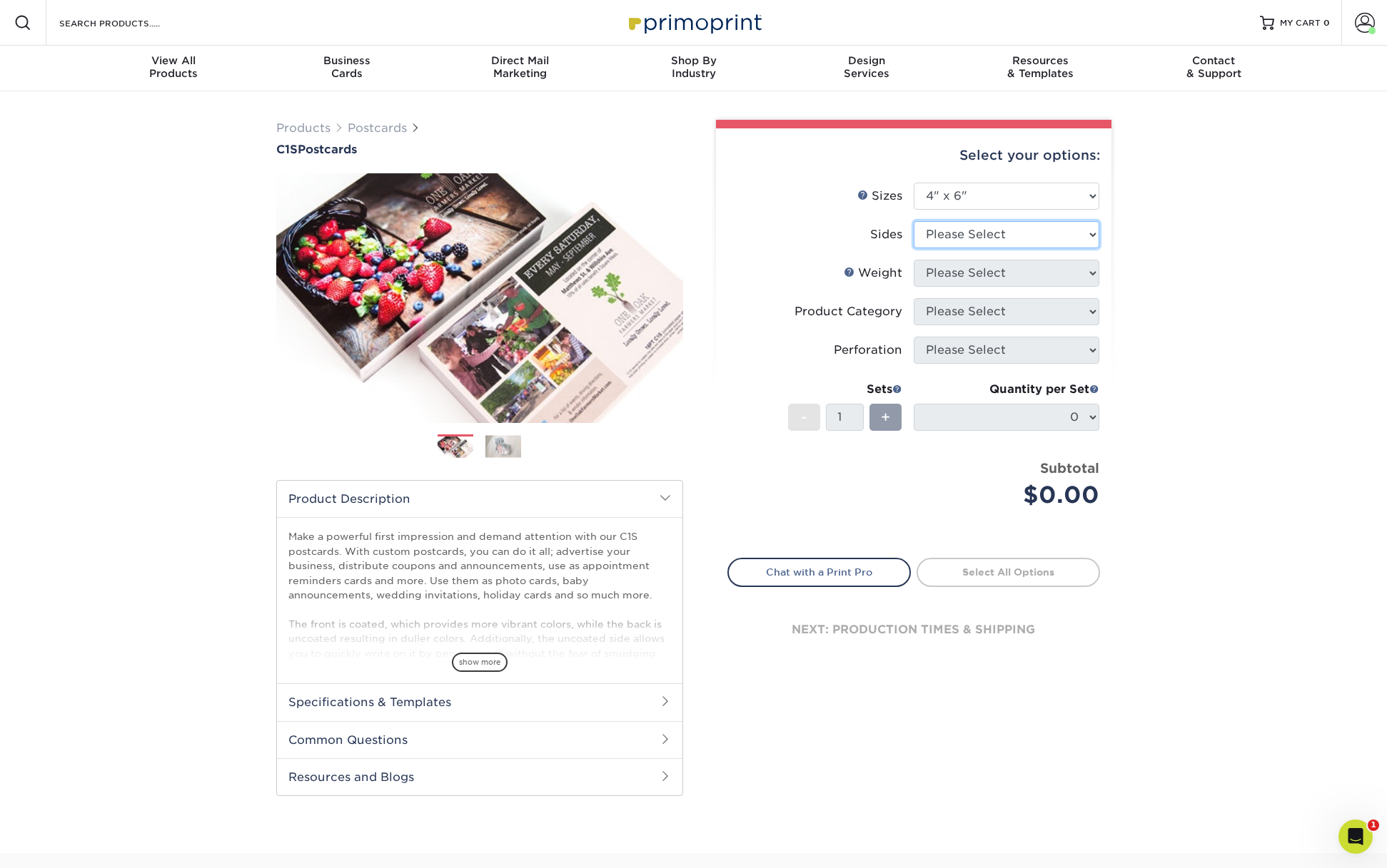
select select "13abbda7-1d64-4f25-8bb2-c179b224825d"
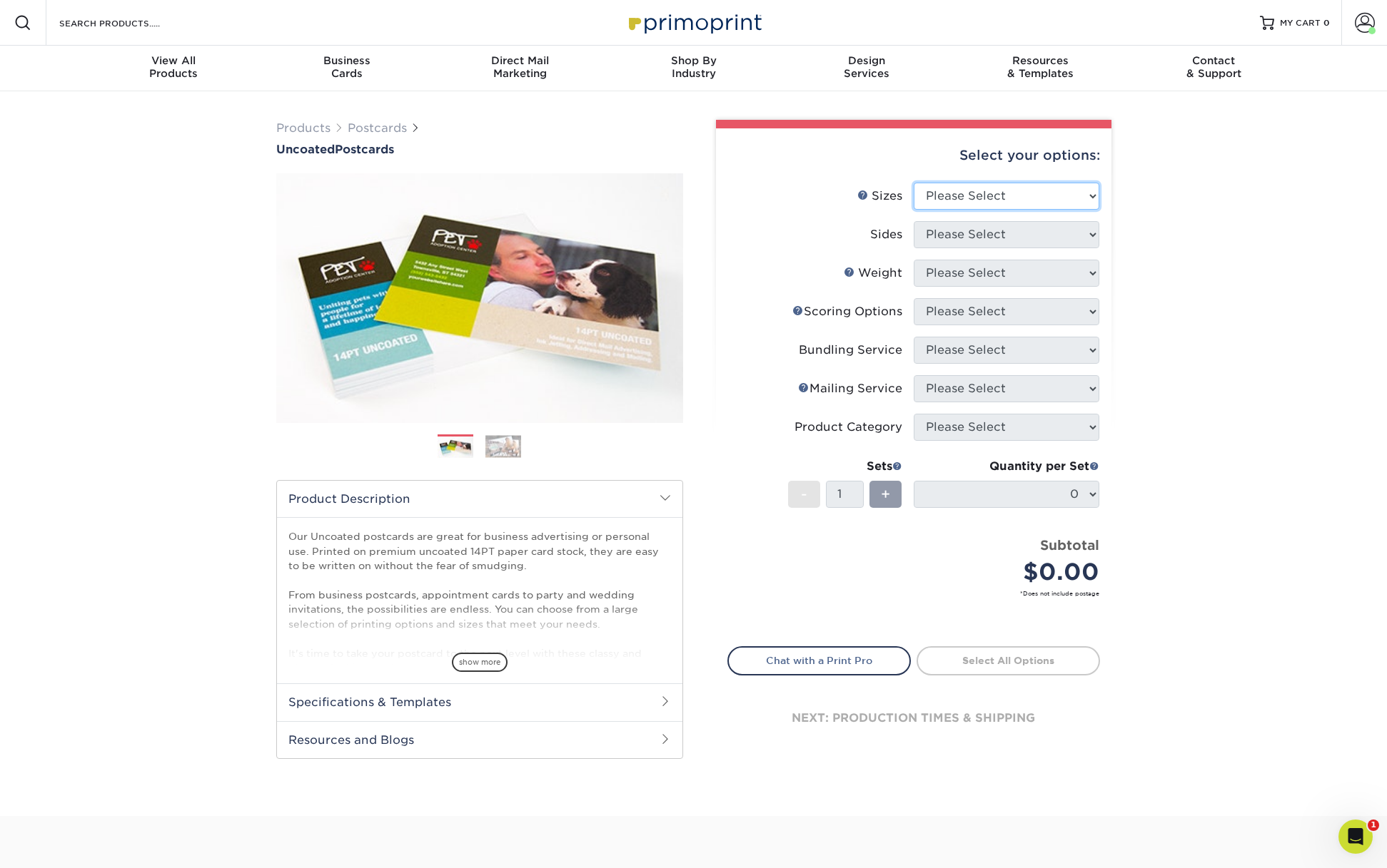
select select "4.00x6.00"
select select "13abbda7-1d64-4f25-8bb2-c179b224825d"
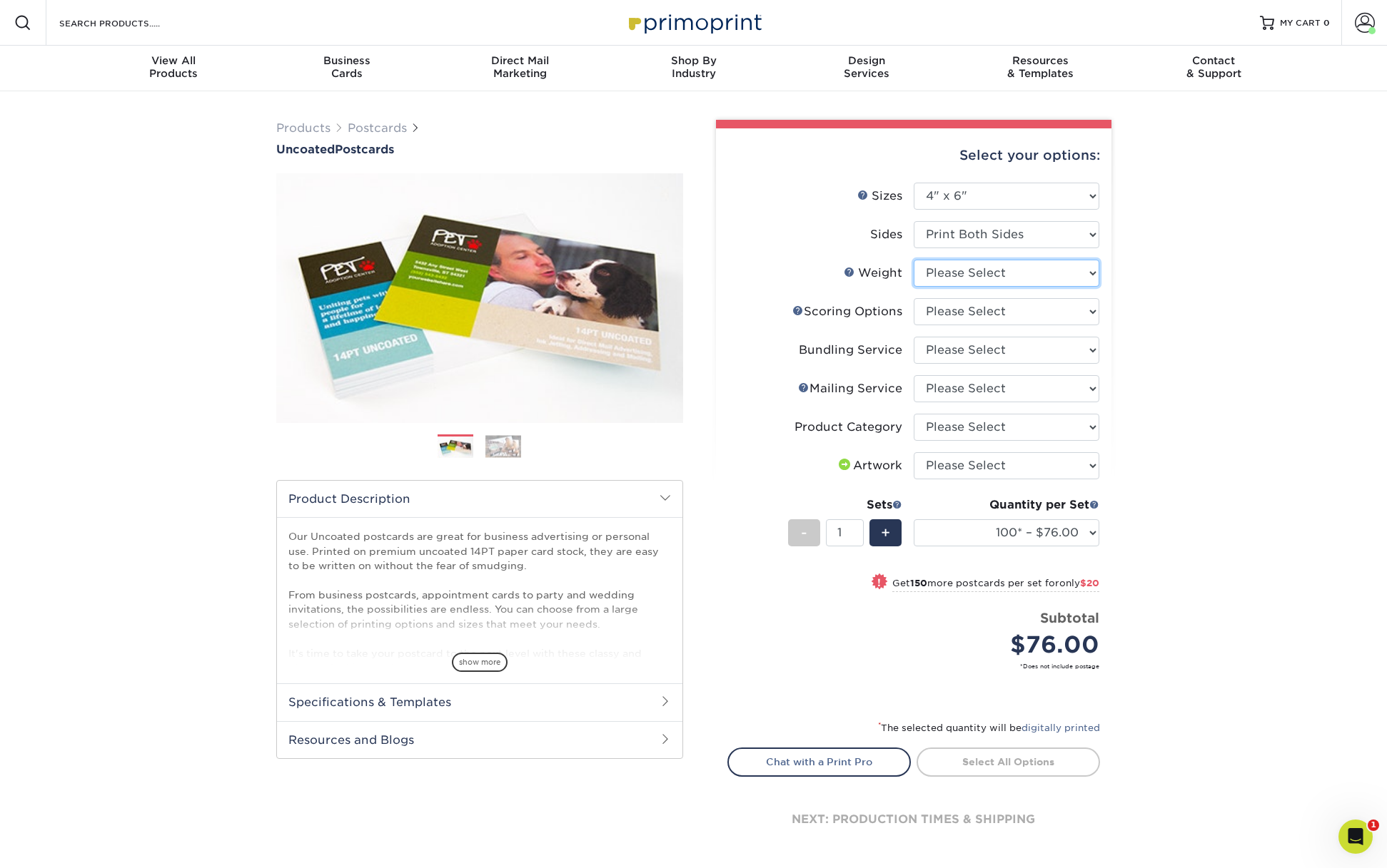
select select "14PT Uncoated"
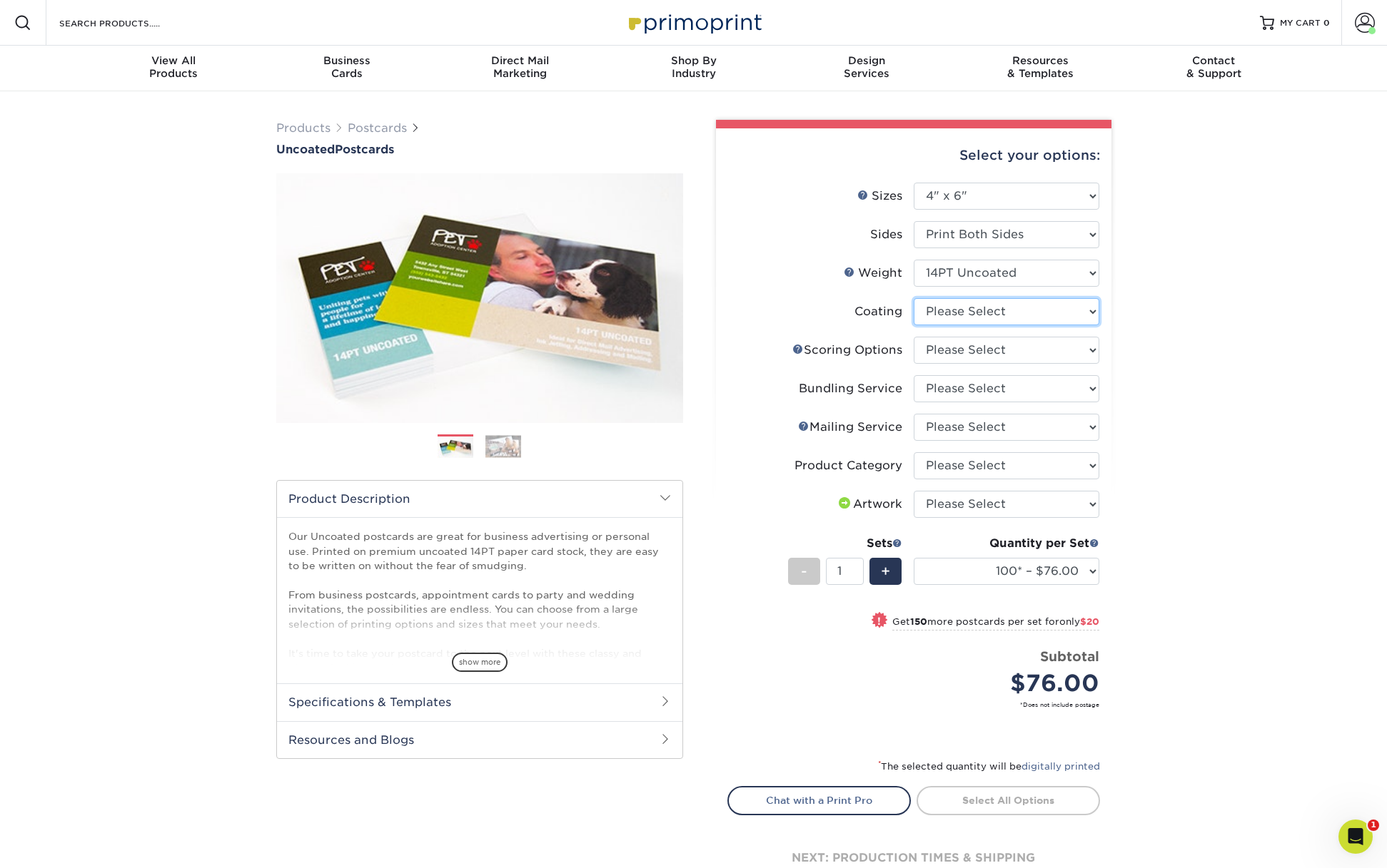
select select "3e7618de-abca-4bda-9f97-8b9129e913d8"
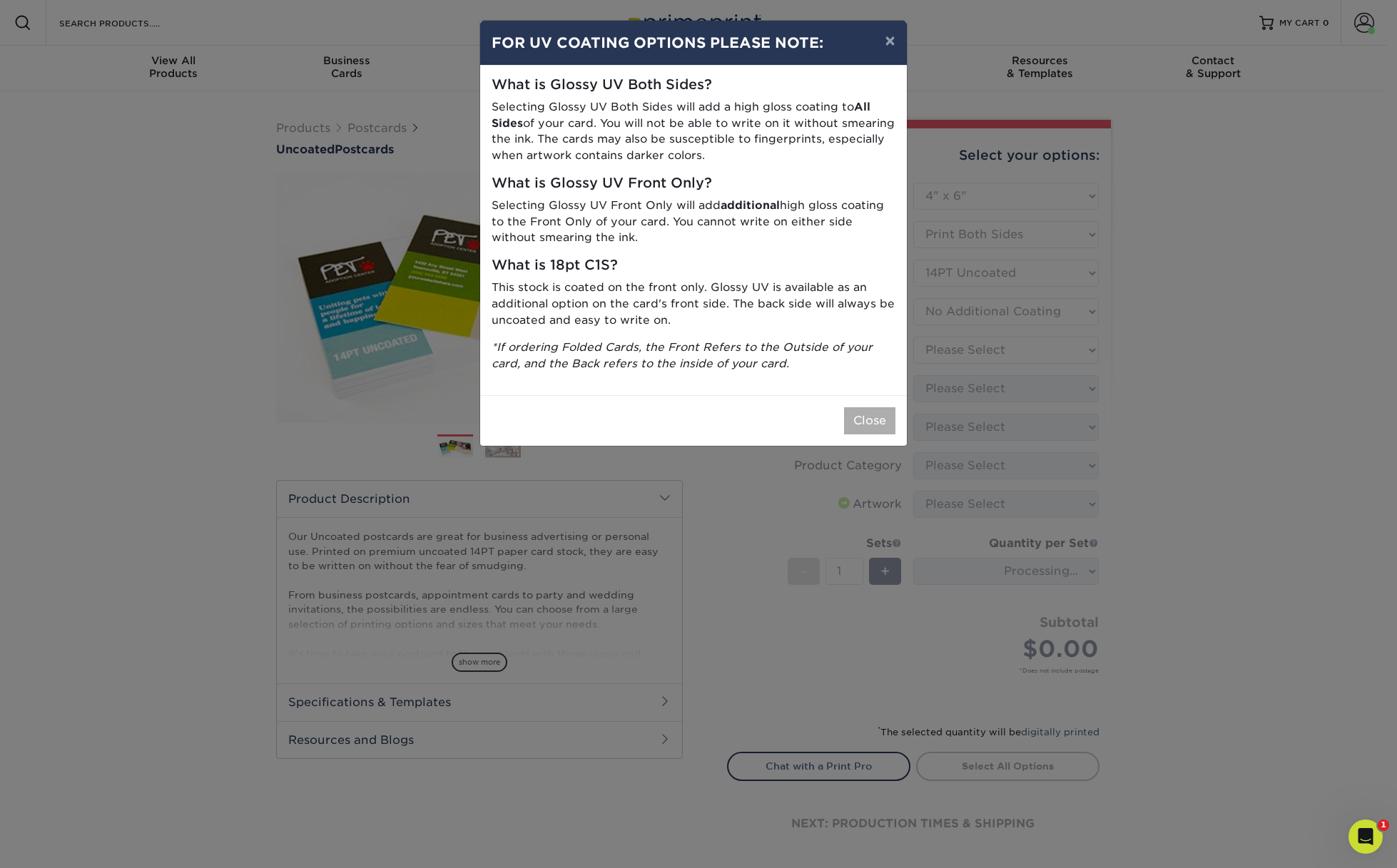
click at [854, 408] on button "Close" at bounding box center [869, 421] width 51 height 27
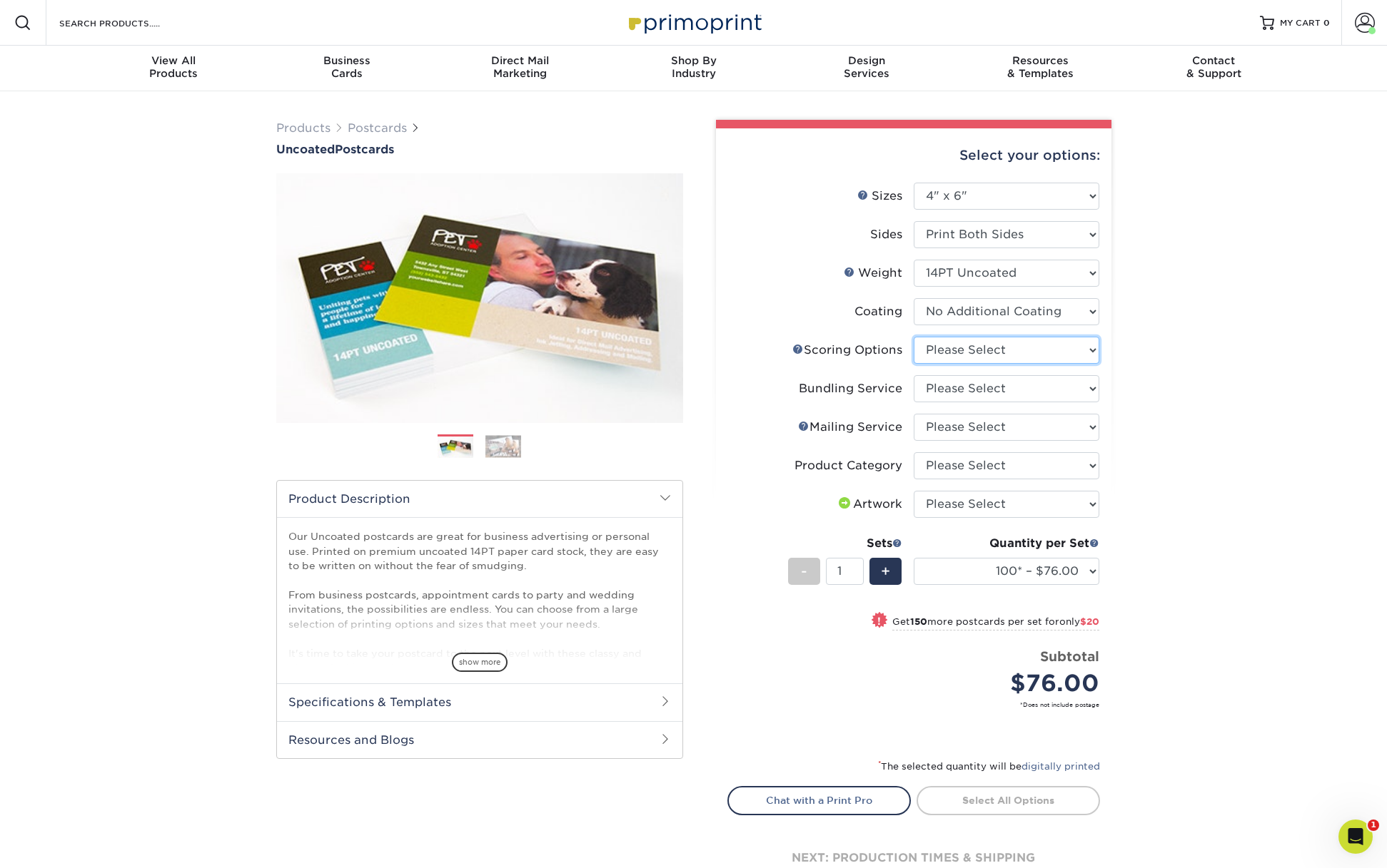
select select "16ebe401-5398-422d-8cb0-f3adbb82deb5"
select select "58689abb-25c0-461c-a4c3-a80b627d6649"
select select "3e5e9bdd-d78a-4c28-a41d-fe1407925ca6"
select select "9b7272e0-d6c8-4c3c-8e97-d3a1bcdab858"
select select "upload"
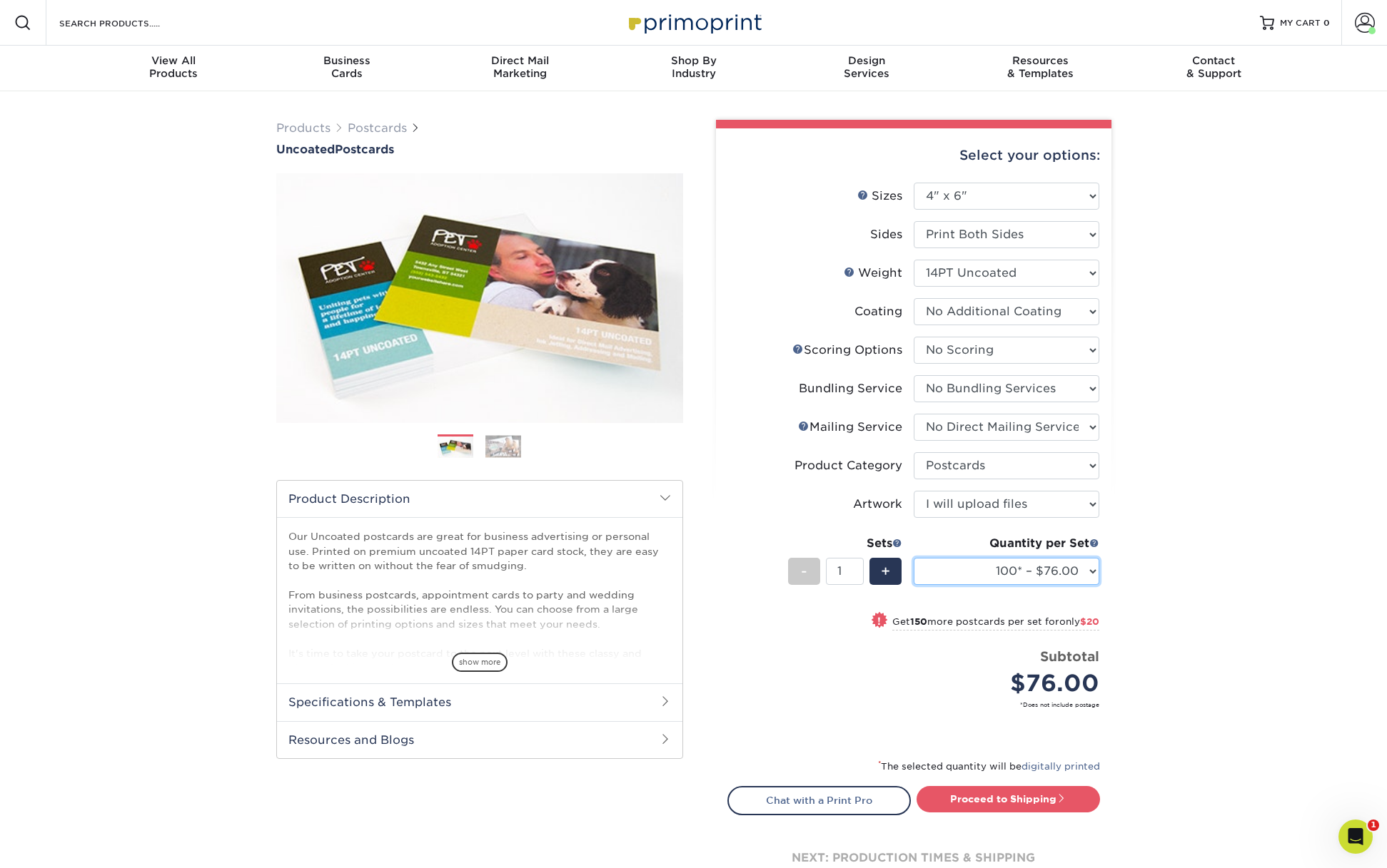
select select "500 – $103.00"
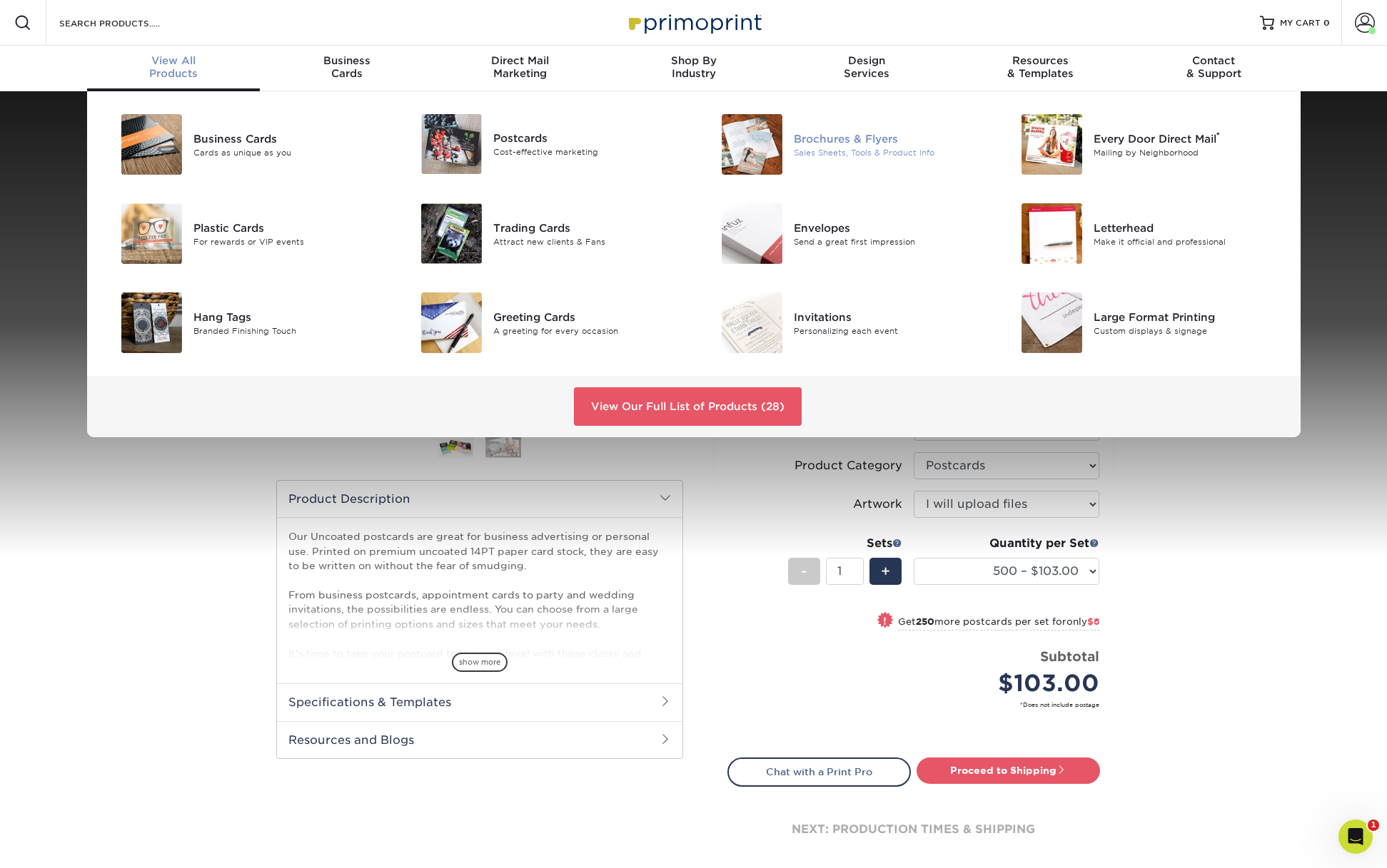
click at [840, 159] on div "Brochures & Flyers Sales Sheets, Tools & Product Info" at bounding box center [894, 144] width 200 height 61
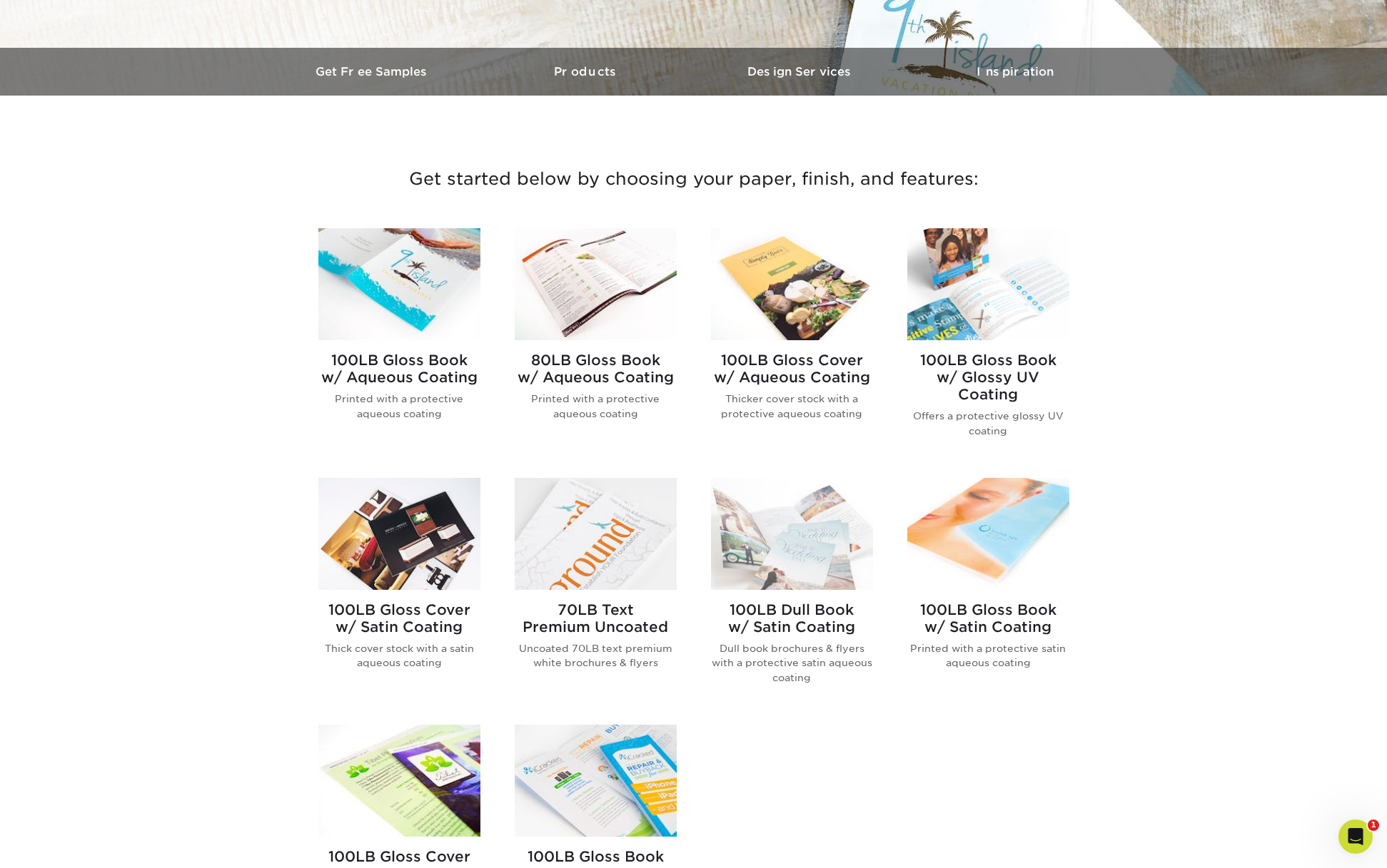
scroll to position [556, 0]
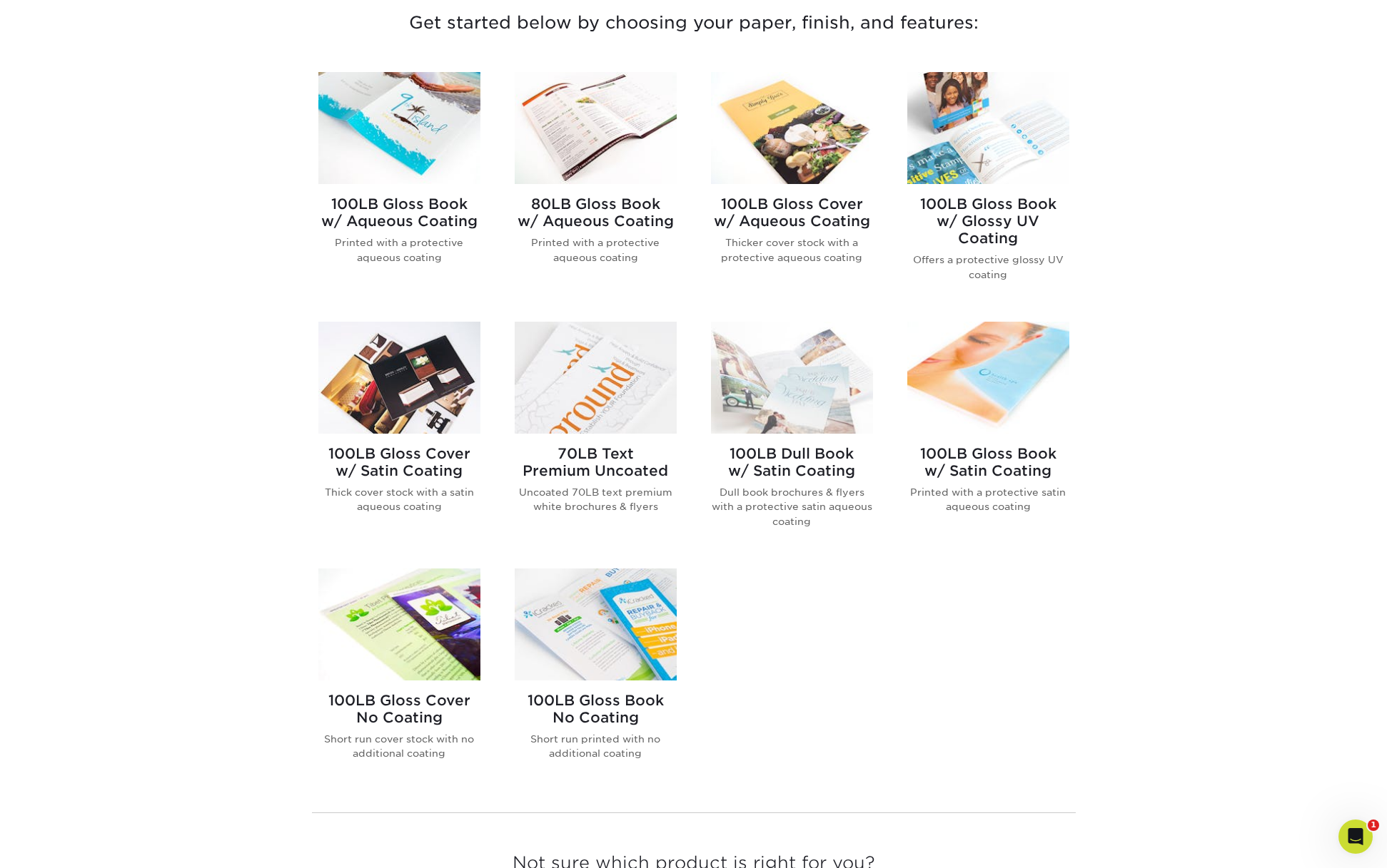
click at [629, 417] on img at bounding box center [595, 378] width 162 height 112
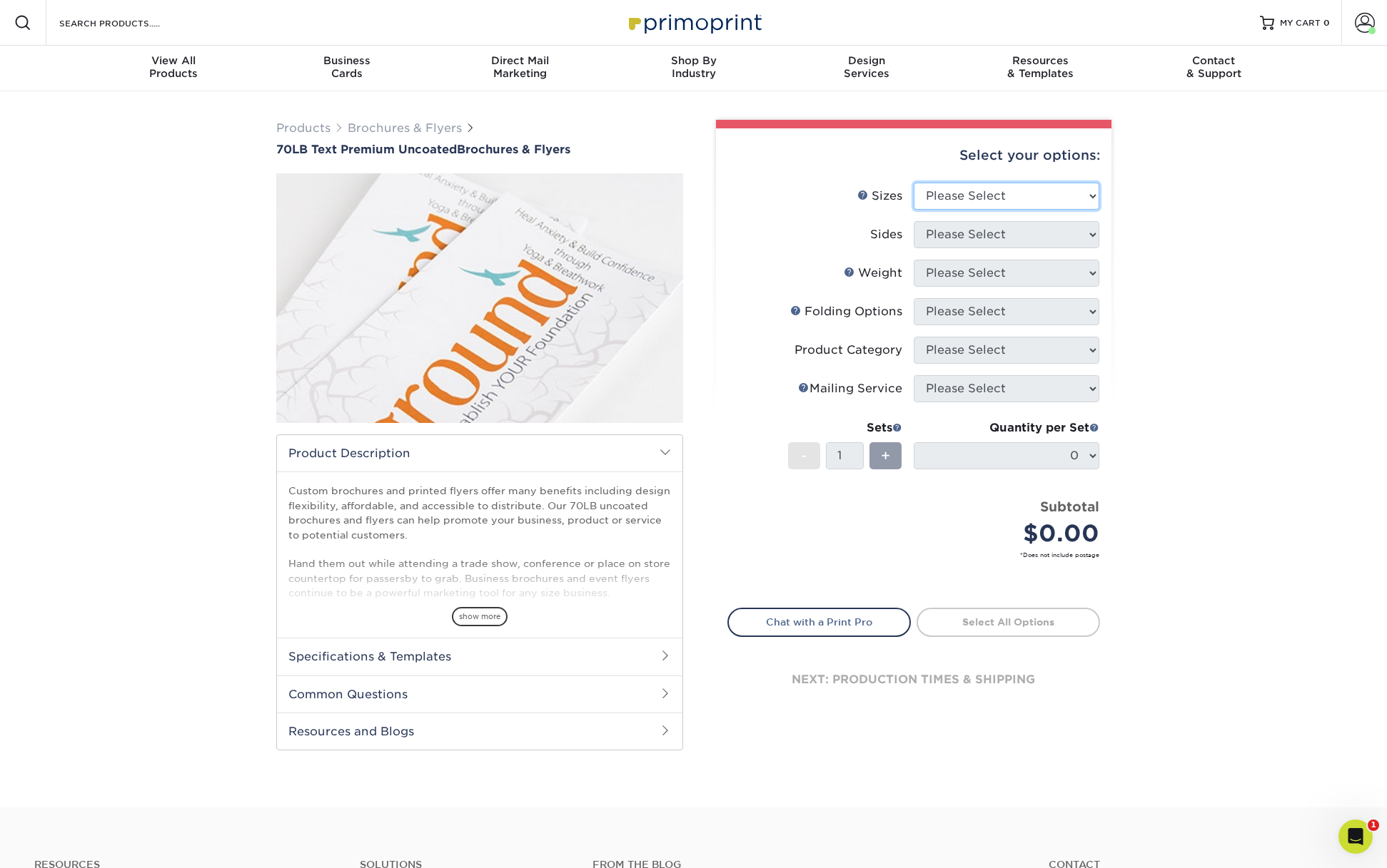
select select "11.00x17.00"
select select "32d3c223-f82c-492b-b915-ba065a00862f"
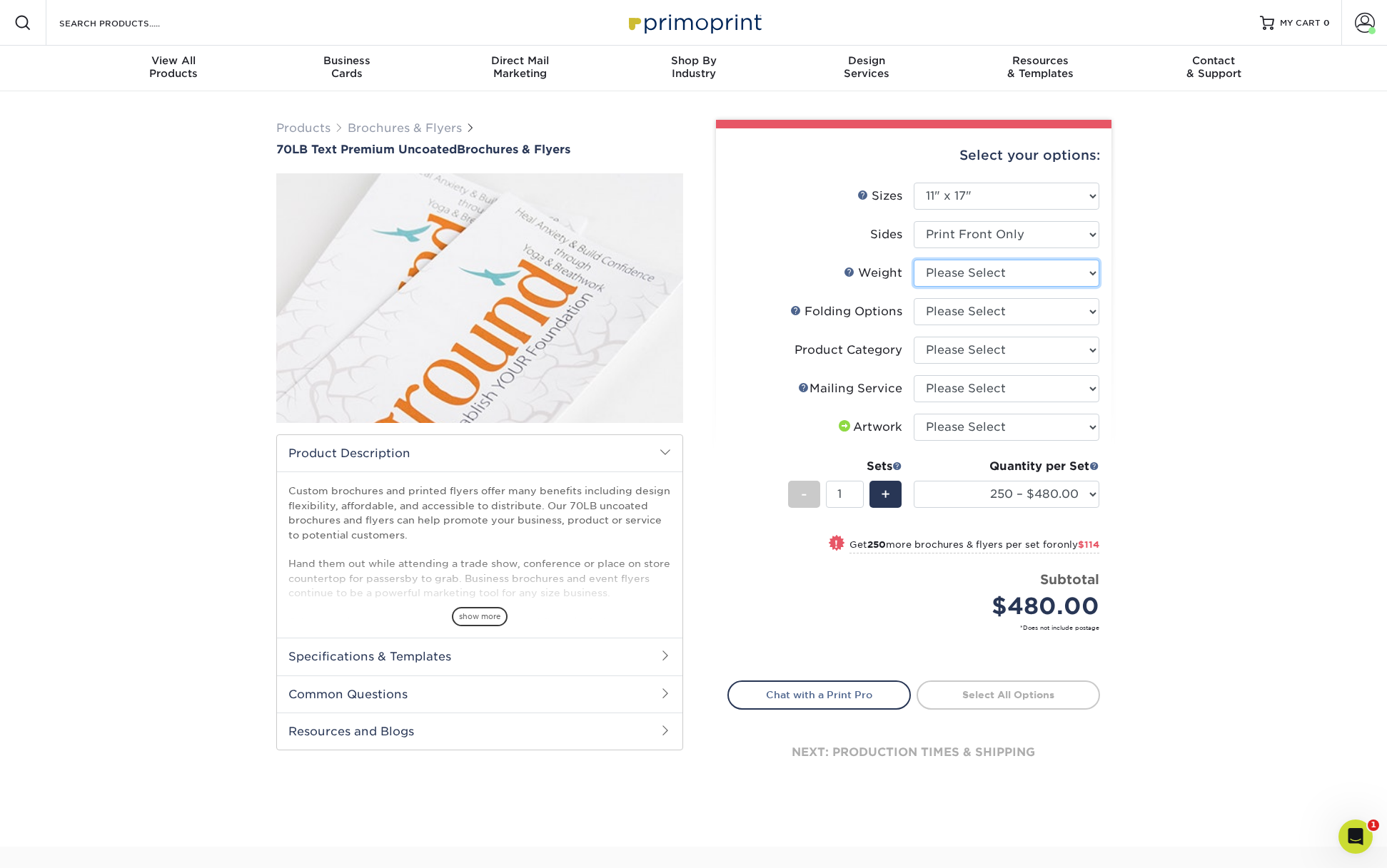
select select "70LB"
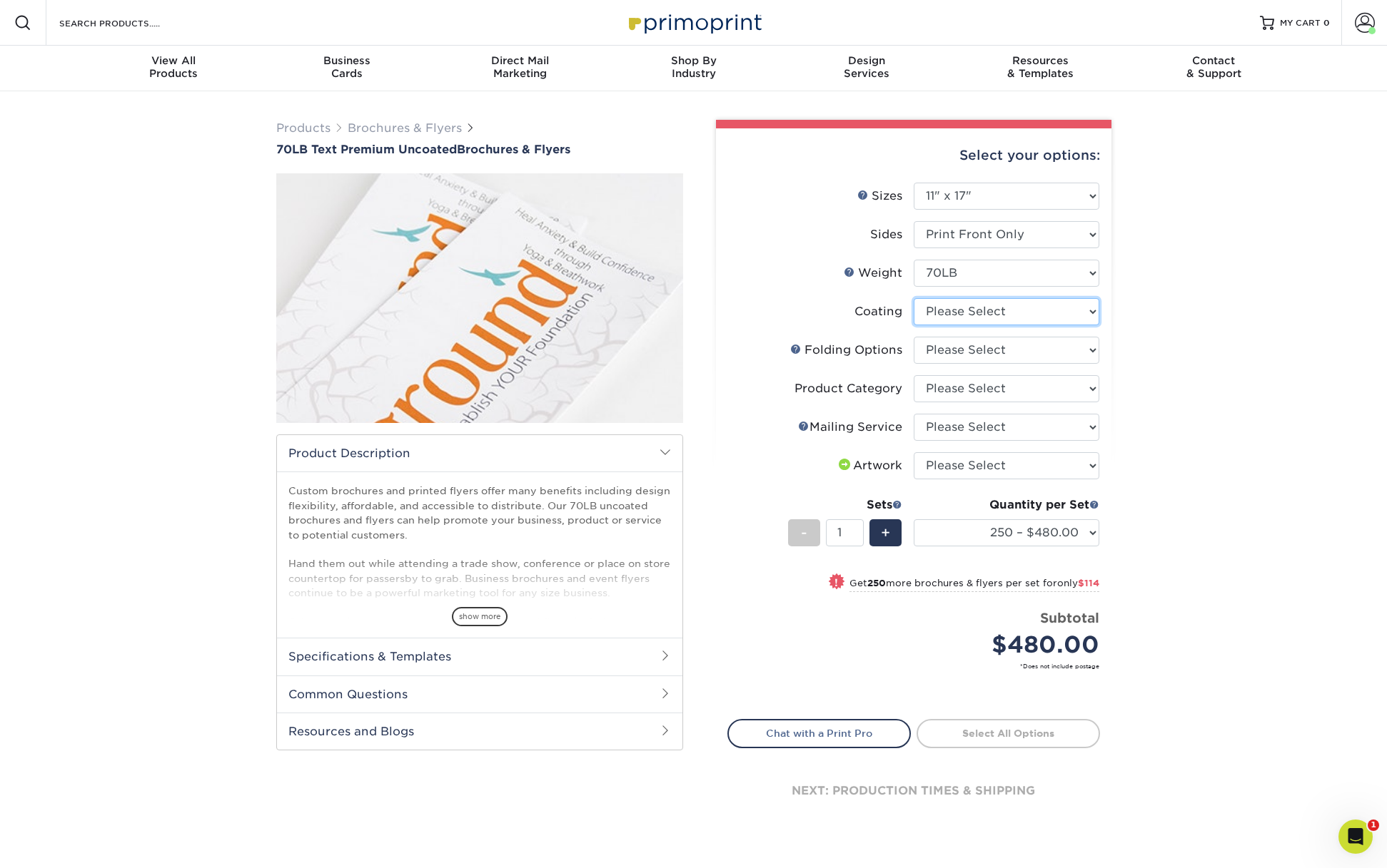
select select "3e7618de-abca-4bda-9f97-8b9129e913d8"
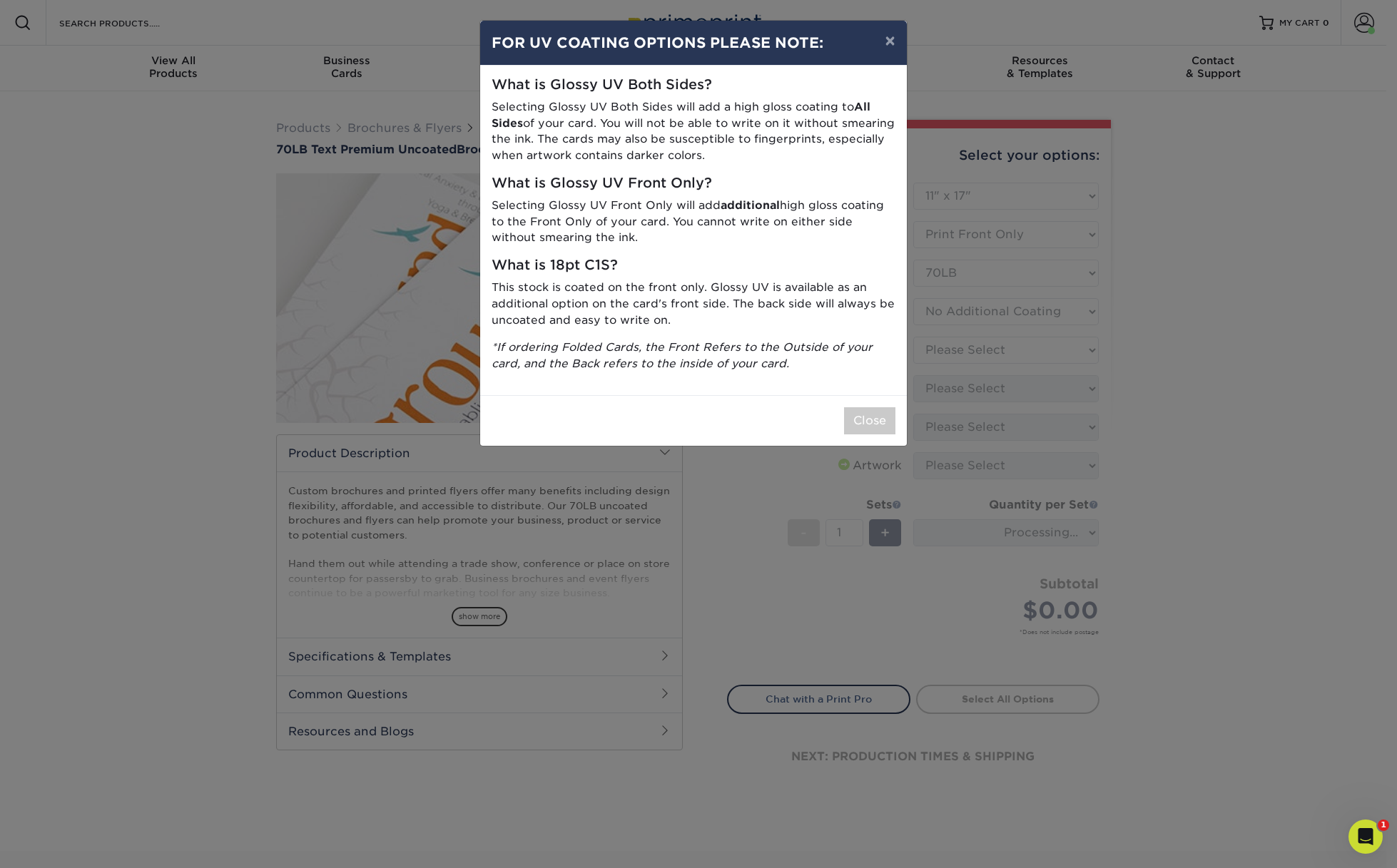
click at [874, 411] on button "Close" at bounding box center [869, 421] width 51 height 27
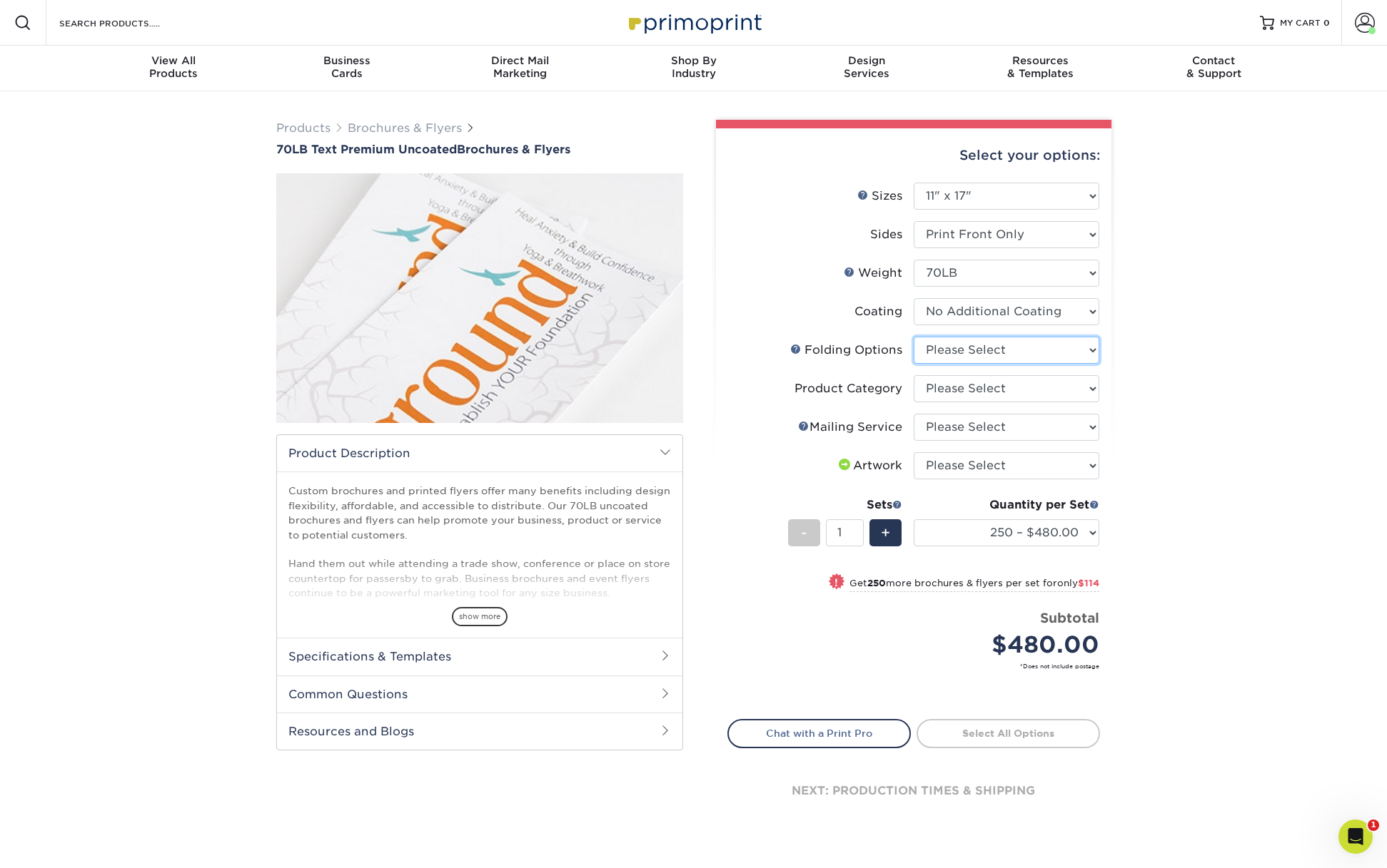
select select "9b1d5825-34d1-4721-9874-ed79abb003d7"
select select "1a668080-6b7c-4174-b399-2c3833b27ef4"
select select "3e5e9bdd-d78a-4c28-a41d-fe1407925ca6"
select select "upload"
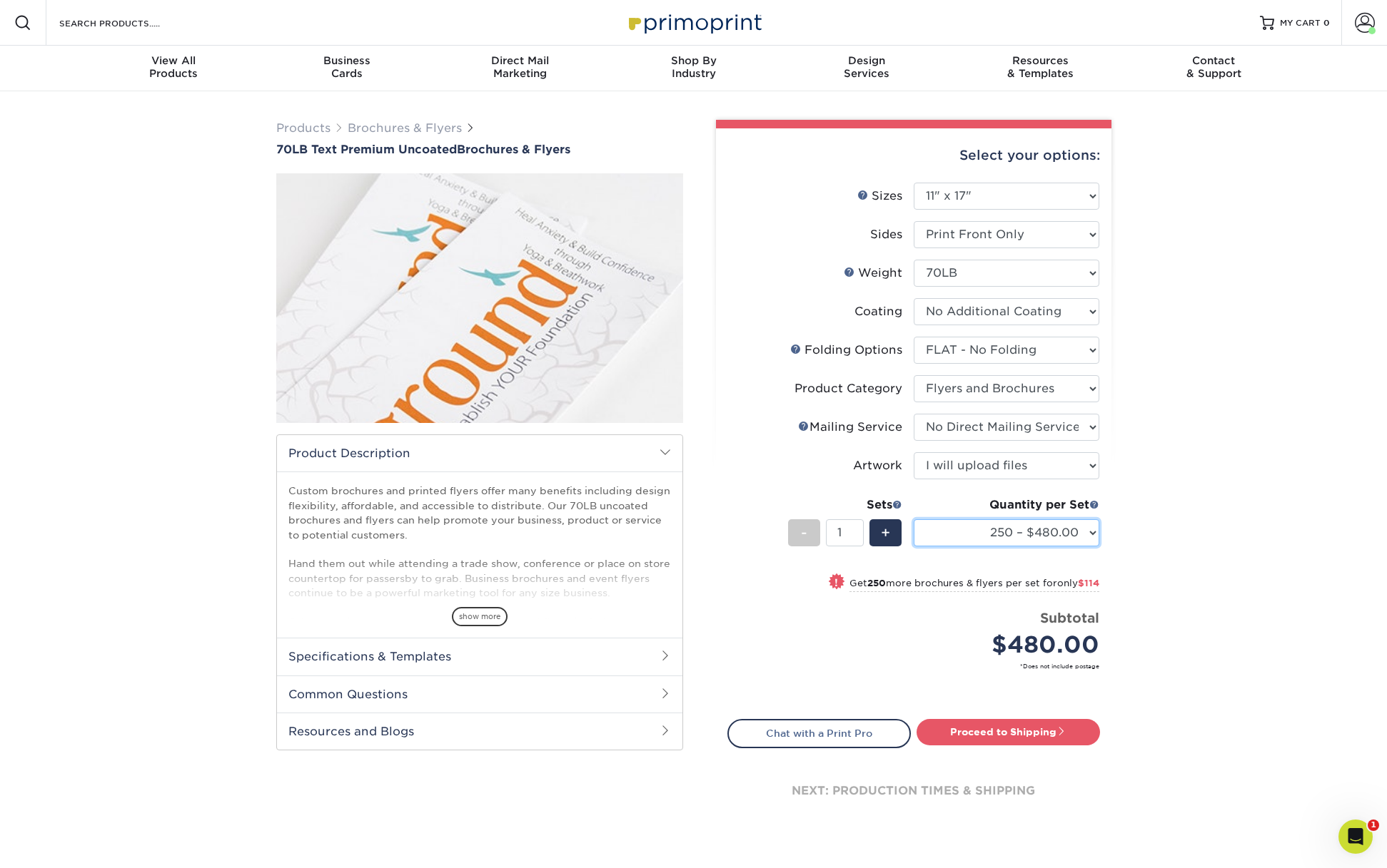
select select "250 – $480.00"
click at [1363, 169] on div "Products Brochures & Flyers 70LB Text Premium Uncoated Brochures & Flyers show …" at bounding box center [693, 488] width 1387 height 794
click at [1366, 25] on span at bounding box center [1365, 22] width 20 height 20
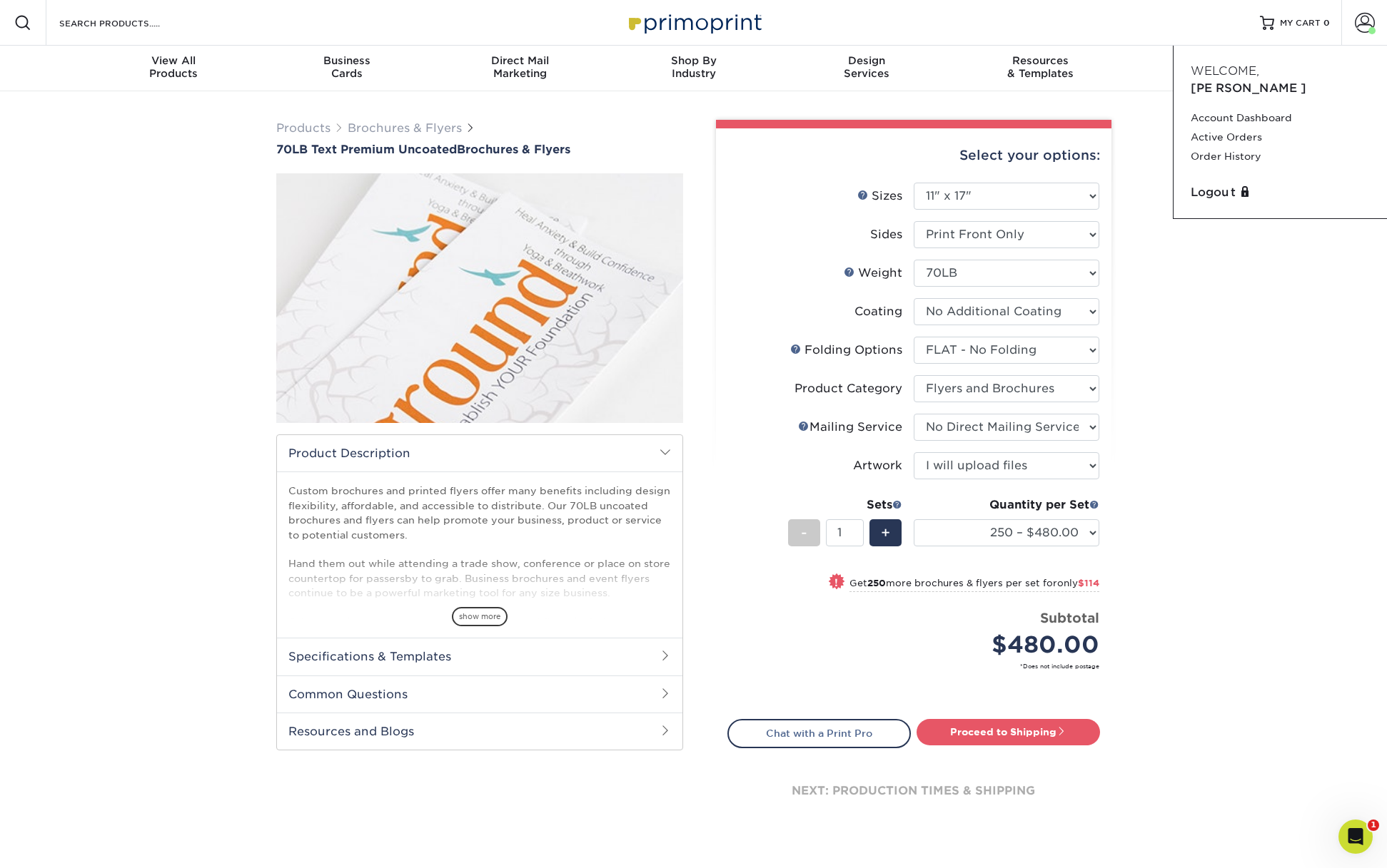
click at [1260, 303] on div "Products Brochures & Flyers 70LB Text Premium Uncoated Brochures & Flyers show …" at bounding box center [693, 488] width 1387 height 794
click at [1357, 29] on span at bounding box center [1365, 22] width 20 height 20
click at [1245, 185] on span at bounding box center [1247, 191] width 12 height 12
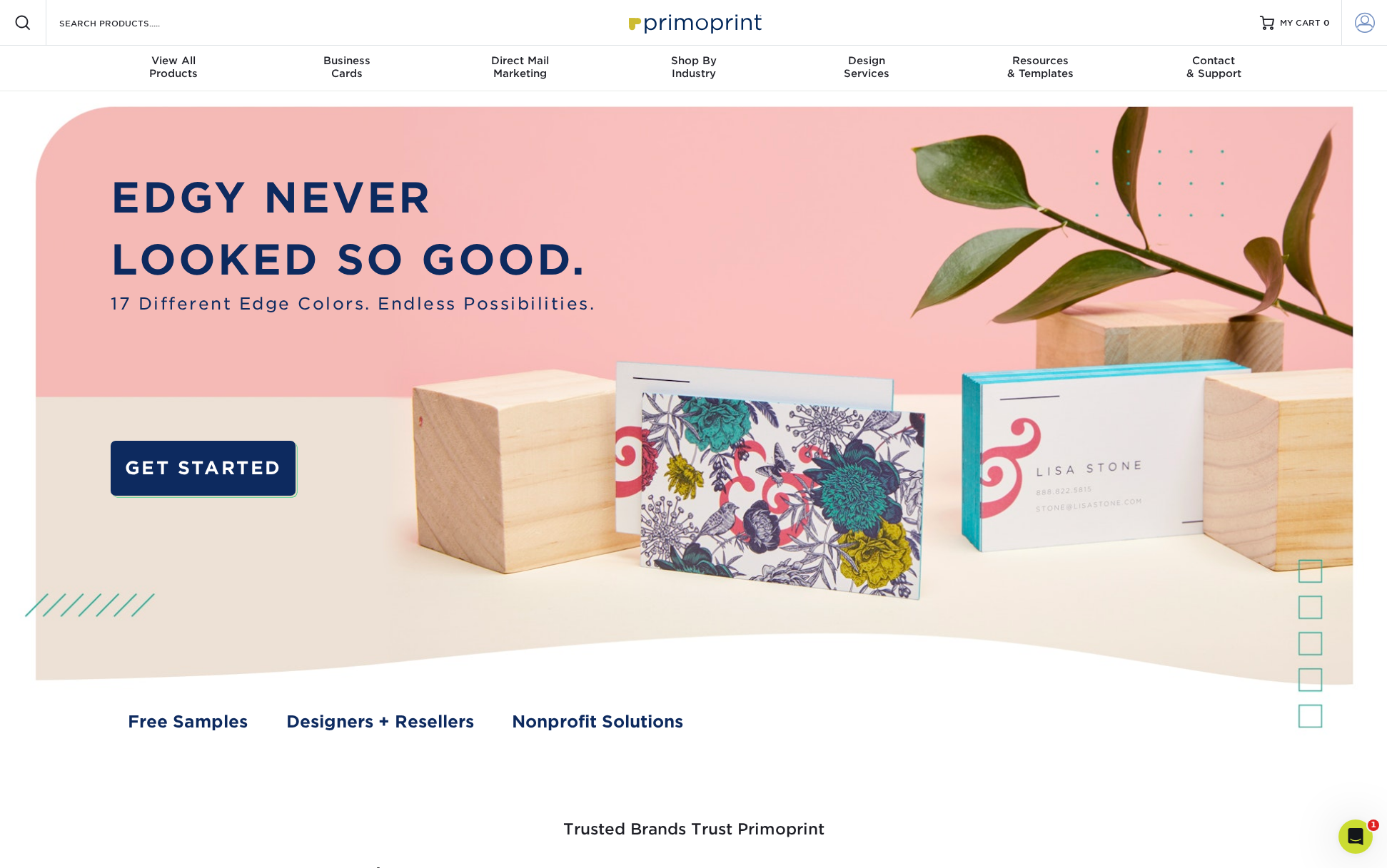
click at [1359, 22] on span at bounding box center [1365, 22] width 20 height 20
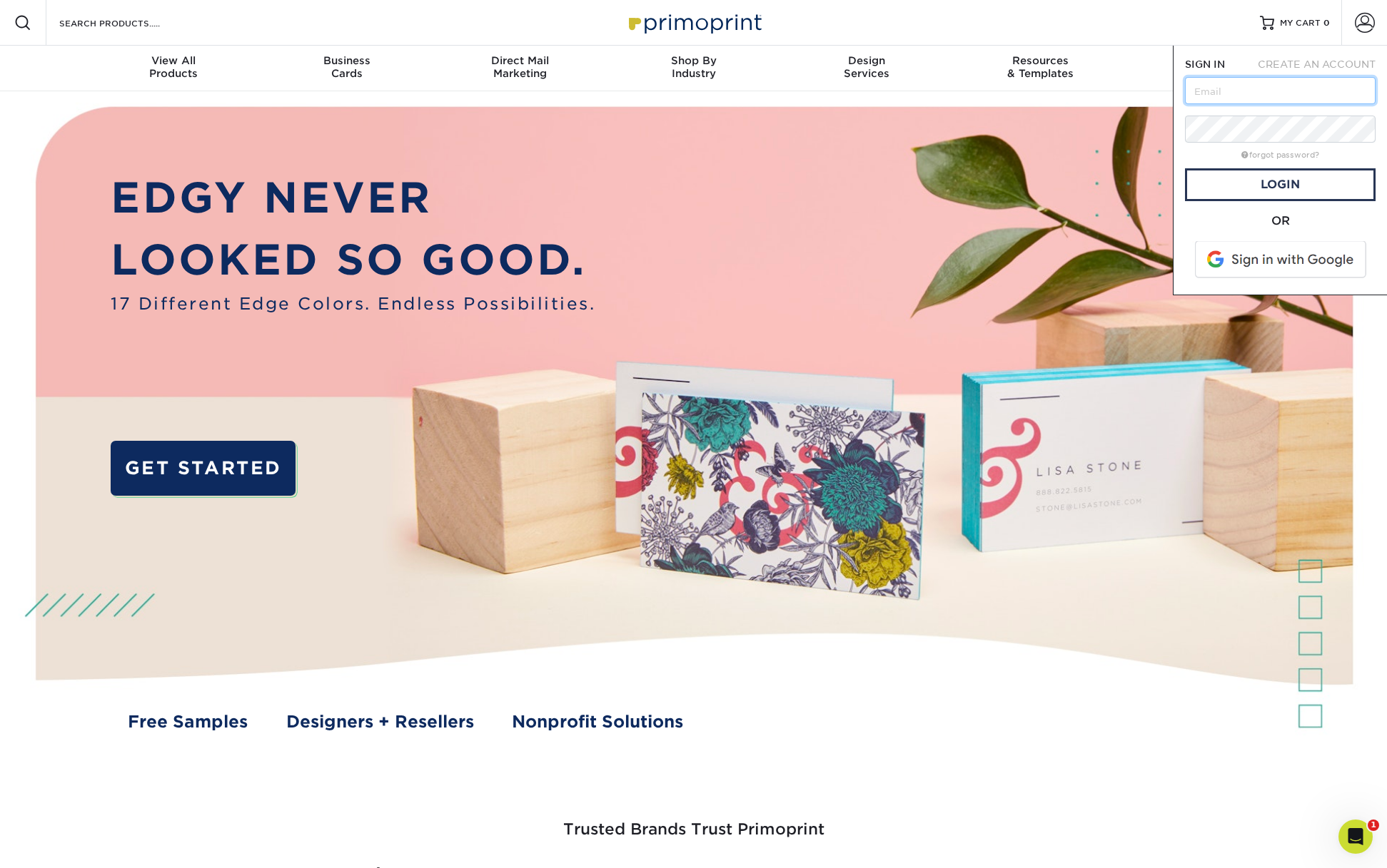
click at [1210, 90] on input "text" at bounding box center [1280, 91] width 191 height 27
type input "drew"
type input "[EMAIL_ADDRESS][DOMAIN_NAME]"
click at [1294, 180] on link "Login" at bounding box center [1280, 185] width 191 height 33
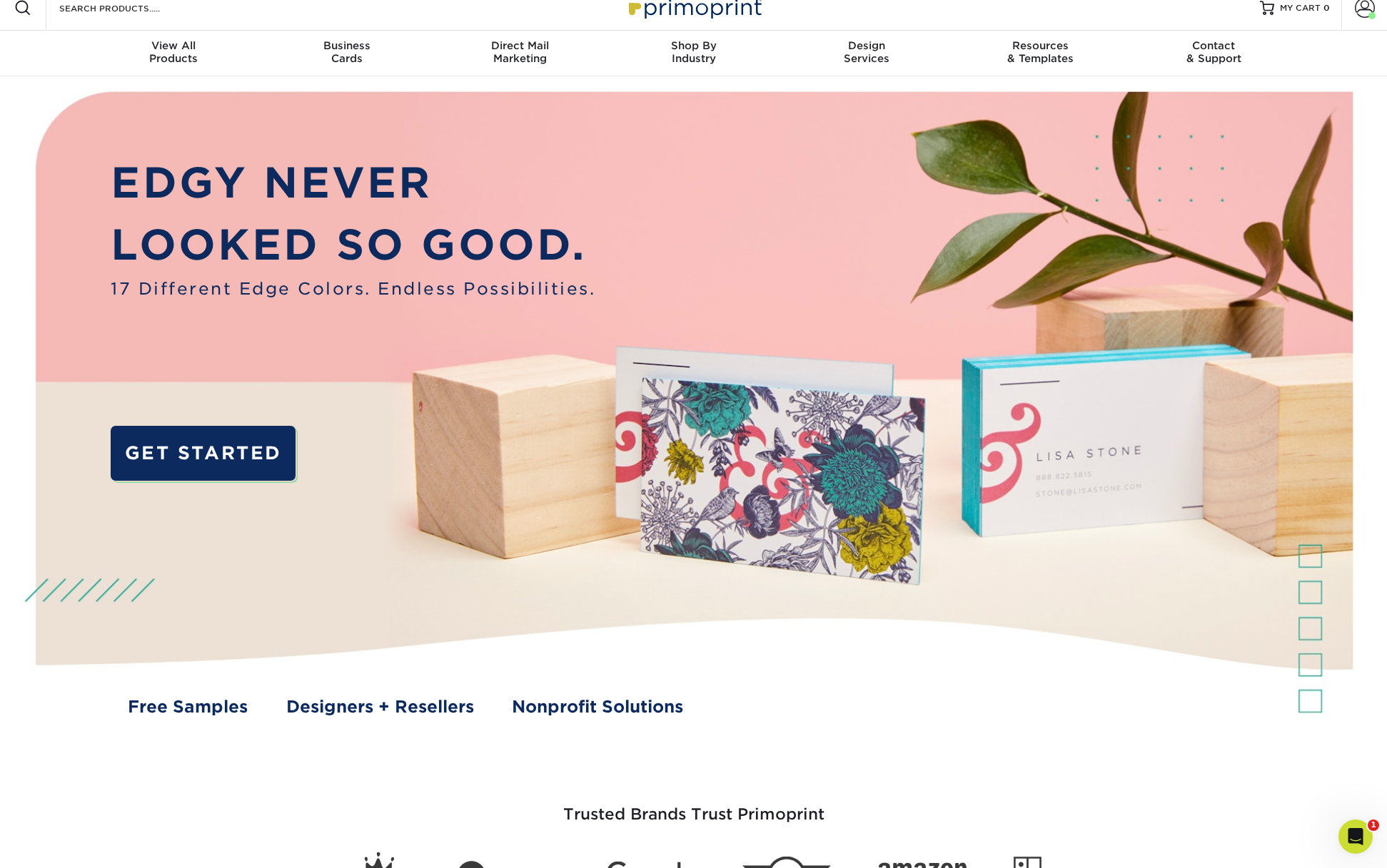
scroll to position [134, 0]
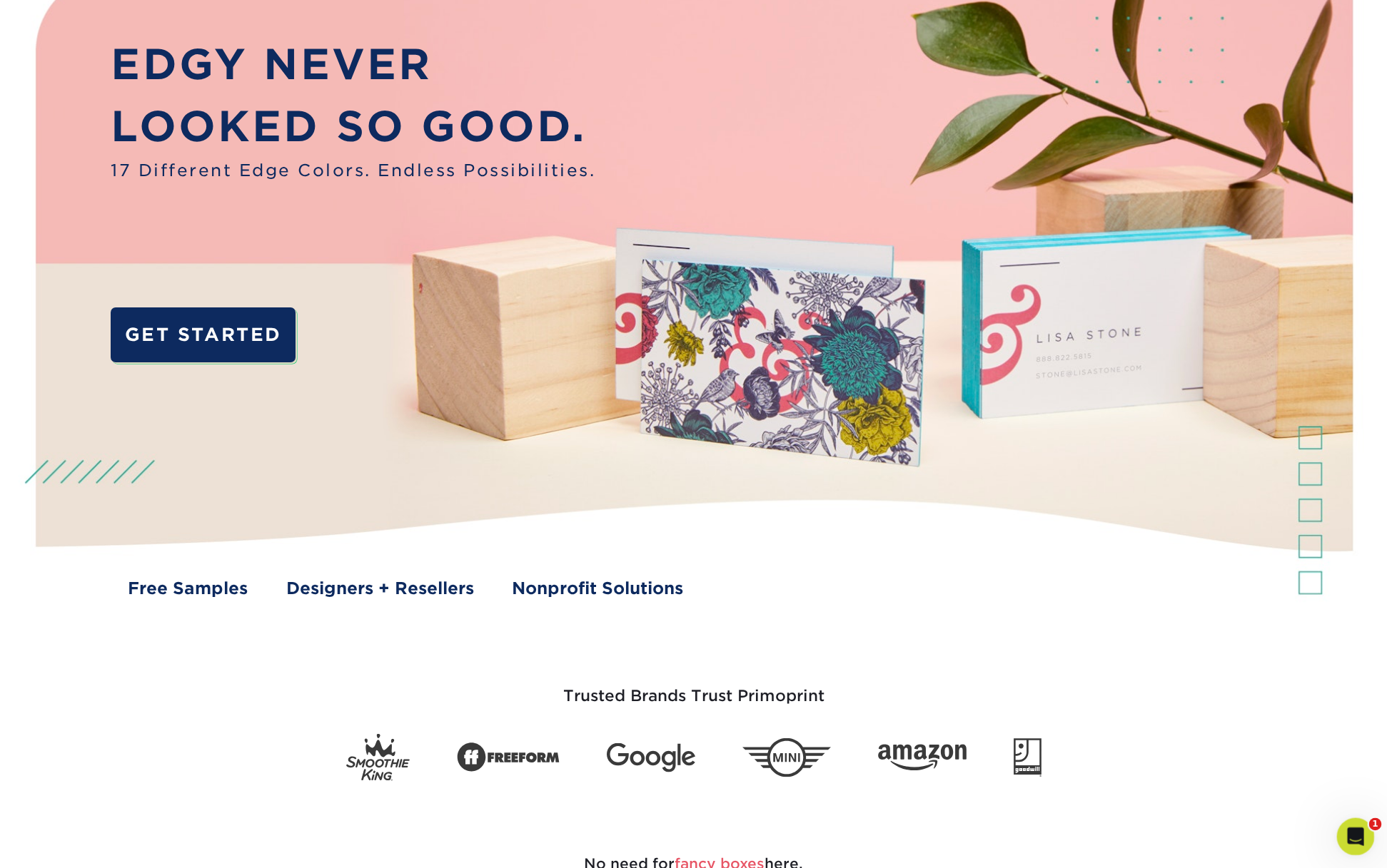
click at [1361, 818] on html at bounding box center [1353, 834] width 34 height 34
click at [1356, 828] on icon "Open Intercom Messenger" at bounding box center [1354, 835] width 23 height 23
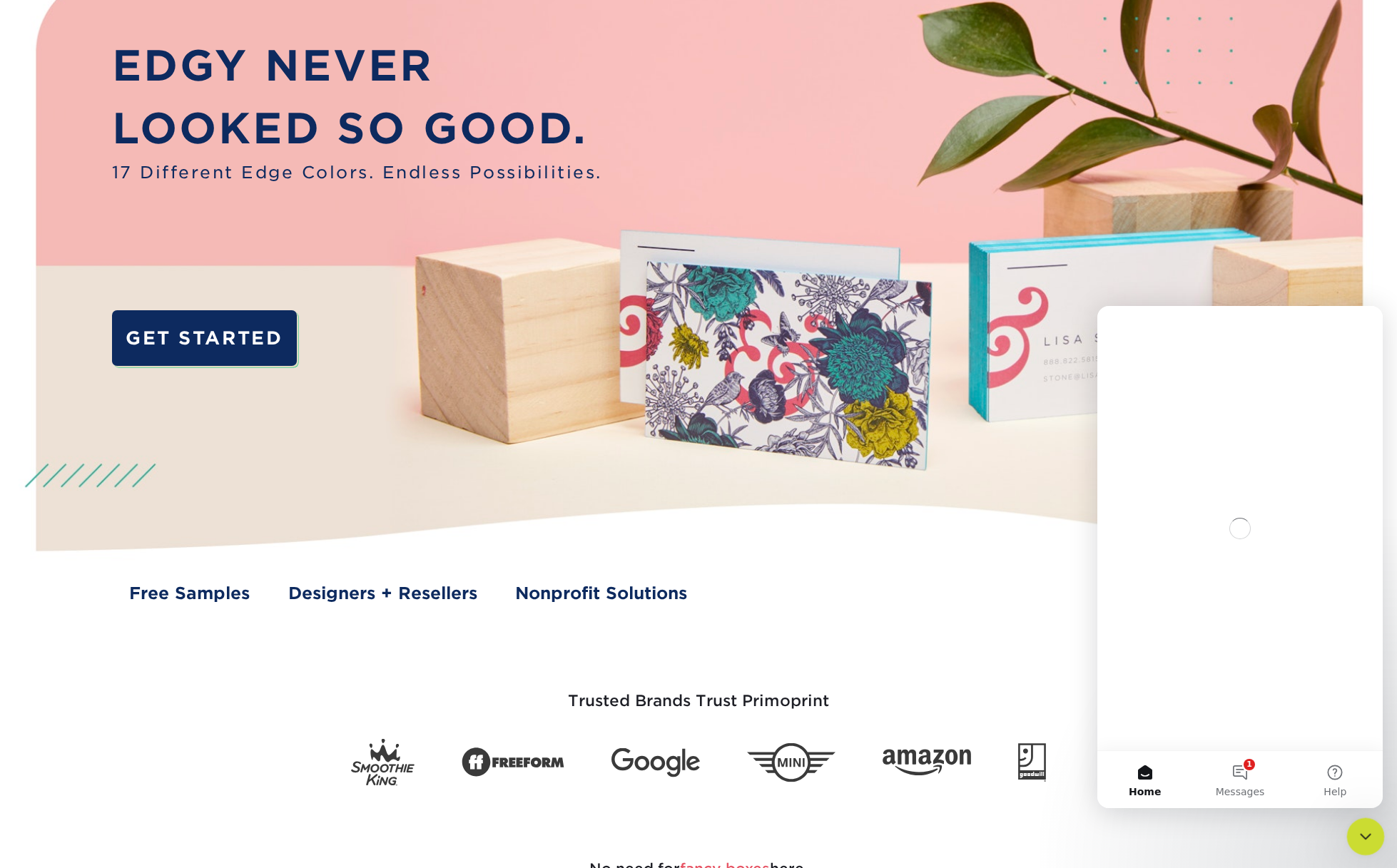
scroll to position [0, 0]
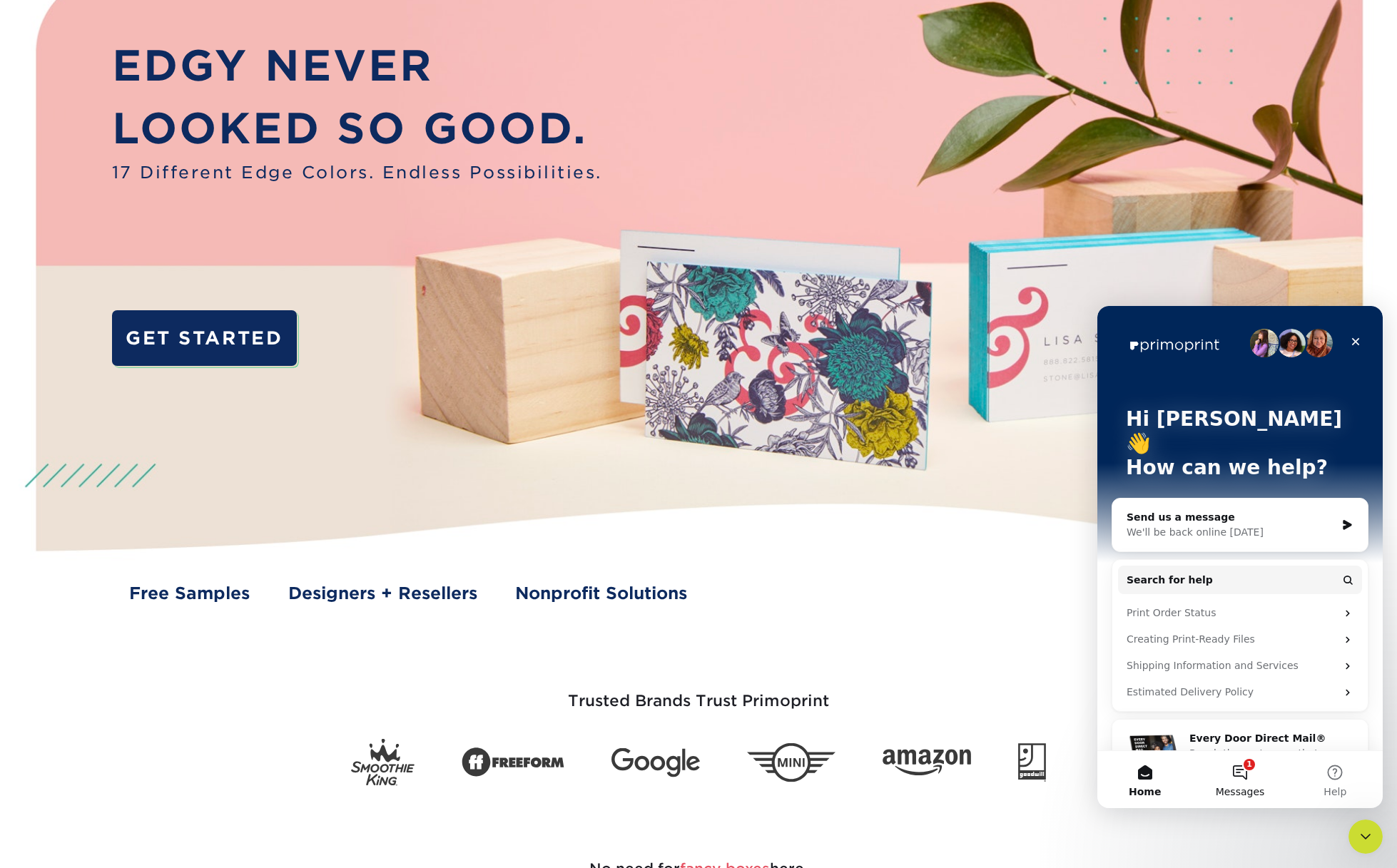
click at [1248, 775] on button "1 Messages" at bounding box center [1240, 780] width 95 height 57
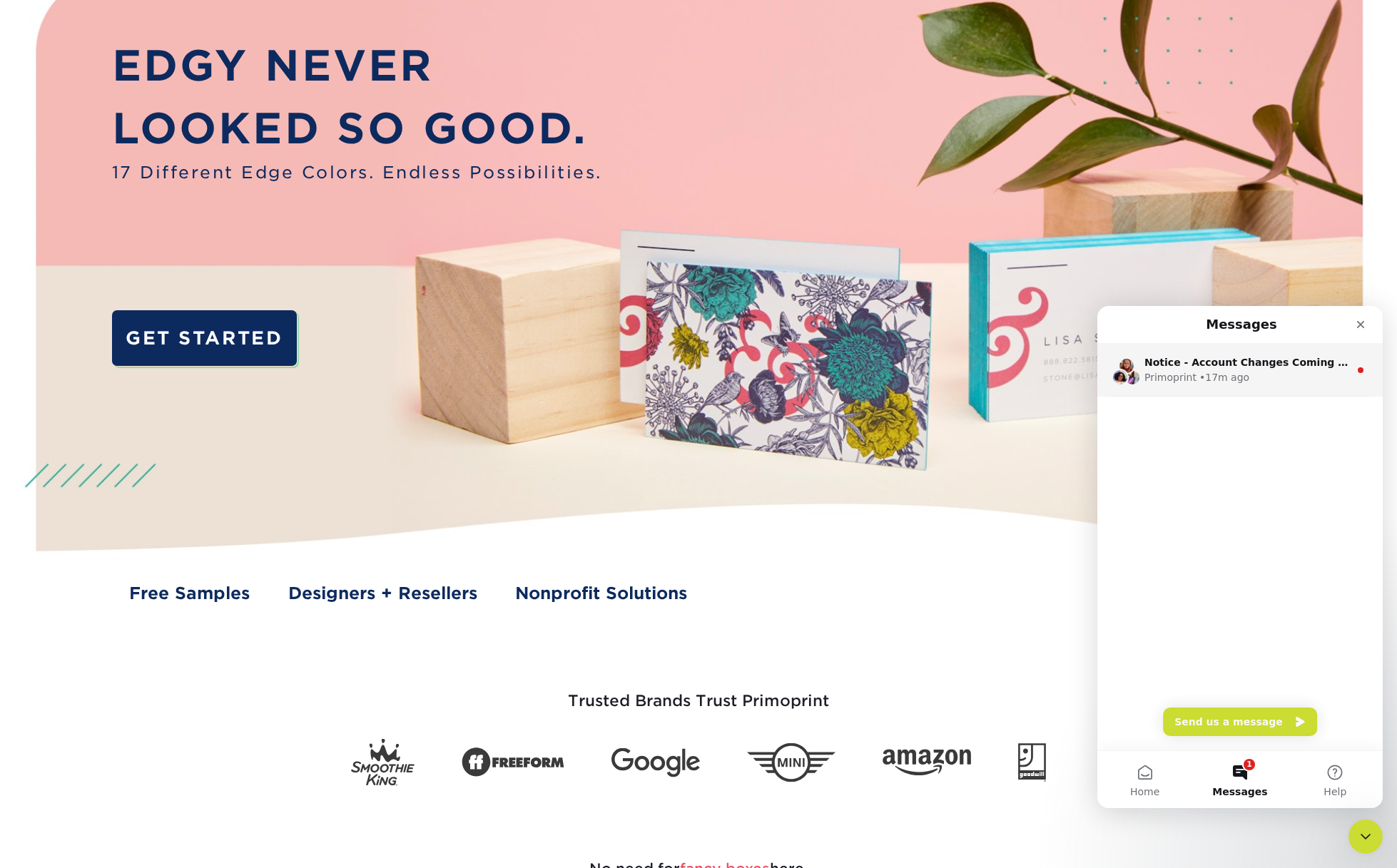
click at [1251, 381] on div "Primoprint • 17m ago" at bounding box center [1246, 377] width 204 height 15
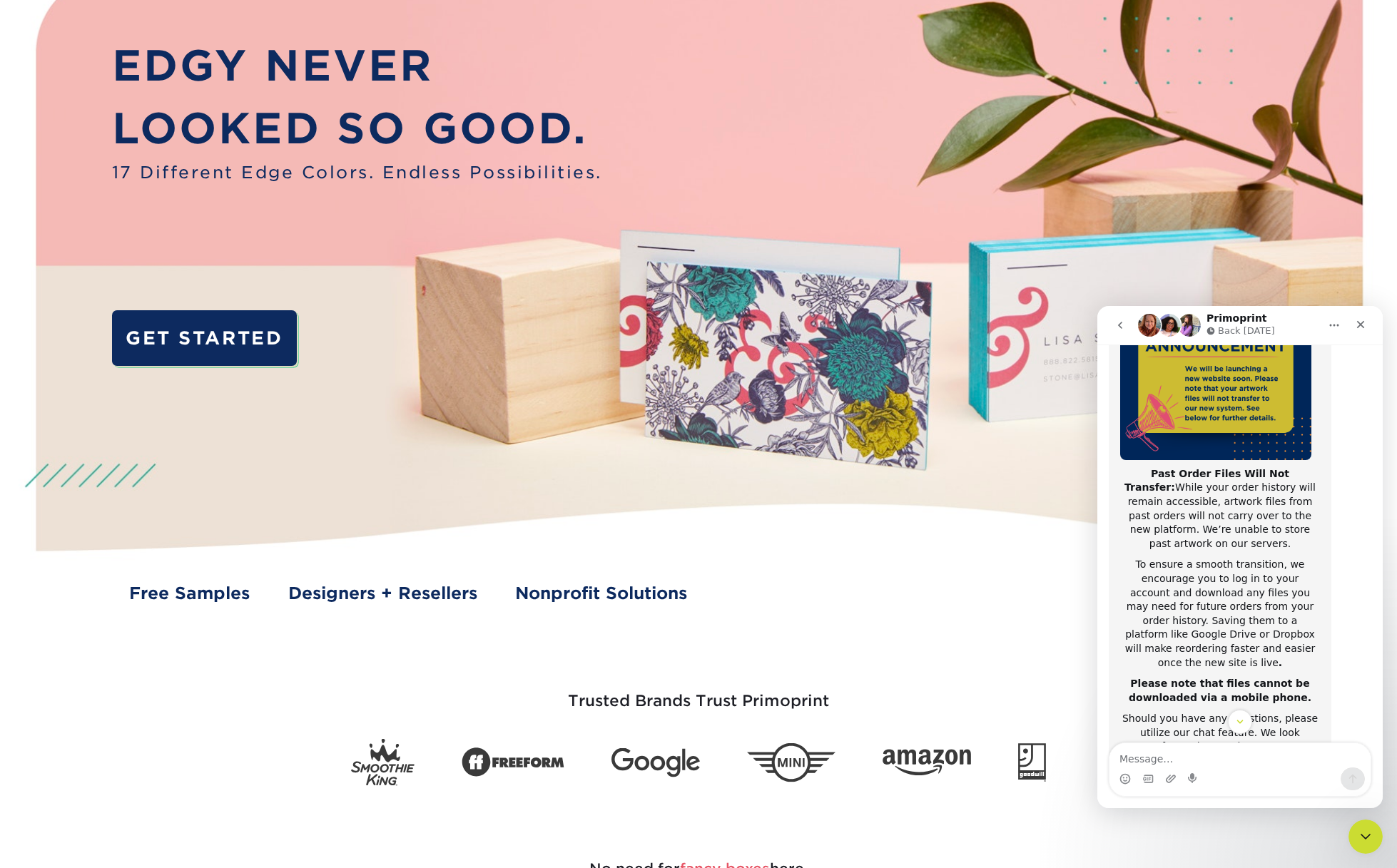
scroll to position [218, 0]
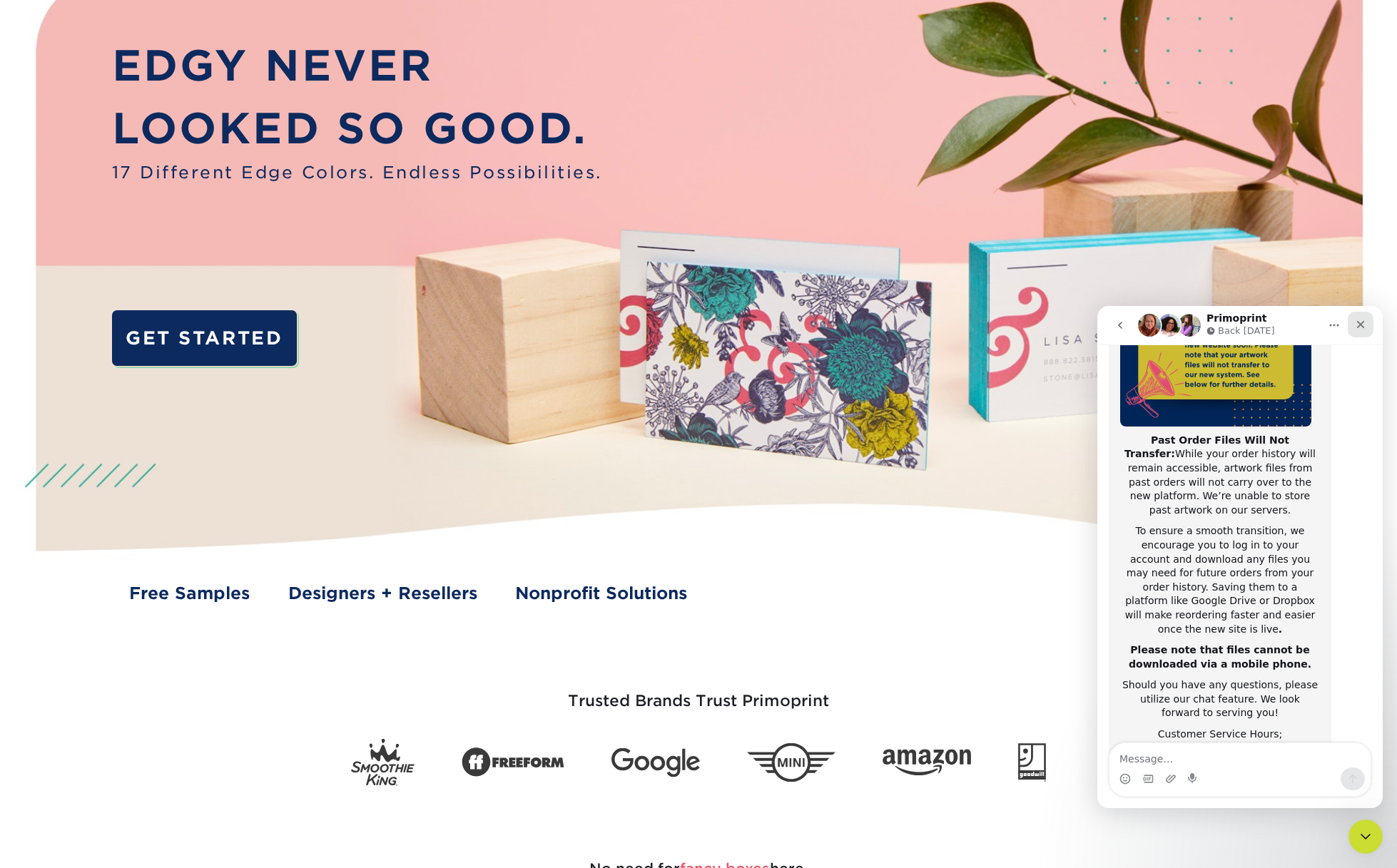
click at [1361, 323] on icon "Close" at bounding box center [1361, 325] width 12 height 12
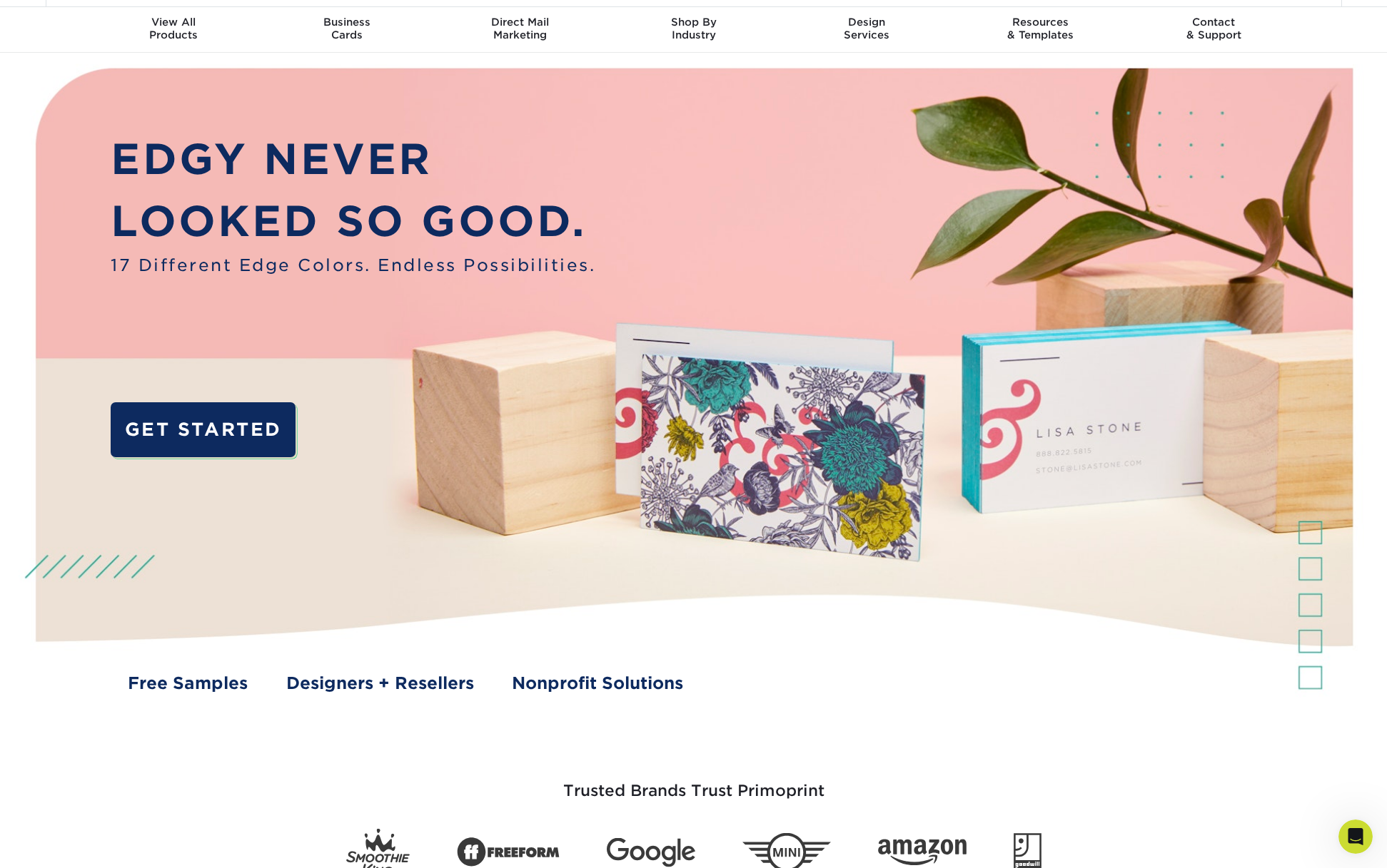
scroll to position [0, 0]
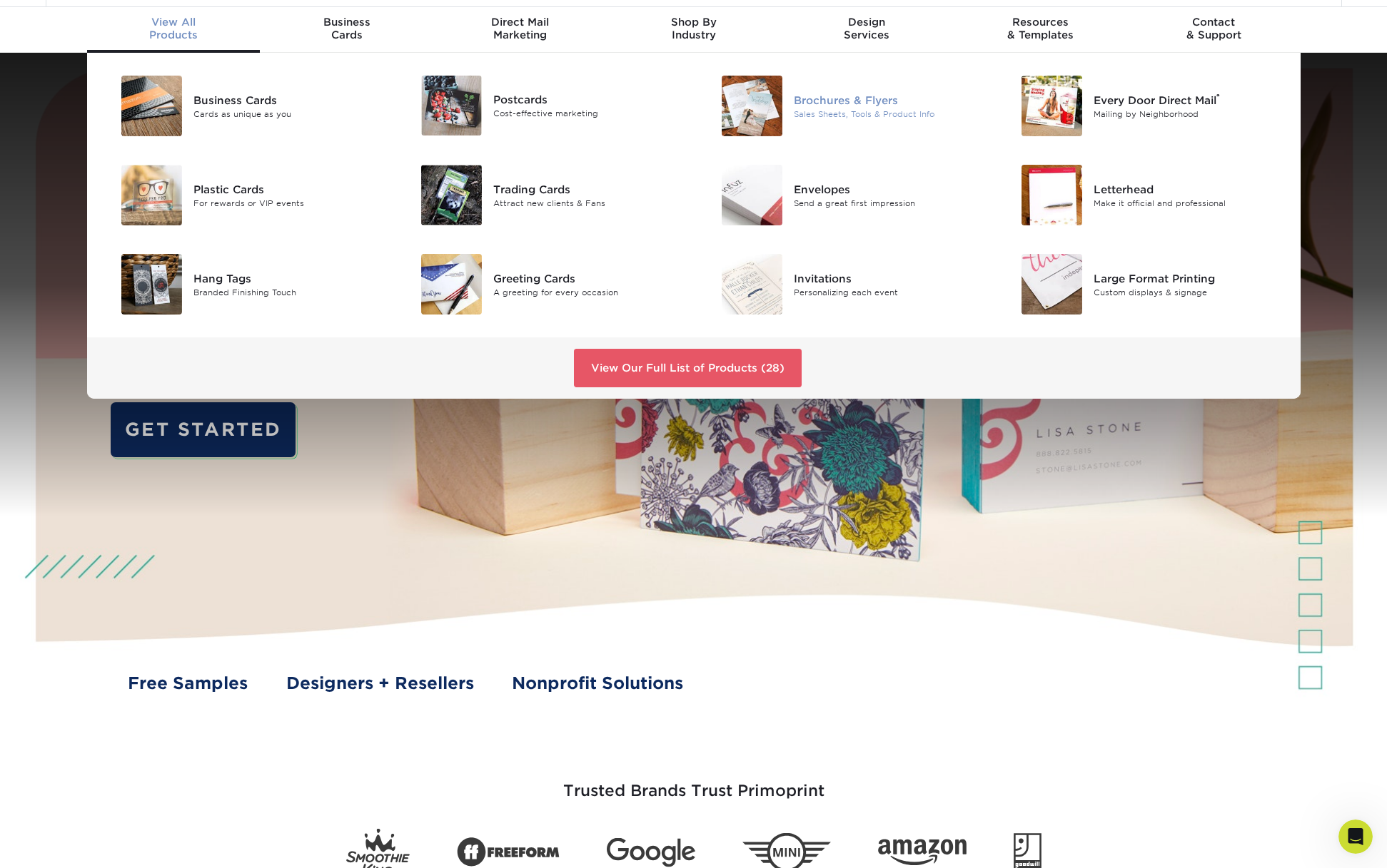
click at [825, 110] on div "Sales Sheets, Tools & Product Info" at bounding box center [888, 113] width 189 height 13
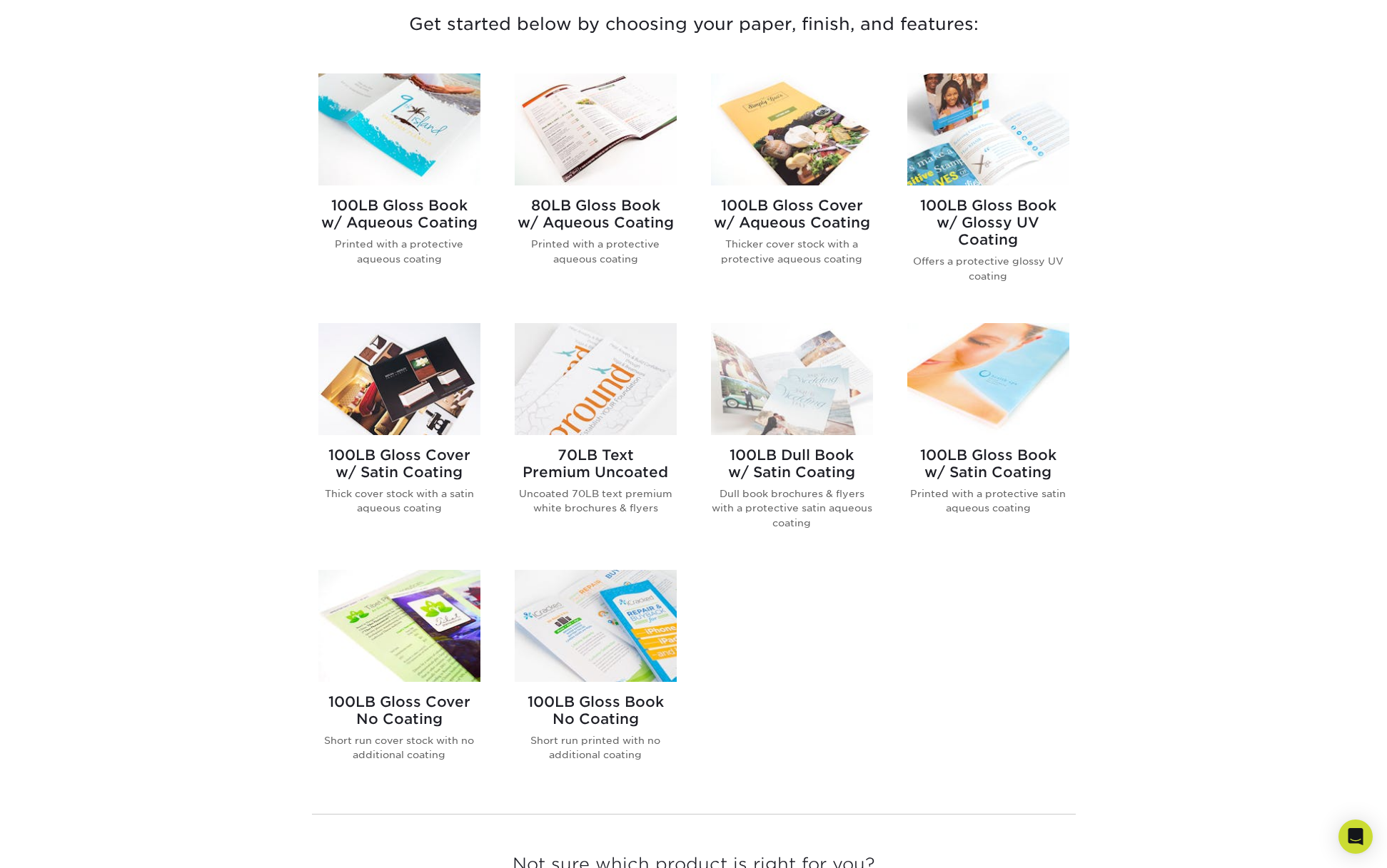
scroll to position [489, 0]
